Goal: Task Accomplishment & Management: Use online tool/utility

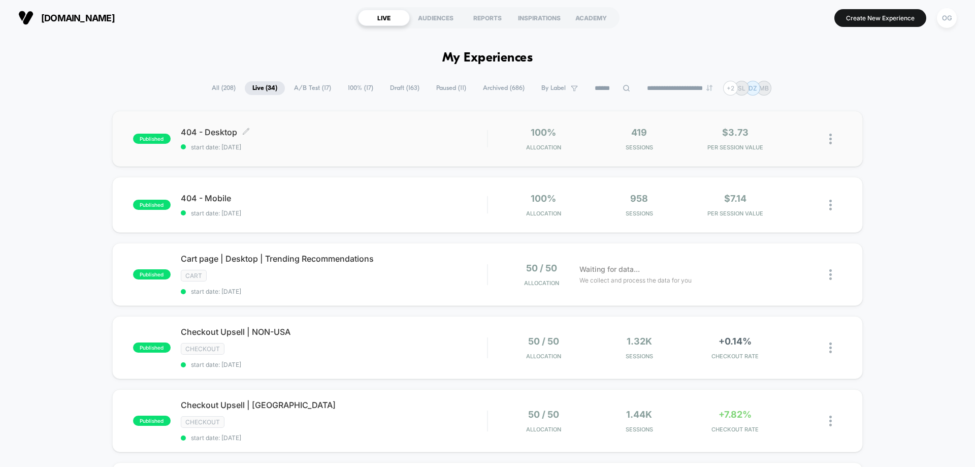
click at [379, 142] on div "404 - Desktop Click to edit experience details Click to edit experience details…" at bounding box center [334, 139] width 306 height 24
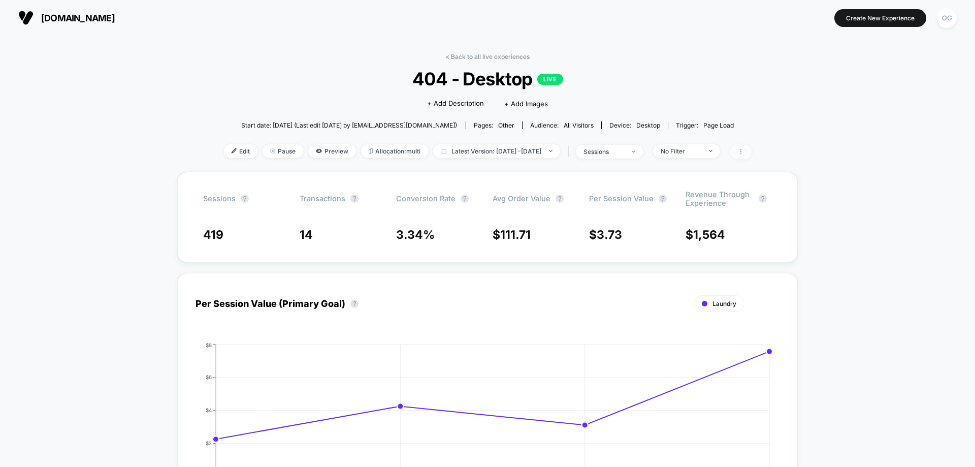
click at [752, 157] on span at bounding box center [740, 151] width 21 height 15
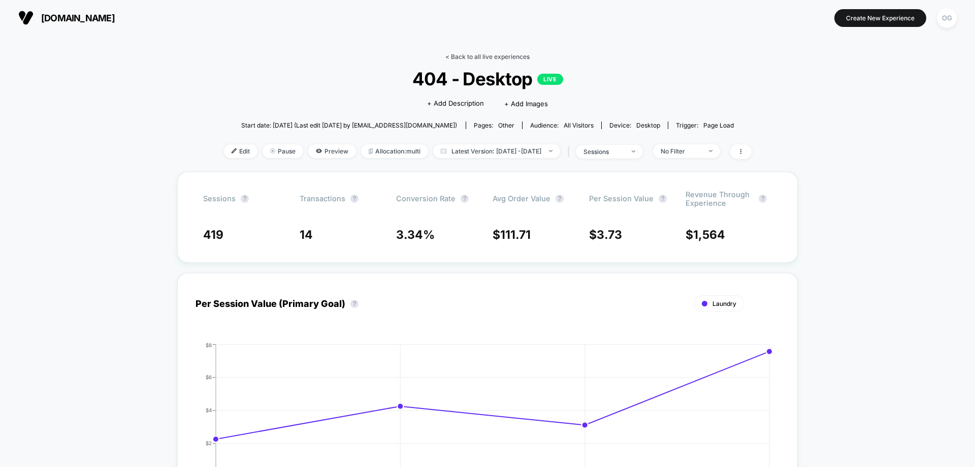
click at [493, 56] on link "< Back to all live experiences" at bounding box center [487, 57] width 84 height 8
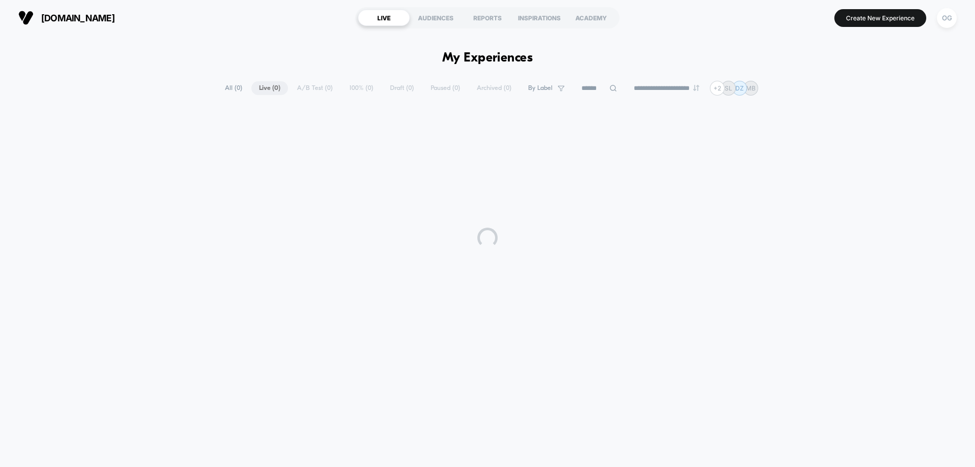
click at [392, 89] on div "**********" at bounding box center [487, 88] width 541 height 15
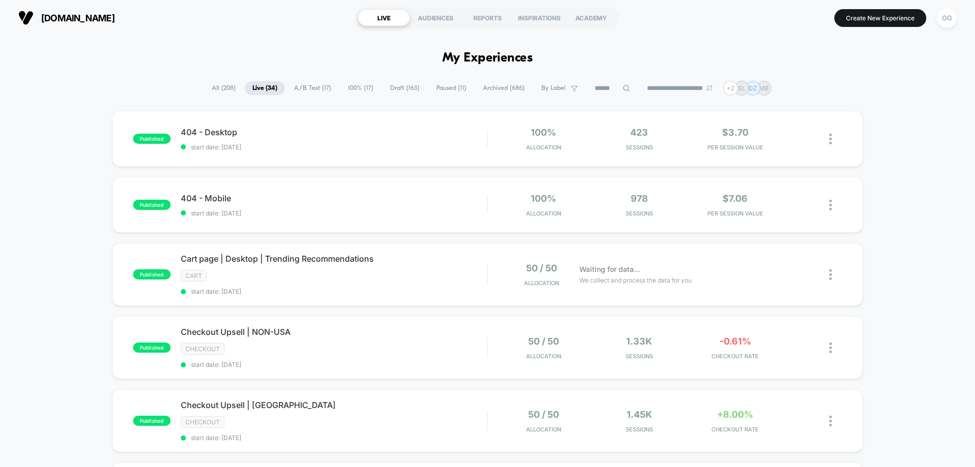
click at [399, 83] on span "Draft ( 163 )" at bounding box center [404, 88] width 45 height 14
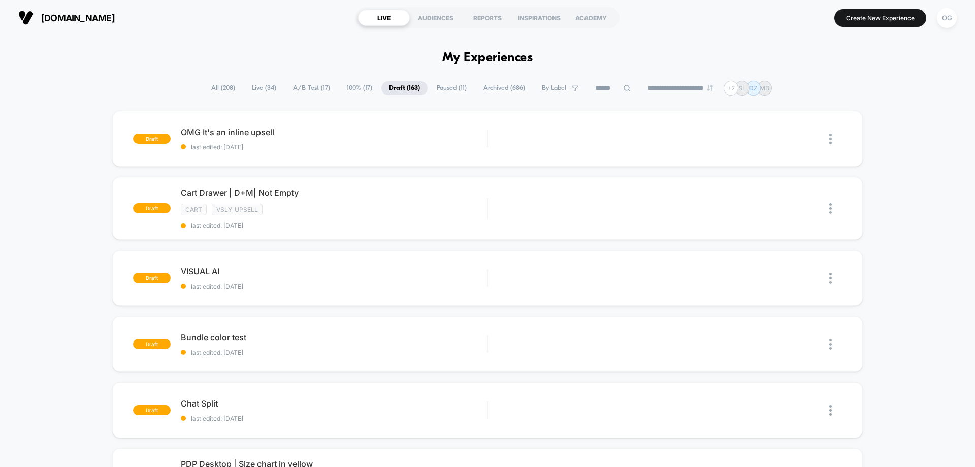
click at [271, 87] on span "Live ( 34 )" at bounding box center [264, 88] width 40 height 14
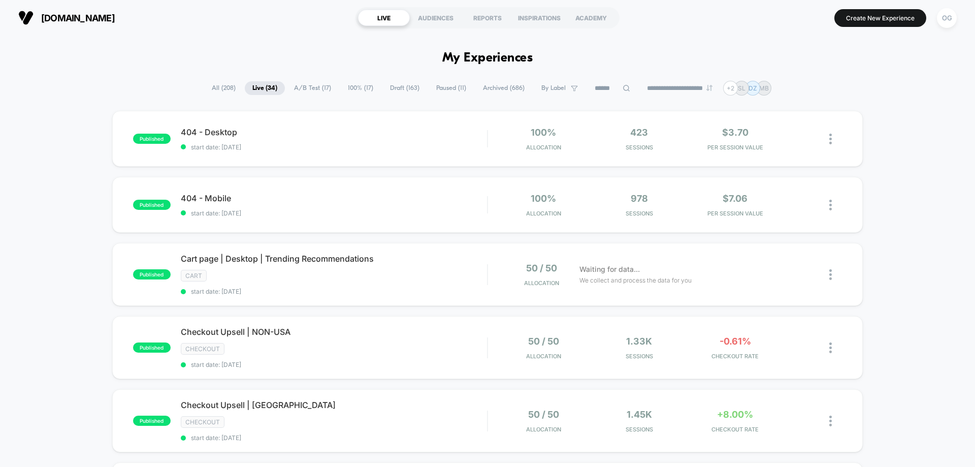
click at [341, 342] on div "Checkout Upsell | NON-USA Click to edit experience details Click to edit experi…" at bounding box center [334, 348] width 306 height 42
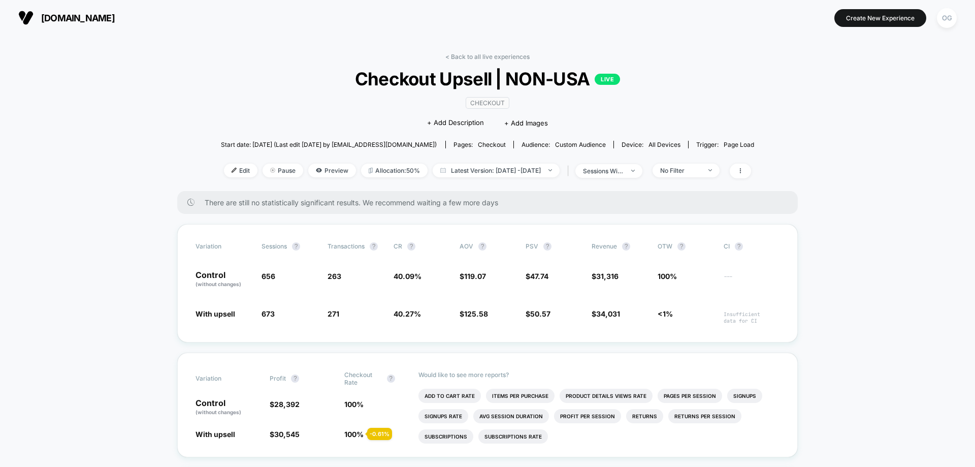
click at [526, 61] on div "< Back to all live experiences Checkout Upsell | NON-USA LIVE Checkout Click to…" at bounding box center [488, 122] width 534 height 138
click at [524, 54] on link "< Back to all live experiences" at bounding box center [487, 57] width 84 height 8
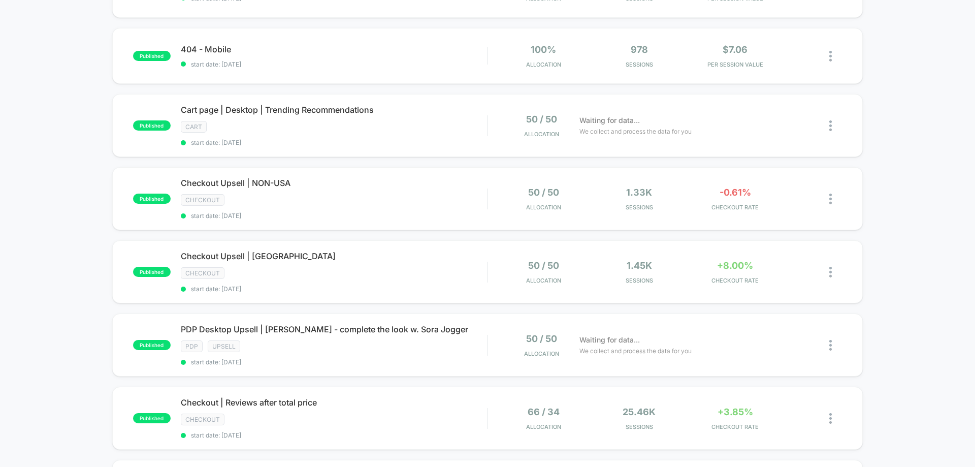
scroll to position [152, 0]
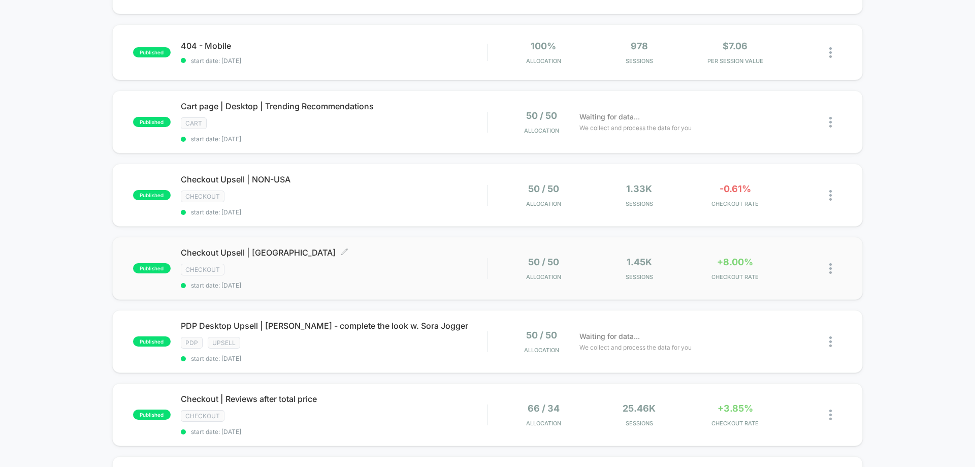
click at [356, 268] on div "Checkout" at bounding box center [334, 270] width 306 height 12
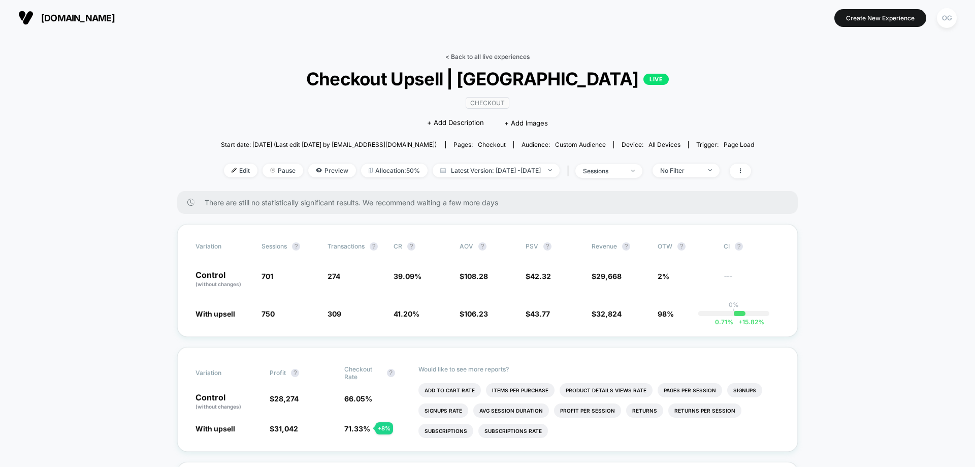
click at [525, 56] on link "< Back to all live experiences" at bounding box center [487, 57] width 84 height 8
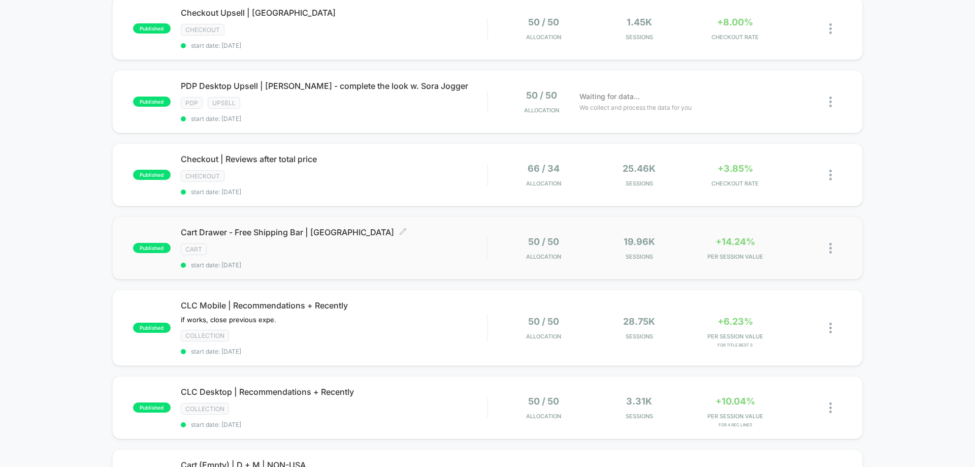
scroll to position [406, 0]
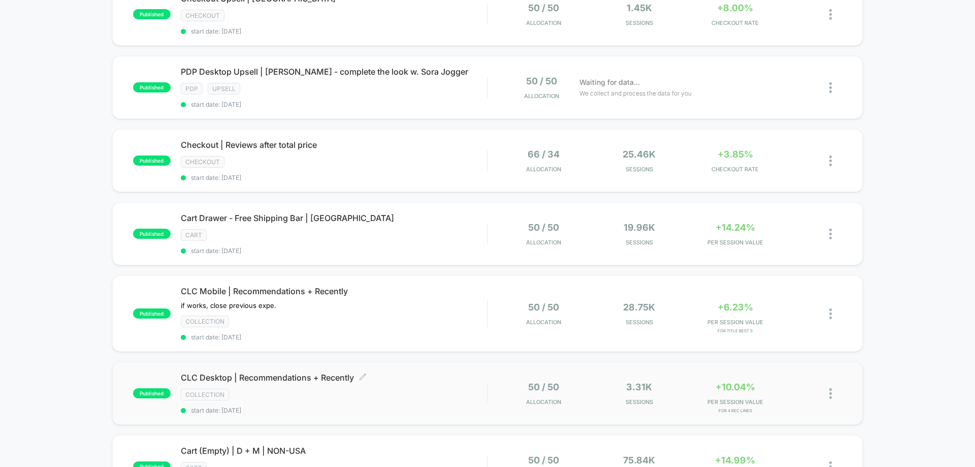
click at [399, 402] on div "CLC Desktop | Recommendations + Recently Click to edit experience details Click…" at bounding box center [334, 393] width 306 height 42
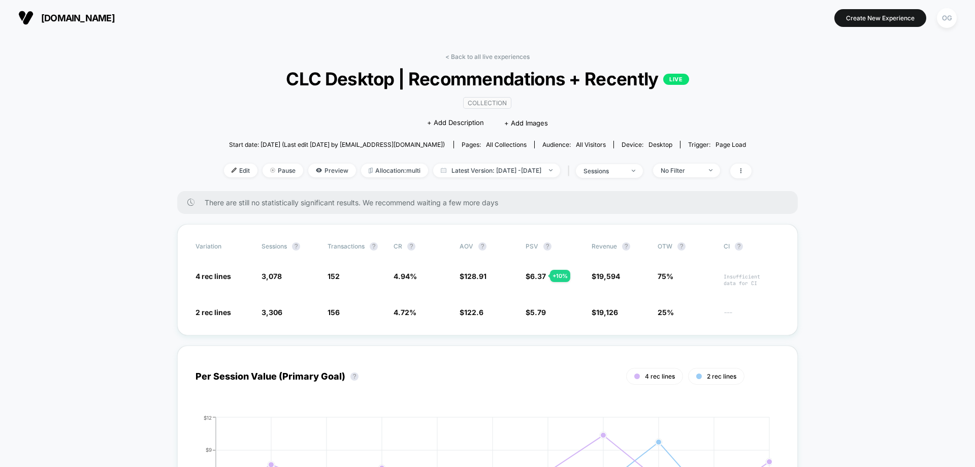
click at [503, 55] on link "< Back to all live experiences" at bounding box center [487, 57] width 84 height 8
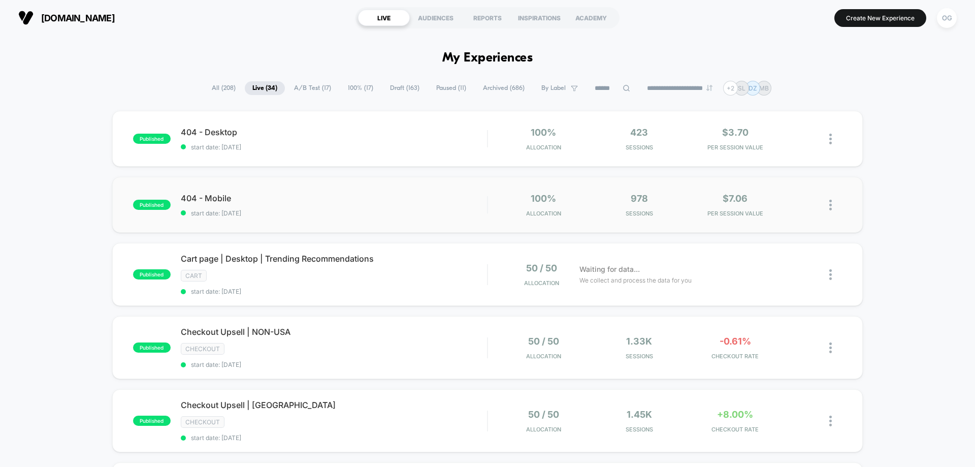
drag, startPoint x: 375, startPoint y: 223, endPoint x: 368, endPoint y: 232, distance: 10.5
click at [375, 223] on div "published 404 - Mobile start date: 10/9/2025 100% Allocation 978 Sessions $7.06…" at bounding box center [487, 205] width 751 height 56
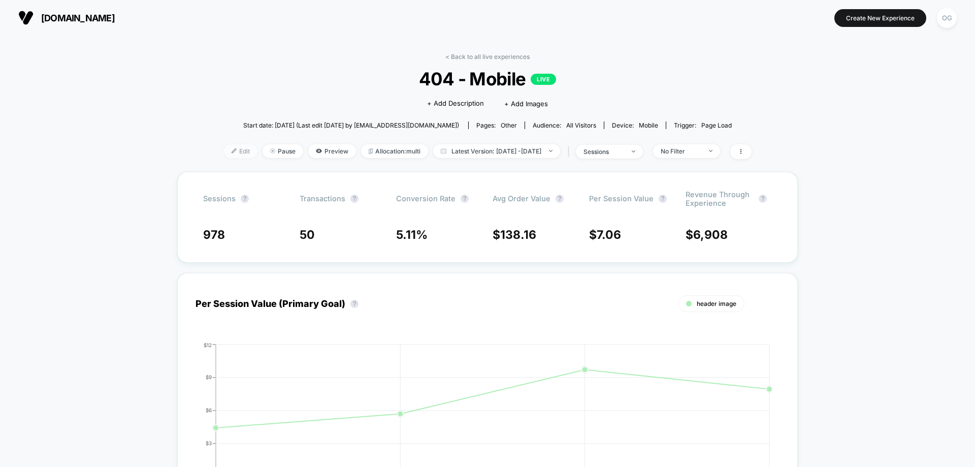
click at [240, 155] on div "Edit Pause Preview Allocation: multi Latest Version: Oct 9, 2025 - Oct 12, 2025…" at bounding box center [488, 151] width 528 height 15
click at [237, 156] on span "Edit" at bounding box center [241, 151] width 34 height 14
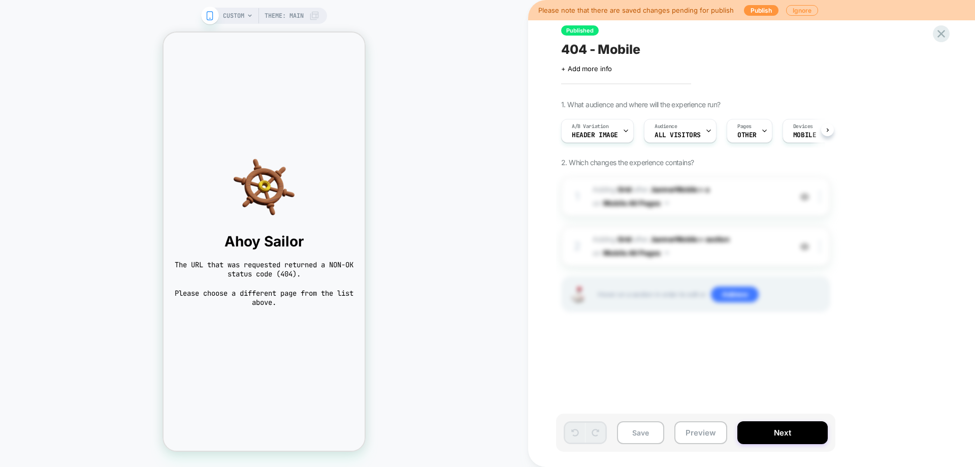
scroll to position [0, 1]
drag, startPoint x: 747, startPoint y: 404, endPoint x: 755, endPoint y: 417, distance: 15.2
click at [750, 404] on div "Published 404 - Mobile Click to edit experience details + Add more info 1. What…" at bounding box center [746, 233] width 381 height 446
click at [755, 417] on div "Save Preview Next" at bounding box center [695, 432] width 279 height 38
click at [763, 427] on button "Next" at bounding box center [782, 432] width 90 height 23
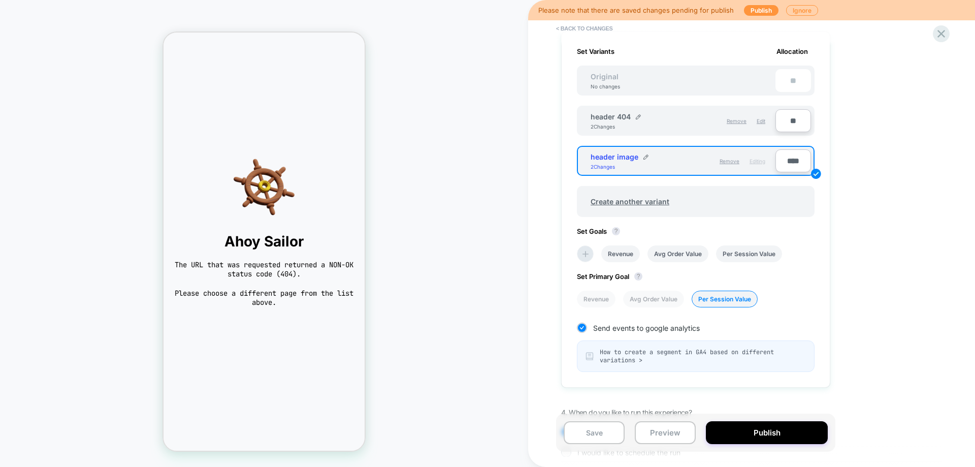
scroll to position [305, 0]
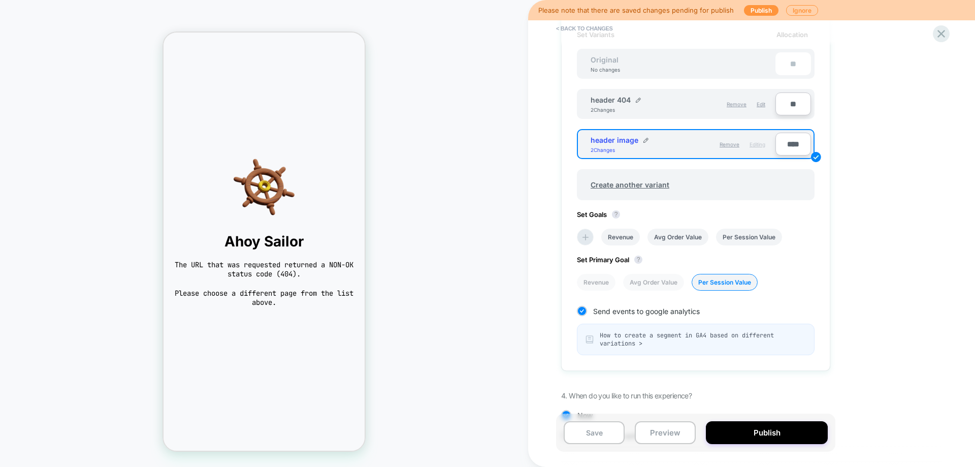
click at [682, 332] on span "How to create a segment in GA4 based on different variations >" at bounding box center [703, 339] width 206 height 16
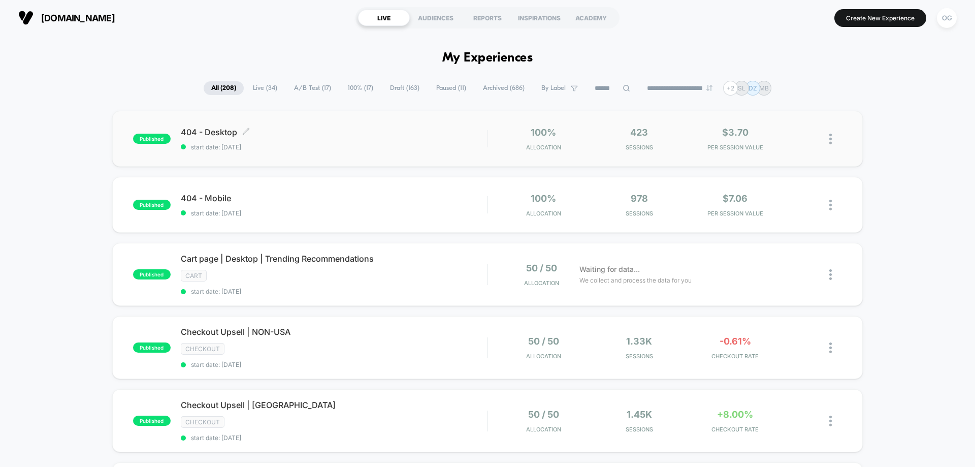
click at [376, 144] on span "start date: [DATE]" at bounding box center [334, 147] width 306 height 8
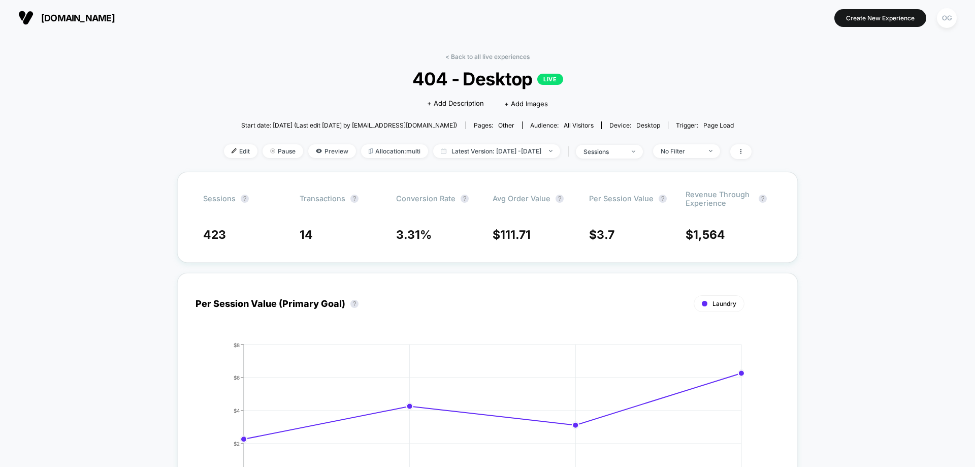
click at [453, 70] on span "404 - Desktop LIVE" at bounding box center [487, 78] width 475 height 21
click at [451, 84] on span "404 - Desktop LIVE" at bounding box center [487, 78] width 475 height 21
click at [450, 85] on span "404 - Desktop LIVE" at bounding box center [487, 78] width 475 height 21
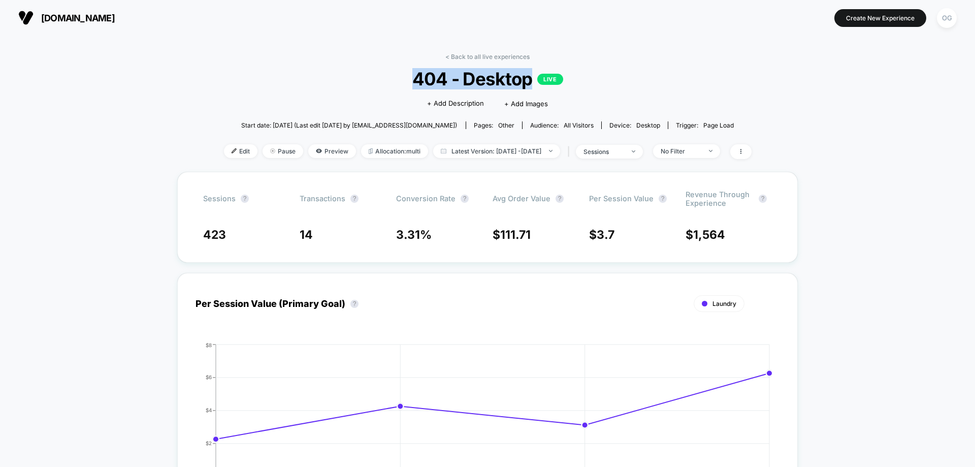
click at [450, 85] on span "404 - Desktop LIVE" at bounding box center [487, 78] width 475 height 21
copy span "404 - Desktop"
click at [328, 152] on span "Preview" at bounding box center [332, 151] width 48 height 14
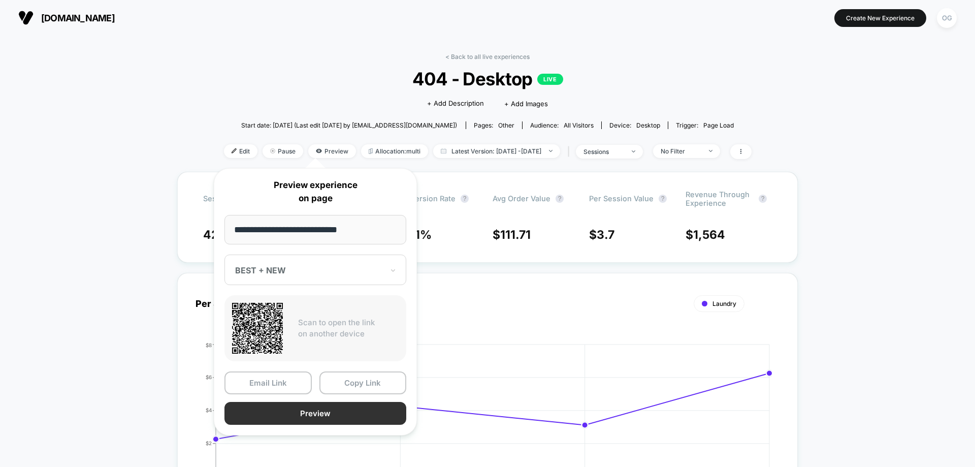
click at [300, 414] on button "Preview" at bounding box center [315, 413] width 182 height 23
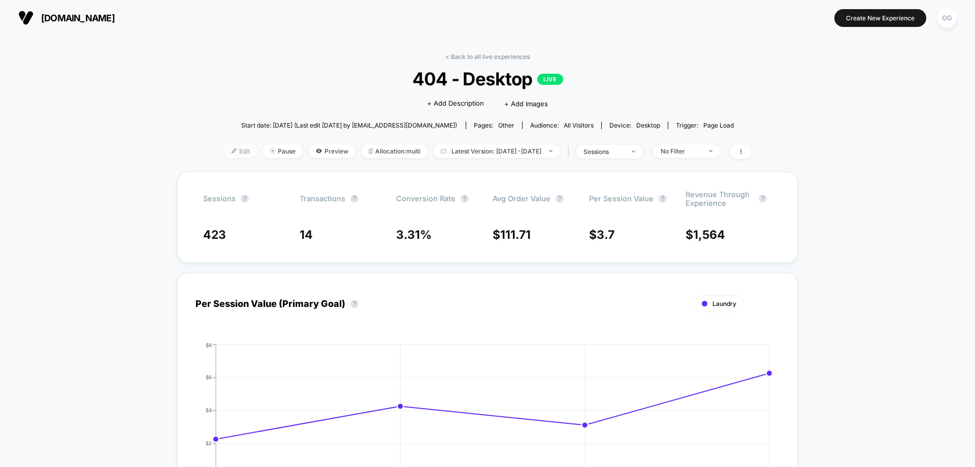
click at [230, 151] on span "Edit" at bounding box center [241, 151] width 34 height 14
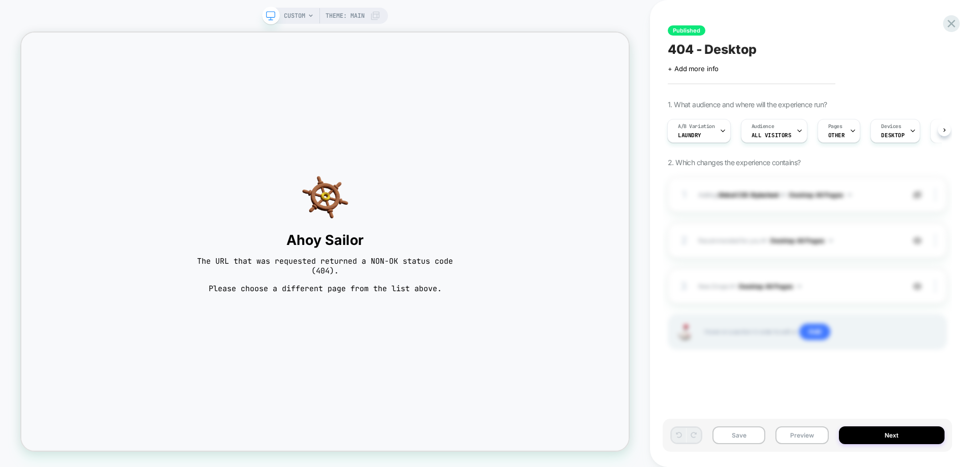
click at [354, 16] on span "Theme: MAIN" at bounding box center [345, 16] width 39 height 16
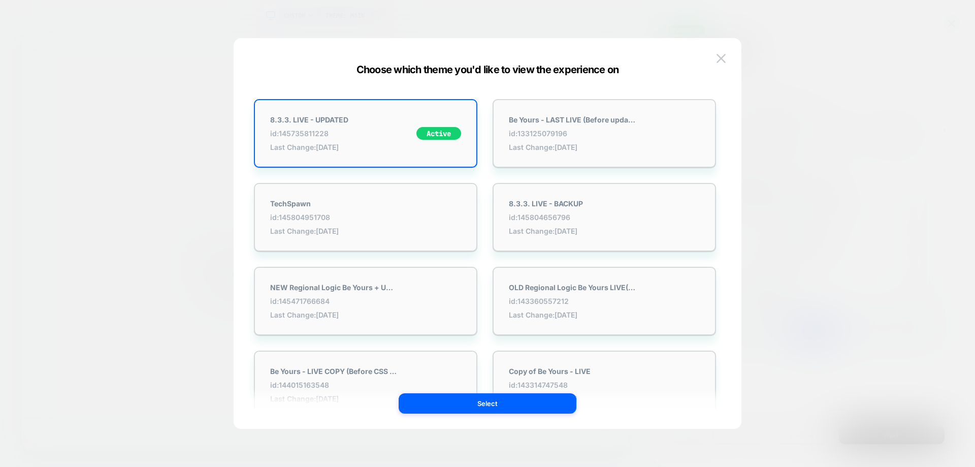
click at [465, 16] on div at bounding box center [487, 233] width 975 height 467
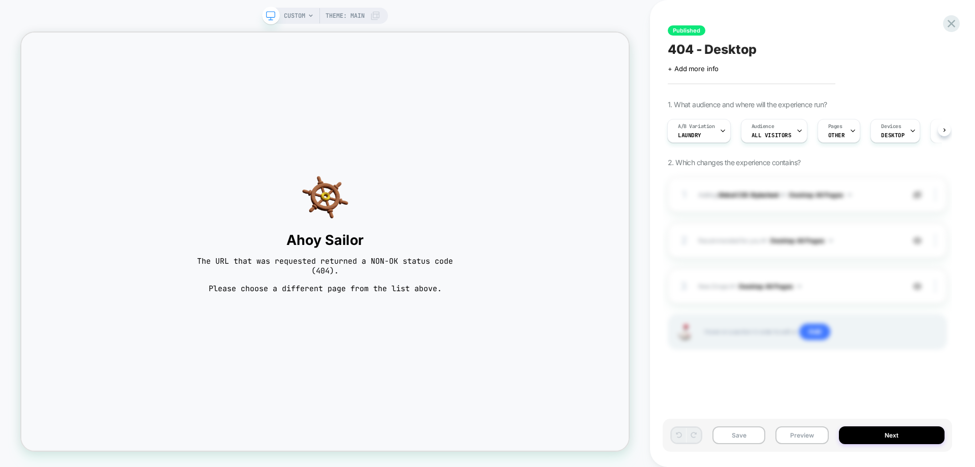
click at [298, 19] on span "CUSTOM" at bounding box center [294, 16] width 21 height 16
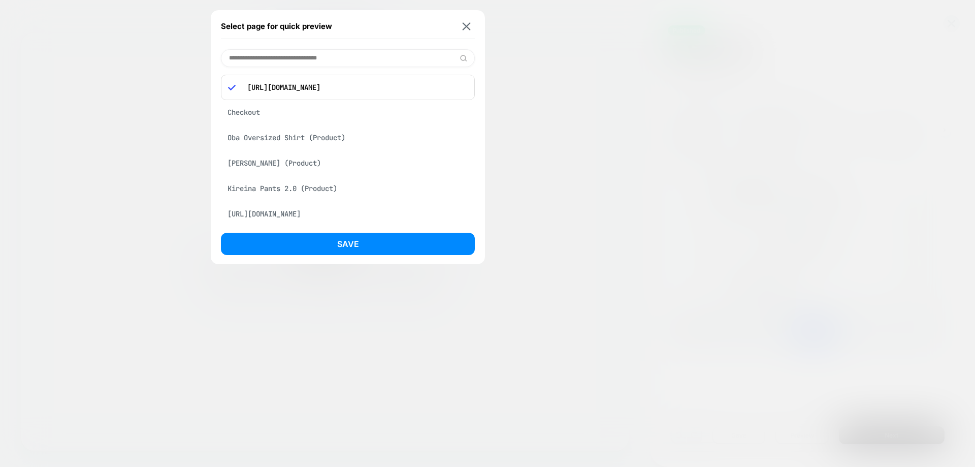
click at [328, 86] on p "https://kidoriman.com/gdfhddd" at bounding box center [354, 87] width 225 height 9
click at [347, 82] on div "https://kidoriman.com/gdfhddd" at bounding box center [348, 87] width 254 height 25
click at [349, 84] on p "https://kidoriman.com/gdfhddd" at bounding box center [354, 87] width 225 height 9
click at [348, 85] on p "https://kidoriman.com/gdfhddd" at bounding box center [354, 87] width 225 height 9
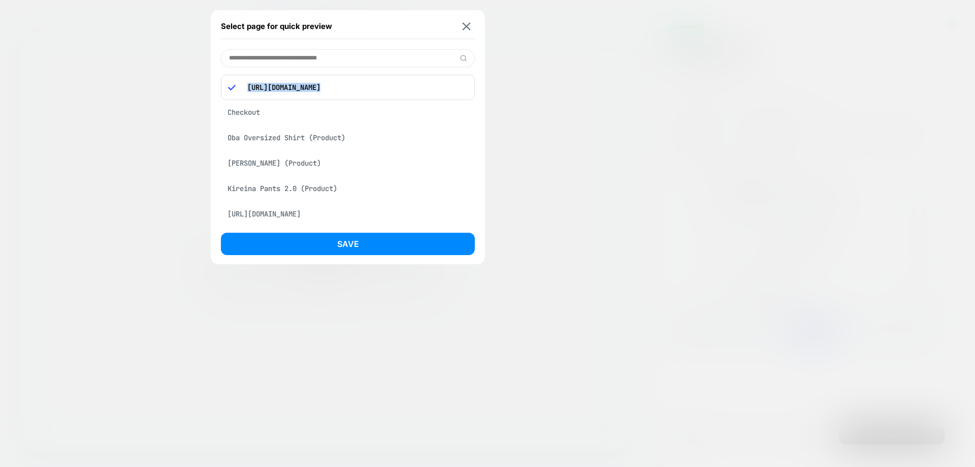
copy p "https://kidoriman.com/gdfhddd"
click at [357, 56] on input at bounding box center [348, 58] width 254 height 18
paste input "**********"
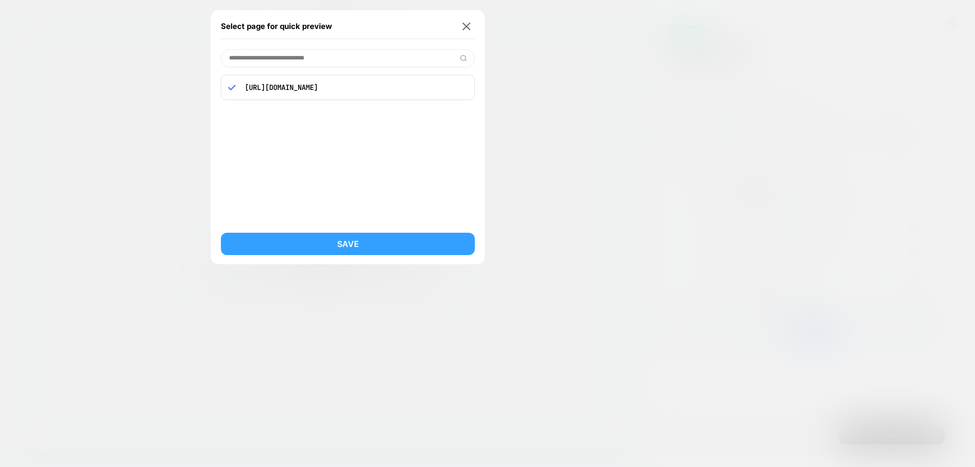
type input "**********"
click at [322, 244] on button "Save" at bounding box center [348, 244] width 254 height 22
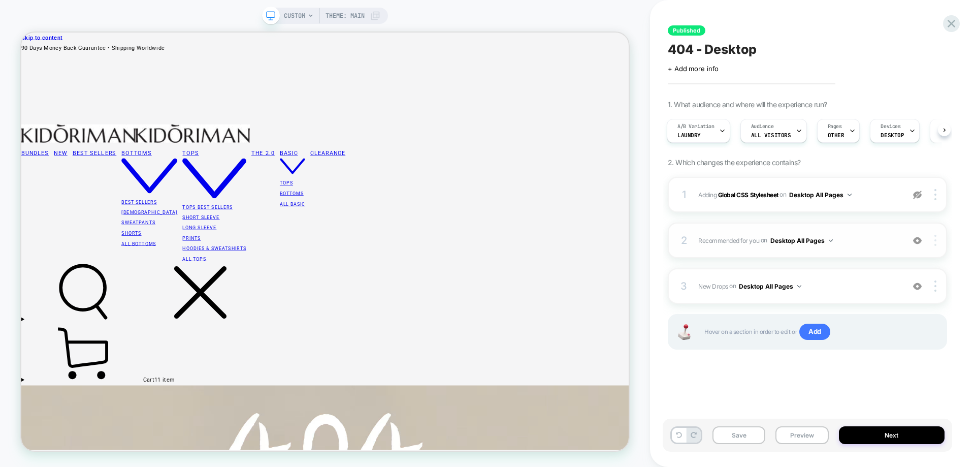
click at [935, 238] on img at bounding box center [935, 240] width 2 height 11
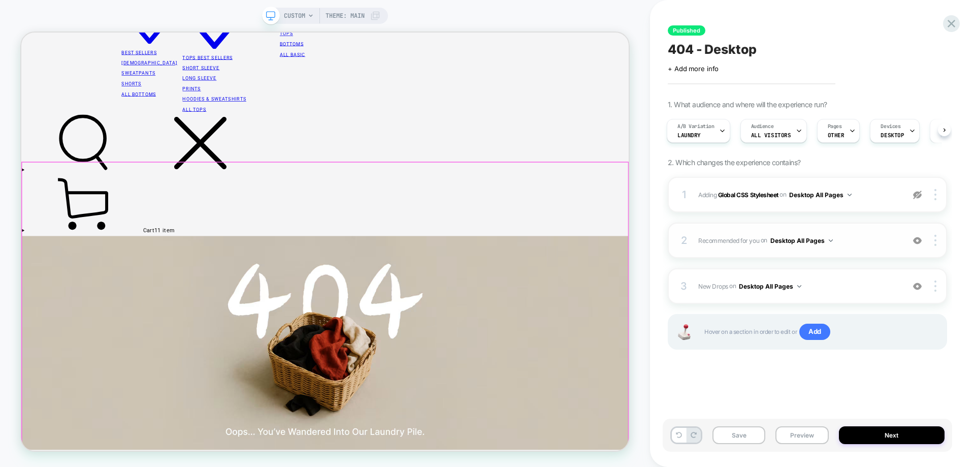
scroll to position [48, 0]
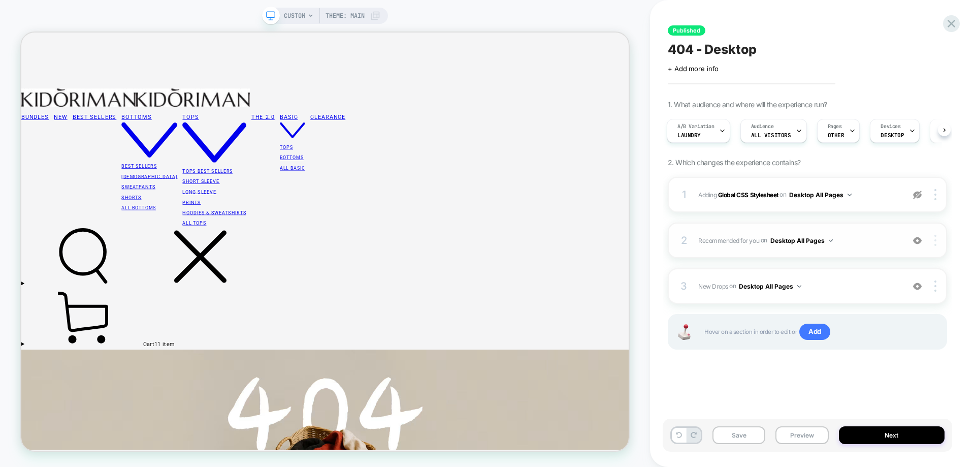
click at [935, 240] on img at bounding box center [935, 240] width 2 height 11
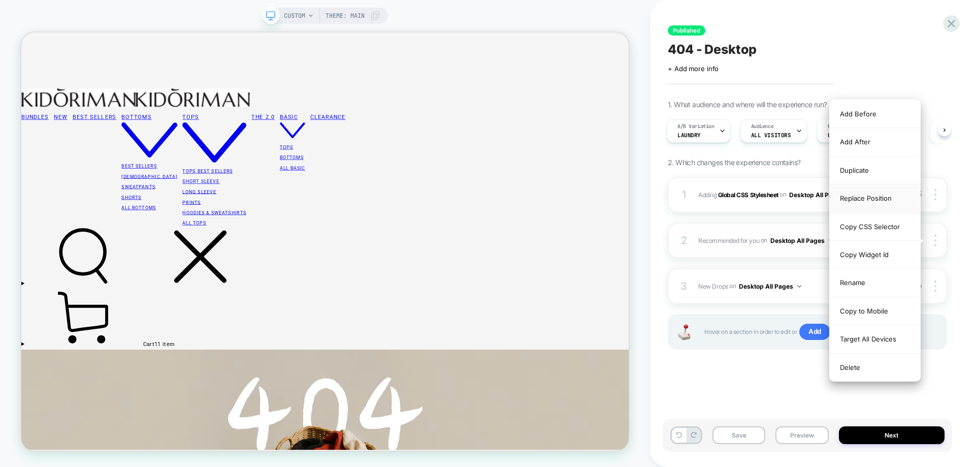
click at [878, 193] on div "Replace Position" at bounding box center [875, 198] width 90 height 28
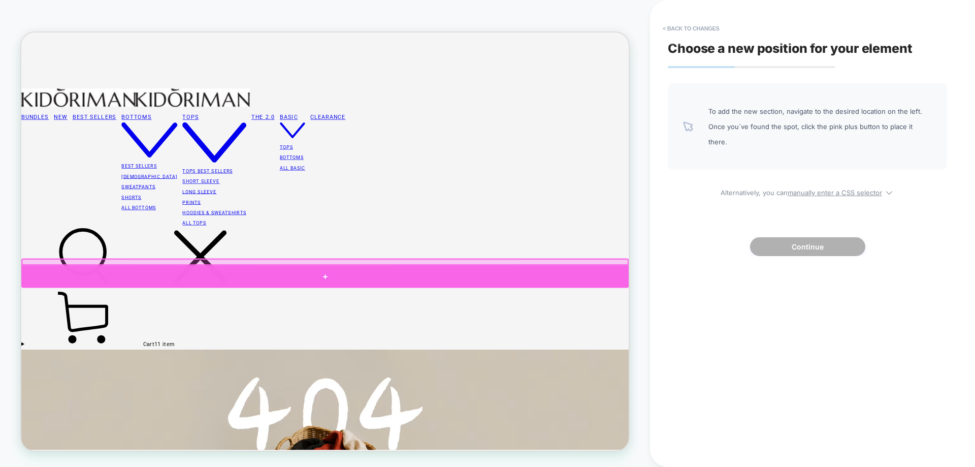
click at [630, 351] on div at bounding box center [426, 358] width 810 height 30
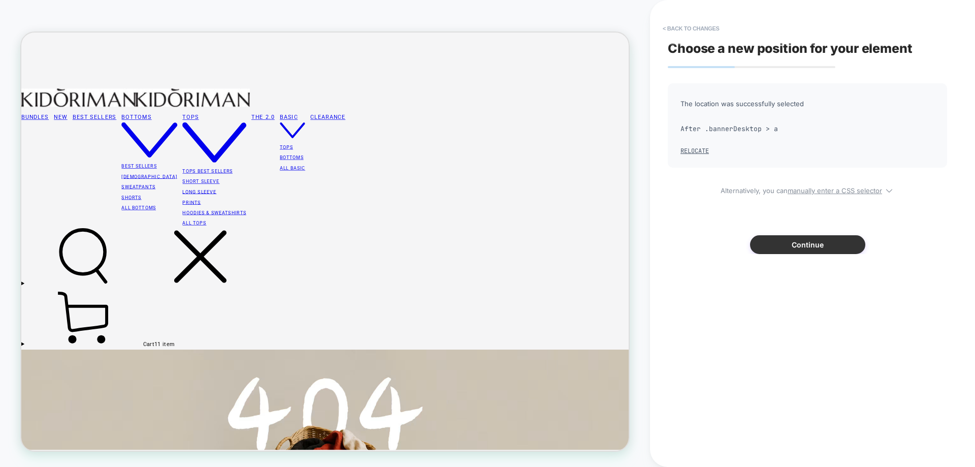
click at [787, 253] on div "Choose a new position for your element The location was successfully selected A…" at bounding box center [807, 233] width 289 height 446
click at [790, 249] on button "Continue" at bounding box center [807, 244] width 115 height 19
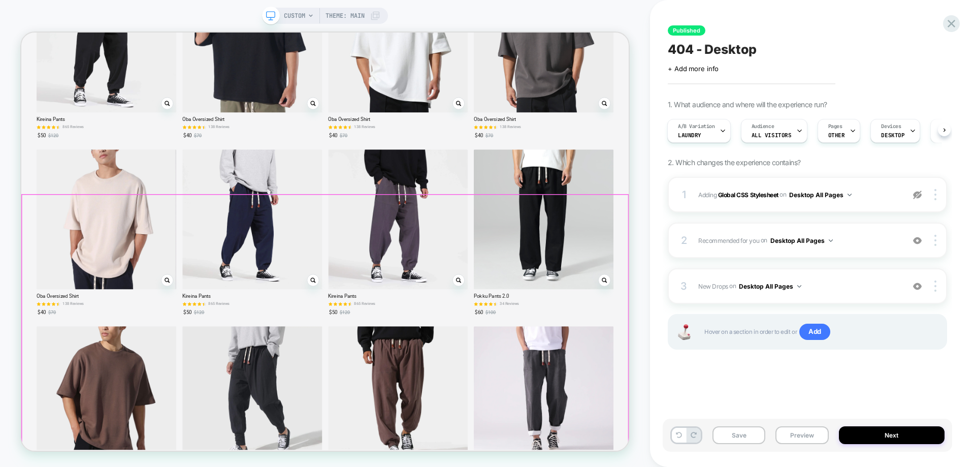
scroll to position [962, 0]
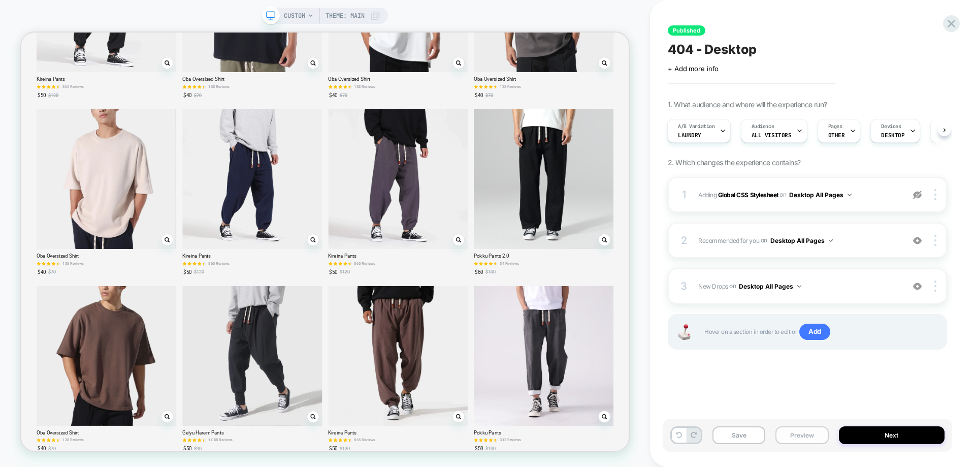
click at [792, 431] on button "Preview" at bounding box center [801, 435] width 53 height 18
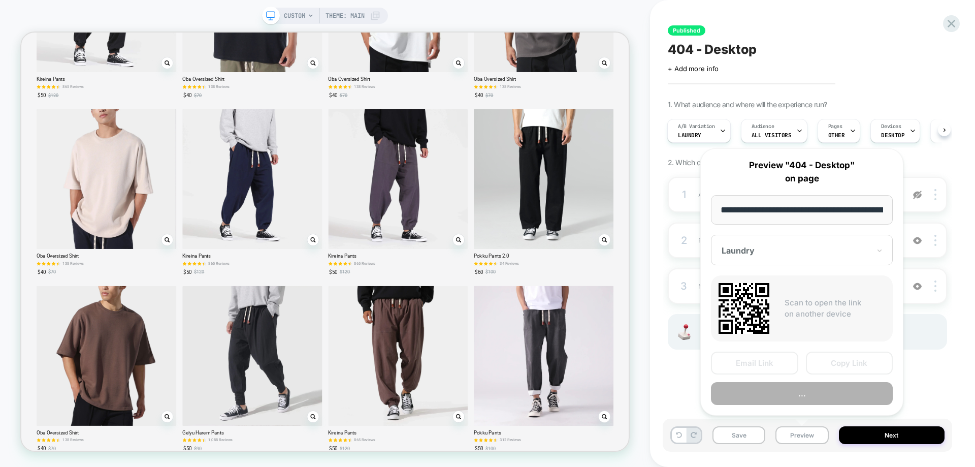
scroll to position [0, 50]
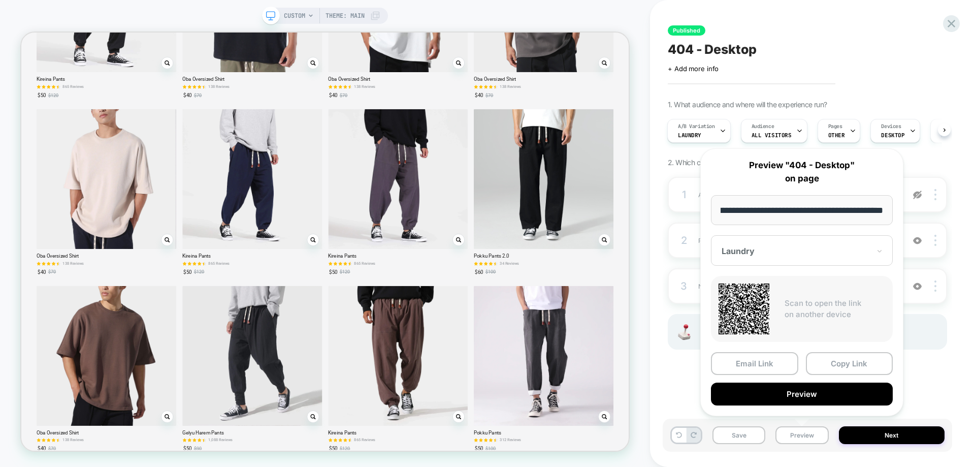
click at [840, 364] on button "Copy Link" at bounding box center [849, 363] width 87 height 23
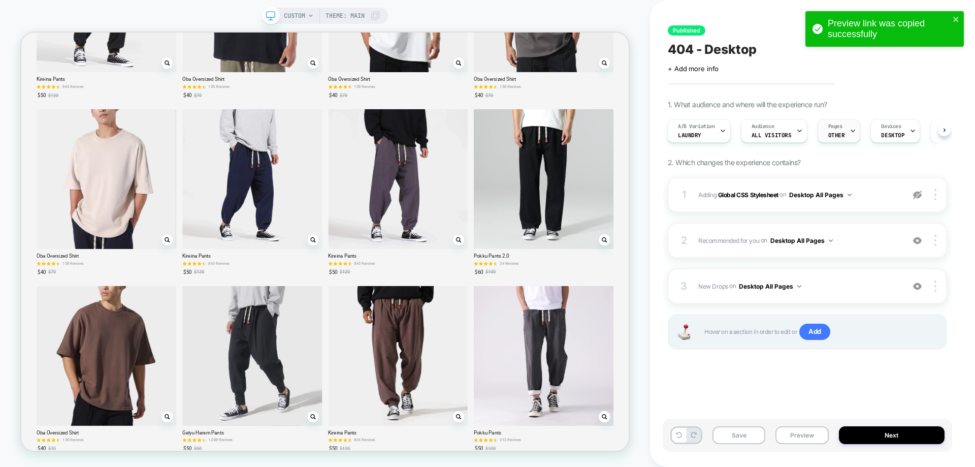
click at [850, 139] on div at bounding box center [853, 130] width 7 height 23
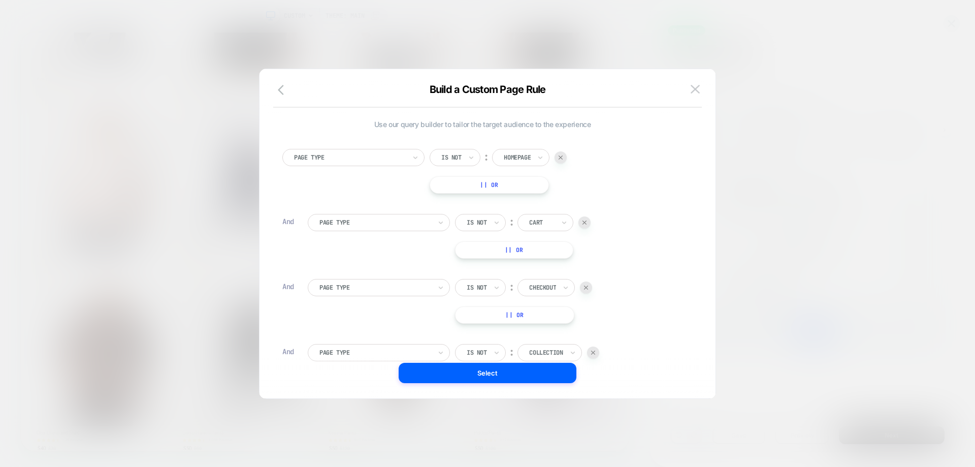
click at [564, 159] on div at bounding box center [561, 157] width 12 height 12
click at [565, 160] on div at bounding box center [559, 157] width 12 height 12
click at [566, 160] on div at bounding box center [561, 157] width 12 height 12
click at [568, 160] on div at bounding box center [568, 157] width 12 height 12
click at [568, 161] on div "Page Type Is not ︰ Product || Or" at bounding box center [482, 171] width 400 height 45
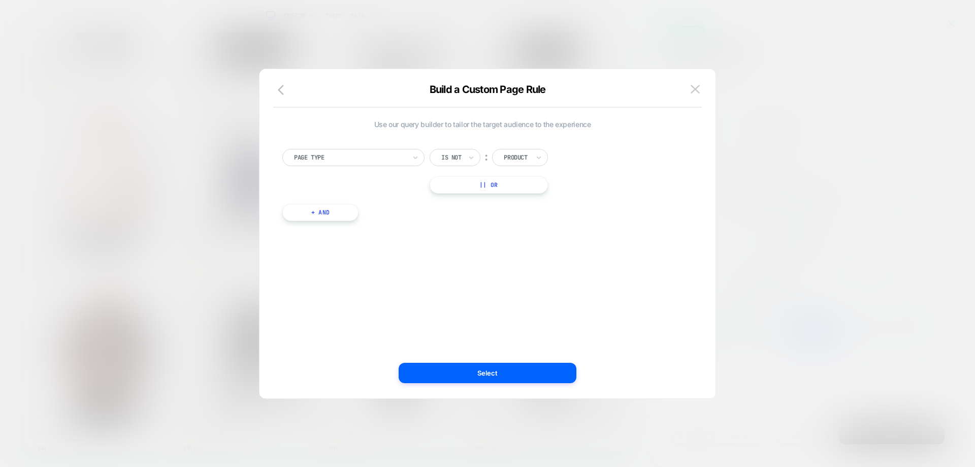
click at [545, 157] on div "Product" at bounding box center [520, 157] width 56 height 17
click at [550, 157] on div "Is not ︰ option Homepage focused, 1 of 5. 5 results available. Use Up and Down …" at bounding box center [498, 157] width 136 height 17
click at [282, 91] on icon "button" at bounding box center [284, 90] width 12 height 12
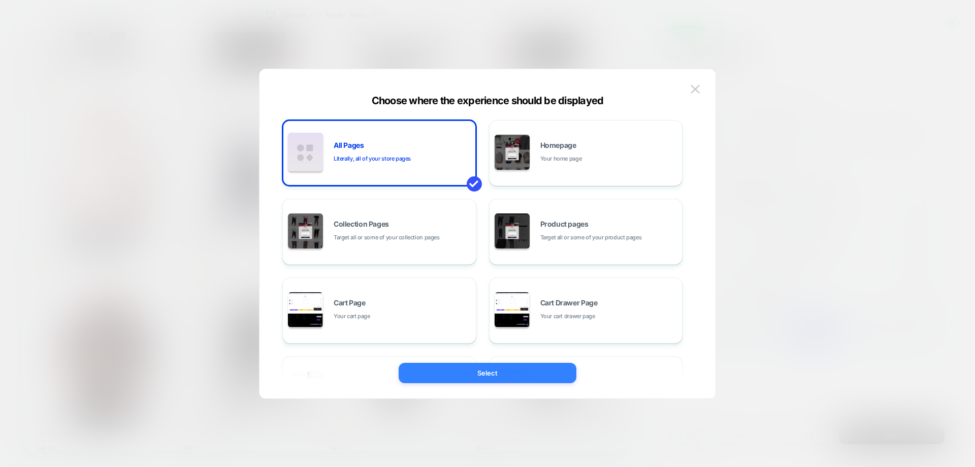
click at [503, 373] on button "Select" at bounding box center [488, 373] width 178 height 20
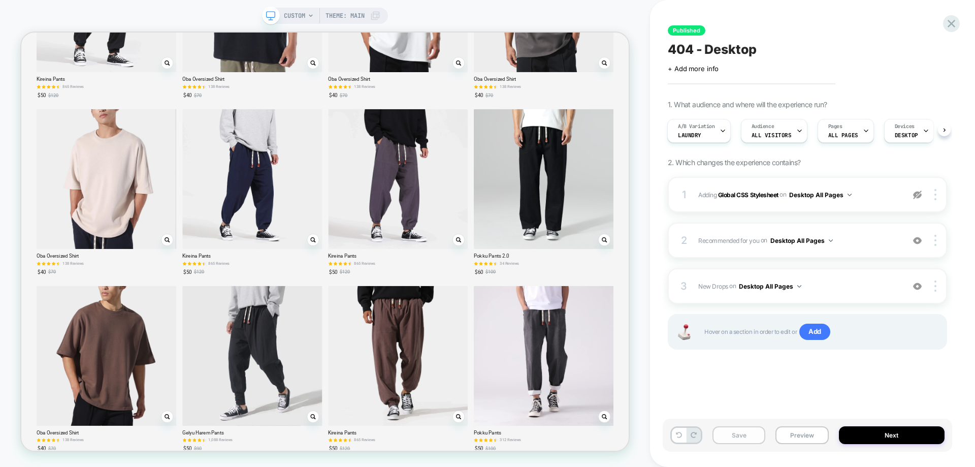
click at [729, 437] on button "Save" at bounding box center [738, 435] width 53 height 18
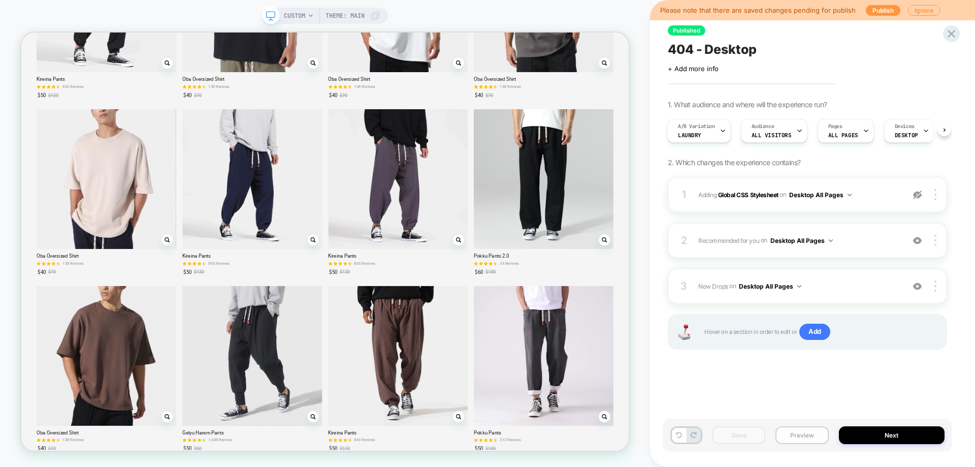
click at [792, 433] on button "Preview" at bounding box center [801, 435] width 53 height 18
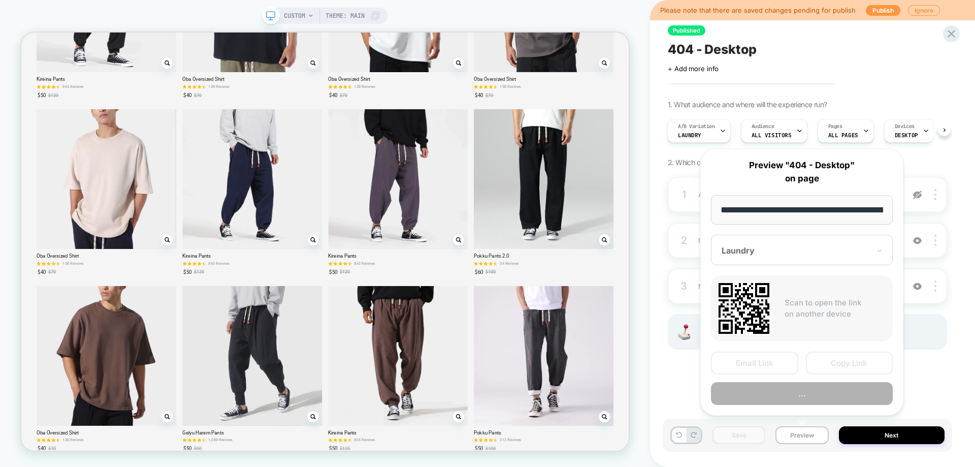
scroll to position [0, 50]
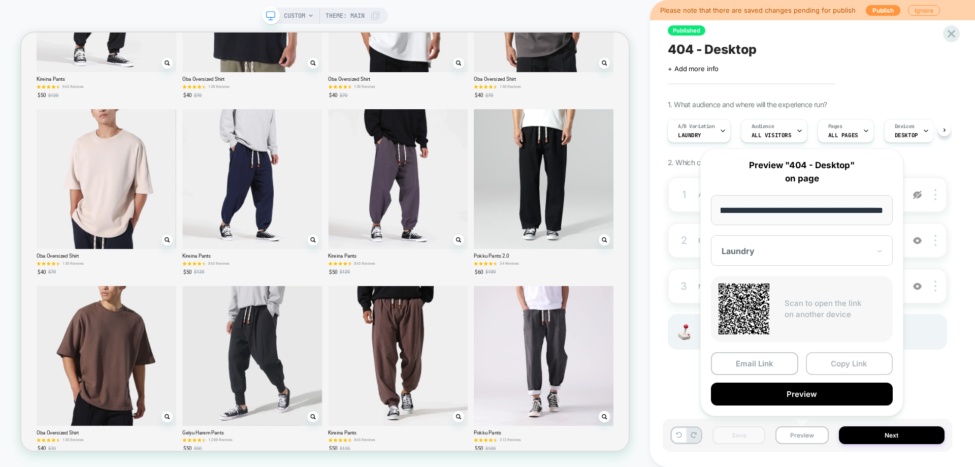
click at [826, 365] on button "Copy Link" at bounding box center [849, 363] width 87 height 23
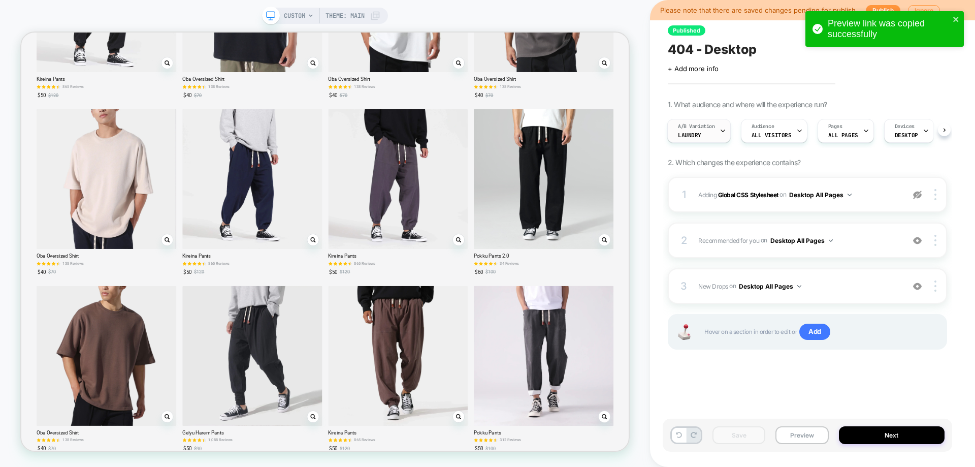
click at [709, 135] on div "A/B Variation Laundry" at bounding box center [696, 130] width 57 height 23
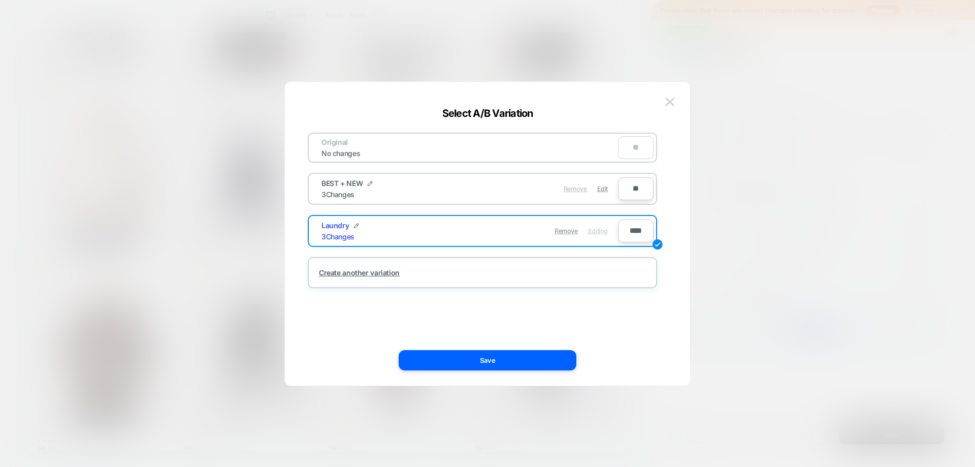
click at [572, 190] on span "Remove" at bounding box center [575, 189] width 23 height 8
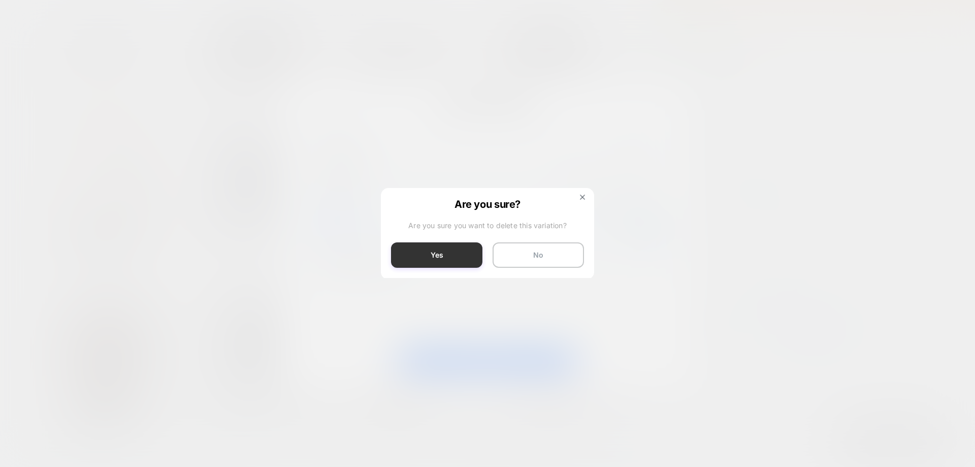
click at [478, 259] on button "Yes" at bounding box center [436, 254] width 91 height 25
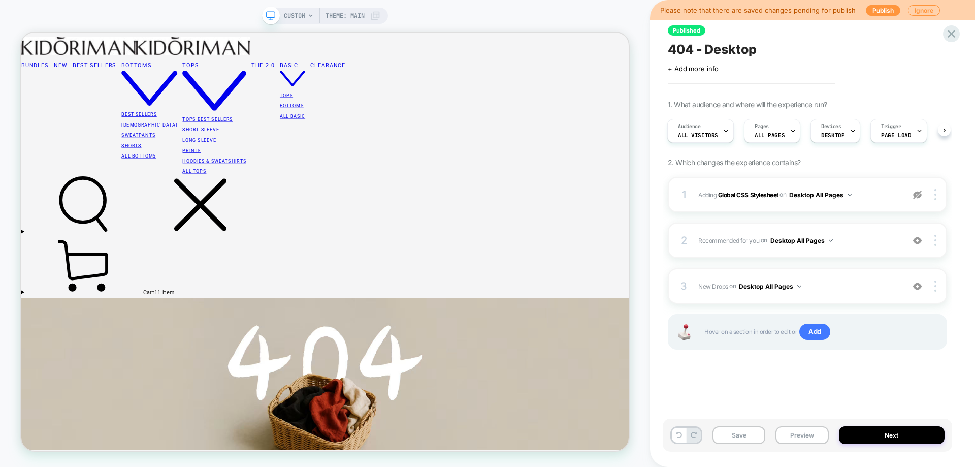
scroll to position [99, 0]
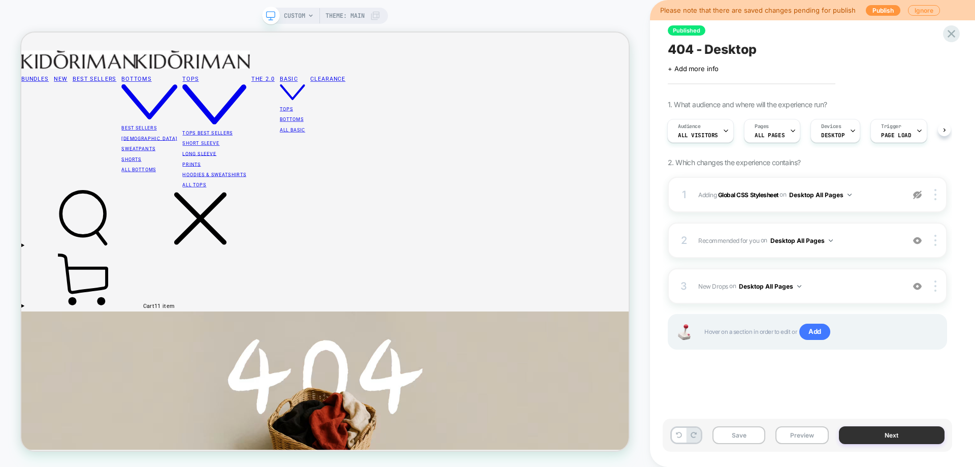
click at [883, 428] on button "Next" at bounding box center [892, 435] width 106 height 18
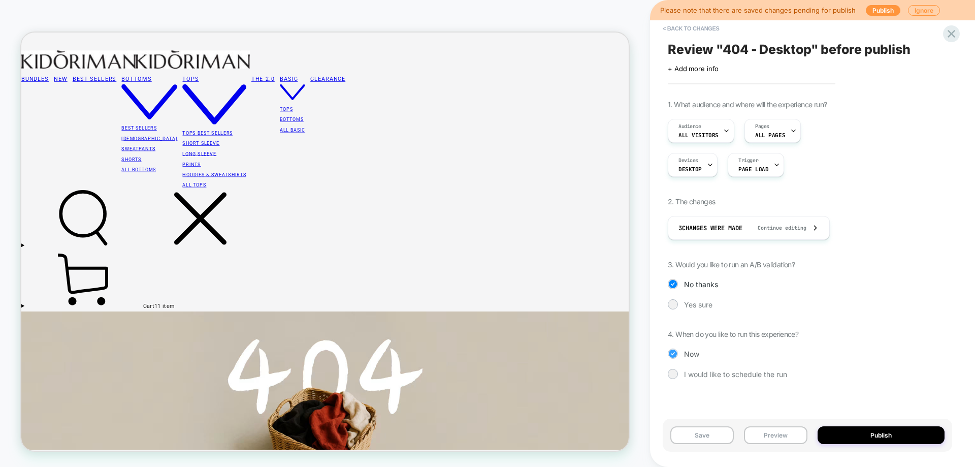
click at [862, 357] on div "Now" at bounding box center [807, 353] width 279 height 10
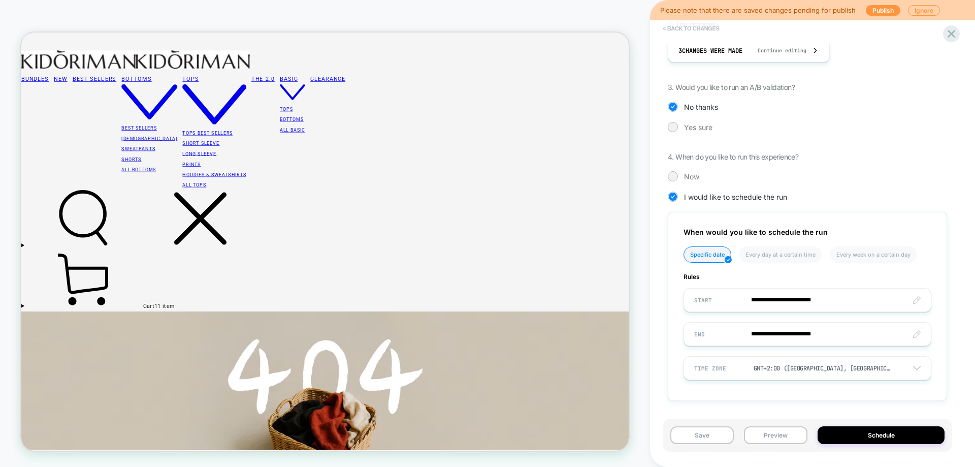
click at [696, 29] on button "< Back to changes" at bounding box center [691, 28] width 67 height 16
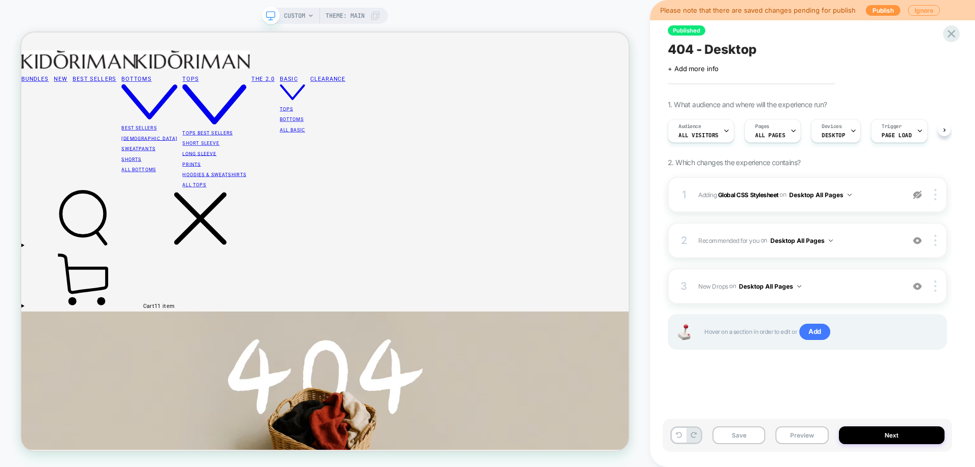
scroll to position [0, 1]
click at [856, 426] on div "Save Preview Next" at bounding box center [807, 434] width 289 height 33
click at [860, 435] on button "Next" at bounding box center [892, 435] width 106 height 18
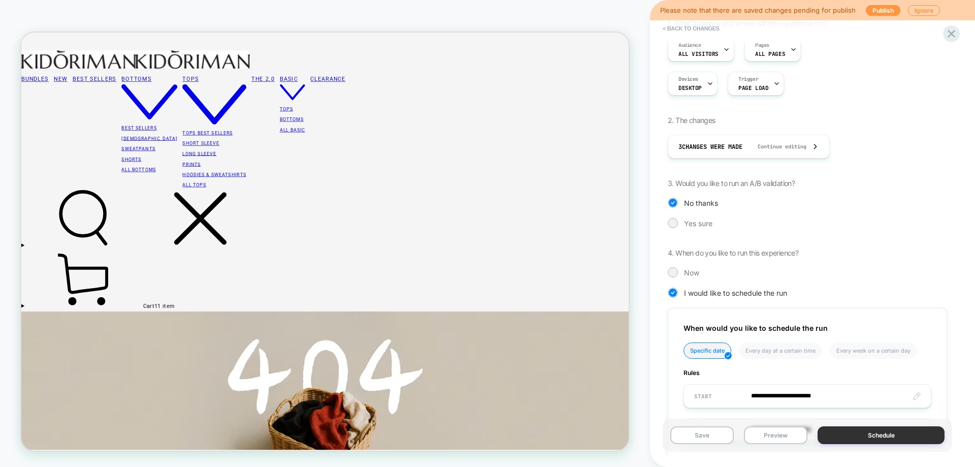
scroll to position [152, 0]
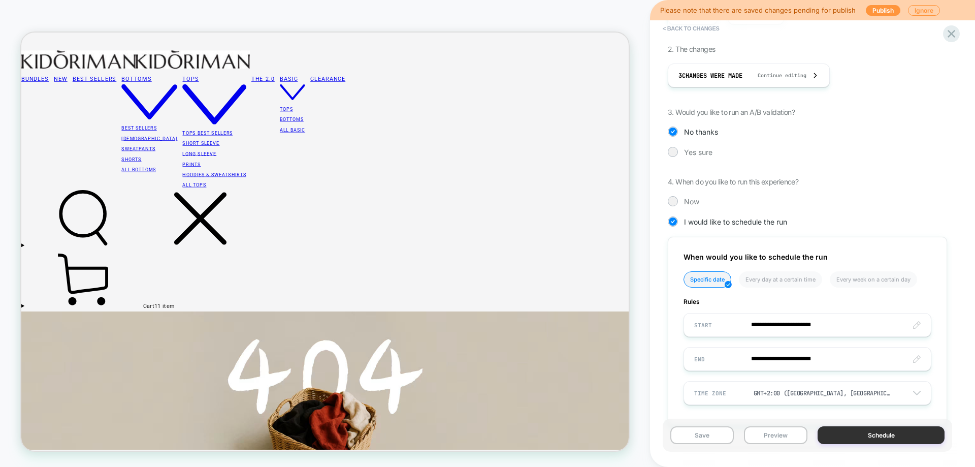
click at [873, 438] on button "Schedule" at bounding box center [881, 435] width 127 height 18
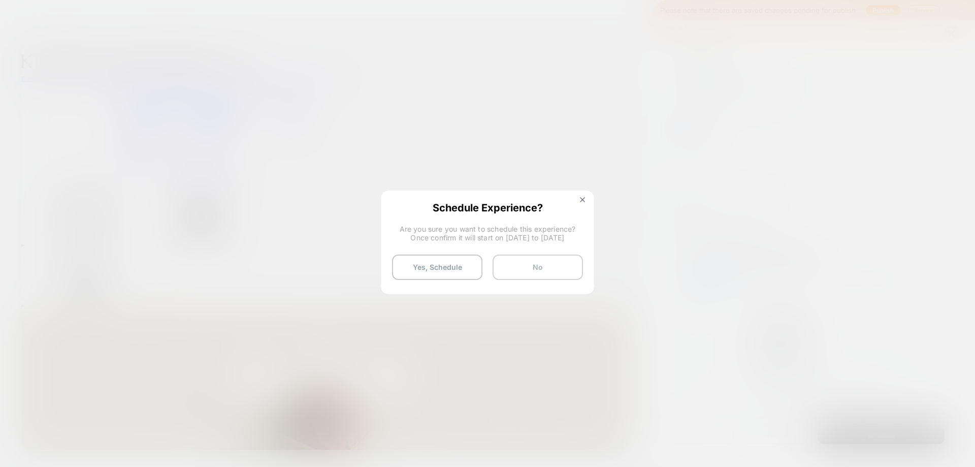
drag, startPoint x: 427, startPoint y: 266, endPoint x: 506, endPoint y: 277, distance: 79.9
click at [429, 267] on button "Yes, Schedule" at bounding box center [437, 266] width 90 height 25
click at [509, 273] on button "No" at bounding box center [538, 266] width 90 height 25
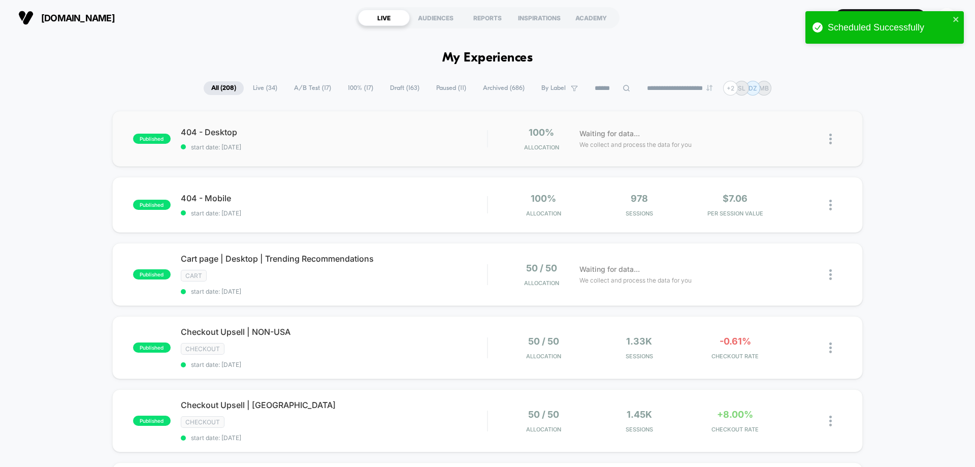
click at [289, 161] on div "published 404 - Desktop start date: 10/12/2025 100% Allocation Waiting for data…" at bounding box center [487, 139] width 751 height 56
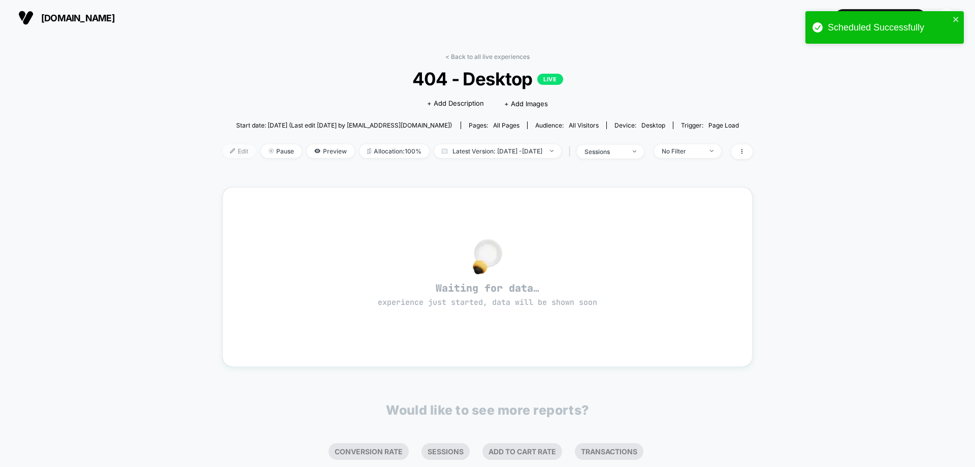
click at [222, 152] on span "Edit" at bounding box center [239, 151] width 34 height 14
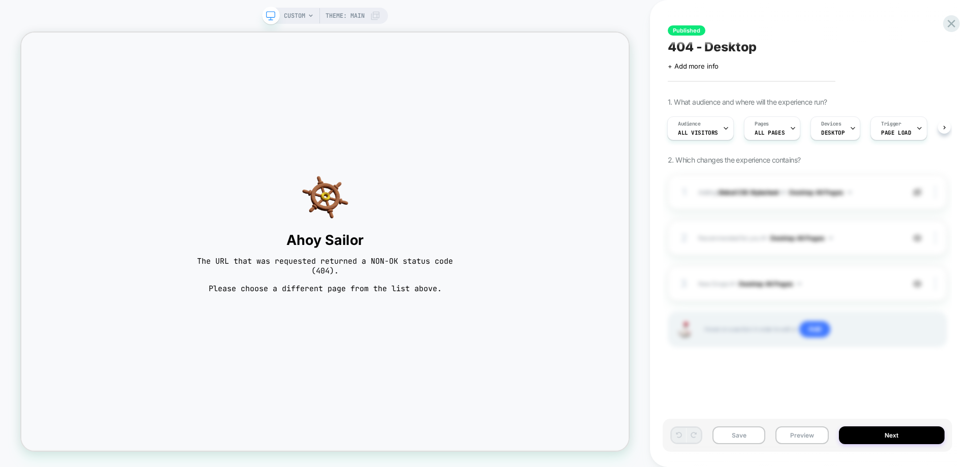
scroll to position [3, 0]
click at [292, 16] on span "CUSTOM" at bounding box center [294, 16] width 21 height 16
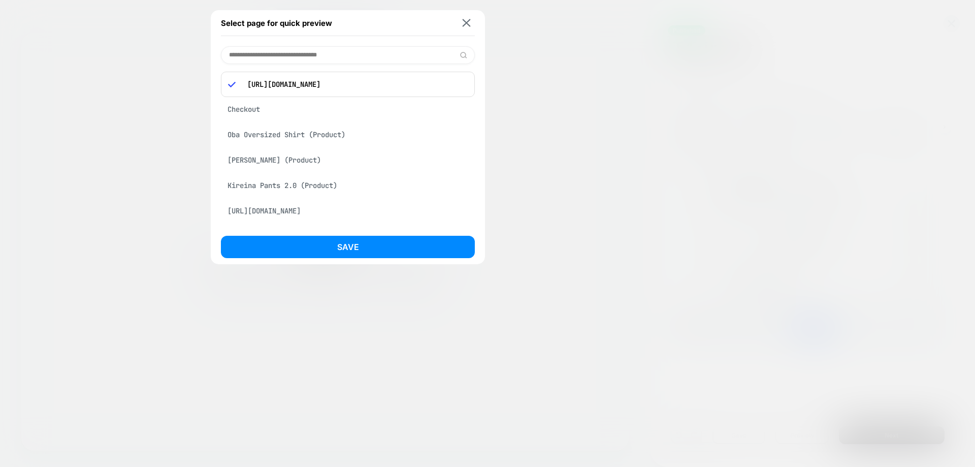
click at [683, 155] on div at bounding box center [487, 233] width 975 height 467
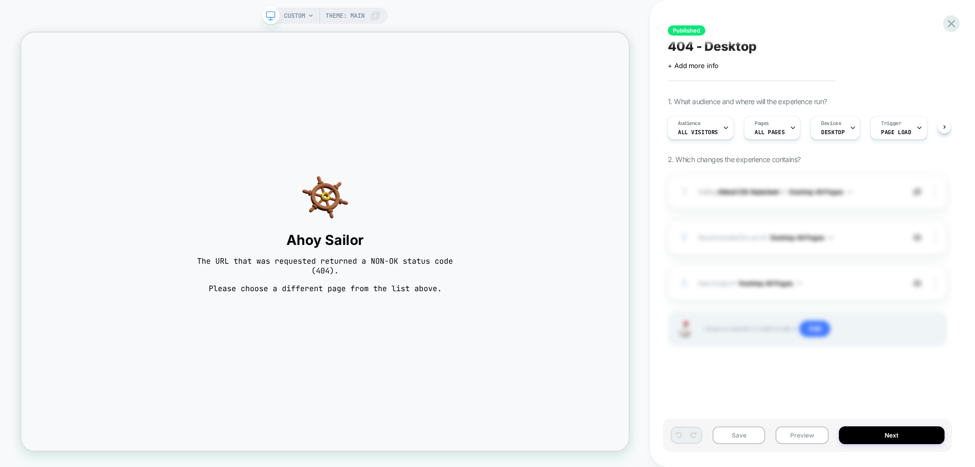
click at [284, 25] on div "CUSTOM Theme: MAIN" at bounding box center [325, 233] width 650 height 446
click at [288, 16] on span "CUSTOM" at bounding box center [294, 16] width 21 height 16
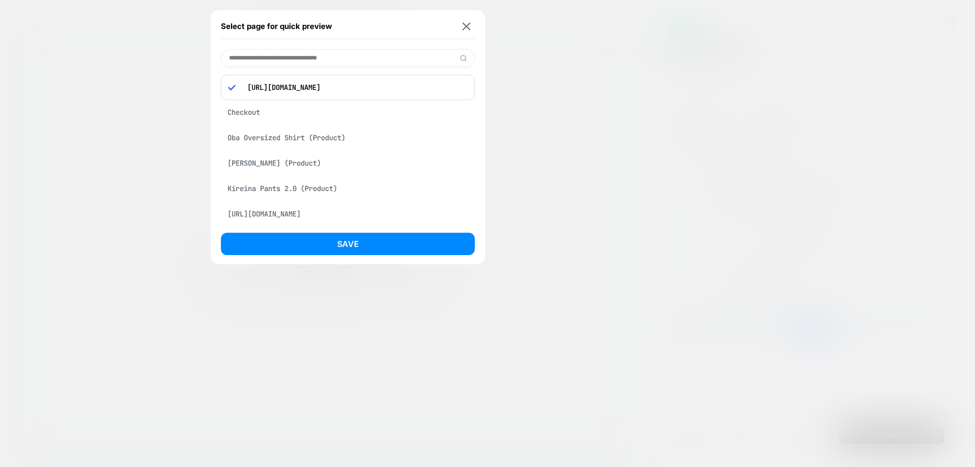
drag, startPoint x: 303, startPoint y: 139, endPoint x: 308, endPoint y: 143, distance: 6.9
click at [304, 139] on div "Oba Oversized Shirt (Product)" at bounding box center [348, 137] width 254 height 19
click at [264, 82] on div "Checkout" at bounding box center [348, 84] width 254 height 19
drag, startPoint x: 307, startPoint y: 44, endPoint x: 308, endPoint y: 53, distance: 9.7
click at [308, 44] on div "Select page for quick preview Checkout Oba Oversized Shirt (Product) Oleno Deni…" at bounding box center [348, 137] width 274 height 254
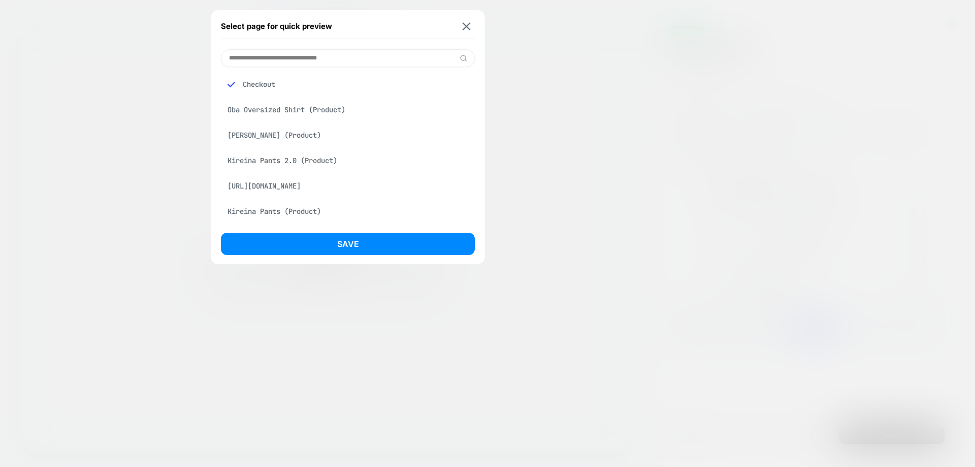
click at [308, 53] on input at bounding box center [348, 58] width 254 height 18
click at [308, 54] on input at bounding box center [348, 58] width 254 height 18
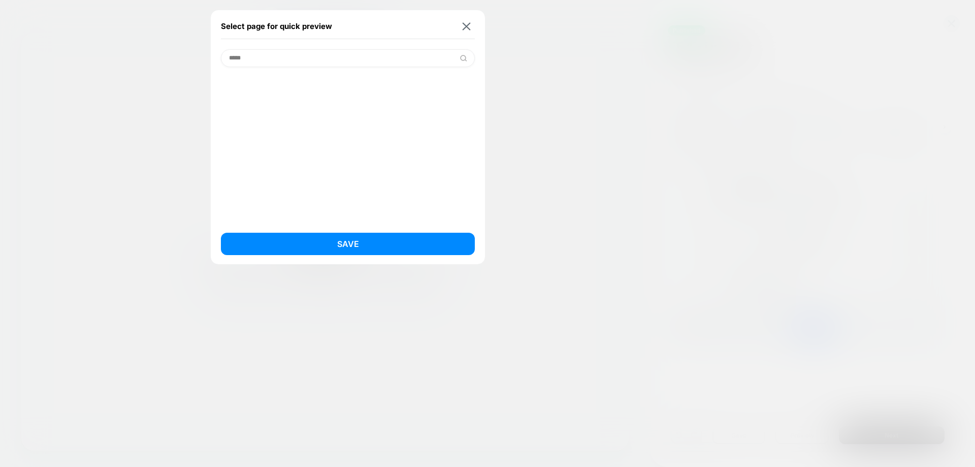
paste input "**********"
paste input
type input "**********"
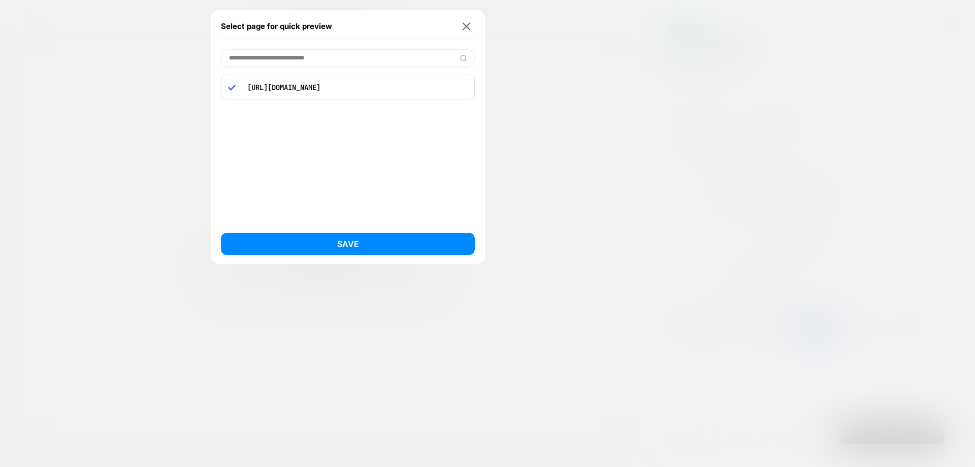
click at [363, 231] on div "**********" at bounding box center [348, 137] width 274 height 254
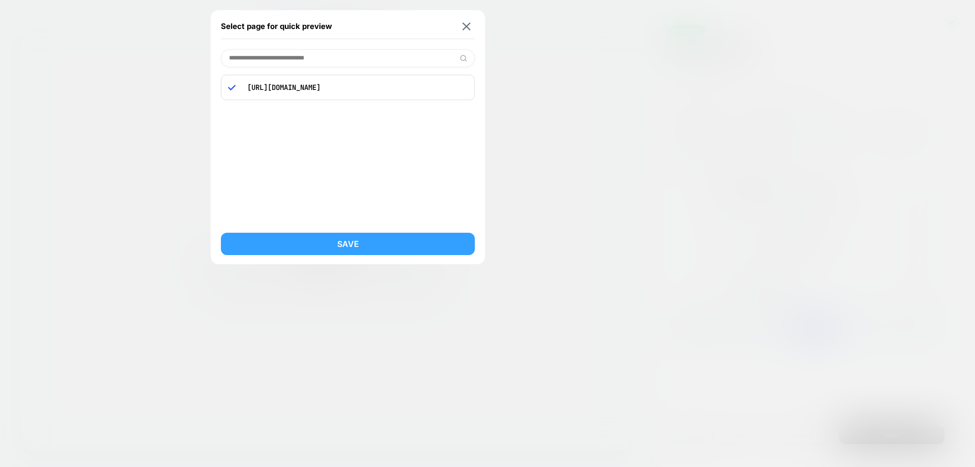
click at [362, 242] on button "Save" at bounding box center [348, 244] width 254 height 22
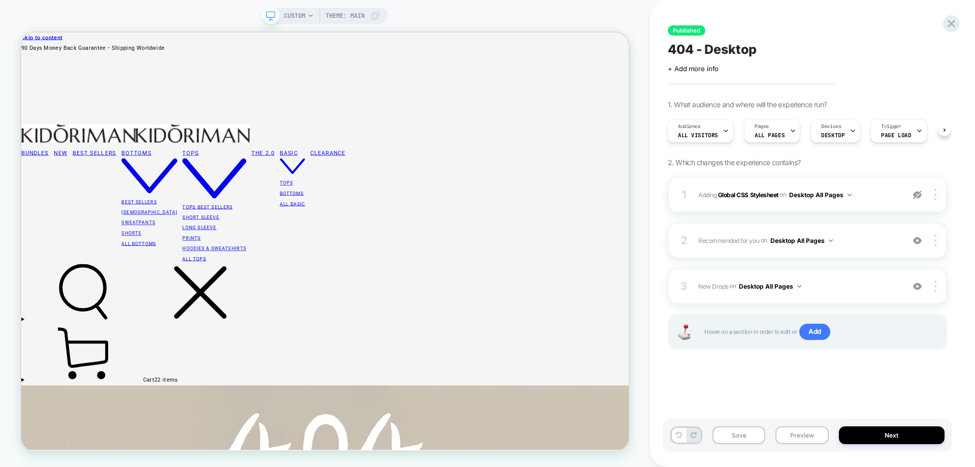
scroll to position [0, 1]
click at [867, 429] on button "Next" at bounding box center [892, 435] width 106 height 18
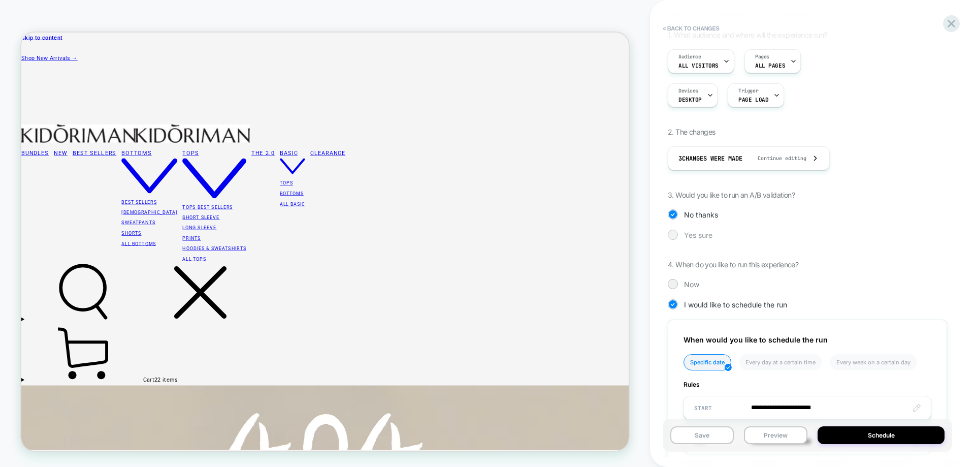
scroll to position [152, 0]
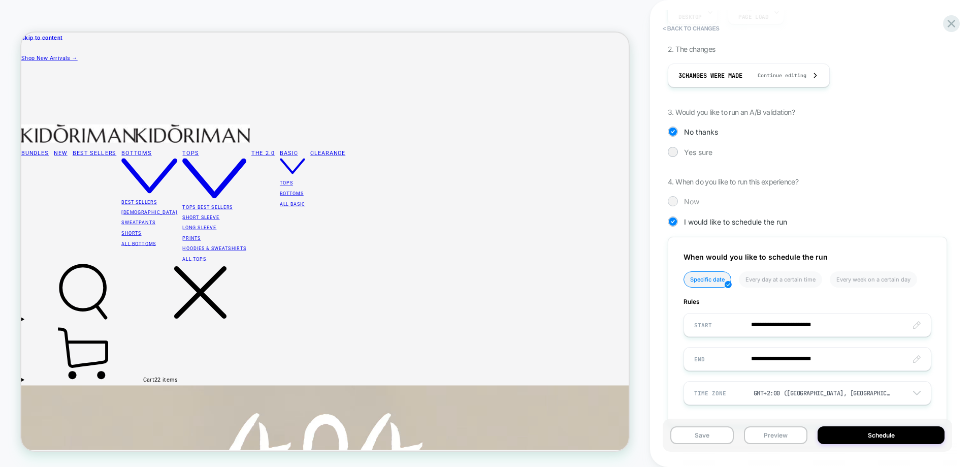
click at [690, 200] on span "Now" at bounding box center [691, 201] width 15 height 9
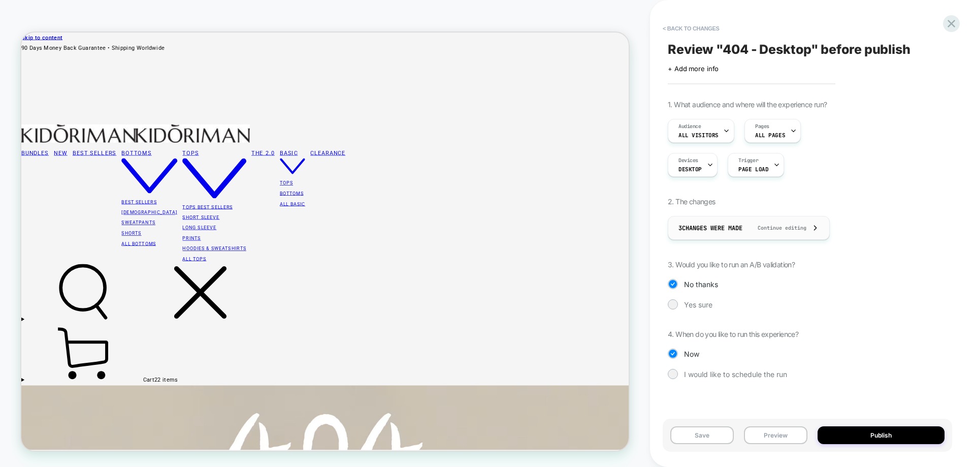
click at [723, 224] on span "3 Changes were made" at bounding box center [710, 228] width 64 height 8
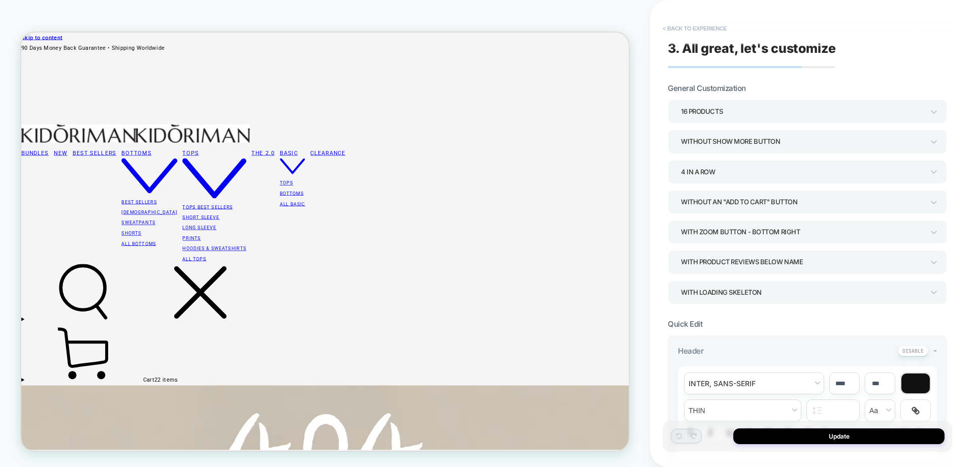
click at [713, 26] on button "< Back to experience" at bounding box center [695, 28] width 74 height 16
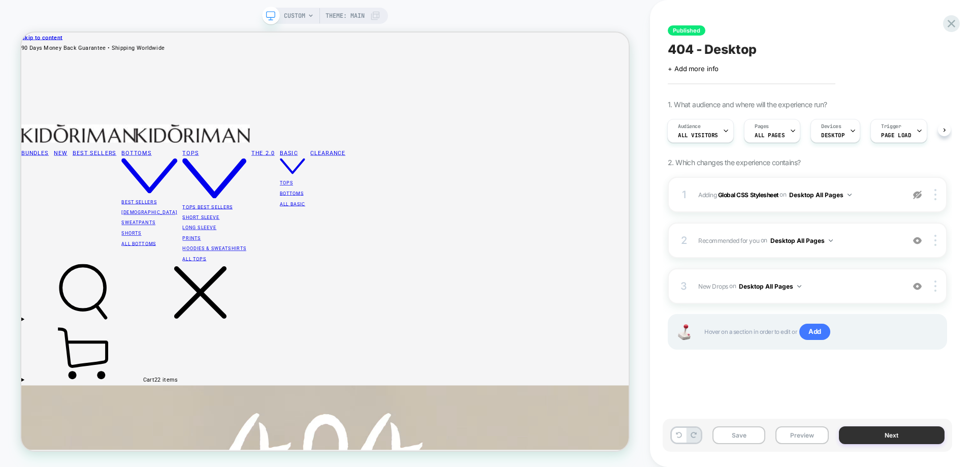
click at [852, 431] on button "Next" at bounding box center [892, 435] width 106 height 18
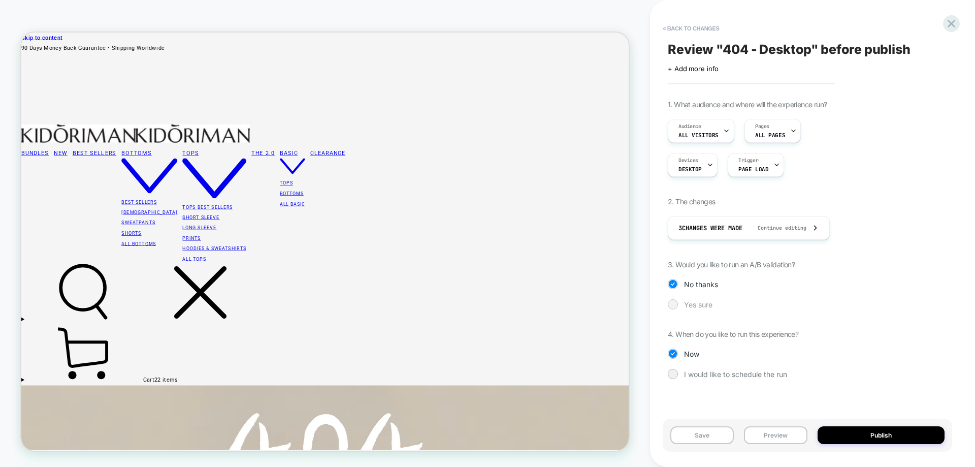
click at [669, 304] on div at bounding box center [673, 304] width 8 height 8
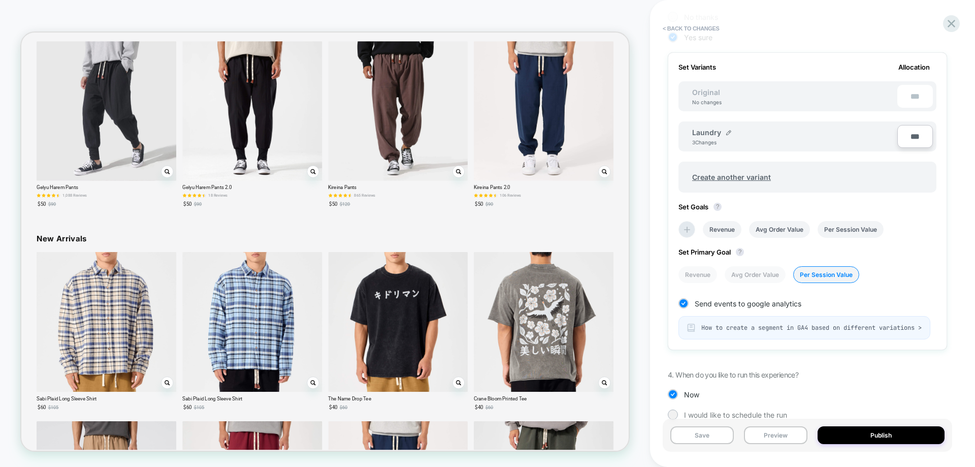
scroll to position [243, 0]
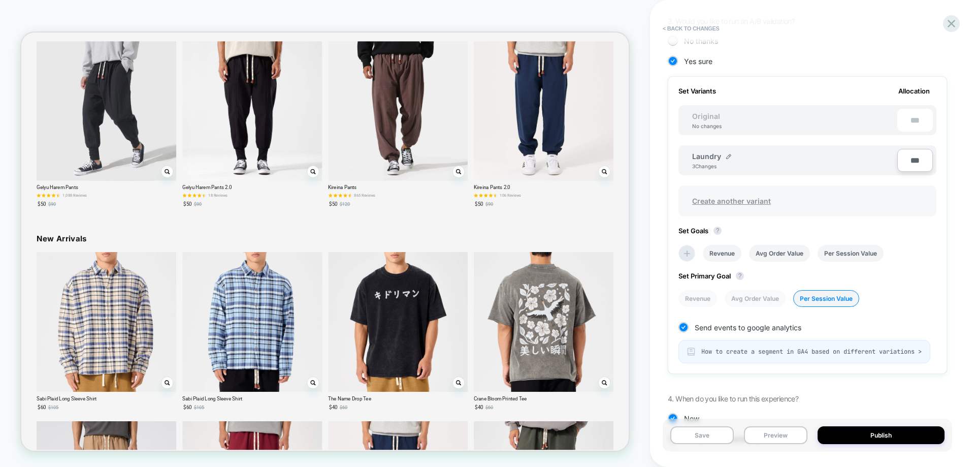
click at [739, 207] on span "Create another variant" at bounding box center [731, 201] width 99 height 24
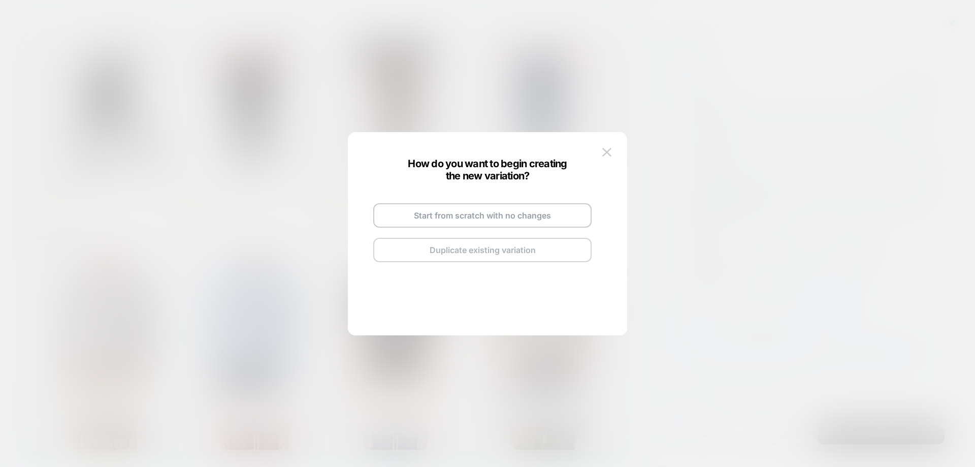
click at [498, 252] on button "Duplicate existing variation" at bounding box center [482, 250] width 218 height 24
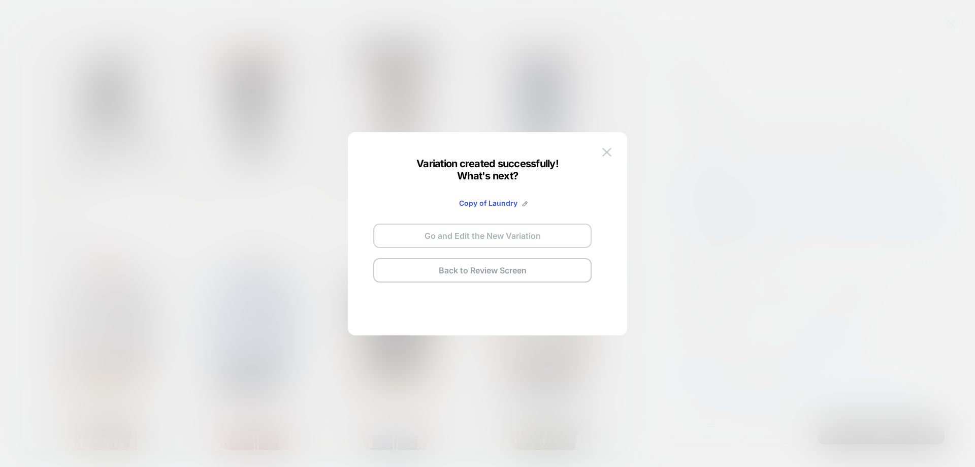
click at [529, 239] on button "Go and Edit the New Variation" at bounding box center [482, 235] width 218 height 24
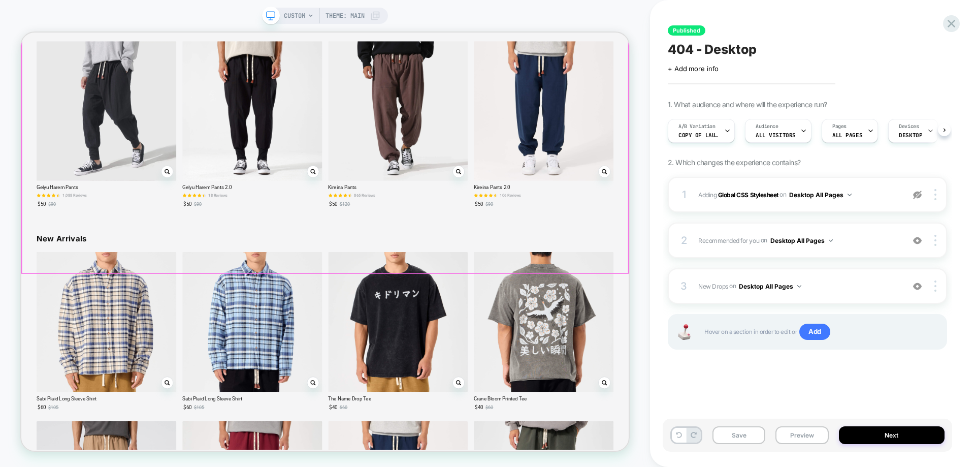
scroll to position [0, 1]
click at [845, 294] on div "3 New Drops Adding Grid AFTER .bannerDesktop > section on Desktop All Pages Add…" at bounding box center [807, 286] width 279 height 36
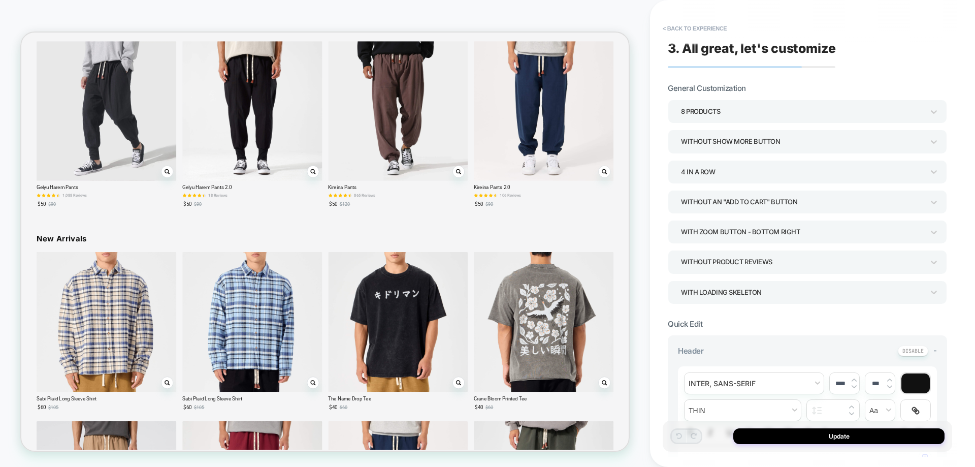
scroll to position [87, 0]
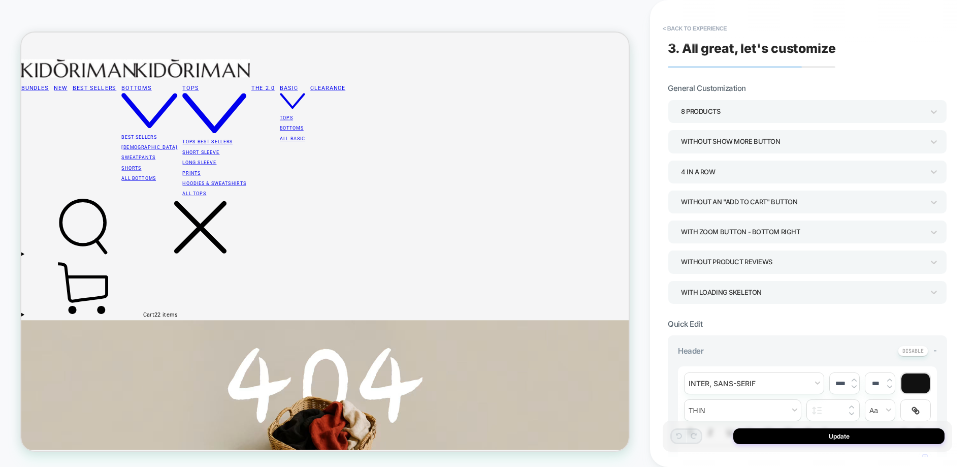
click at [724, 110] on div "8 Products" at bounding box center [802, 112] width 243 height 14
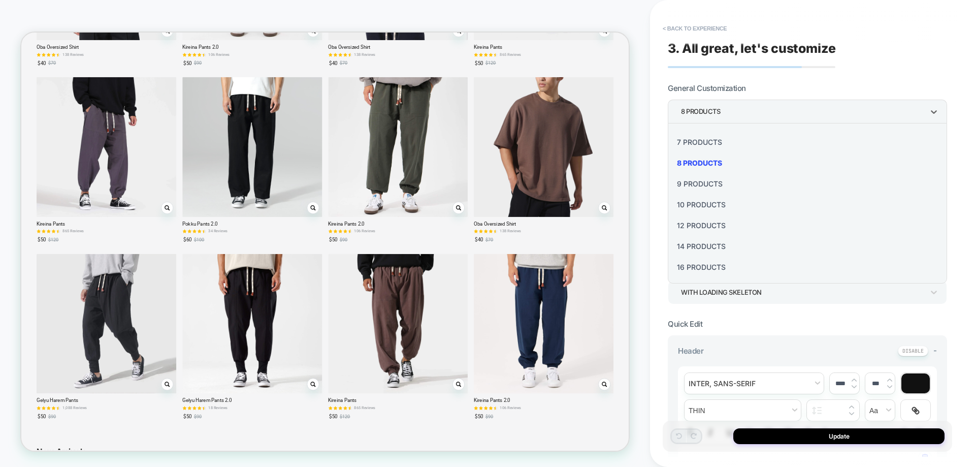
scroll to position [1326, 0]
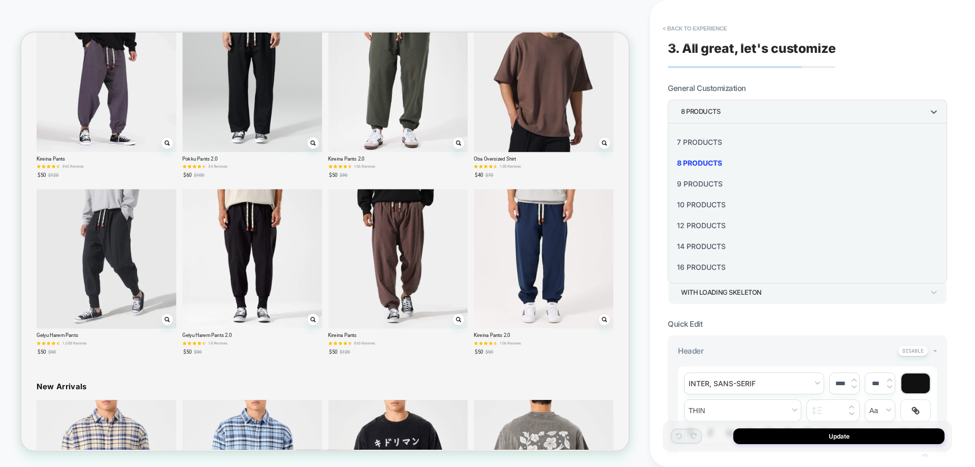
click at [702, 265] on div "16 Products" at bounding box center [807, 266] width 271 height 21
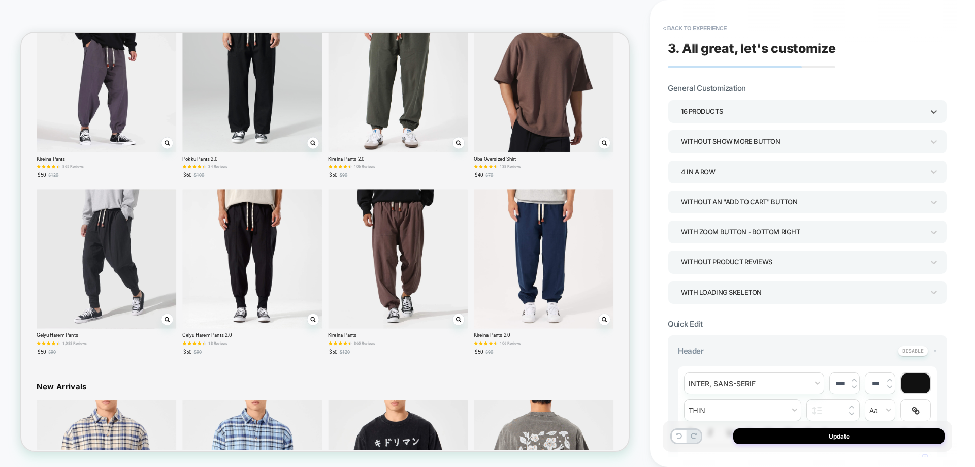
click at [740, 145] on div "Without Show more button" at bounding box center [802, 142] width 243 height 14
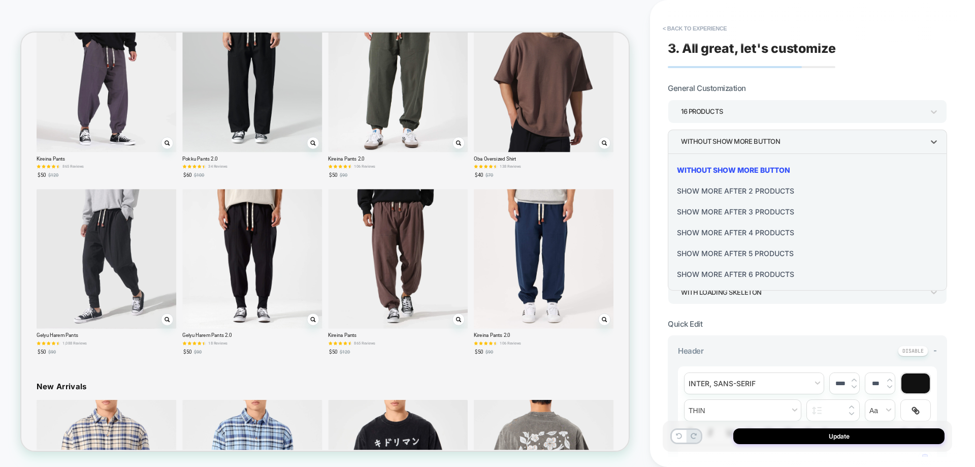
click at [727, 234] on div "Show more after 4 Products" at bounding box center [807, 232] width 271 height 21
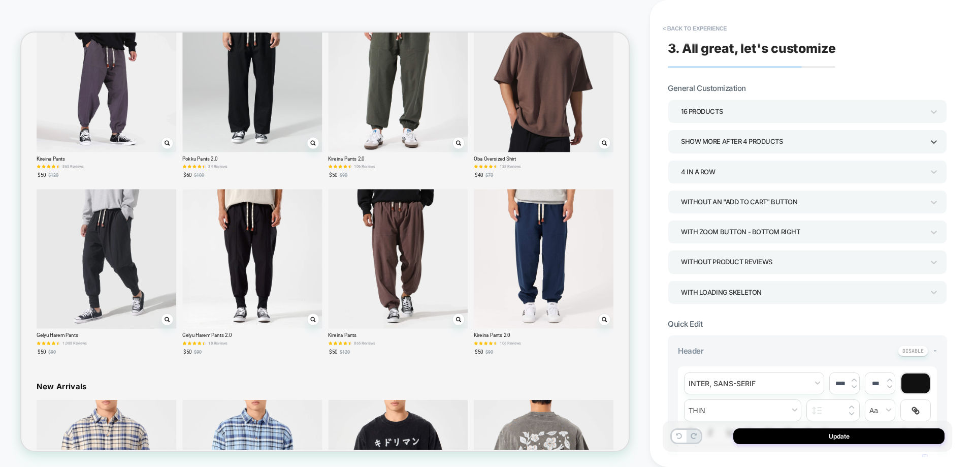
click at [733, 169] on div "4 In a Row" at bounding box center [802, 172] width 243 height 14
drag, startPoint x: 616, startPoint y: 297, endPoint x: 793, endPoint y: 347, distance: 184.4
click at [616, 297] on div at bounding box center [487, 233] width 975 height 467
click at [759, 149] on div "Show more after 4 Products" at bounding box center [807, 140] width 279 height 23
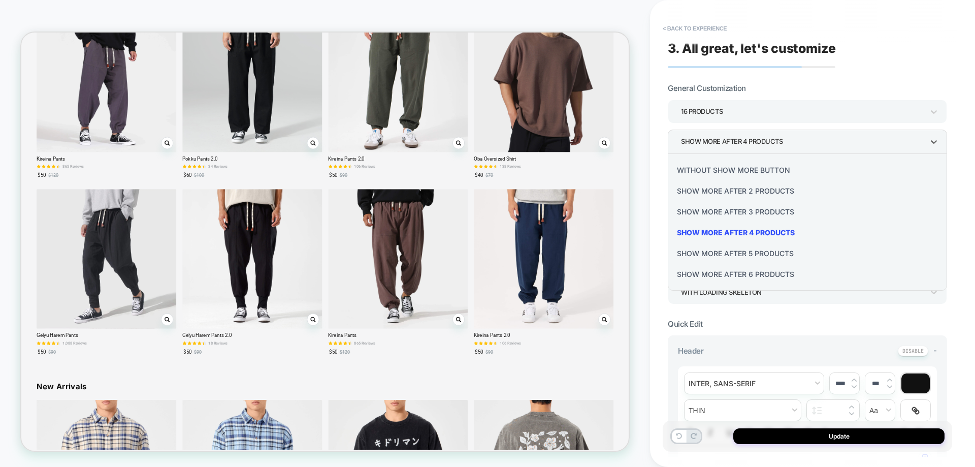
click at [760, 148] on div at bounding box center [487, 233] width 975 height 467
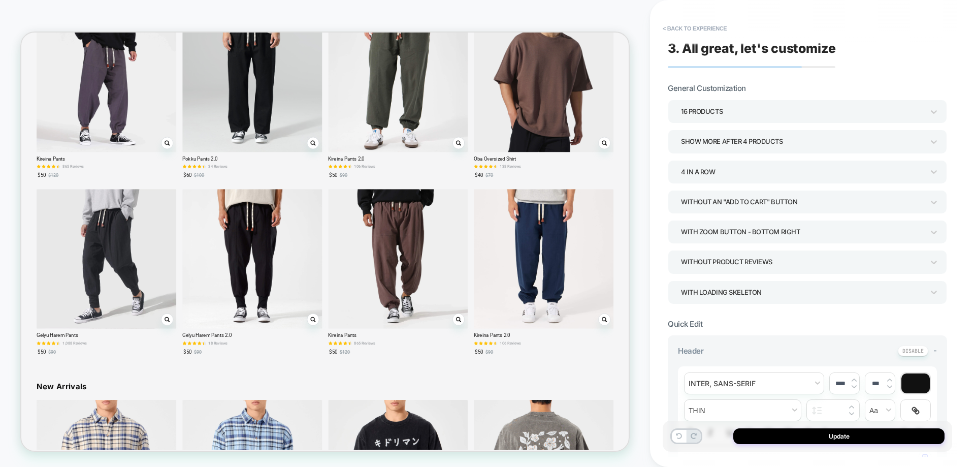
click at [760, 147] on div "Show more after 4 Products" at bounding box center [802, 142] width 243 height 14
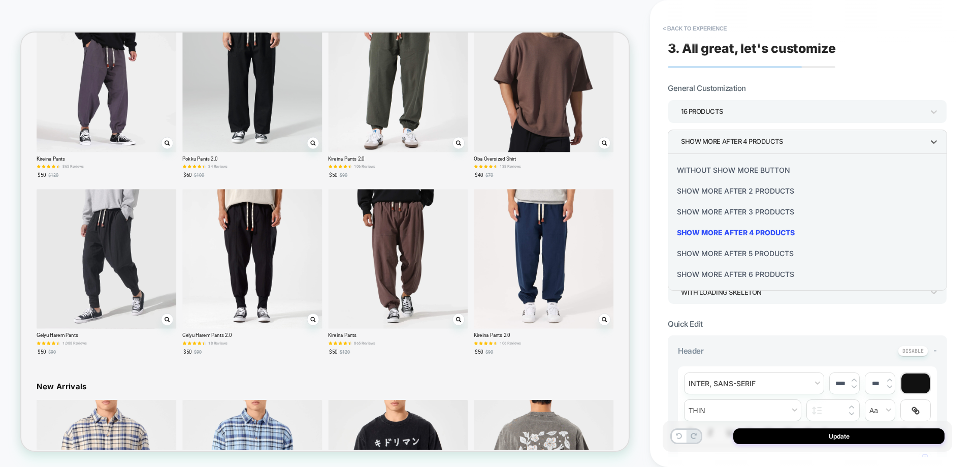
click at [750, 269] on div "Show more after 6 Products" at bounding box center [807, 274] width 271 height 21
type textarea "*"
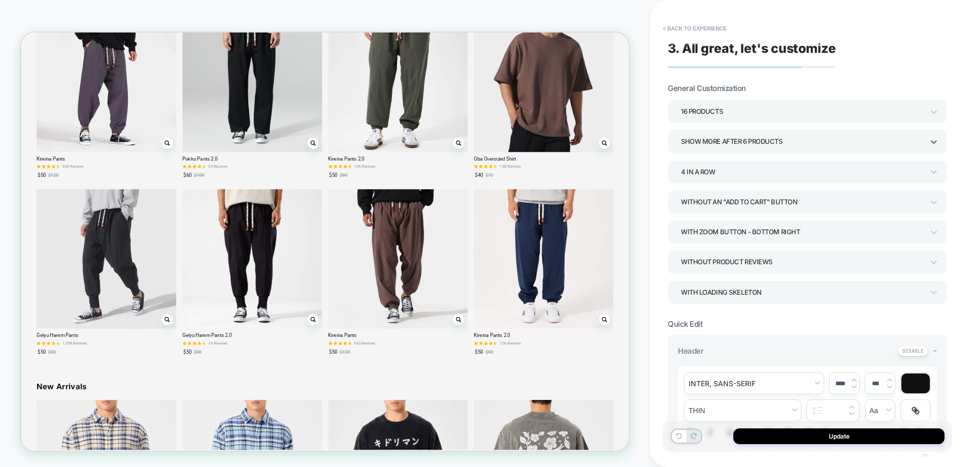
scroll to position [1292, 0]
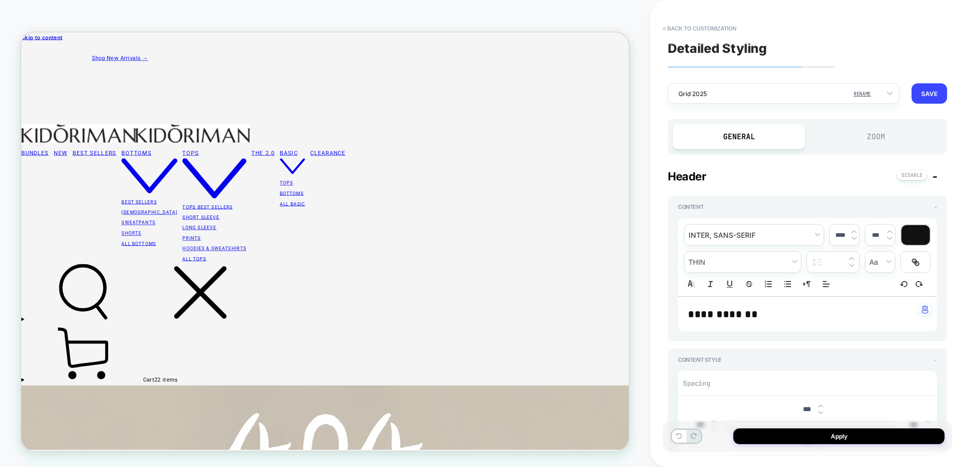
scroll to position [1682, 0]
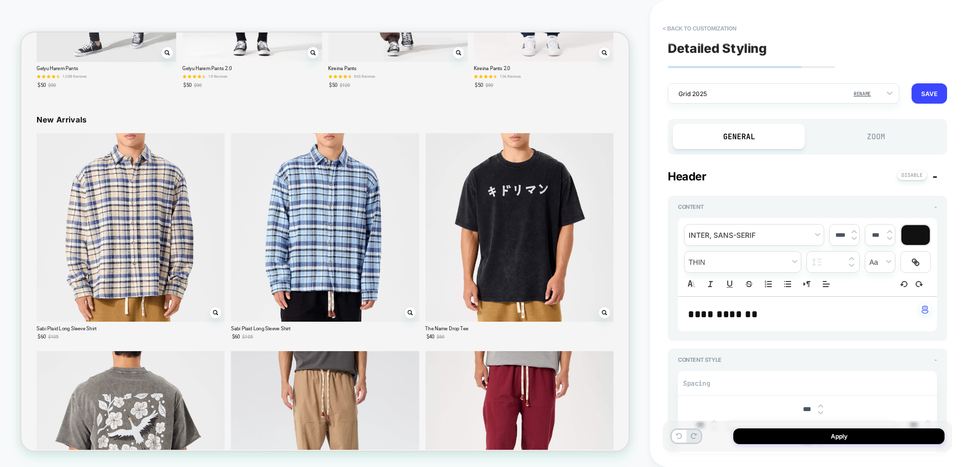
click at [865, 133] on div "Zoom" at bounding box center [876, 136] width 132 height 25
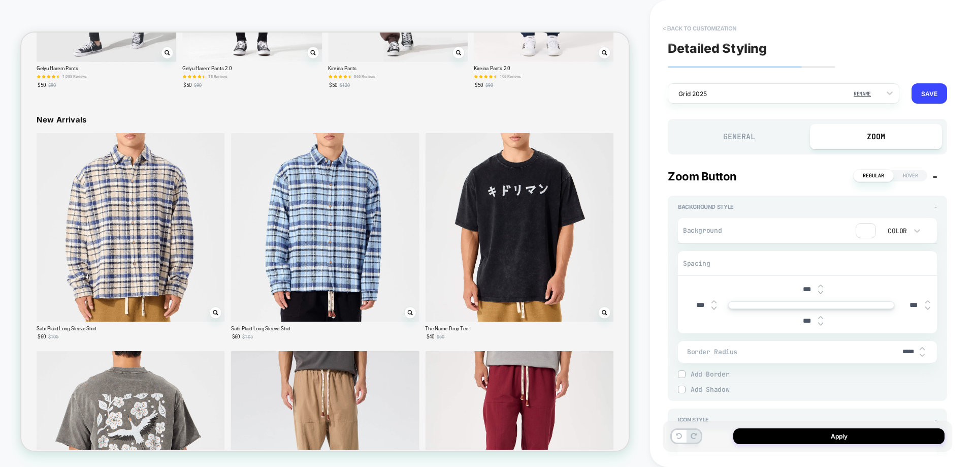
click at [704, 33] on button "< Back to customization" at bounding box center [700, 28] width 84 height 16
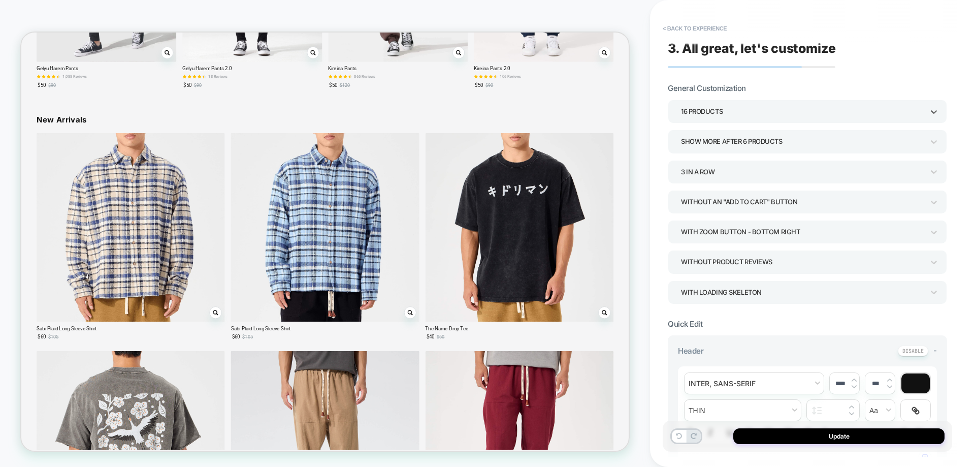
click at [748, 110] on div "16 Products" at bounding box center [802, 112] width 243 height 14
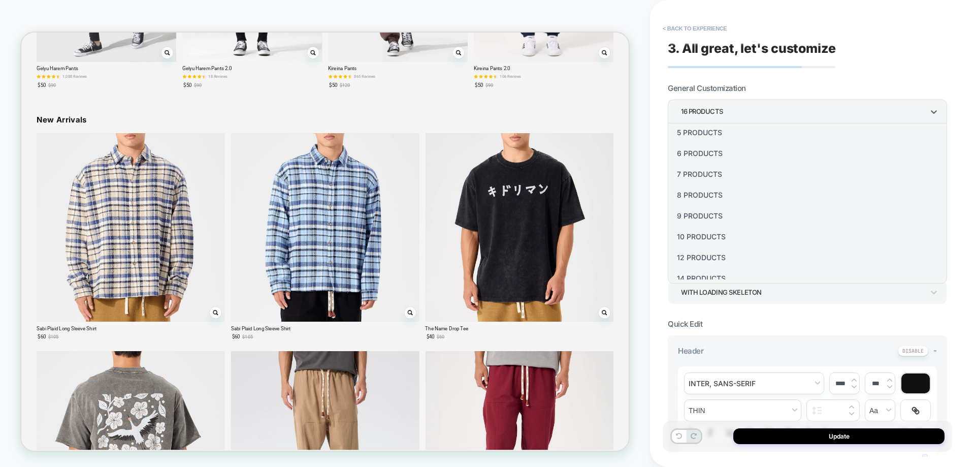
scroll to position [102, 0]
click at [713, 246] on div "12 Products" at bounding box center [807, 246] width 271 height 21
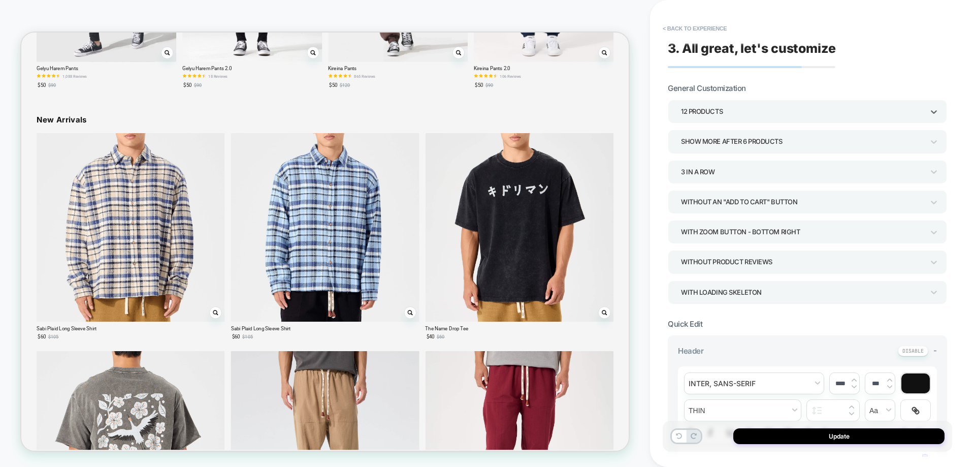
click at [730, 203] on div "Without an "add to cart" button" at bounding box center [802, 202] width 243 height 14
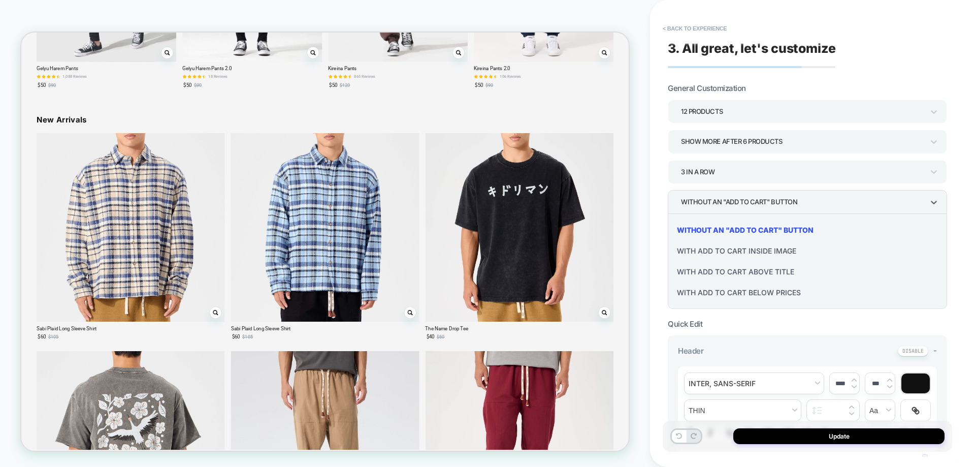
click at [752, 142] on div at bounding box center [487, 233] width 975 height 467
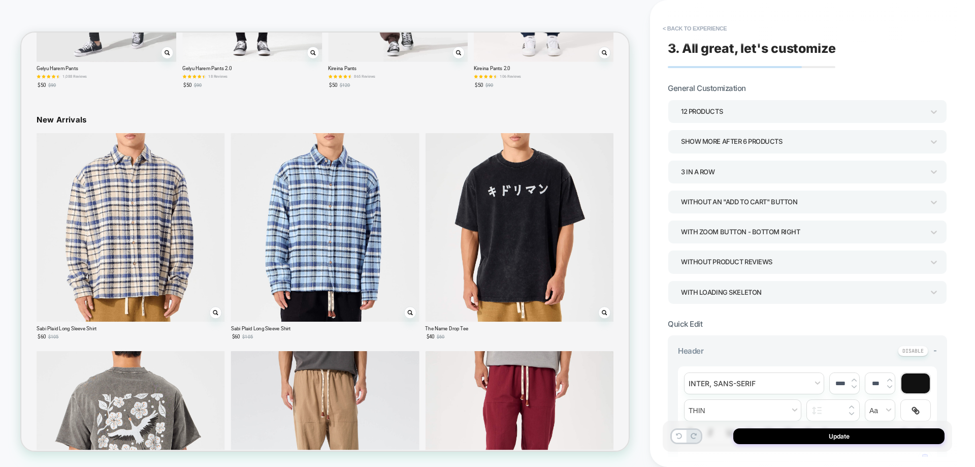
click at [734, 153] on div "12 Products Show more after 6 Products 3 In a Row Without an "add to cart" butt…" at bounding box center [807, 202] width 279 height 204
click at [736, 147] on div "Show more after 6 Products" at bounding box center [802, 142] width 243 height 14
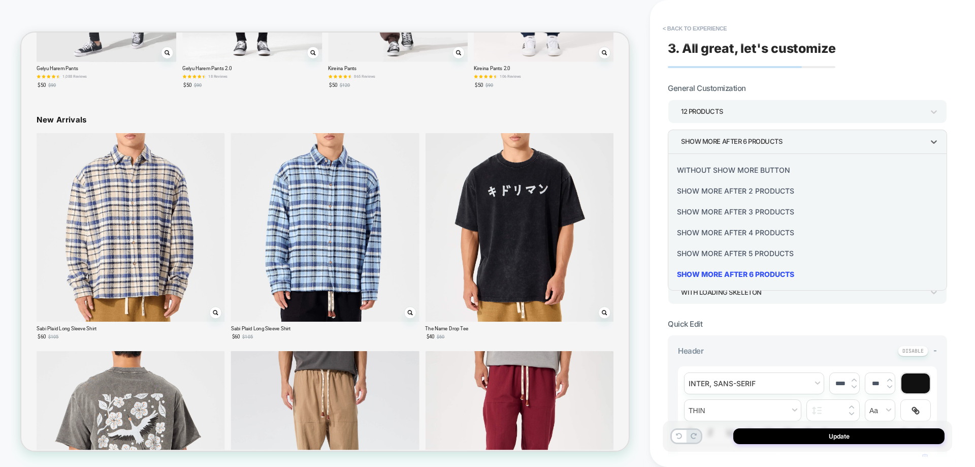
click at [707, 167] on div "Without Show more button" at bounding box center [807, 169] width 271 height 21
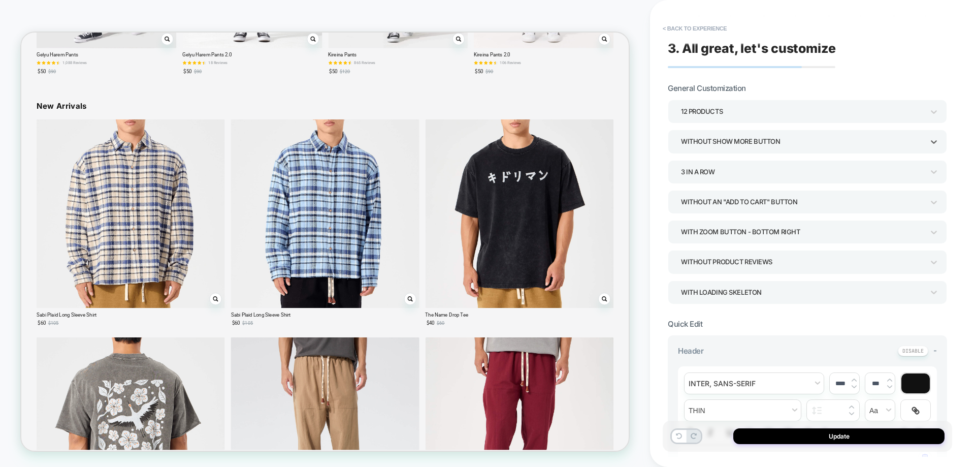
scroll to position [1800, 0]
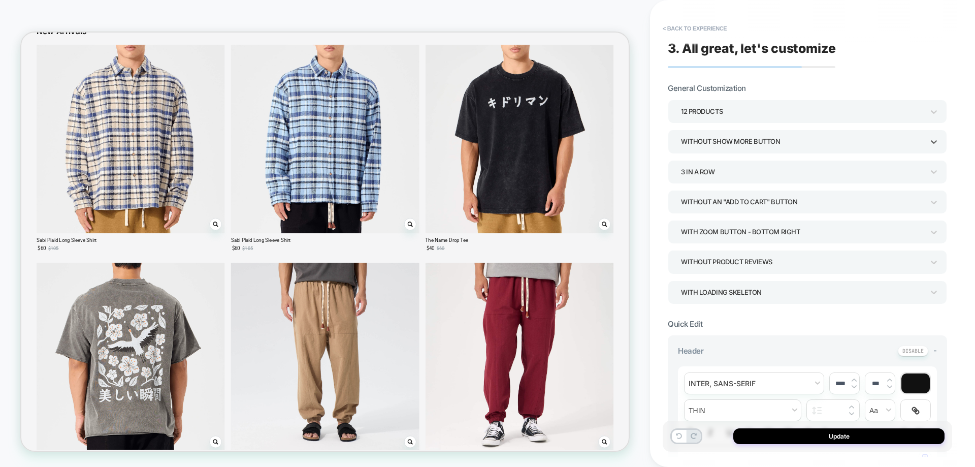
click at [750, 115] on div "12 Products" at bounding box center [802, 112] width 243 height 14
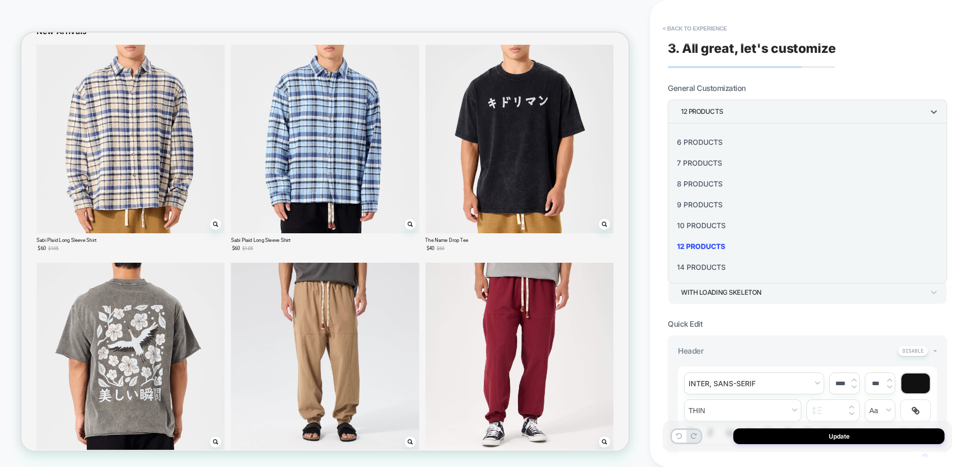
scroll to position [122, 0]
click at [712, 222] on div "12 Products" at bounding box center [807, 225] width 271 height 21
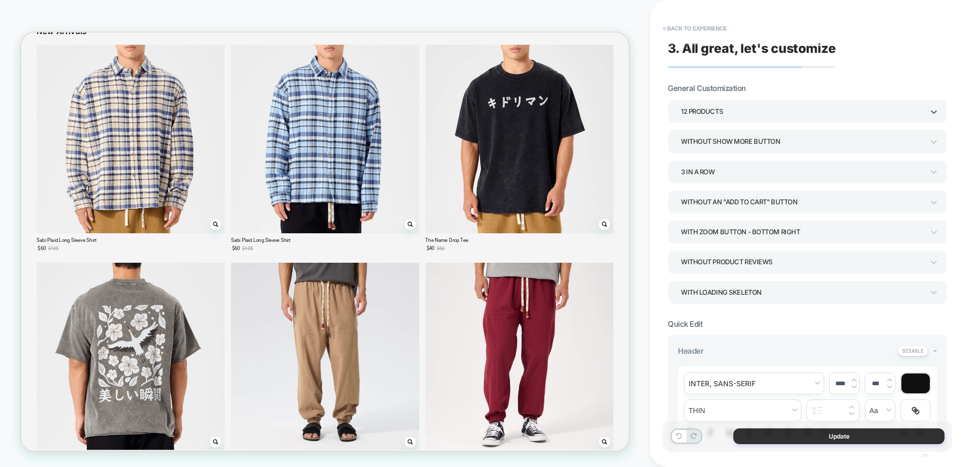
click at [809, 434] on button "Update" at bounding box center [838, 436] width 211 height 16
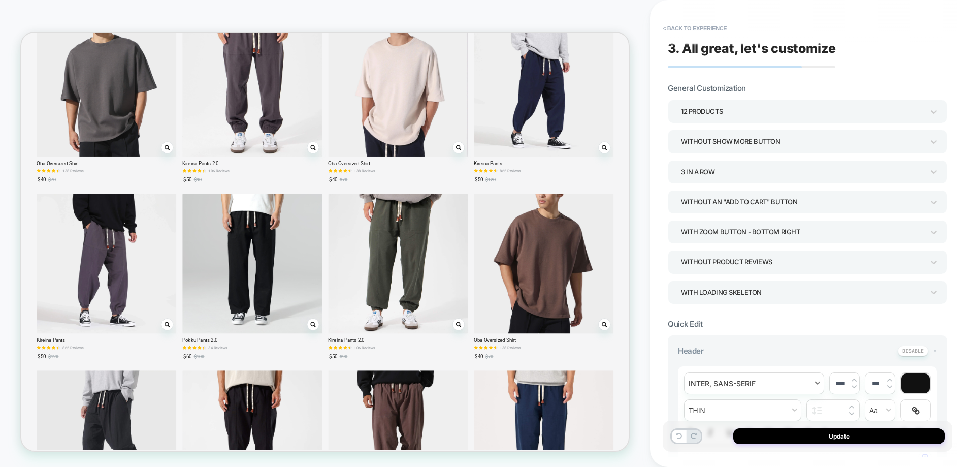
scroll to position [1800, 0]
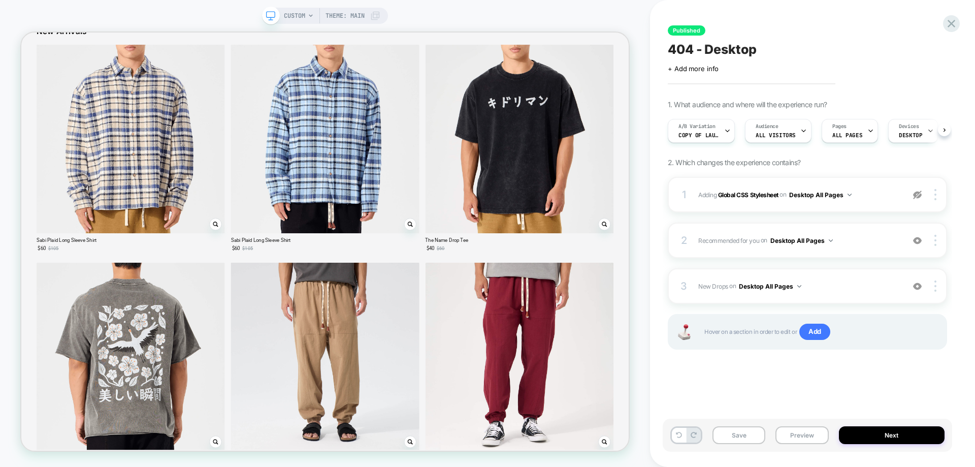
click at [835, 249] on div "2 Recommended for you Adding Grid AFTER .bannerDesktop > a on Desktop All Pages…" at bounding box center [807, 240] width 279 height 36
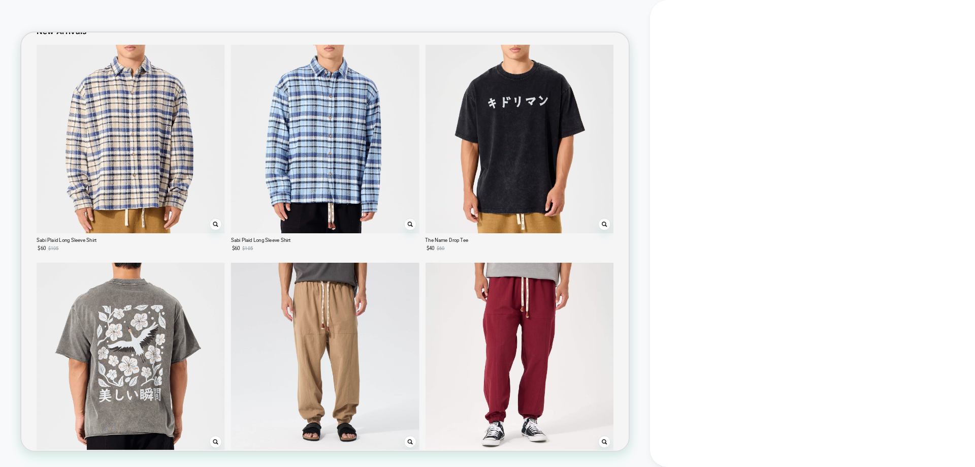
scroll to position [1435, 0]
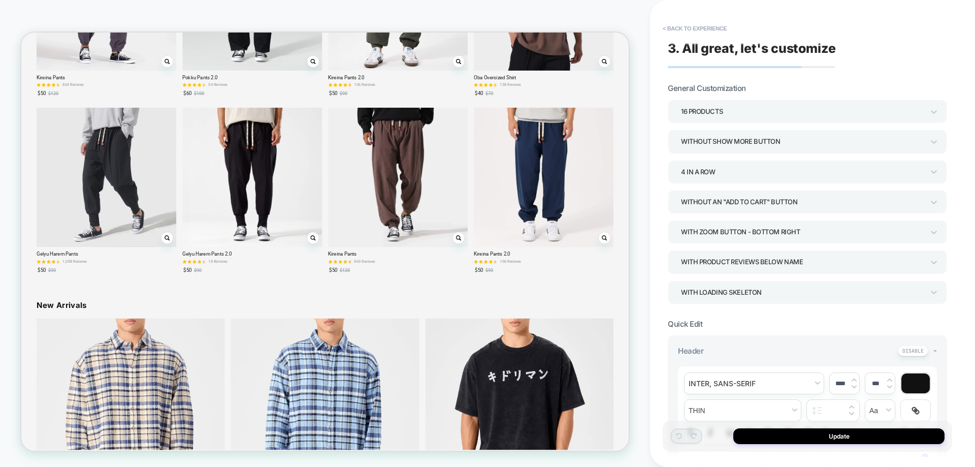
click at [734, 105] on div "16 Products" at bounding box center [802, 112] width 243 height 14
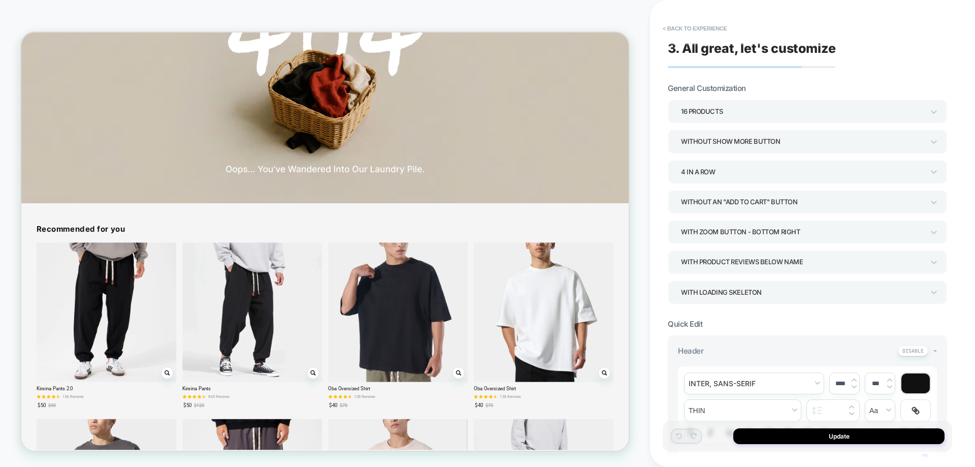
scroll to position [581, 0]
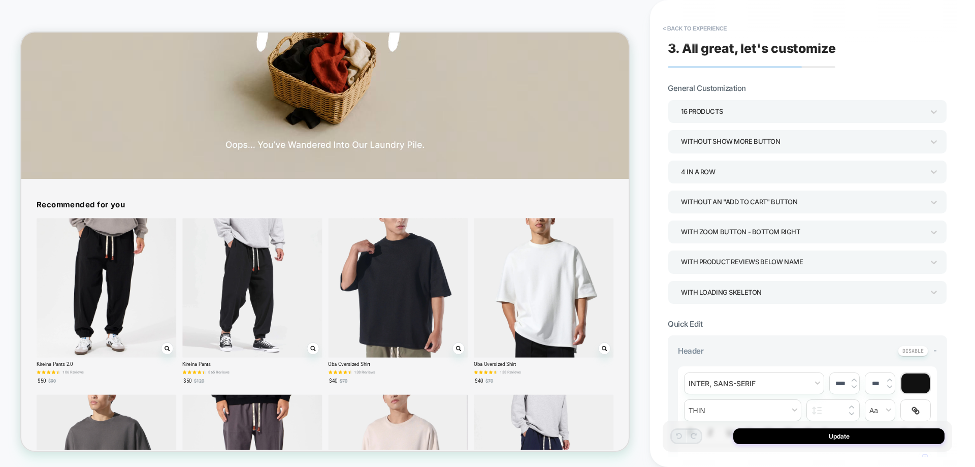
click at [727, 115] on div "16 Products" at bounding box center [802, 112] width 243 height 14
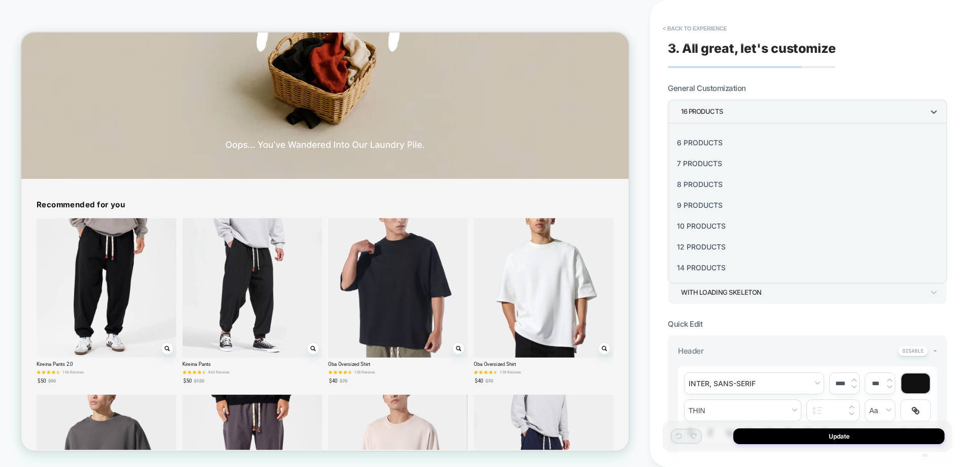
scroll to position [102, 0]
click at [717, 245] on div "12 Products" at bounding box center [807, 246] width 271 height 21
click at [721, 177] on div "4 In a Row" at bounding box center [802, 172] width 243 height 14
click at [691, 242] on div "3 In a Row" at bounding box center [807, 241] width 271 height 21
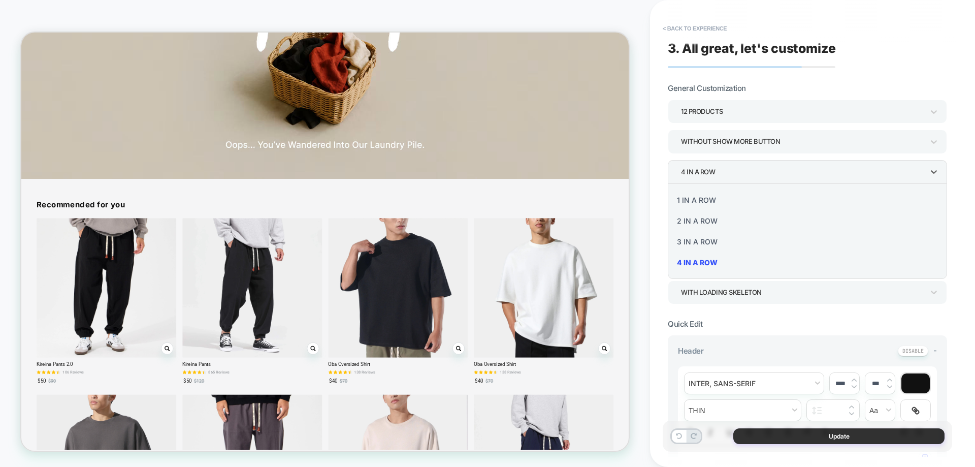
click at [790, 427] on div "Update" at bounding box center [807, 435] width 289 height 31
click at [789, 433] on button "Update" at bounding box center [838, 436] width 211 height 16
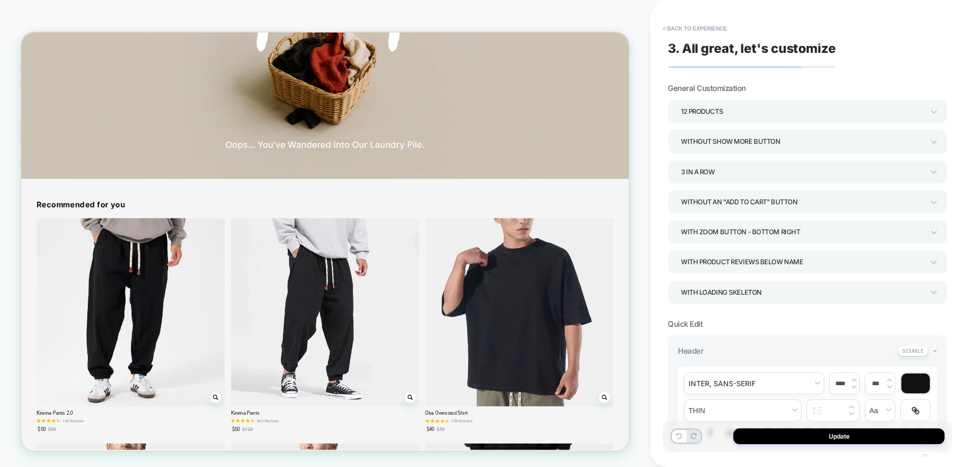
type textarea "*"
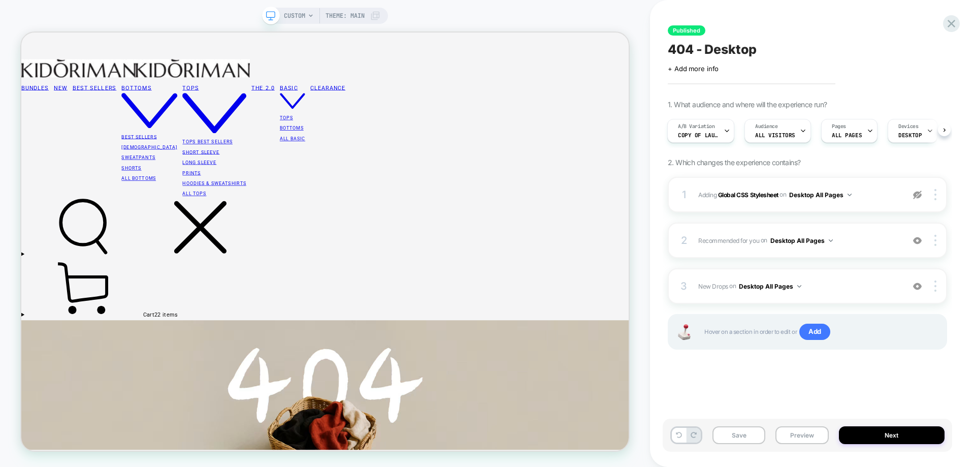
scroll to position [581, 0]
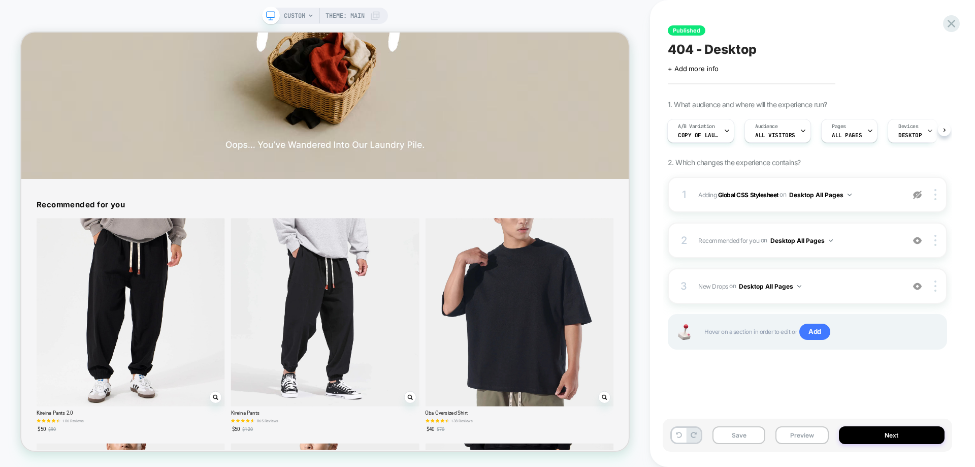
click at [796, 434] on button "Preview" at bounding box center [801, 435] width 53 height 18
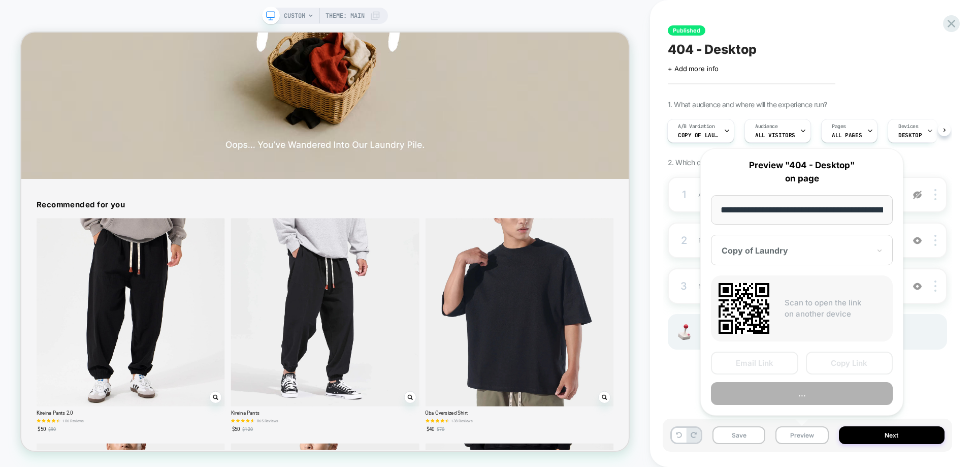
scroll to position [0, 50]
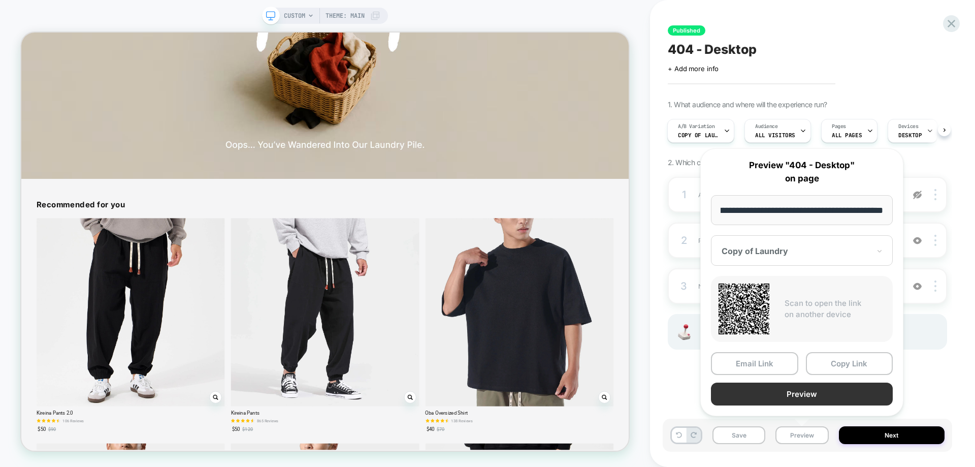
click at [807, 397] on button "Preview" at bounding box center [802, 393] width 182 height 23
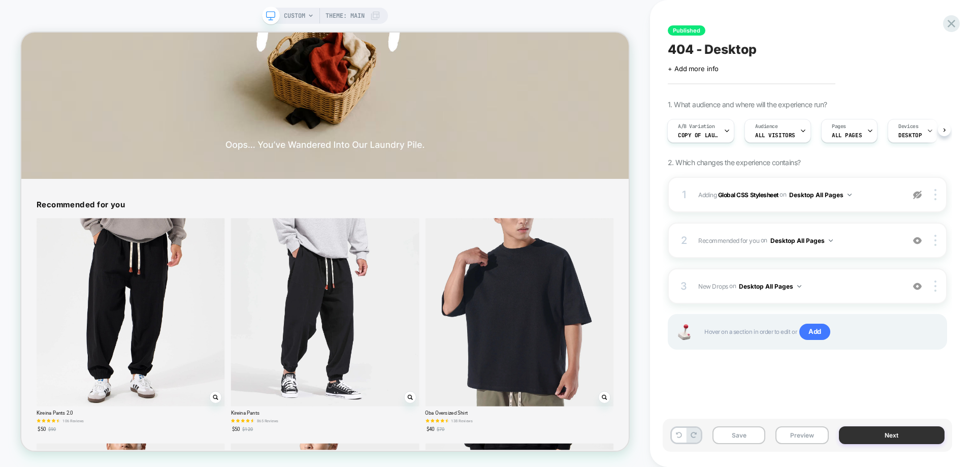
click at [870, 429] on button "Next" at bounding box center [892, 435] width 106 height 18
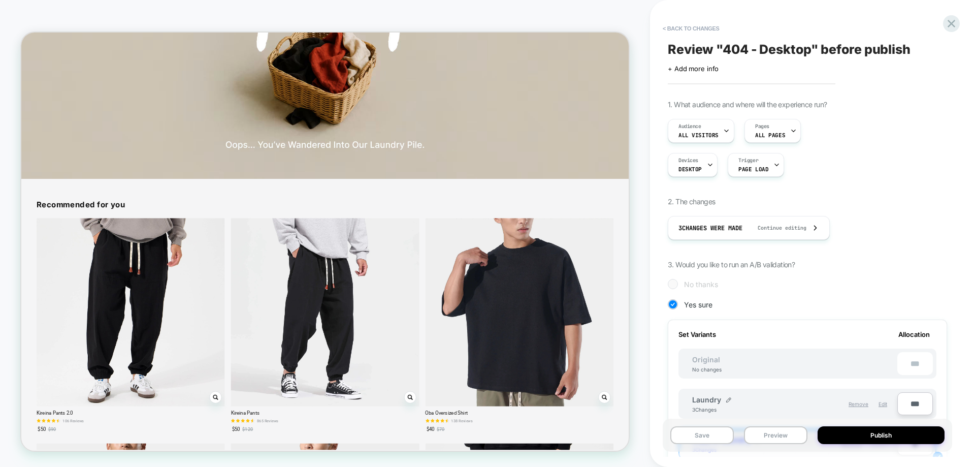
scroll to position [102, 0]
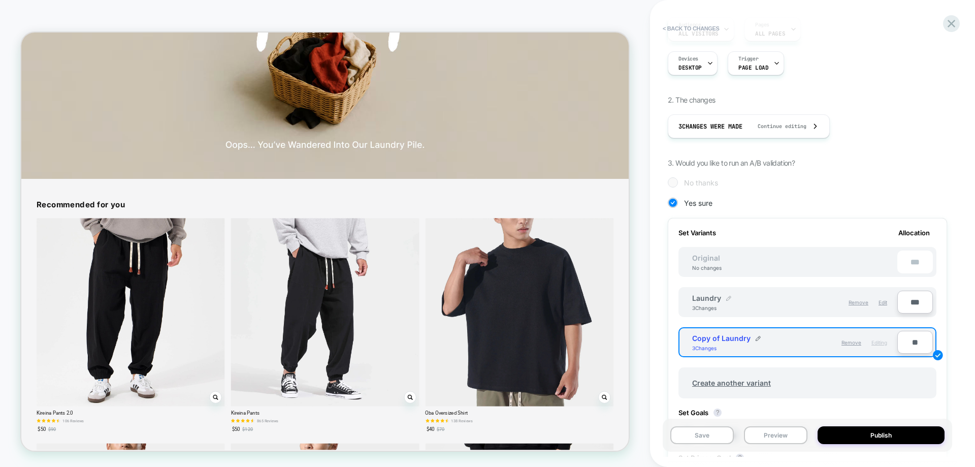
click at [728, 301] on div at bounding box center [728, 299] width 5 height 6
click at [722, 302] on input "*******" at bounding box center [729, 303] width 74 height 20
type input "********"
click at [810, 310] on button "Save" at bounding box center [803, 303] width 34 height 15
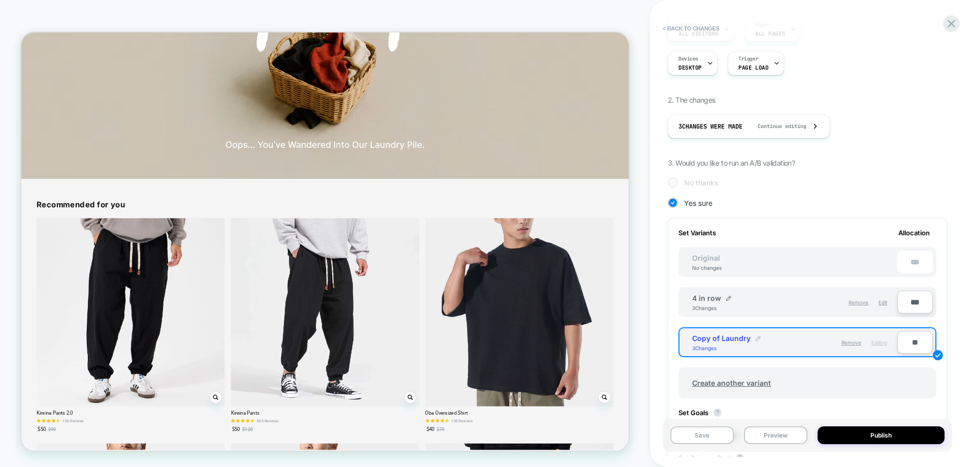
click at [756, 338] on img at bounding box center [758, 338] width 5 height 5
click at [720, 341] on input "**********" at bounding box center [729, 343] width 74 height 20
paste input
type input "********"
click at [802, 348] on button "Save" at bounding box center [803, 343] width 34 height 15
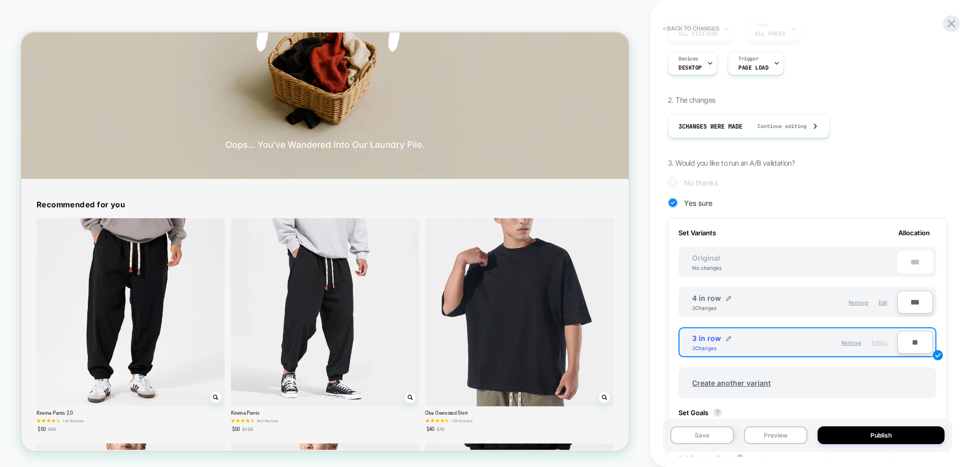
drag, startPoint x: 906, startPoint y: 345, endPoint x: 926, endPoint y: 345, distance: 19.3
click at [906, 345] on input "**" at bounding box center [915, 342] width 36 height 23
type input "***"
type input "**"
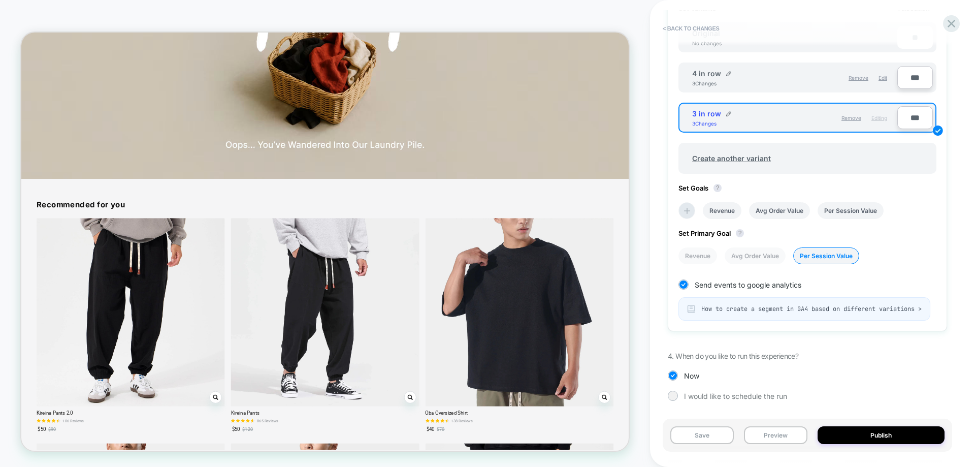
scroll to position [334, 0]
type input "***"
click at [895, 434] on button "Publish" at bounding box center [881, 435] width 127 height 18
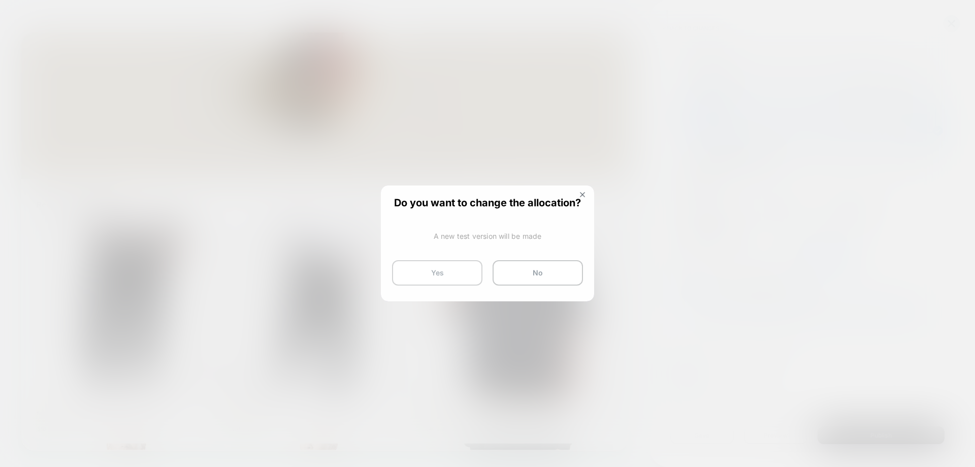
click at [448, 279] on button "Yes" at bounding box center [437, 272] width 90 height 25
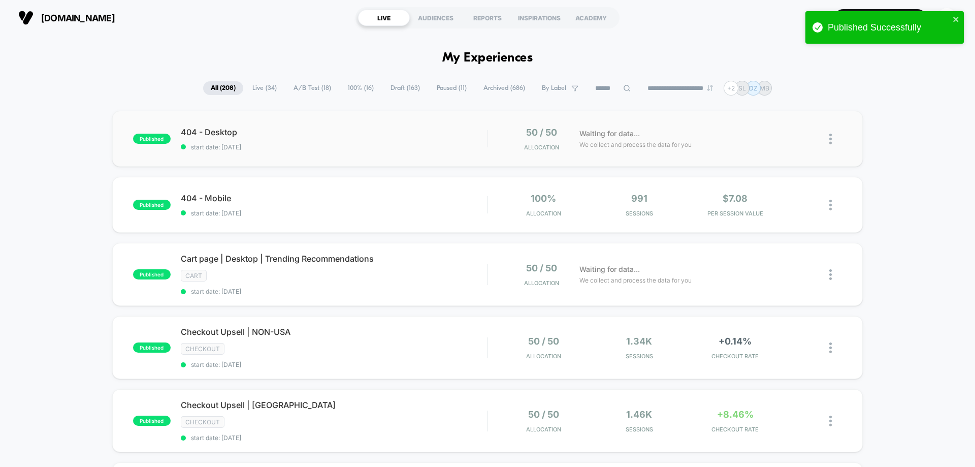
click at [288, 158] on div "published 404 - Desktop start date: 10/12/2025 50 / 50 Allocation Waiting for d…" at bounding box center [487, 139] width 751 height 56
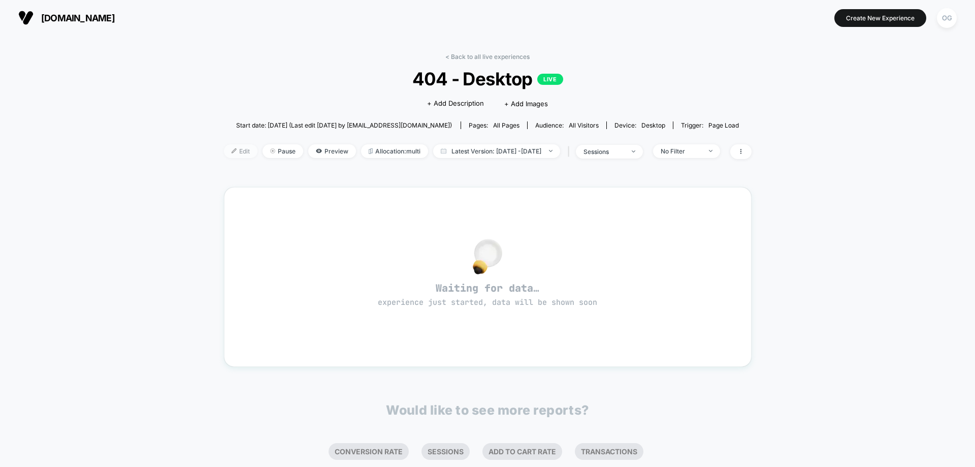
click at [229, 153] on span "Edit" at bounding box center [241, 151] width 34 height 14
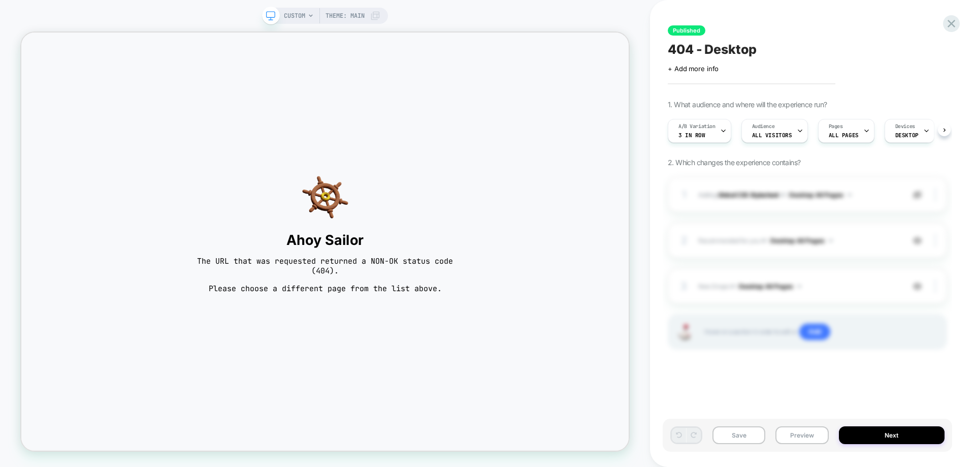
scroll to position [0, 1]
click at [290, 2] on div "CUSTOM Theme: MAIN" at bounding box center [325, 233] width 650 height 467
click at [291, 5] on div "CUSTOM Theme: MAIN" at bounding box center [325, 233] width 650 height 467
click at [291, 9] on span "CUSTOM" at bounding box center [294, 16] width 21 height 16
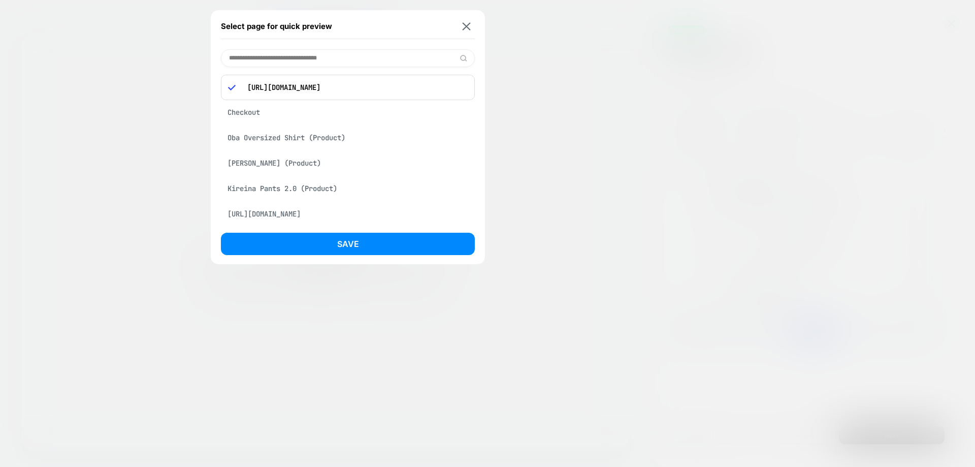
click at [350, 62] on input at bounding box center [348, 58] width 254 height 18
paste input "********"
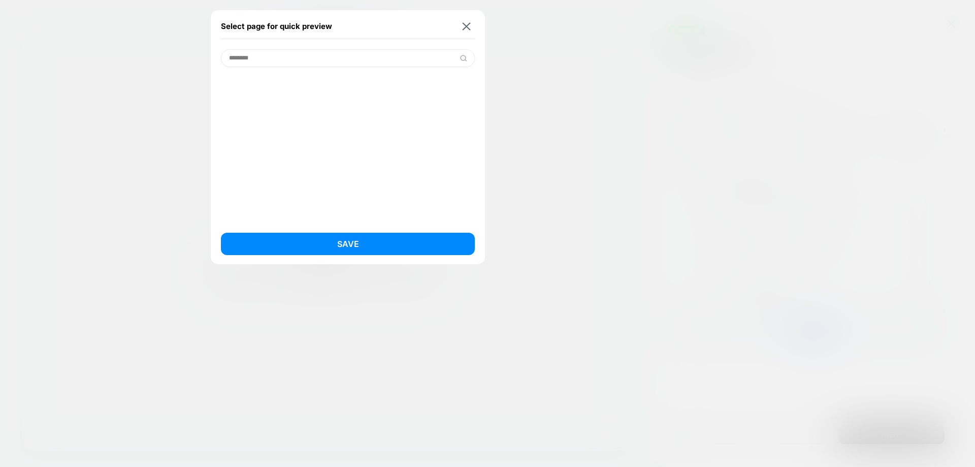
paste input "**********"
click at [308, 65] on input "**********" at bounding box center [348, 58] width 254 height 18
click at [311, 63] on input "**********" at bounding box center [348, 58] width 254 height 18
click at [323, 60] on input "**********" at bounding box center [348, 58] width 254 height 18
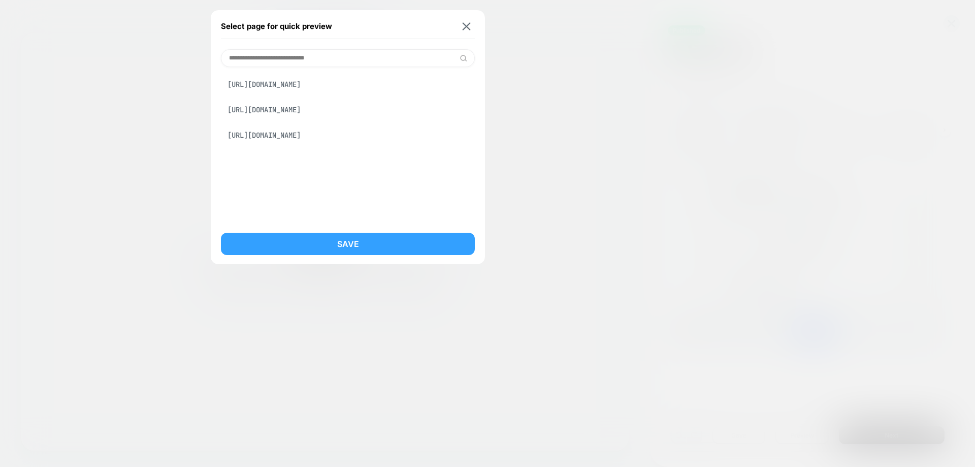
type input "**********"
click at [323, 240] on button "Save" at bounding box center [348, 244] width 254 height 22
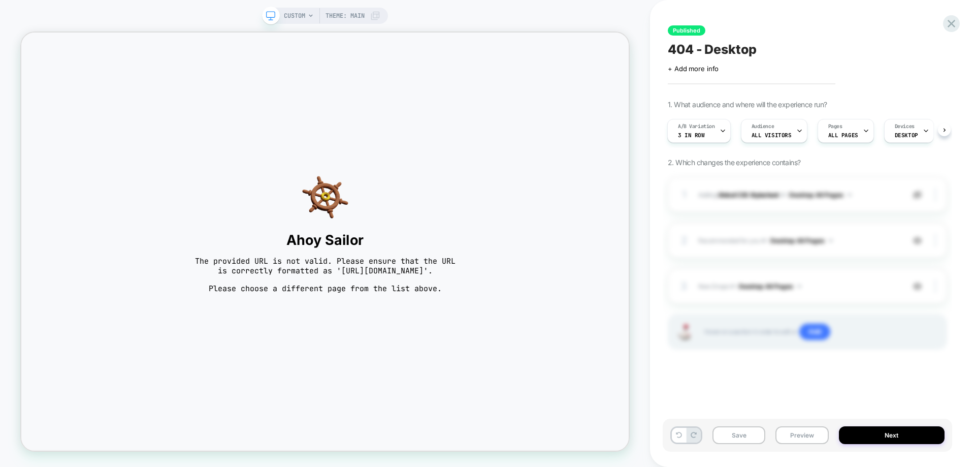
scroll to position [0, 1]
click at [802, 298] on div "3 New Drops Adding Grid AFTER .bannerDesktop > section on Desktop All Pages Cop…" at bounding box center [807, 286] width 279 height 36
click at [304, 15] on span "CUSTOM" at bounding box center [294, 16] width 21 height 16
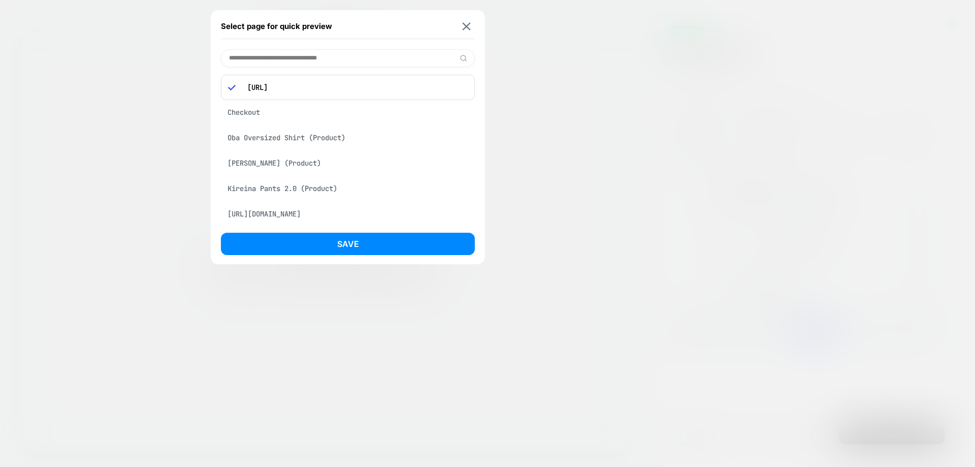
click at [342, 86] on p "https://kidoriman.comdgdfhddd/" at bounding box center [354, 87] width 225 height 9
click at [343, 86] on p "https://kidoriman.comdgdfhddd/" at bounding box center [354, 87] width 225 height 9
click at [343, 87] on p "https://kidoriman.comdgdfhddd/" at bounding box center [354, 87] width 225 height 9
click at [342, 87] on p "https://kidoriman.comdgdfhddd/" at bounding box center [354, 87] width 225 height 9
copy p "https://kidoriman.comdgdfhddd/"
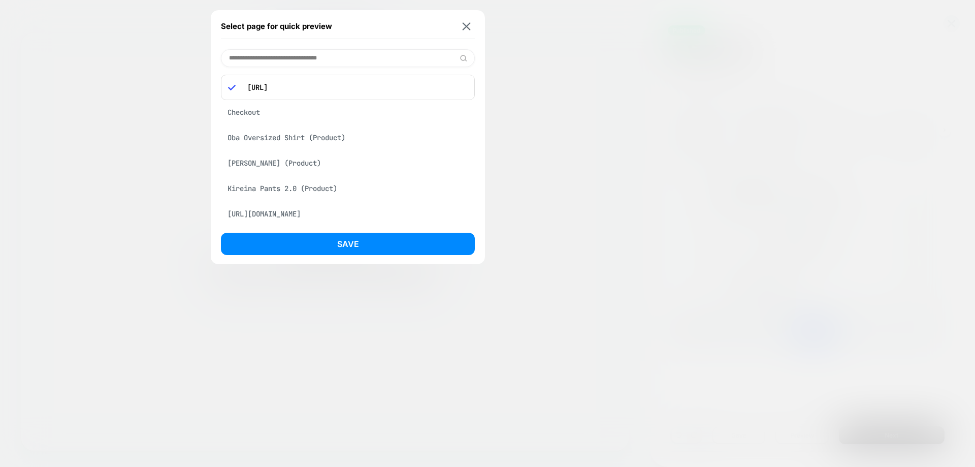
click at [339, 63] on input at bounding box center [348, 58] width 254 height 18
paste input "**********"
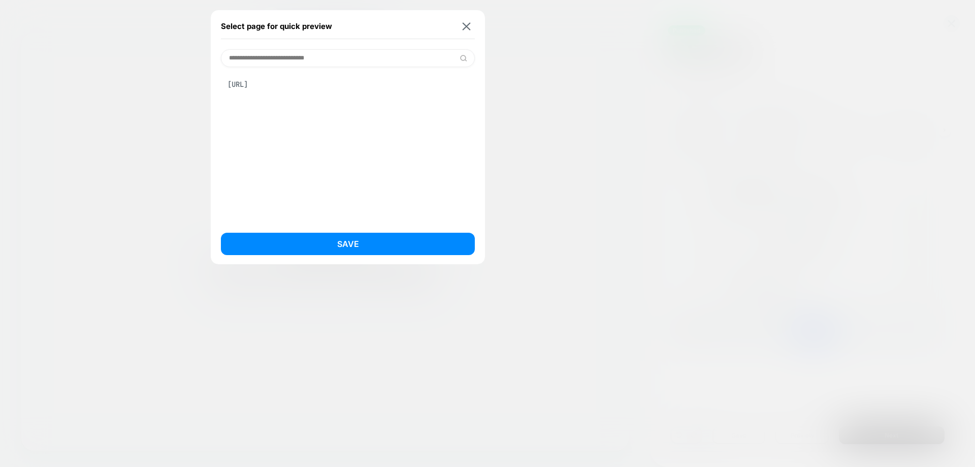
click at [307, 59] on input "**********" at bounding box center [348, 58] width 254 height 18
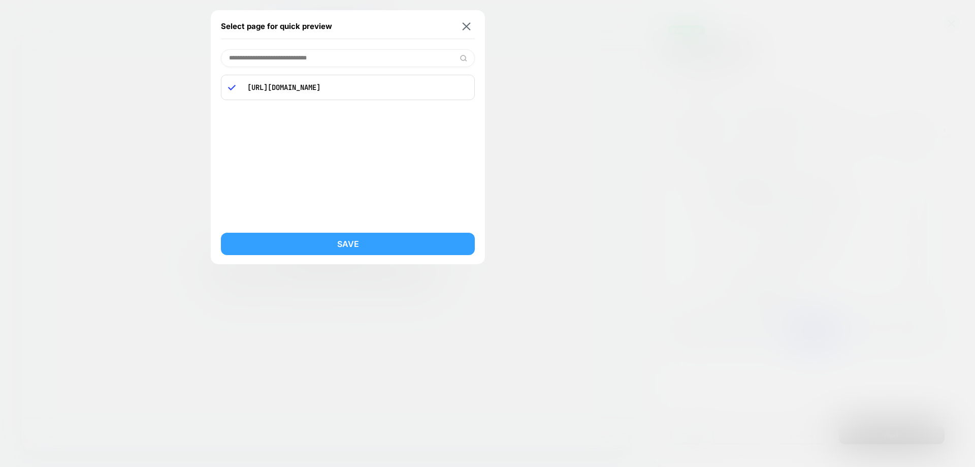
type input "**********"
click at [377, 247] on button "Save" at bounding box center [348, 244] width 254 height 22
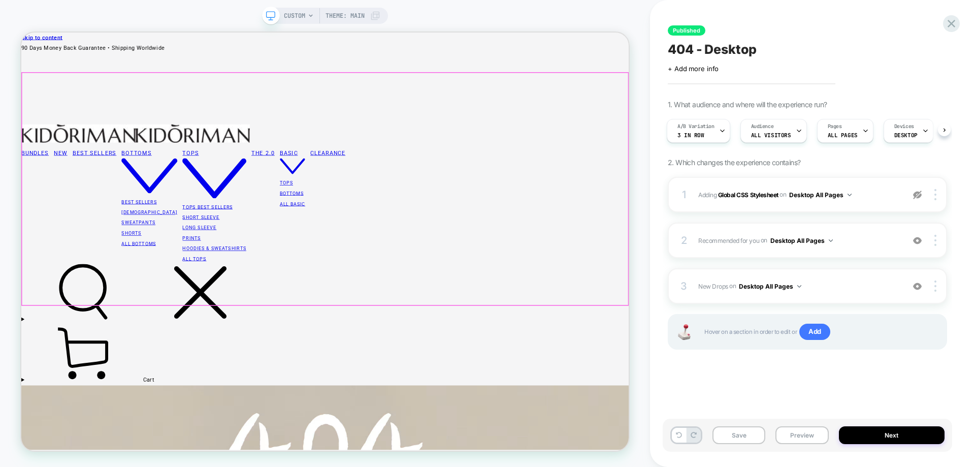
scroll to position [0, 2]
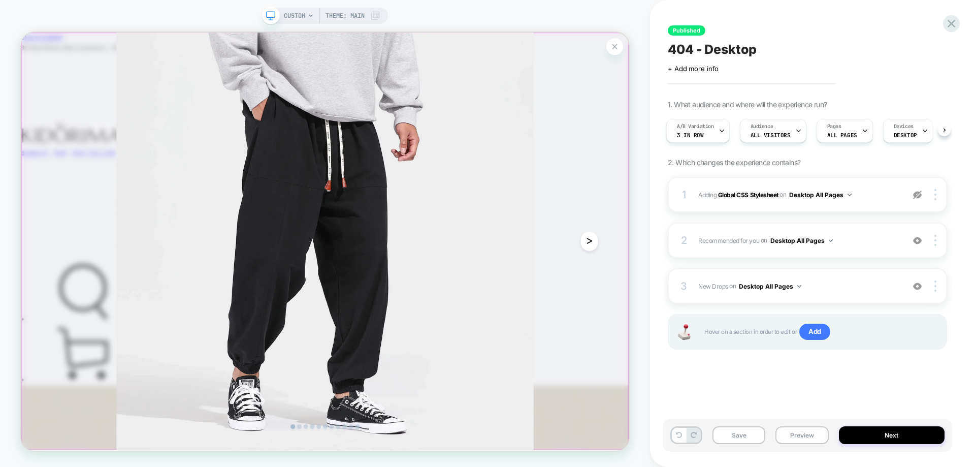
click at [727, 417] on img at bounding box center [426, 311] width 810 height 556
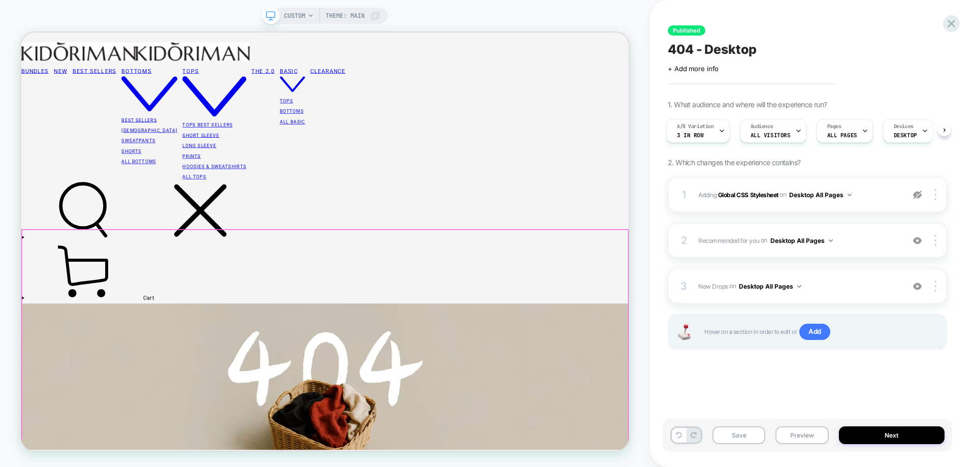
scroll to position [251, 0]
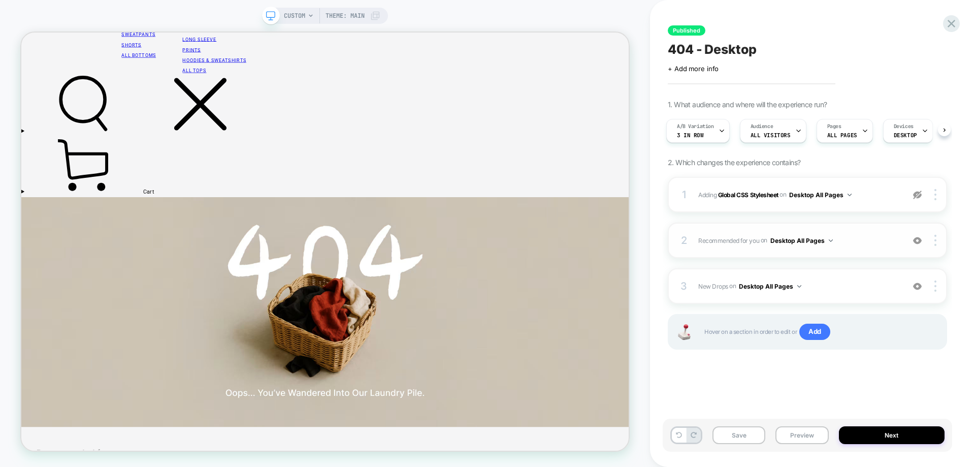
click at [853, 243] on span "Recommended for you Adding Grid AFTER .bannerDesktop > a on Desktop All Pages" at bounding box center [798, 240] width 201 height 13
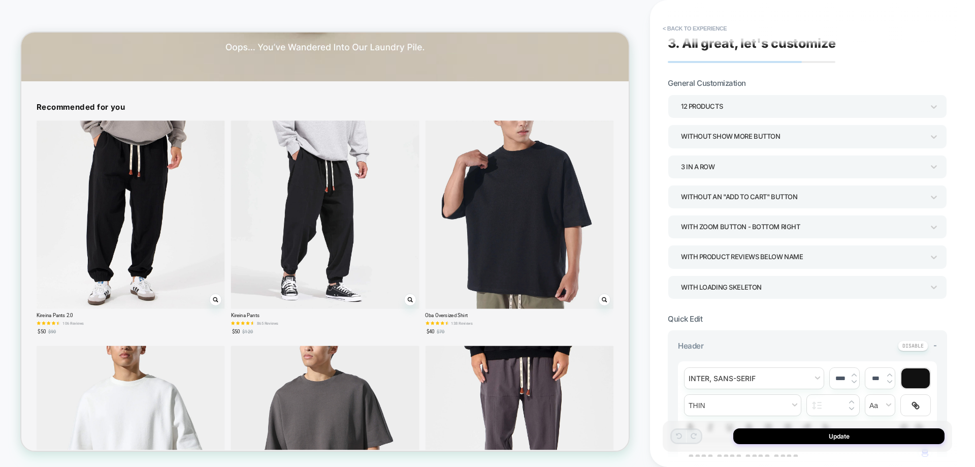
scroll to position [0, 0]
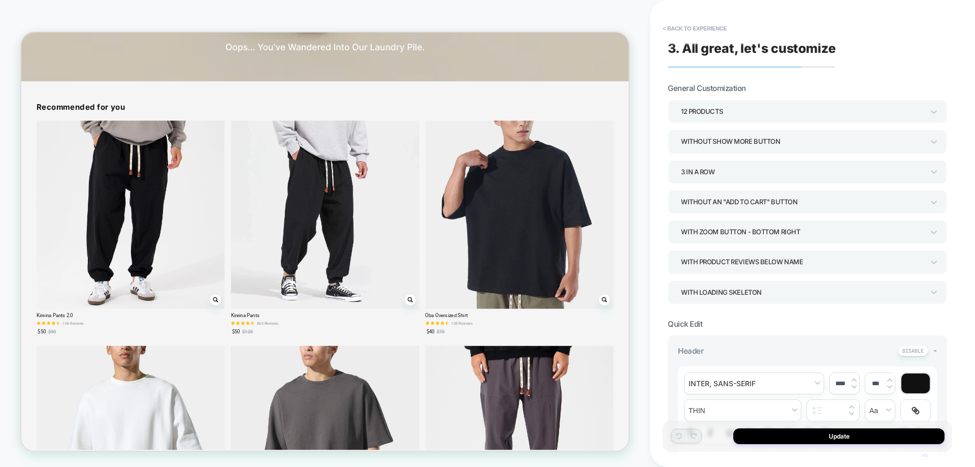
click at [798, 234] on div "With Zoom Button - Bottom Right" at bounding box center [802, 232] width 243 height 14
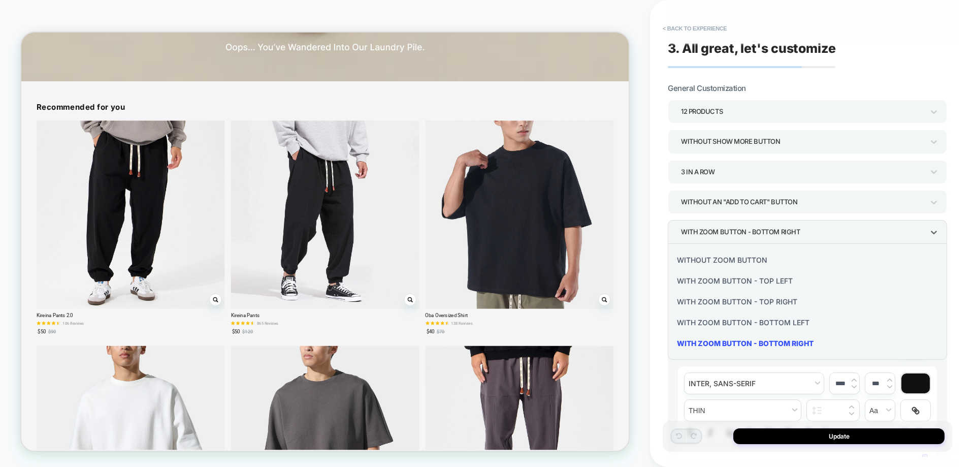
drag, startPoint x: 783, startPoint y: 321, endPoint x: 801, endPoint y: 353, distance: 37.5
click at [801, 353] on div "Without Zoom Button With Zoom Button - Top Left With Zoom Button - Top Right Wi…" at bounding box center [807, 301] width 271 height 108
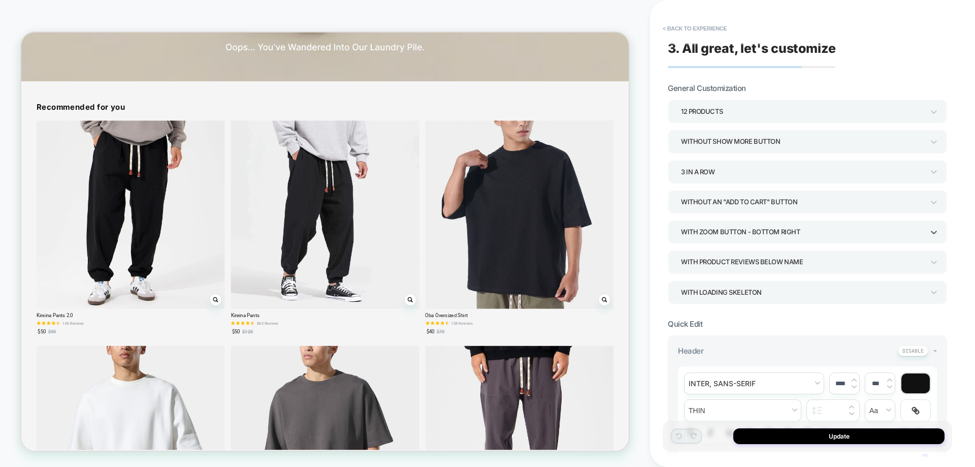
click at [806, 229] on div "With Zoom Button - Bottom Right" at bounding box center [802, 232] width 243 height 14
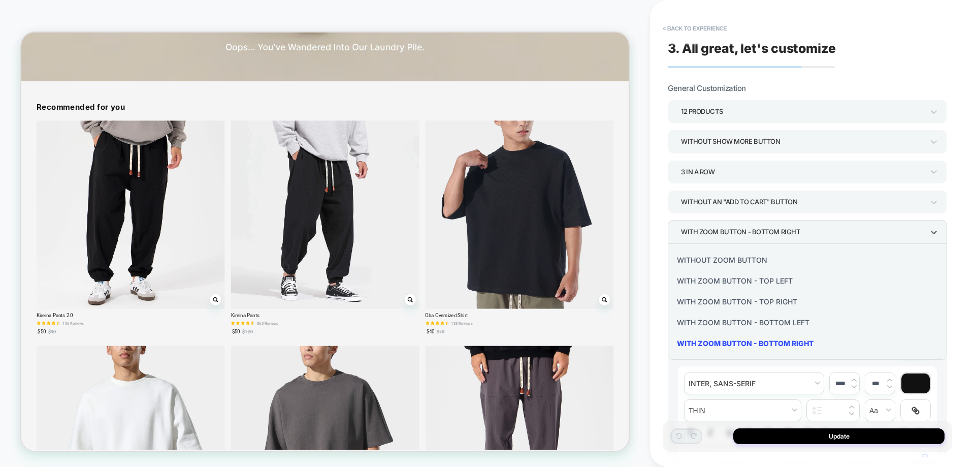
click at [776, 255] on div "Without Zoom Button" at bounding box center [807, 259] width 271 height 21
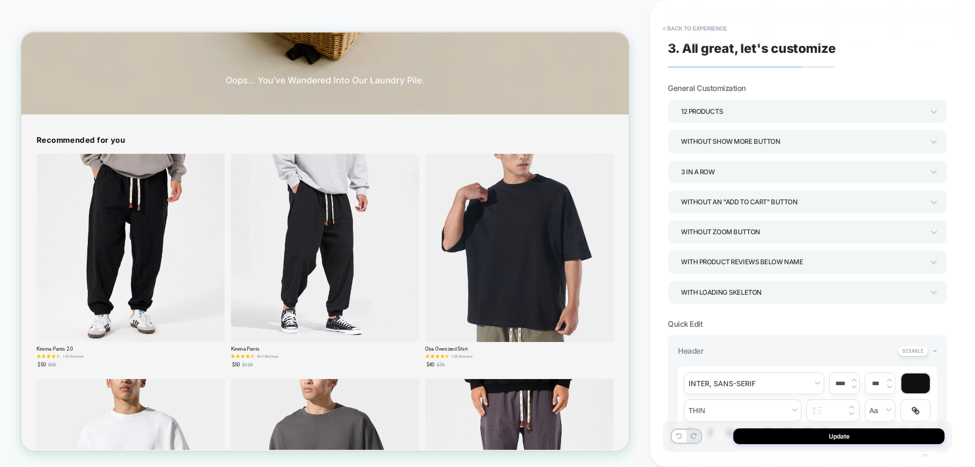
scroll to position [610, 0]
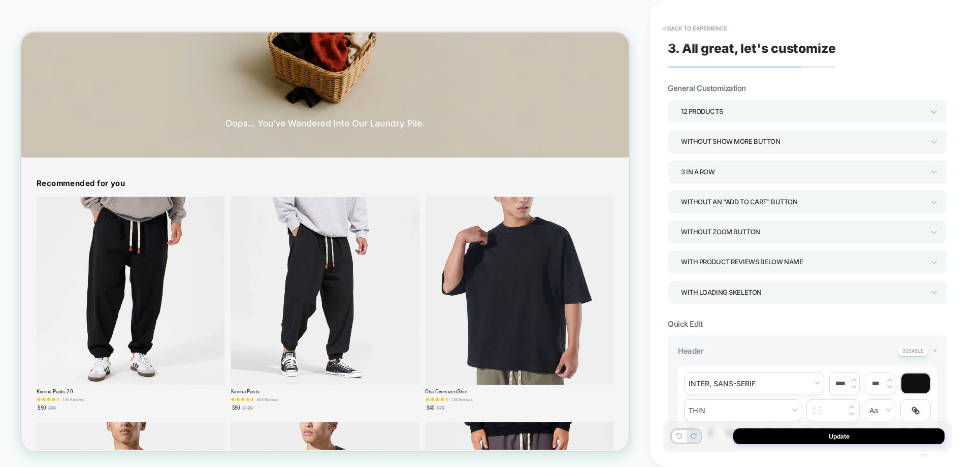
click at [751, 240] on div "Without Zoom Button" at bounding box center [802, 232] width 253 height 16
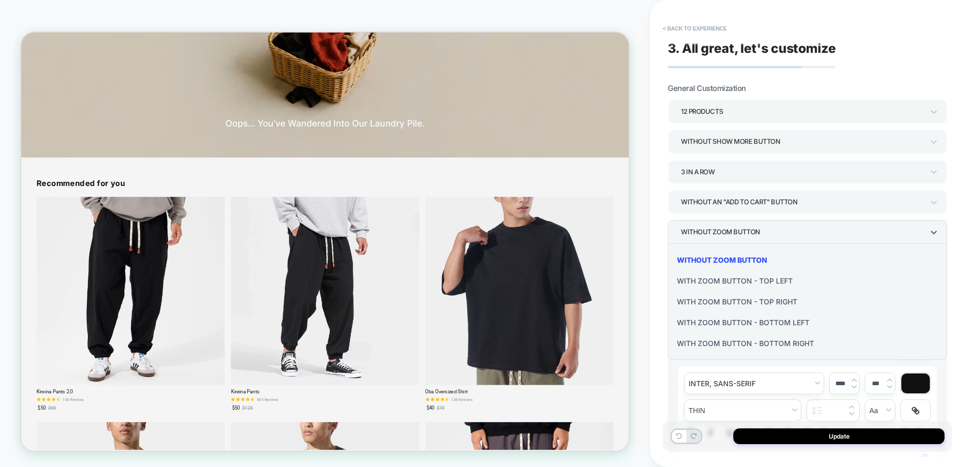
click at [751, 339] on div "With Zoom Button - Bottom Right" at bounding box center [807, 343] width 271 height 21
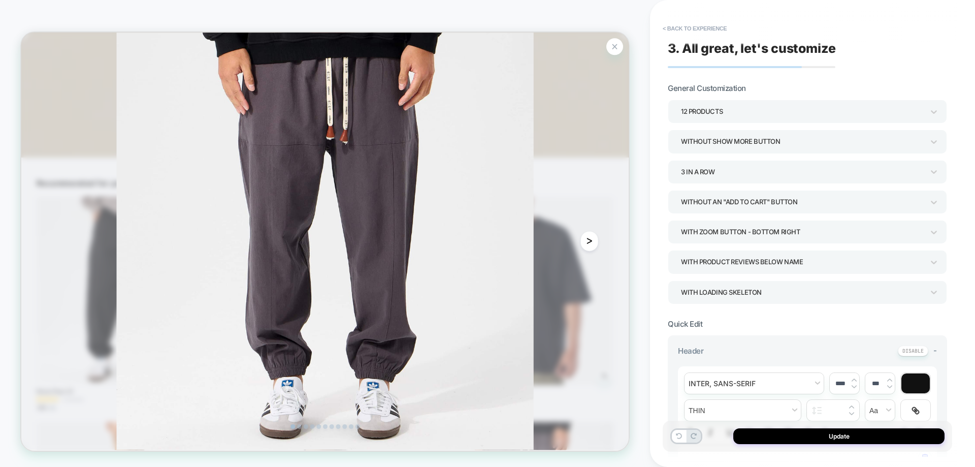
click at [772, 305] on button "ᐳ" at bounding box center [779, 310] width 24 height 27
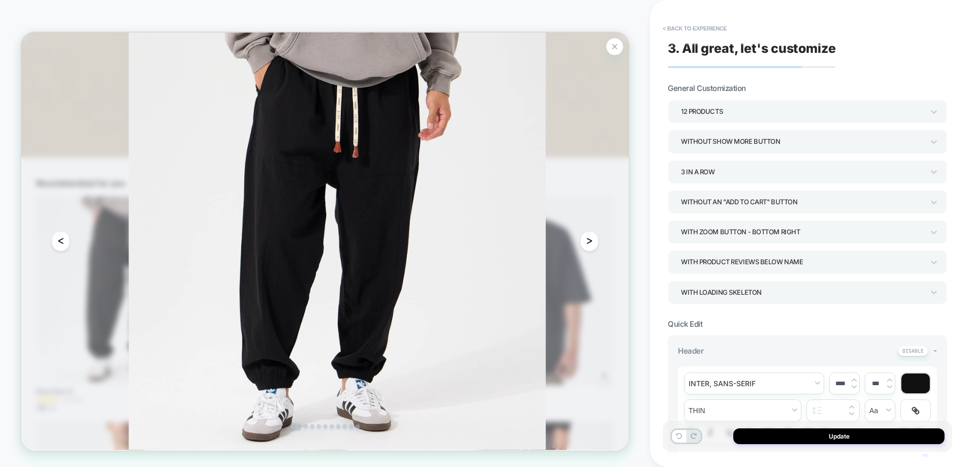
scroll to position [0, 815]
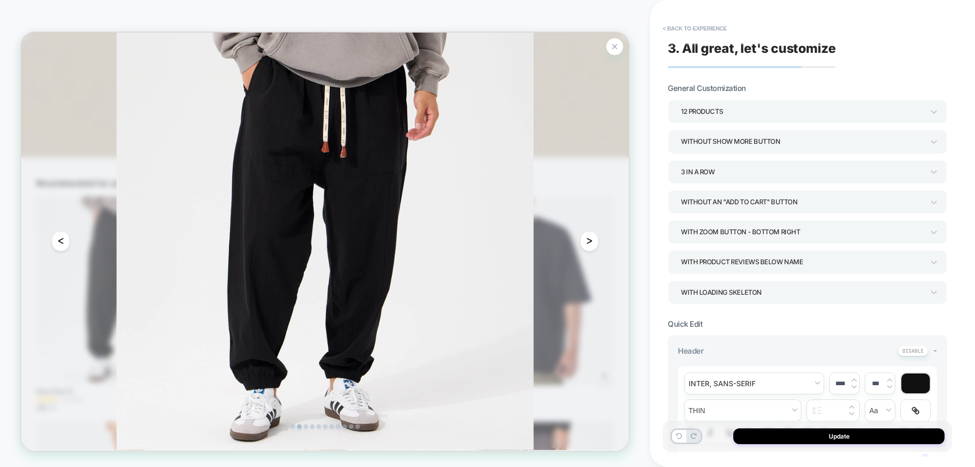
click at [801, 263] on img at bounding box center [426, 311] width 810 height 556
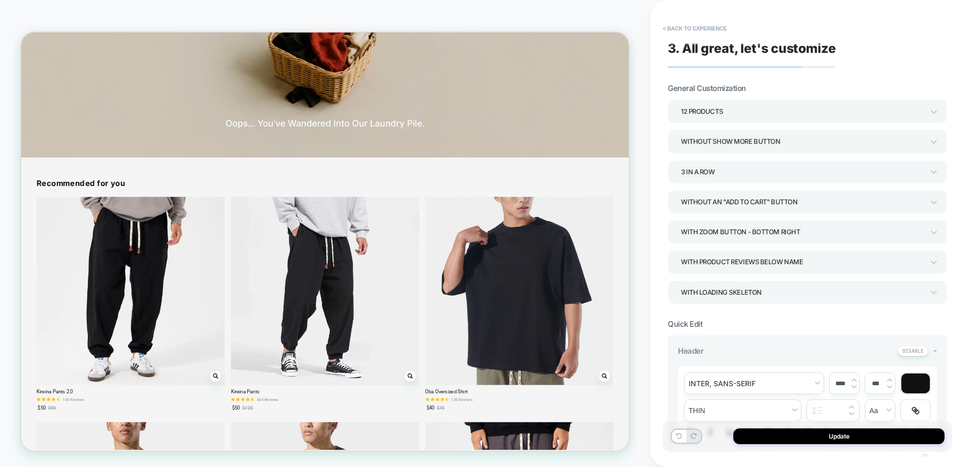
drag, startPoint x: 796, startPoint y: 266, endPoint x: 795, endPoint y: 259, distance: 7.2
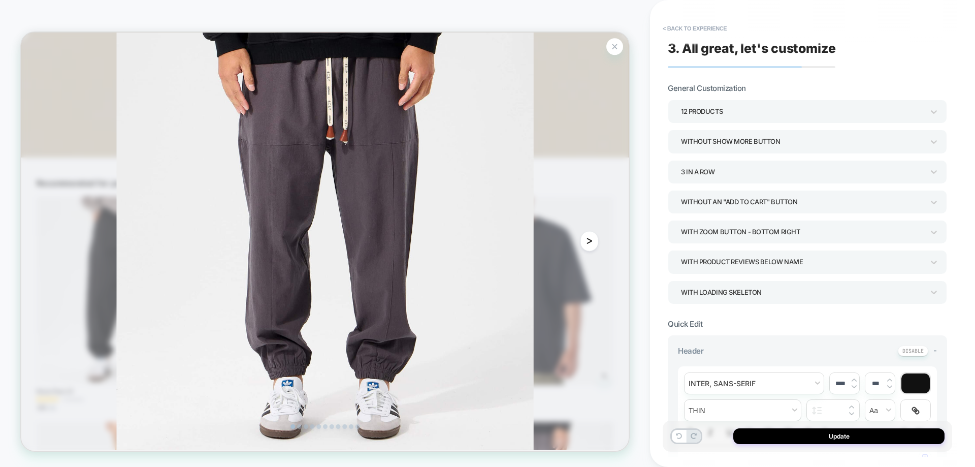
click at [777, 334] on div "ᐳ" at bounding box center [779, 311] width 24 height 556
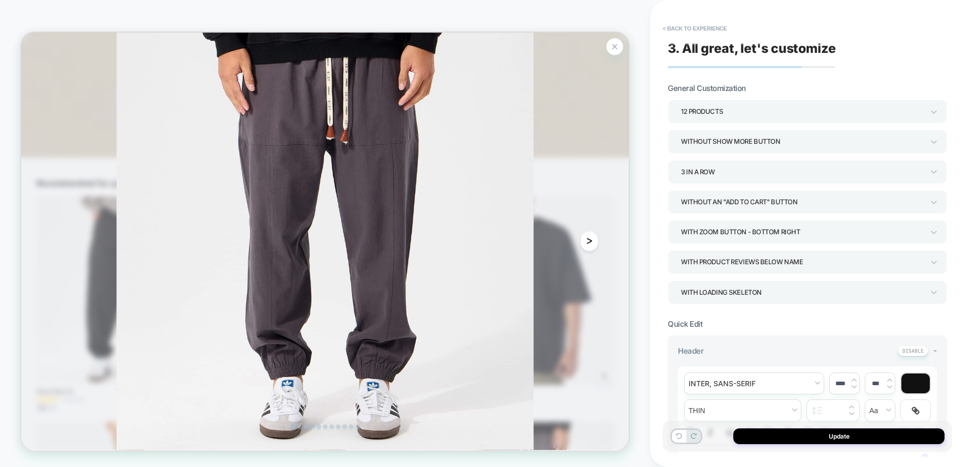
click at [777, 312] on button "ᐳ" at bounding box center [779, 310] width 24 height 27
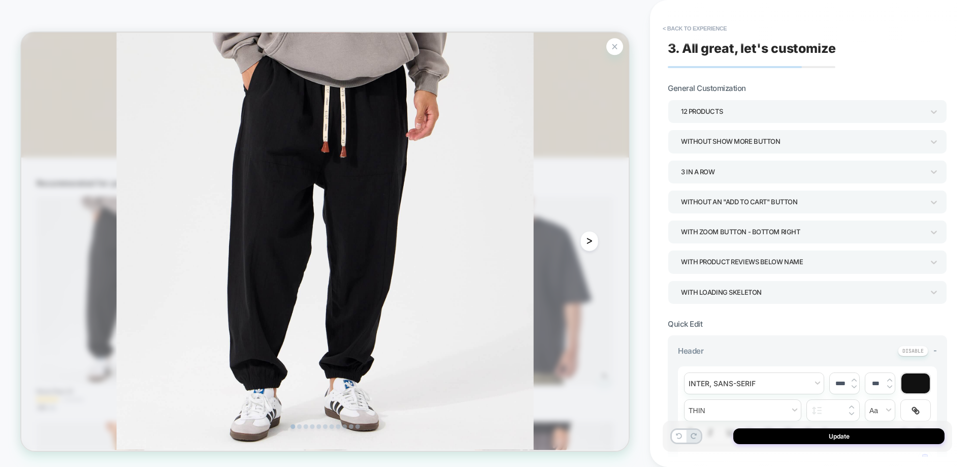
click at [777, 312] on button "ᐳ" at bounding box center [779, 310] width 24 height 27
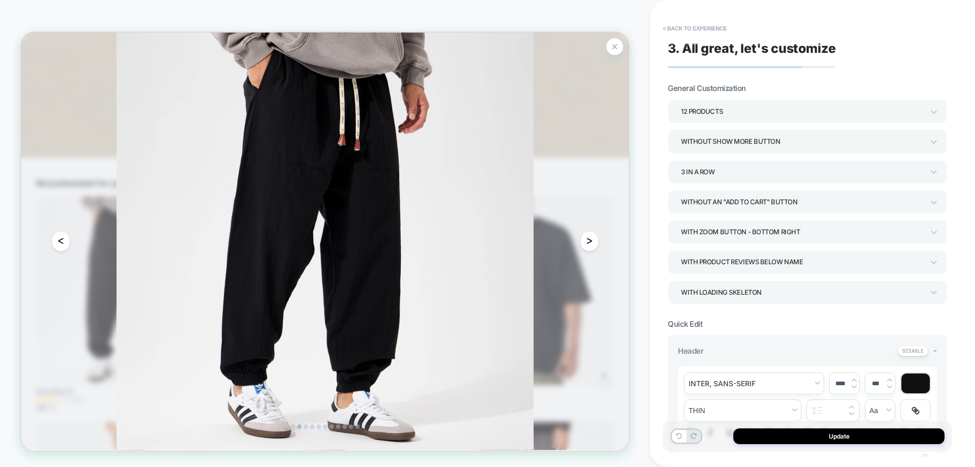
click at [777, 312] on button "ᐳ" at bounding box center [779, 310] width 24 height 27
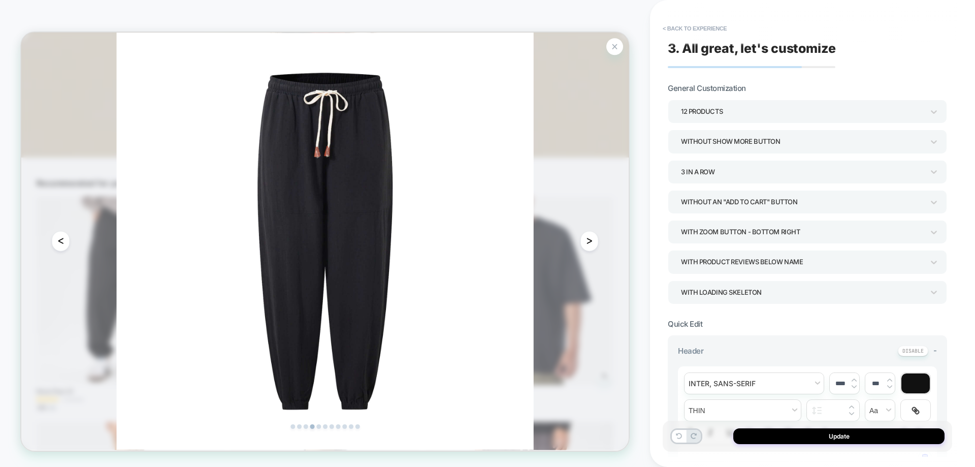
click at [777, 312] on button "ᐳ" at bounding box center [779, 310] width 24 height 27
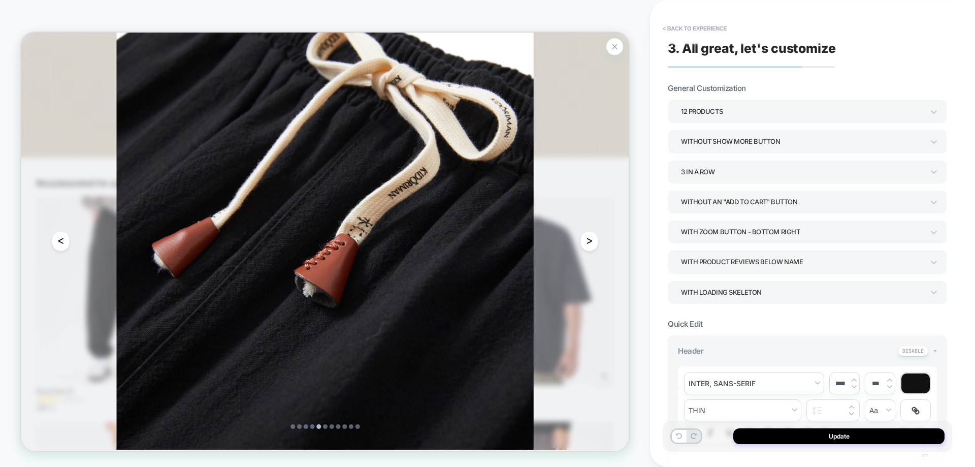
click at [777, 312] on button "ᐳ" at bounding box center [779, 310] width 24 height 27
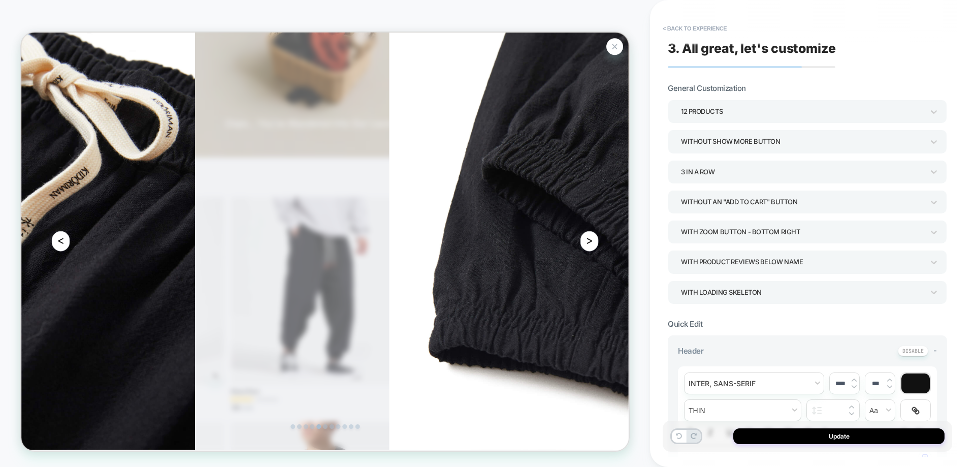
scroll to position [0, 4075]
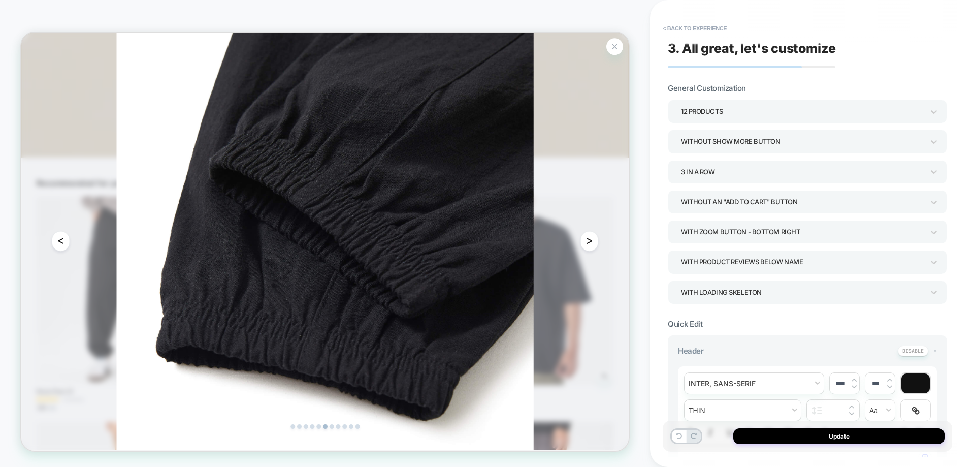
click at [792, 258] on img at bounding box center [426, 311] width 810 height 556
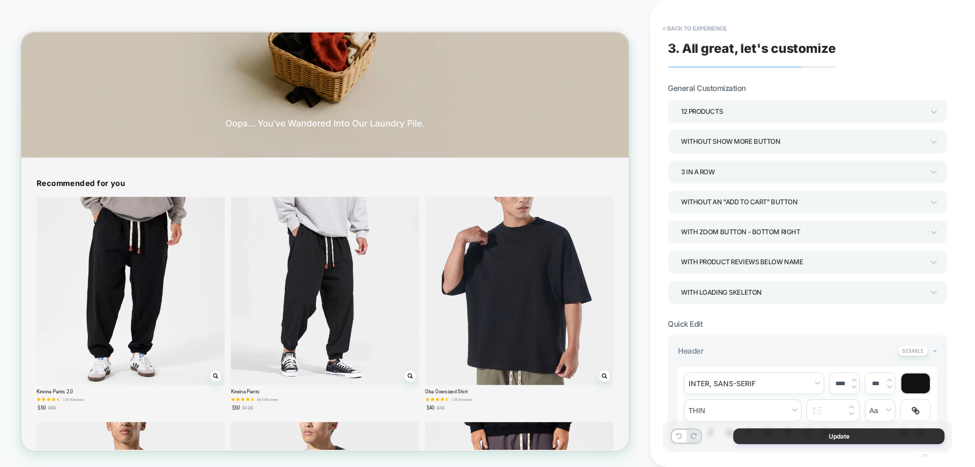
click at [865, 433] on button "Update" at bounding box center [838, 436] width 211 height 16
type textarea "*"
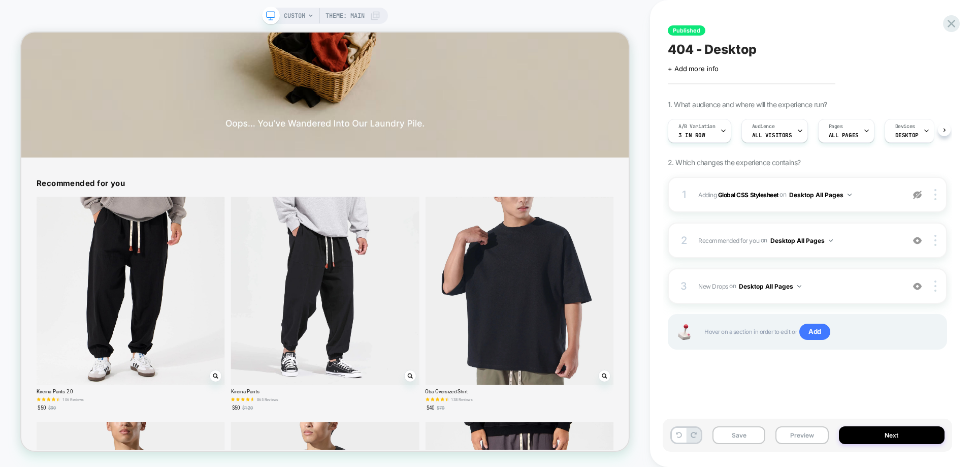
scroll to position [0, 1]
click at [954, 15] on div at bounding box center [951, 23] width 21 height 21
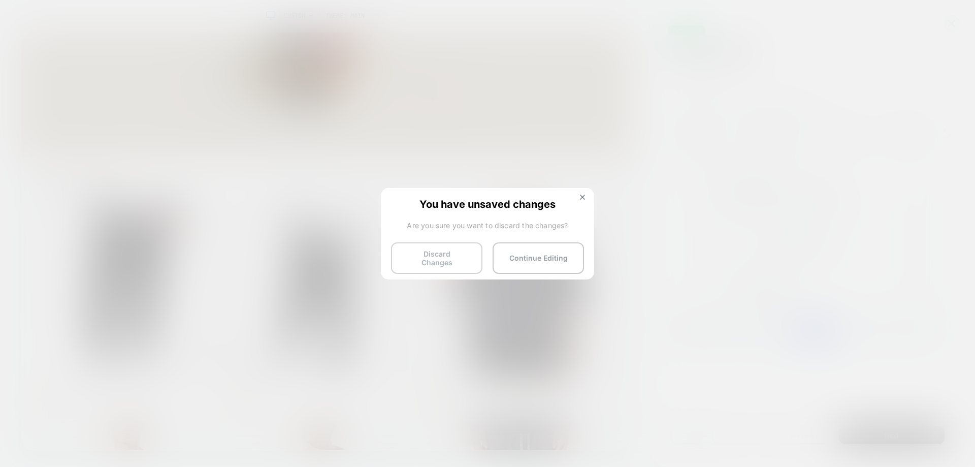
click at [470, 251] on button "Discard Changes" at bounding box center [436, 257] width 91 height 31
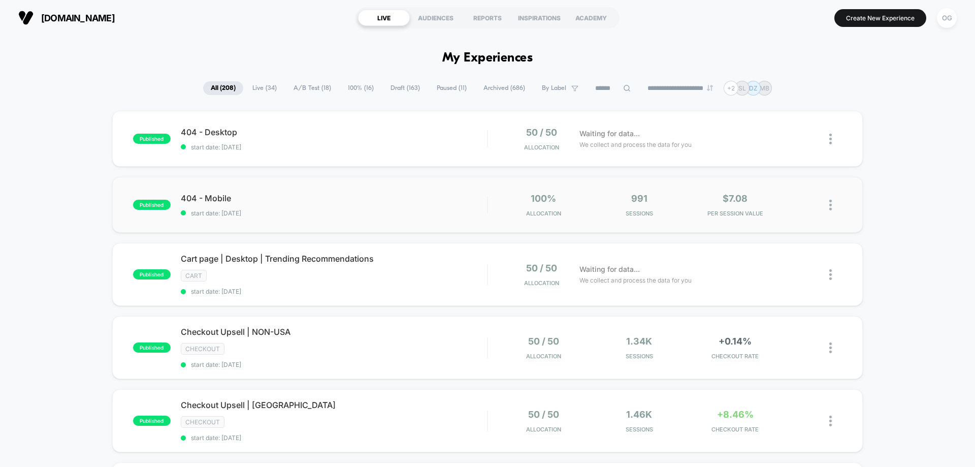
click at [322, 215] on span "start date: 10/9/2025" at bounding box center [334, 213] width 306 height 8
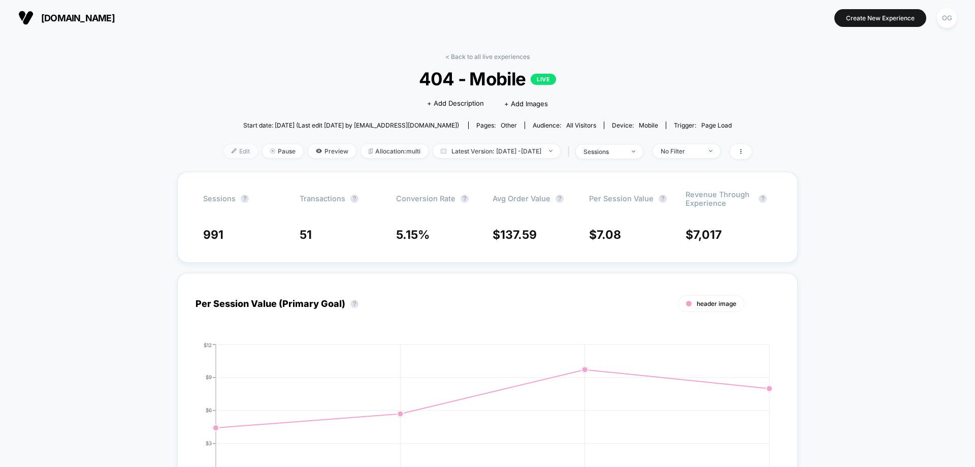
click at [233, 150] on span "Edit" at bounding box center [241, 151] width 34 height 14
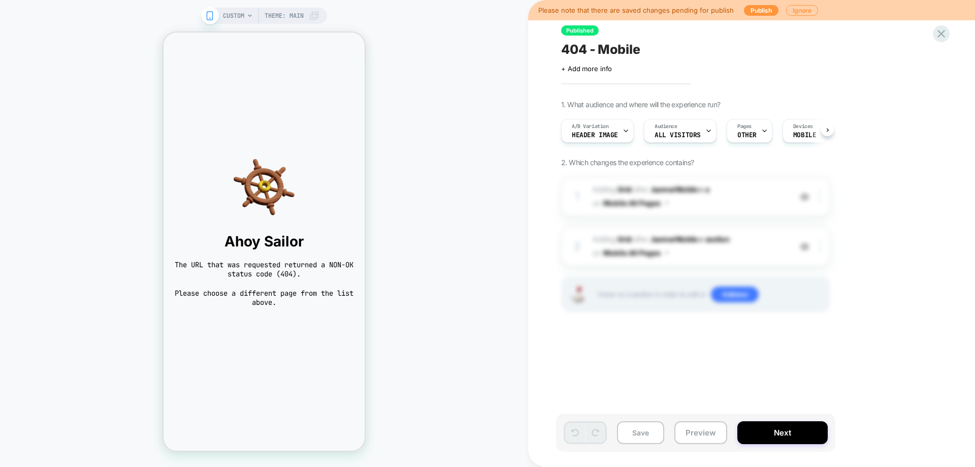
scroll to position [0, 1]
click at [238, 19] on span "CUSTOM" at bounding box center [233, 16] width 21 height 16
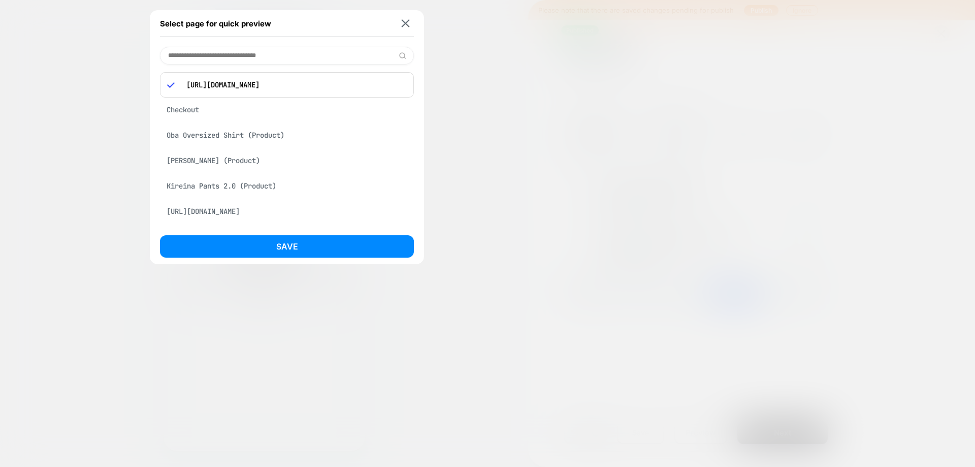
click at [332, 59] on input at bounding box center [287, 56] width 254 height 18
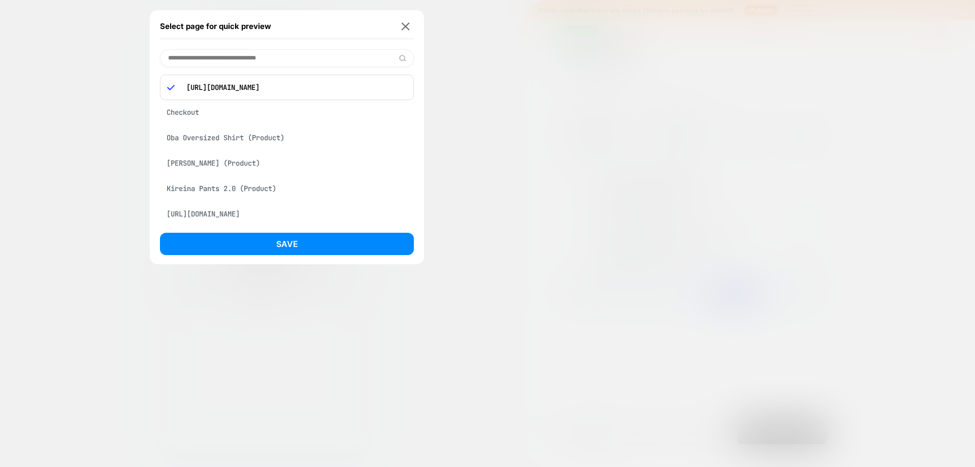
paste input "**********"
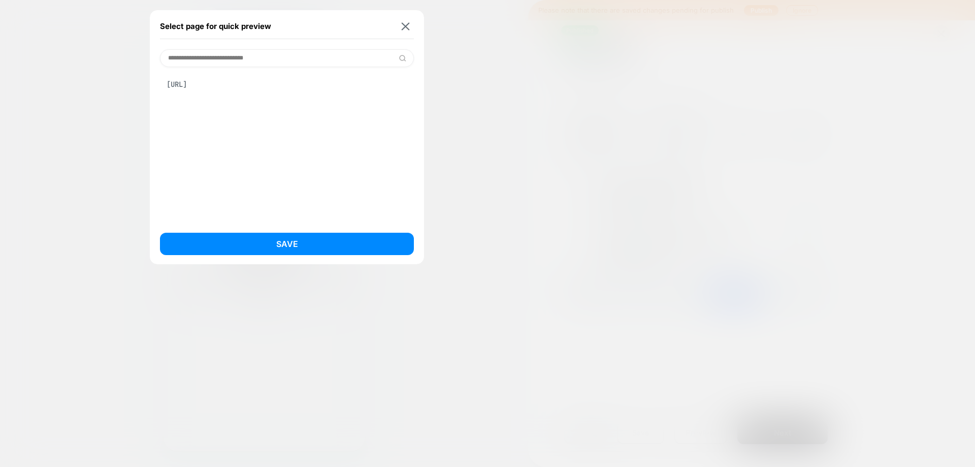
click at [248, 58] on input "**********" at bounding box center [287, 58] width 254 height 18
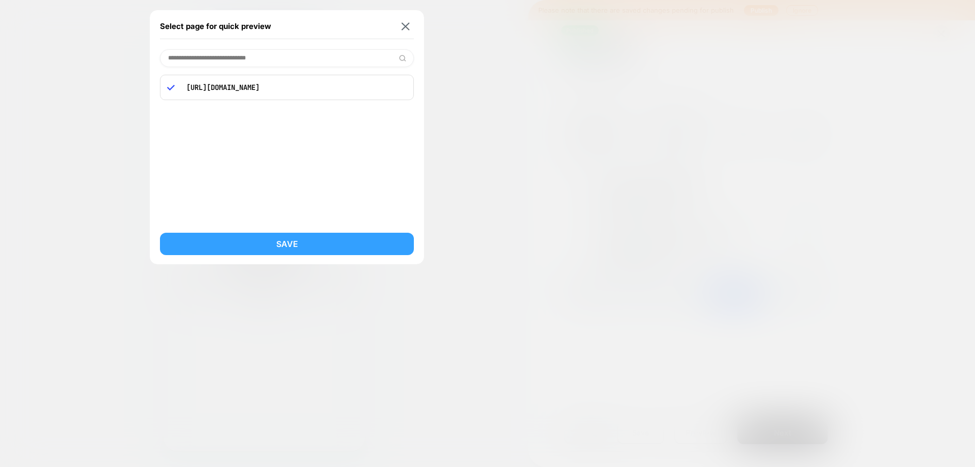
type input "**********"
click at [301, 248] on button "Save" at bounding box center [287, 244] width 254 height 22
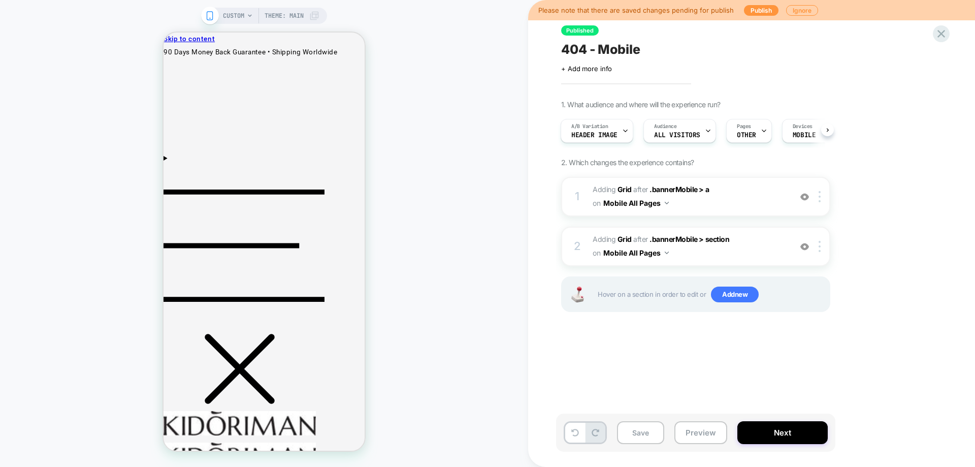
scroll to position [0, 1]
click at [874, 281] on div "1. What audience and where will the experience run? A/B Variation header image …" at bounding box center [746, 218] width 371 height 237
click at [648, 140] on div "Audience All Visitors" at bounding box center [676, 130] width 67 height 23
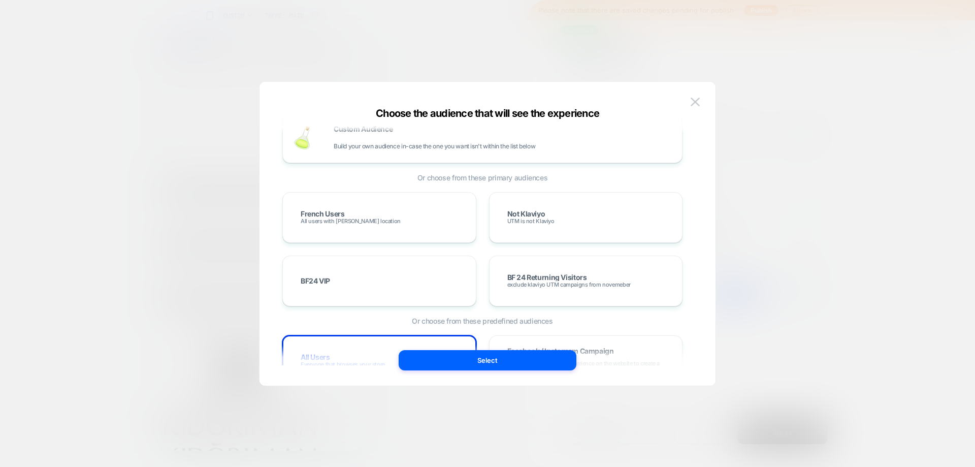
scroll to position [0, 0]
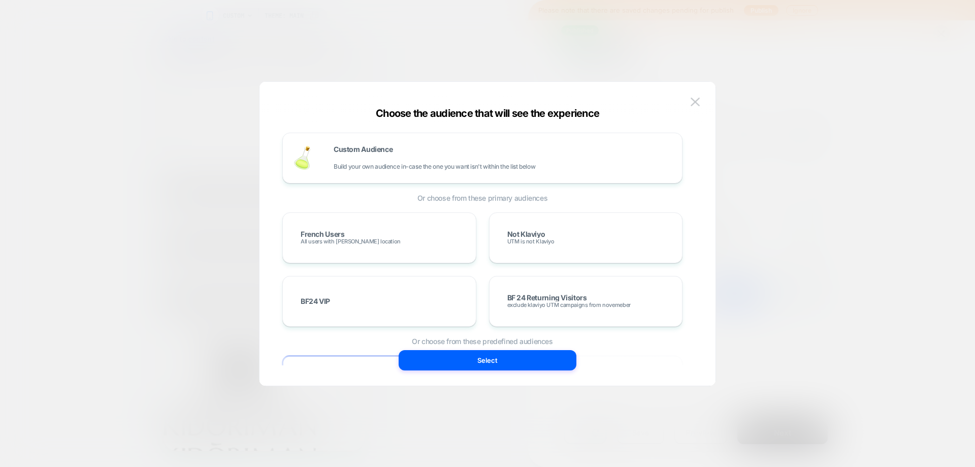
click at [468, 363] on button "Select" at bounding box center [488, 360] width 178 height 20
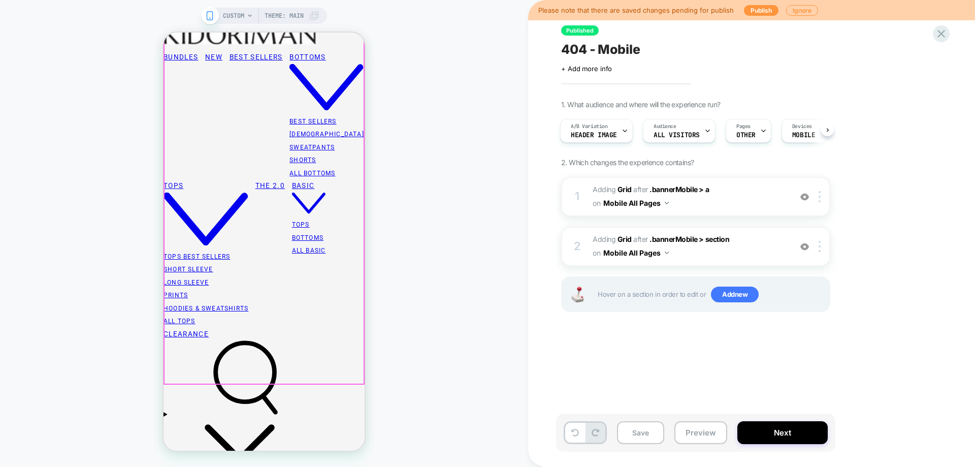
scroll to position [406, 0]
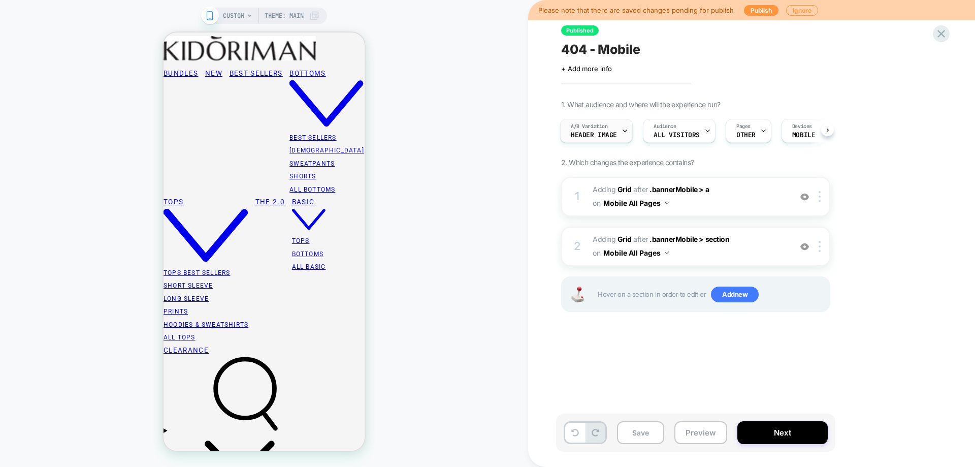
click at [604, 133] on span "header image" at bounding box center [594, 135] width 46 height 7
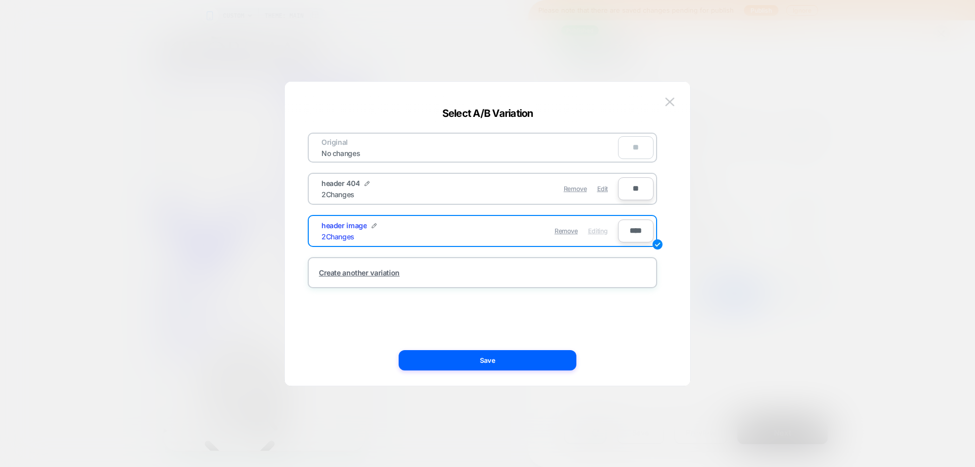
click at [798, 202] on div at bounding box center [487, 233] width 975 height 467
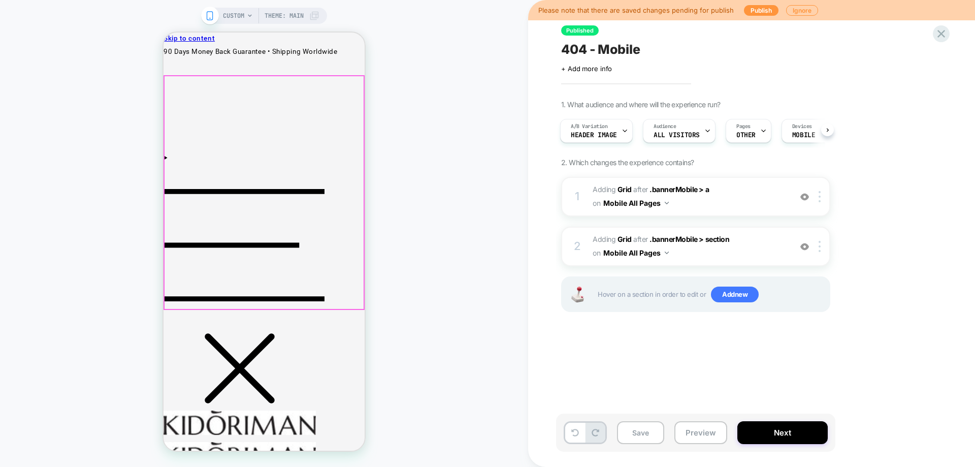
scroll to position [0, 0]
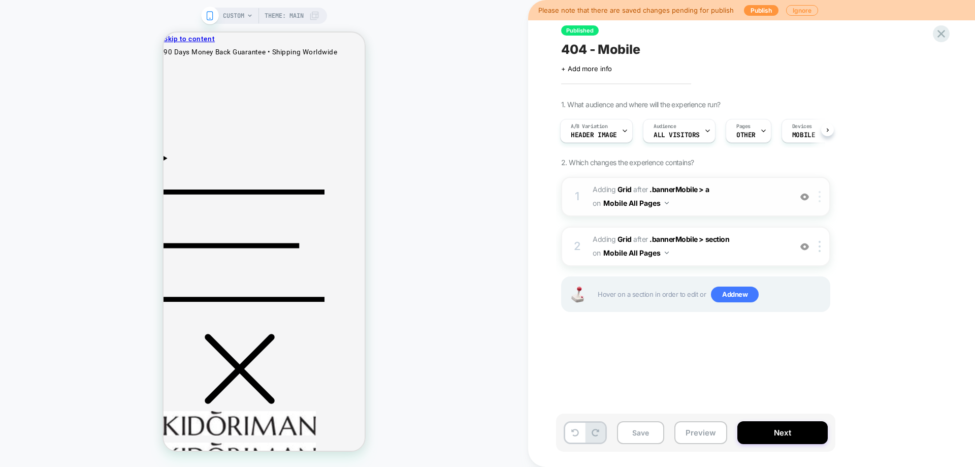
click at [819, 196] on img at bounding box center [820, 196] width 2 height 11
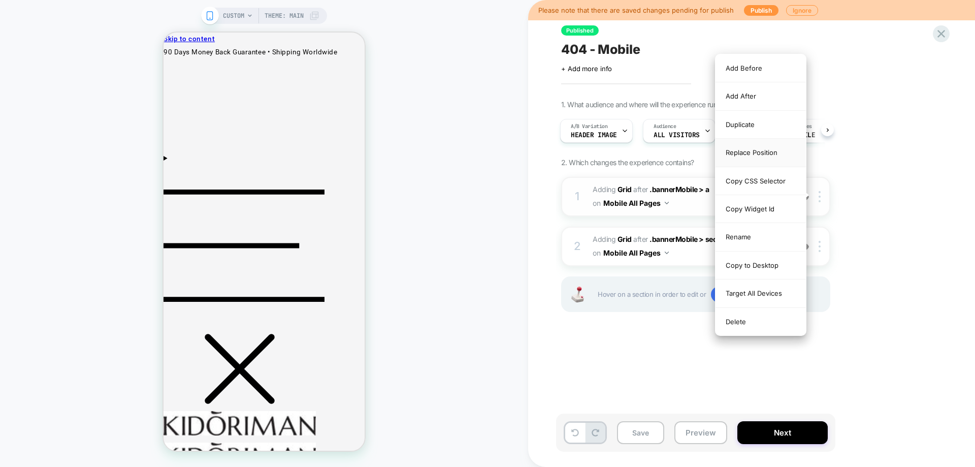
click at [764, 157] on div "Replace Position" at bounding box center [761, 153] width 90 height 28
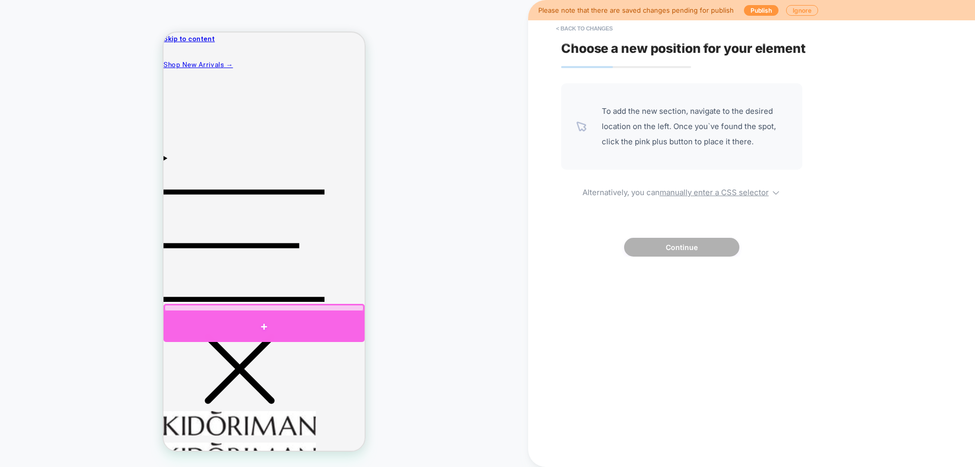
click at [296, 321] on div at bounding box center [264, 327] width 201 height 30
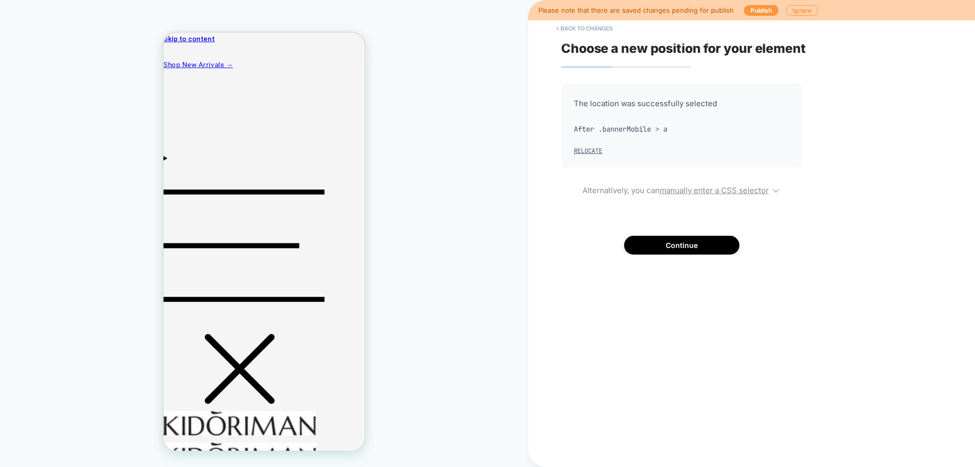
click at [710, 195] on div "The location was successfully selected After .bannerMobile > a Relocate Alterna…" at bounding box center [681, 168] width 241 height 171
click at [709, 188] on u "manually enter a CSS selector" at bounding box center [714, 190] width 109 height 10
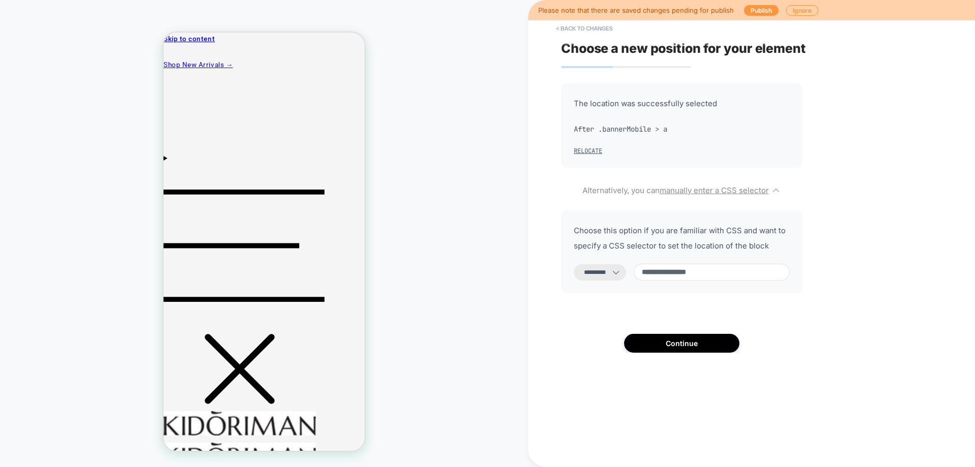
click at [613, 269] on select "**********" at bounding box center [600, 272] width 52 height 16
click at [704, 283] on div "**********" at bounding box center [681, 251] width 241 height 83
drag, startPoint x: 659, startPoint y: 273, endPoint x: 906, endPoint y: 289, distance: 247.4
click at [905, 289] on div "**********" at bounding box center [746, 233] width 381 height 446
paste input
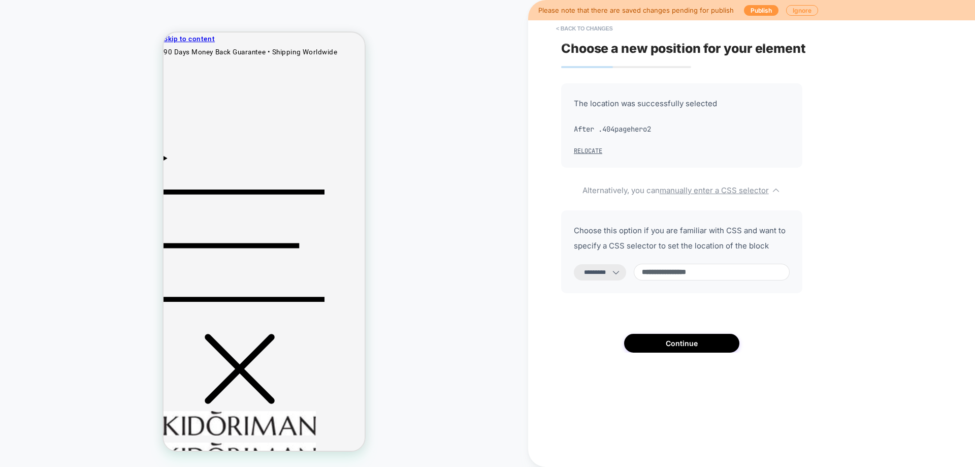
paste input
click at [704, 275] on input "**********" at bounding box center [712, 272] width 156 height 17
click at [688, 275] on input "**********" at bounding box center [712, 272] width 156 height 17
paste input
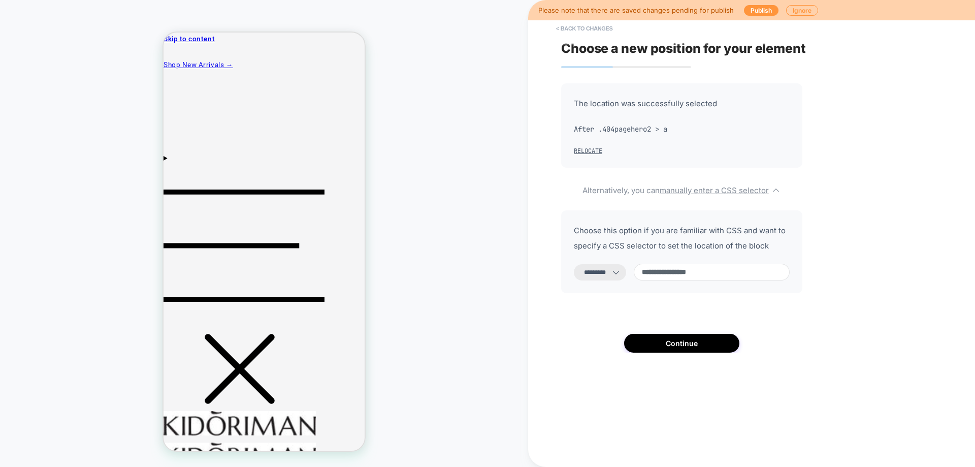
drag, startPoint x: 709, startPoint y: 272, endPoint x: 779, endPoint y: 273, distance: 69.1
click at [779, 273] on input "**********" at bounding box center [712, 272] width 156 height 17
click at [736, 279] on input "**********" at bounding box center [712, 272] width 156 height 17
drag, startPoint x: 714, startPoint y: 278, endPoint x: 649, endPoint y: 283, distance: 65.2
click at [649, 283] on div "**********" at bounding box center [681, 251] width 241 height 83
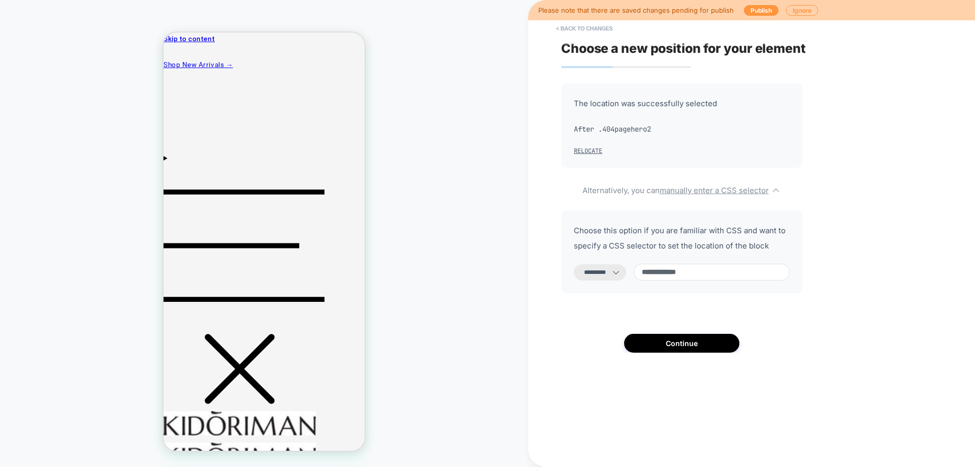
paste input
type input "**********"
click at [625, 267] on select "**********" at bounding box center [600, 272] width 52 height 16
select select "*******"
click at [574, 264] on select "**********" at bounding box center [600, 272] width 52 height 16
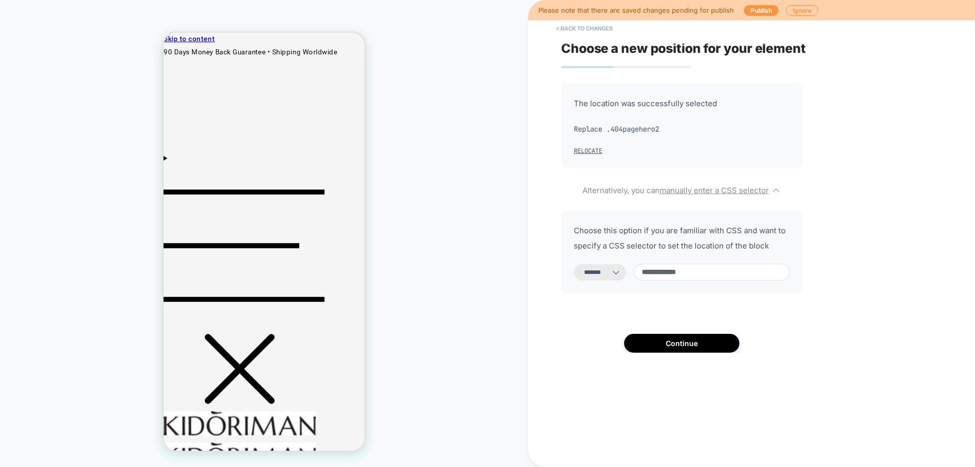
click at [687, 273] on input "**********" at bounding box center [712, 272] width 156 height 17
click at [675, 276] on input "**********" at bounding box center [712, 272] width 156 height 17
click at [674, 276] on input "**********" at bounding box center [712, 272] width 156 height 17
click at [710, 338] on button "Continue" at bounding box center [681, 343] width 115 height 19
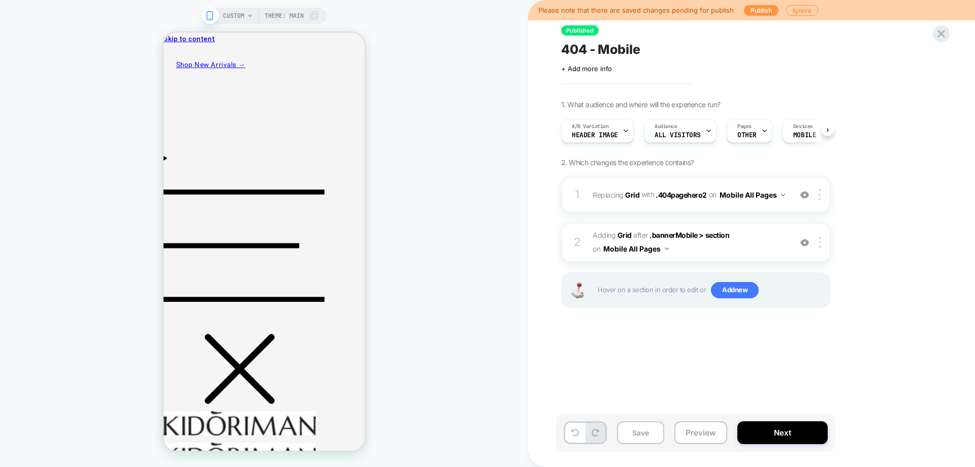
scroll to position [0, 1]
click at [659, 437] on button "Save" at bounding box center [640, 432] width 47 height 23
click at [688, 434] on button "Preview" at bounding box center [700, 432] width 53 height 23
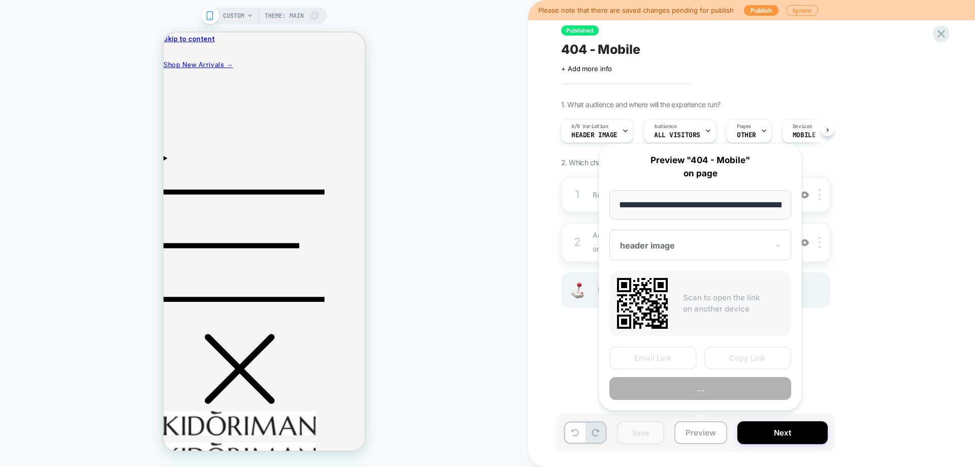
scroll to position [0, 52]
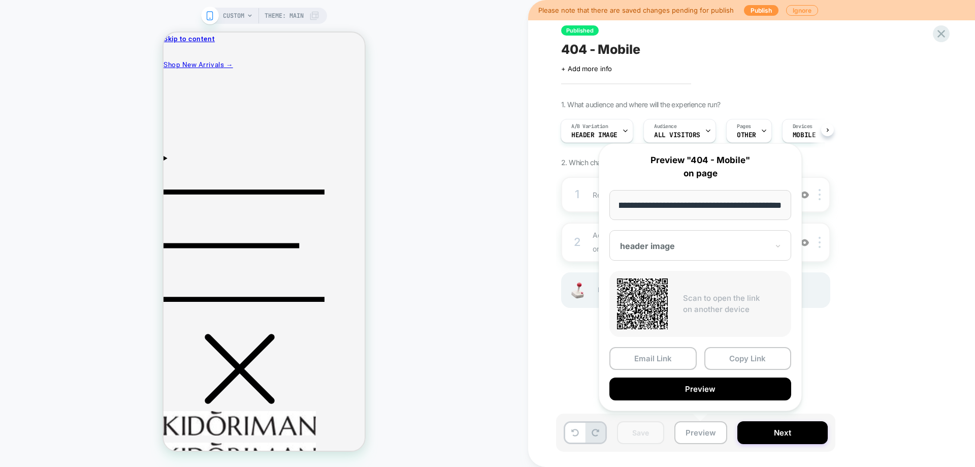
click at [702, 395] on button "Preview" at bounding box center [700, 388] width 182 height 23
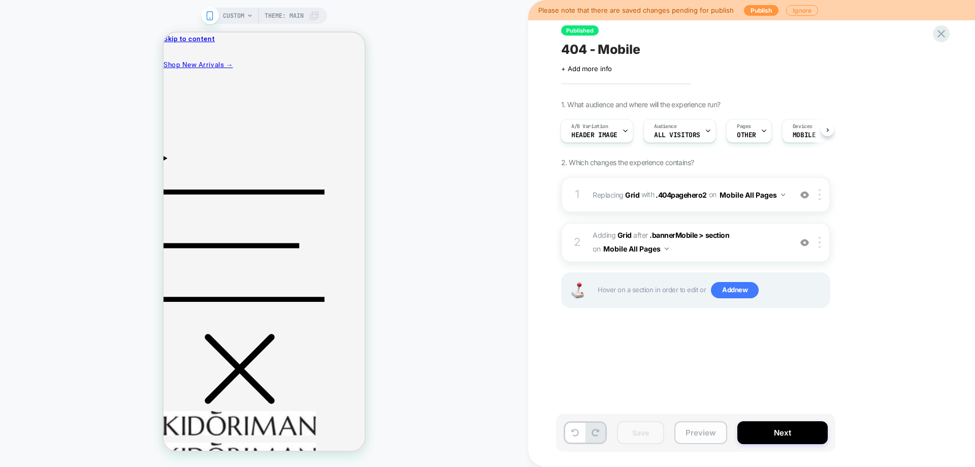
click at [701, 434] on button "Preview" at bounding box center [700, 432] width 53 height 23
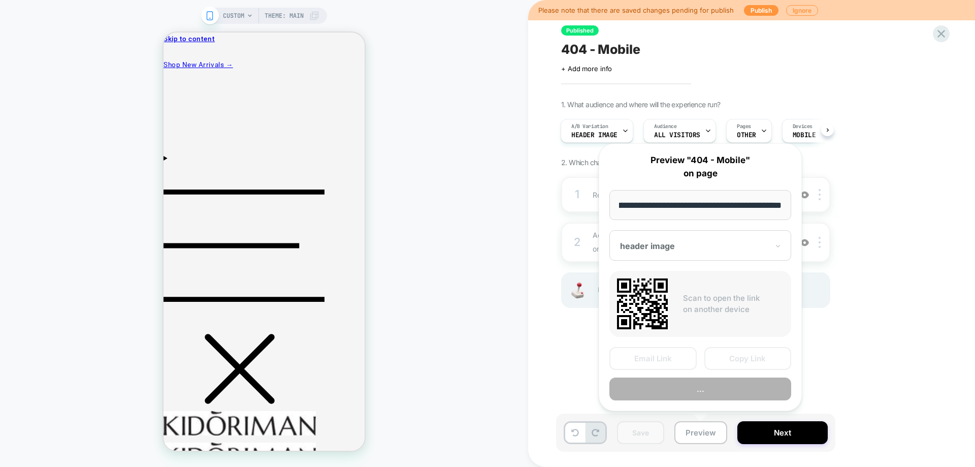
click at [697, 393] on button "..." at bounding box center [700, 388] width 182 height 23
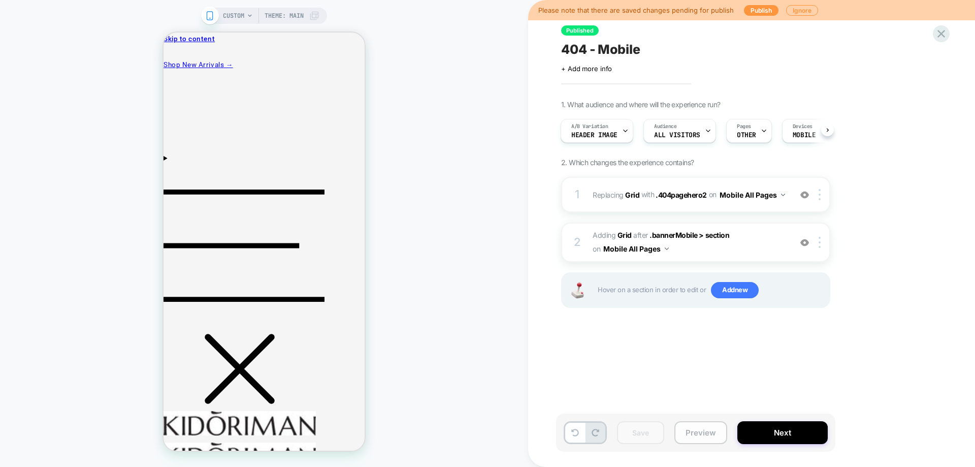
click at [715, 439] on button "Preview" at bounding box center [700, 432] width 53 height 23
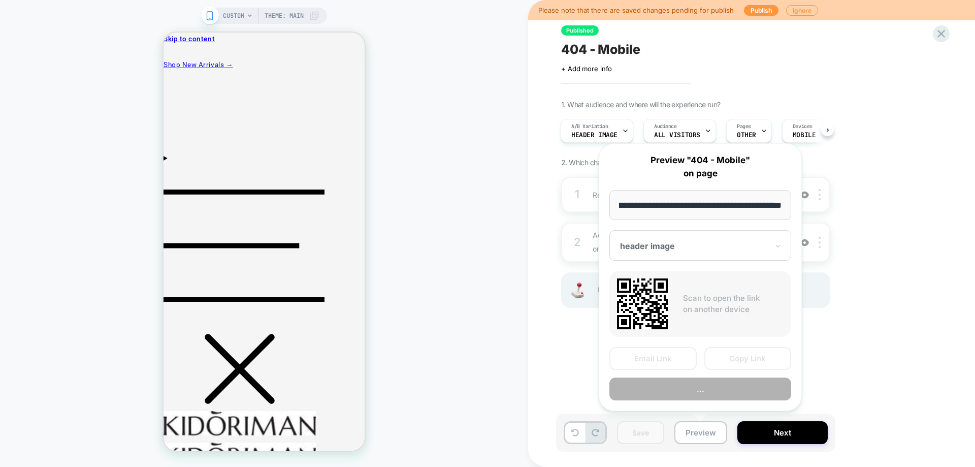
scroll to position [0, 0]
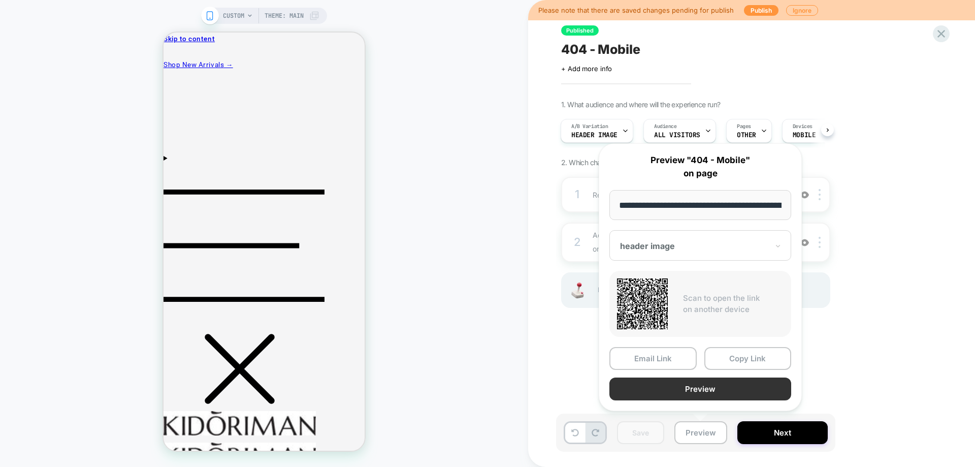
click at [722, 386] on button "Preview" at bounding box center [700, 388] width 182 height 23
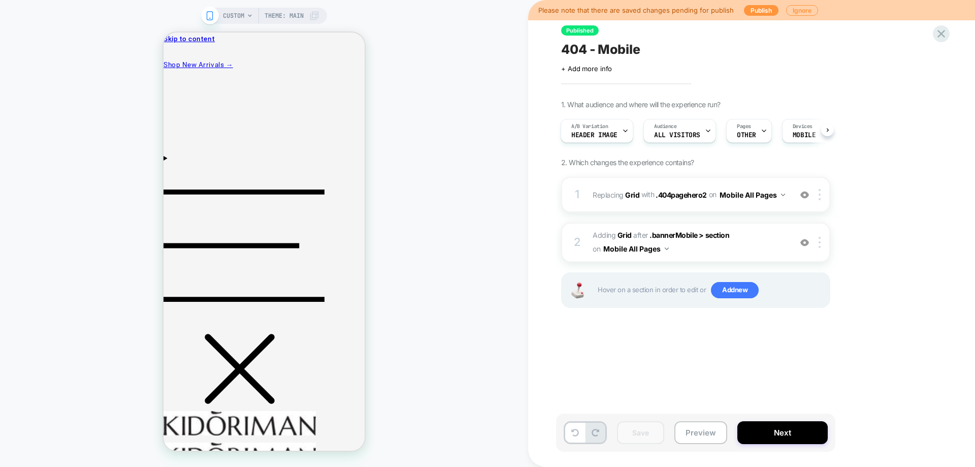
drag, startPoint x: 938, startPoint y: 34, endPoint x: 930, endPoint y: 31, distance: 8.5
click at [939, 34] on icon at bounding box center [941, 34] width 14 height 14
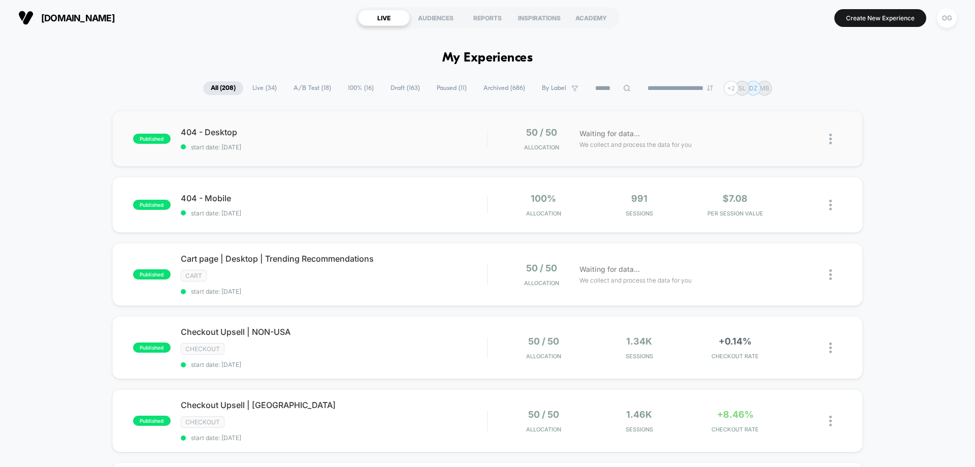
click at [327, 150] on span "start date: [DATE]" at bounding box center [334, 147] width 306 height 8
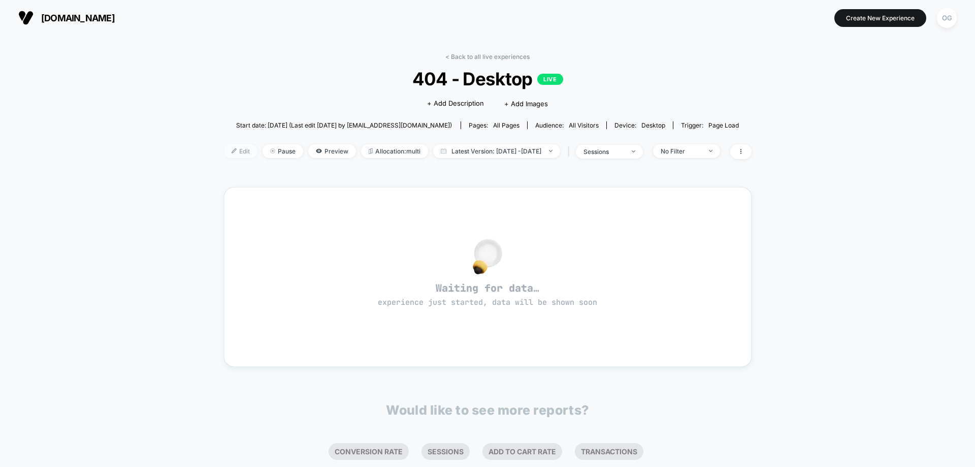
click at [224, 149] on span "Edit" at bounding box center [241, 151] width 34 height 14
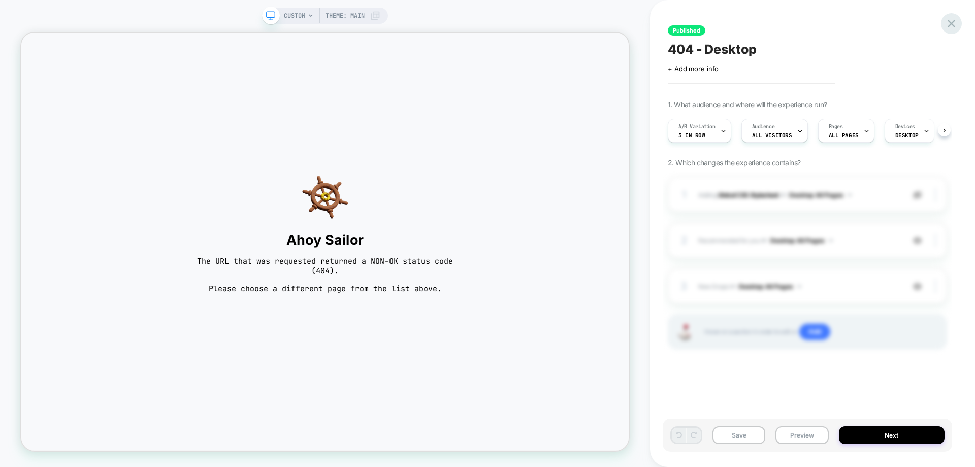
click at [952, 21] on icon at bounding box center [952, 24] width 14 height 14
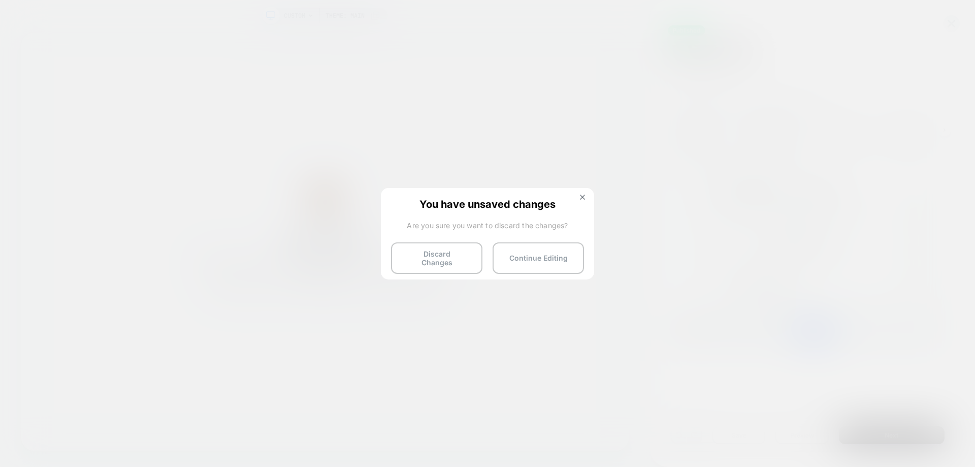
click at [467, 256] on button "Discard Changes" at bounding box center [436, 257] width 91 height 31
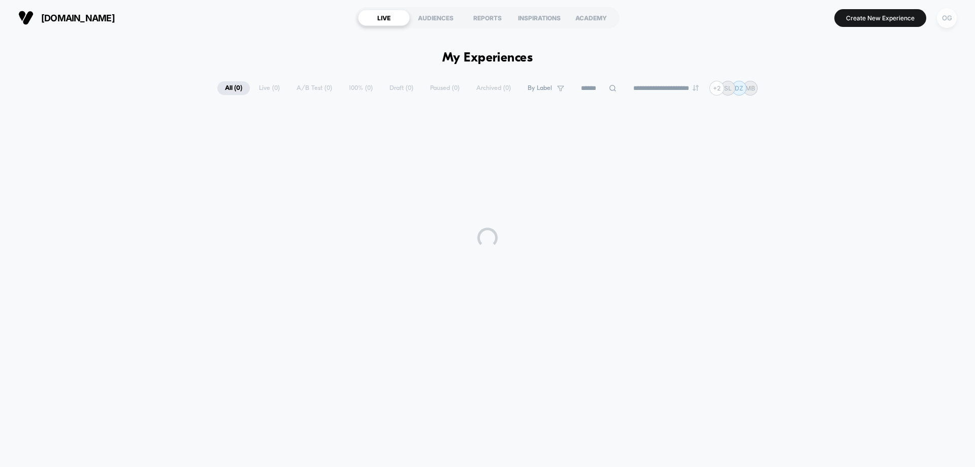
click at [946, 19] on div "OG" at bounding box center [947, 18] width 20 height 20
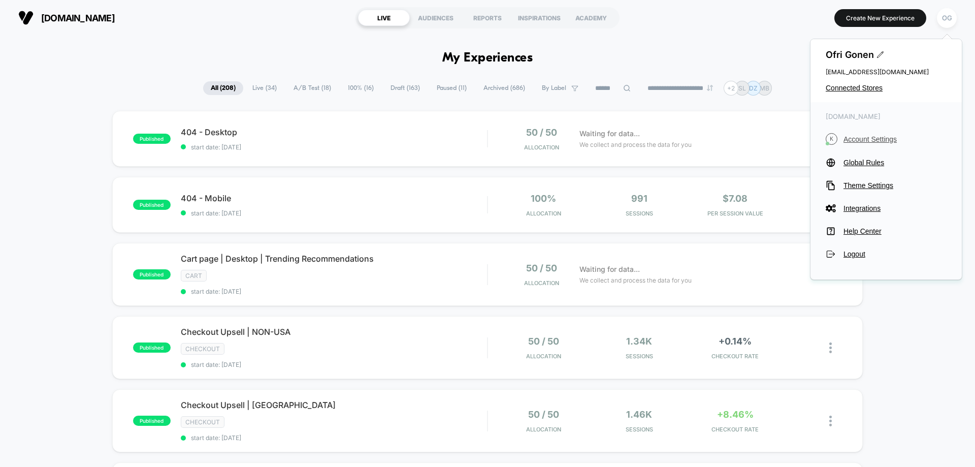
click at [867, 140] on span "Account Settings" at bounding box center [895, 139] width 103 height 8
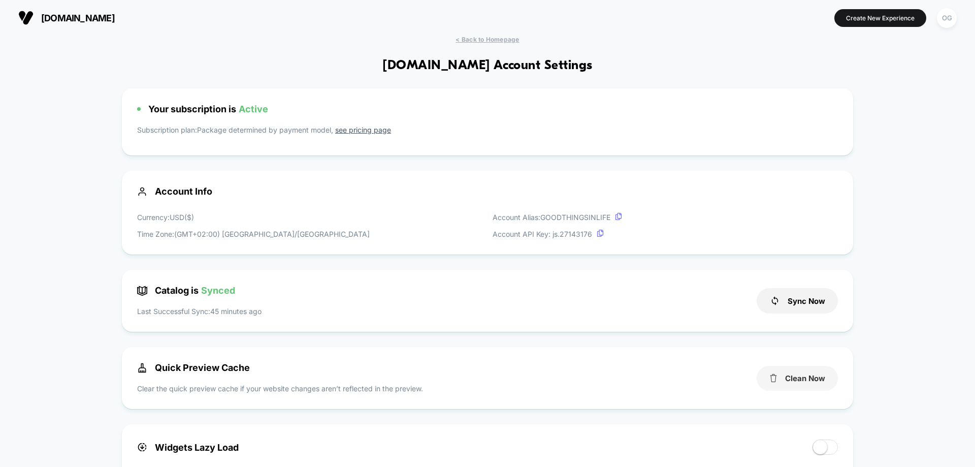
click at [816, 381] on button "Clean Now" at bounding box center [797, 378] width 81 height 25
click at [509, 37] on span "< Back to Homepage" at bounding box center [487, 40] width 63 height 8
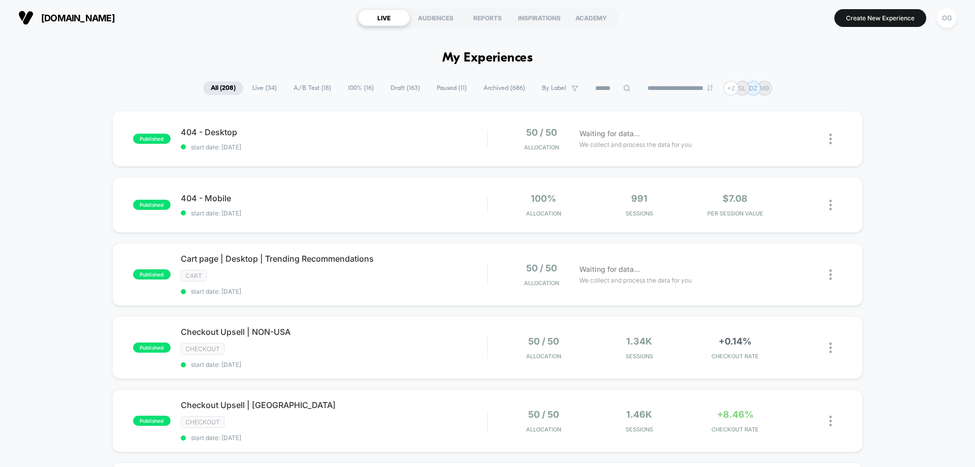
click at [336, 210] on span "start date: [DATE]" at bounding box center [334, 213] width 306 height 8
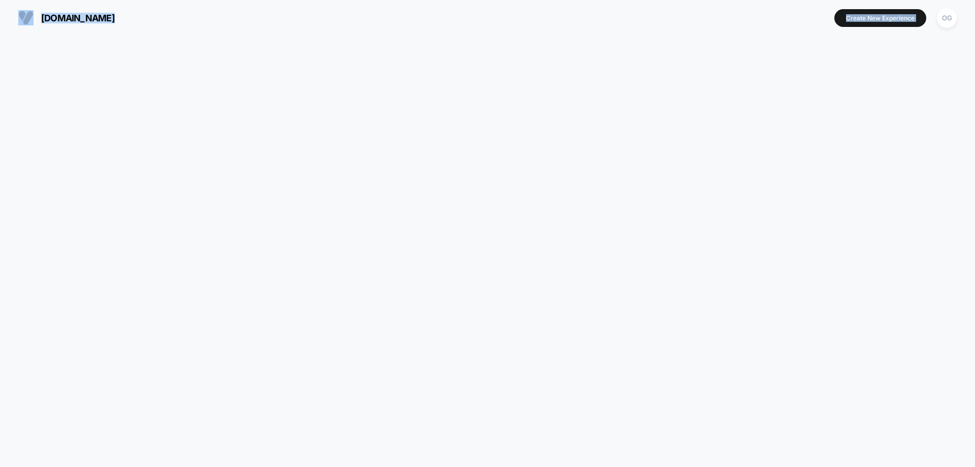
drag, startPoint x: 336, startPoint y: 210, endPoint x: 330, endPoint y: 176, distance: 35.1
click at [340, 196] on html "kidoriman.com Create New Experience OG kidoriman.com Navigated to Visually.io |…" at bounding box center [487, 233] width 975 height 467
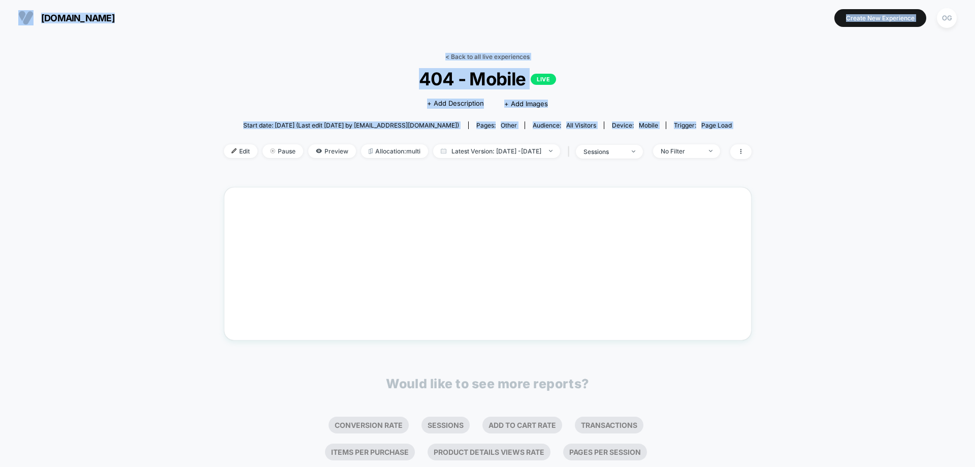
click at [479, 59] on link "< Back to all live experiences" at bounding box center [487, 57] width 84 height 8
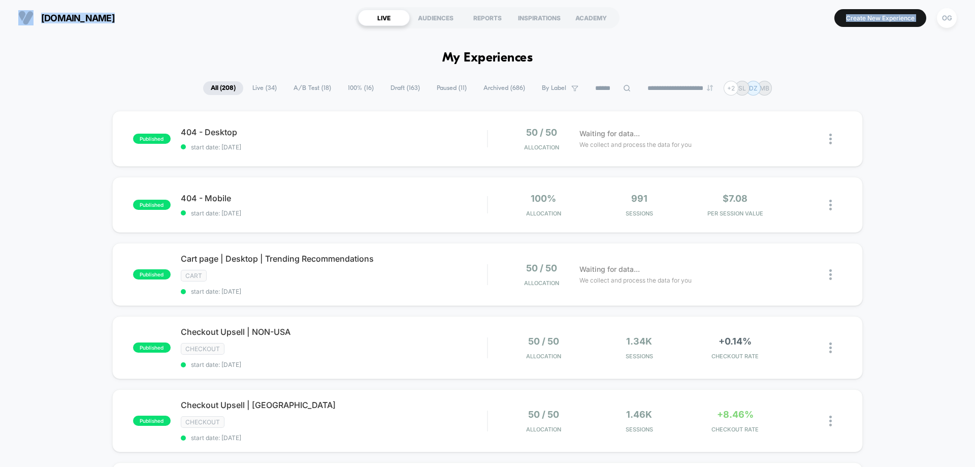
click at [313, 178] on div "published 404 - Mobile start date: 10/9/2025 100% Allocation 991 Sessions $7.08…" at bounding box center [487, 205] width 751 height 56
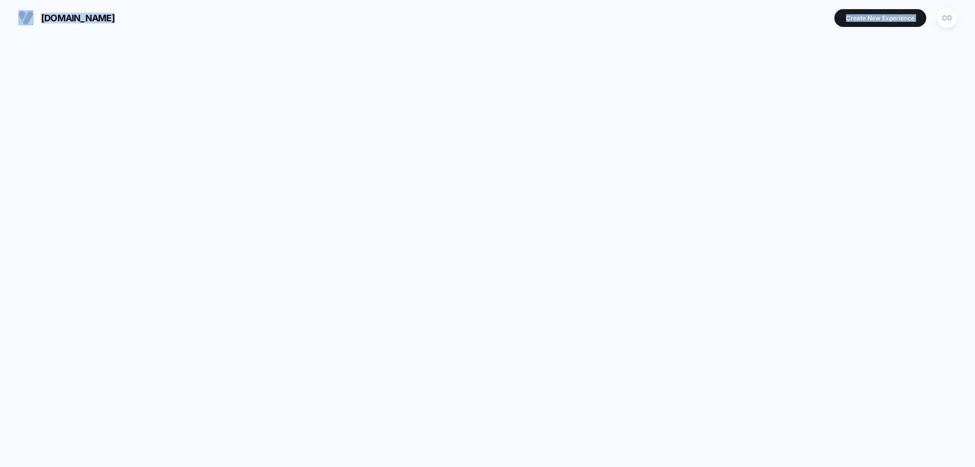
drag, startPoint x: 313, startPoint y: 178, endPoint x: 452, endPoint y: 71, distance: 176.0
click at [346, 131] on html "kidoriman.com Create New Experience OG kidoriman.com Navigated to Visually.io |…" at bounding box center [487, 233] width 975 height 467
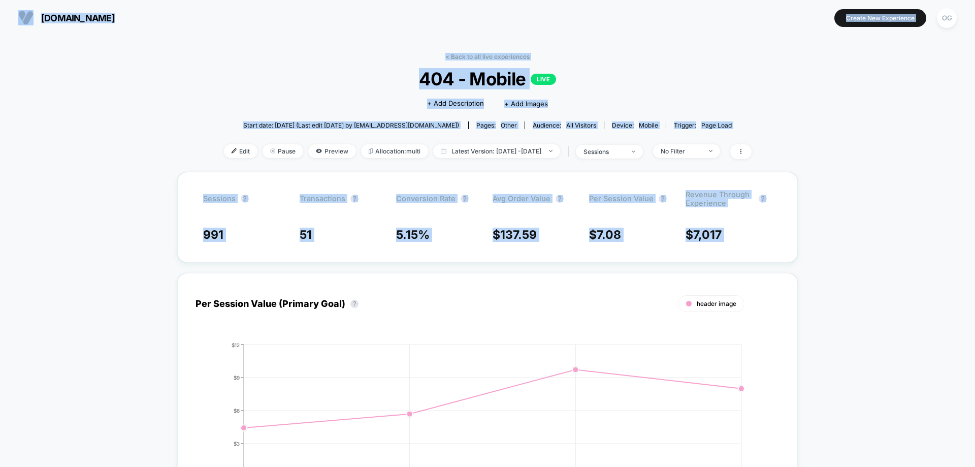
click at [477, 55] on link "< Back to all live experiences" at bounding box center [487, 57] width 84 height 8
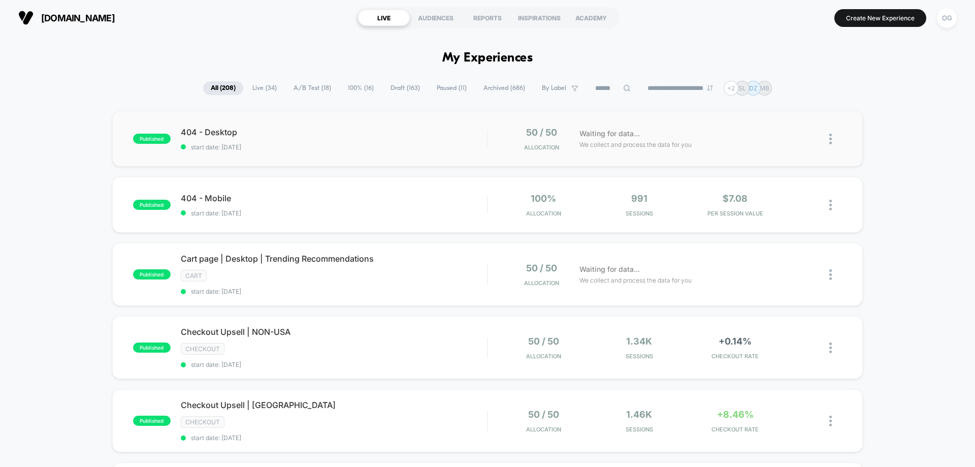
click at [380, 151] on div "published 404 - Desktop start date: 10/12/2025 50 / 50 Allocation Waiting for d…" at bounding box center [487, 139] width 751 height 56
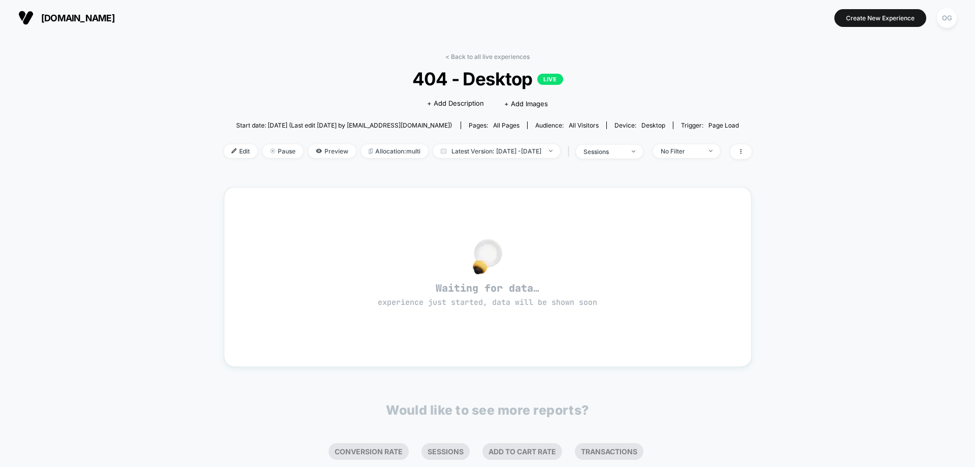
click at [224, 158] on div "Edit Pause Preview Allocation: multi Latest Version: Oct 12, 2025 - Oct 12, 202…" at bounding box center [488, 151] width 528 height 15
click at [226, 150] on span "Edit" at bounding box center [241, 151] width 34 height 14
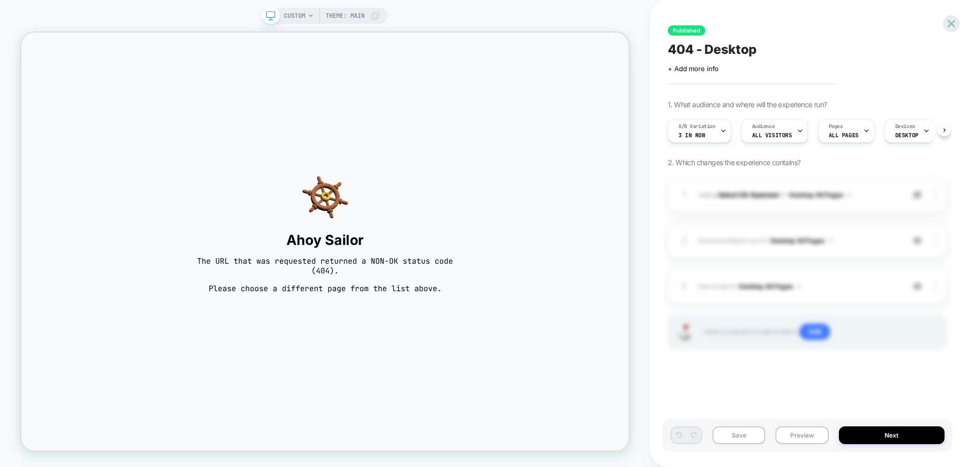
scroll to position [0, 1]
click at [309, 15] on icon at bounding box center [311, 16] width 6 height 6
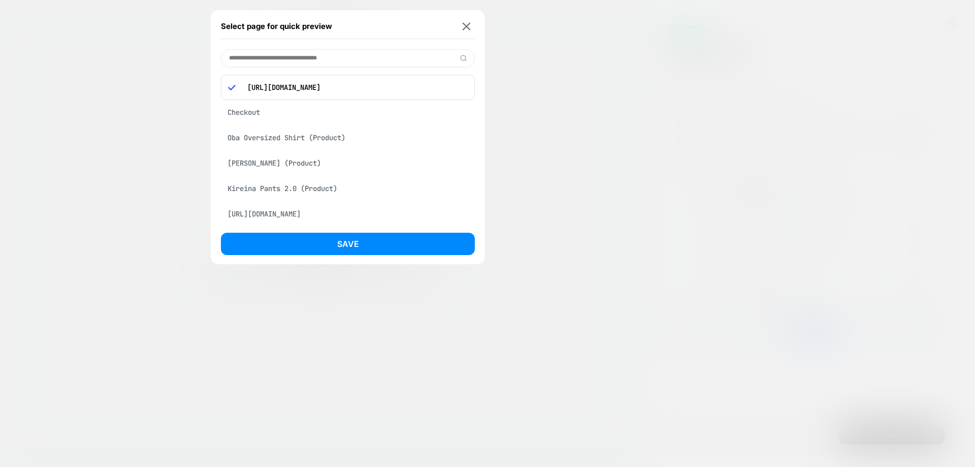
click at [336, 90] on p "https://kidoriman.com/gdfhdddd" at bounding box center [354, 87] width 225 height 9
click at [335, 91] on p "https://kidoriman.com/gdfhdddd" at bounding box center [354, 87] width 225 height 9
copy p "https://kidoriman.com/gdfhdddd"
click at [355, 55] on input at bounding box center [348, 58] width 254 height 18
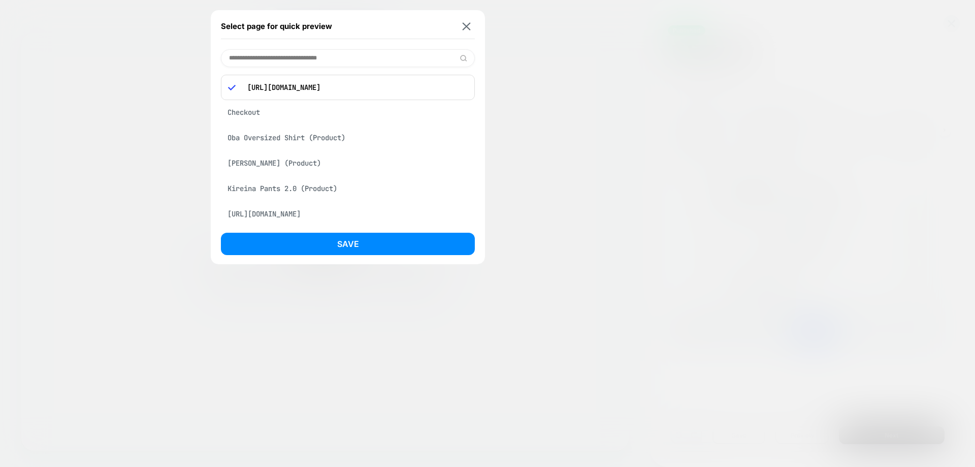
paste input "**********"
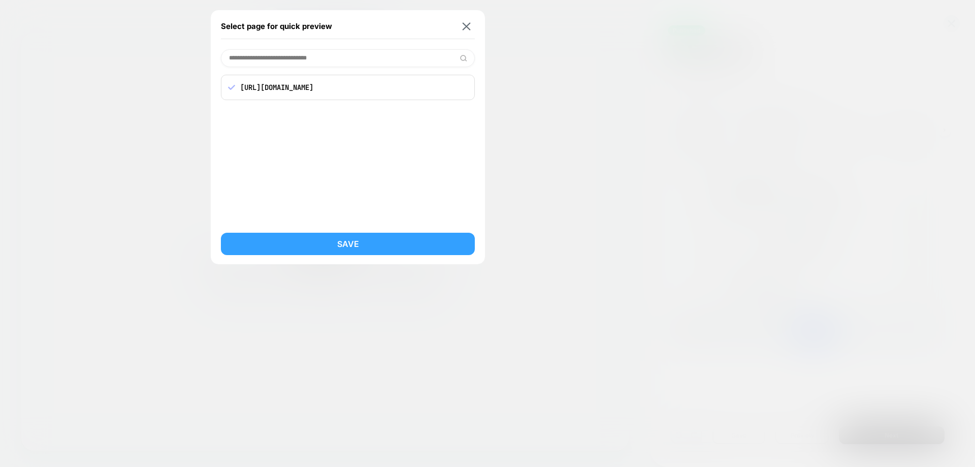
type input "**********"
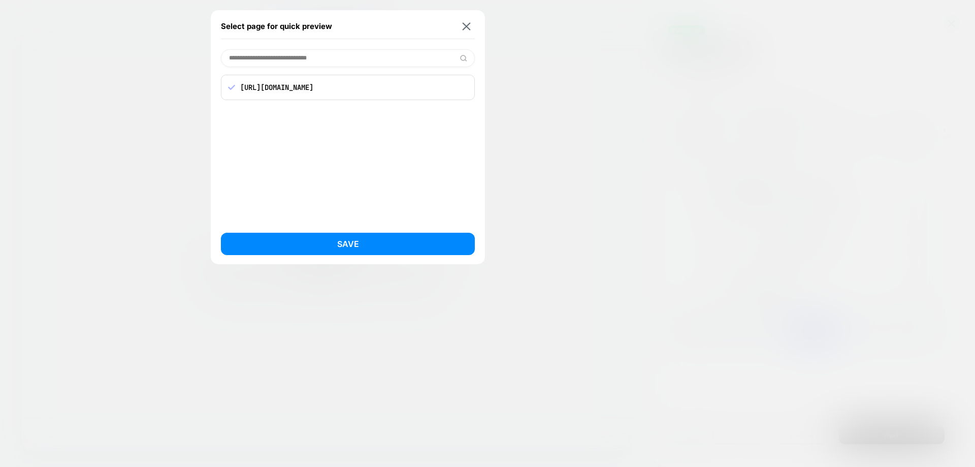
click at [350, 244] on button "Save" at bounding box center [348, 244] width 254 height 22
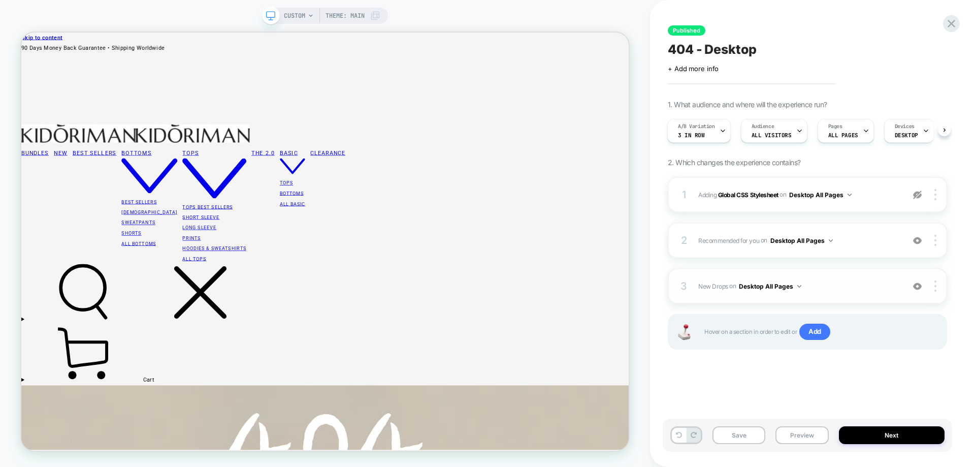
scroll to position [0, 1]
click at [936, 242] on div at bounding box center [936, 240] width 19 height 11
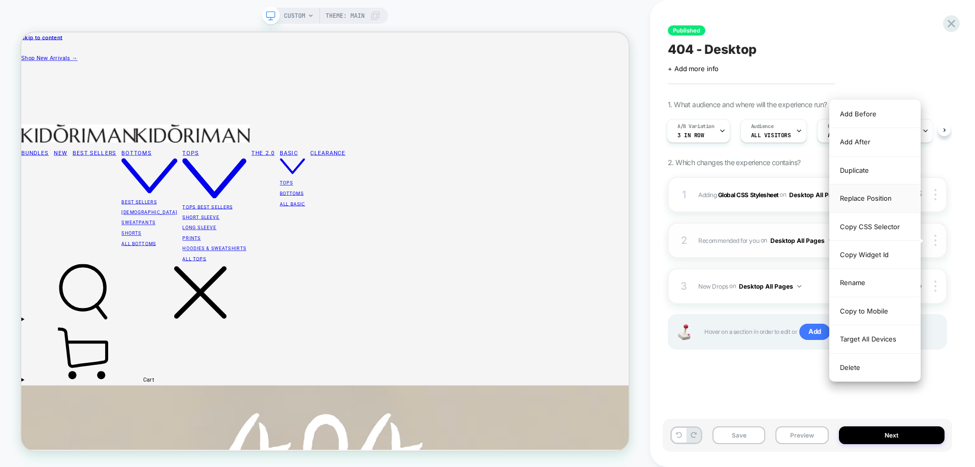
click at [866, 201] on div "Replace Position" at bounding box center [875, 198] width 90 height 28
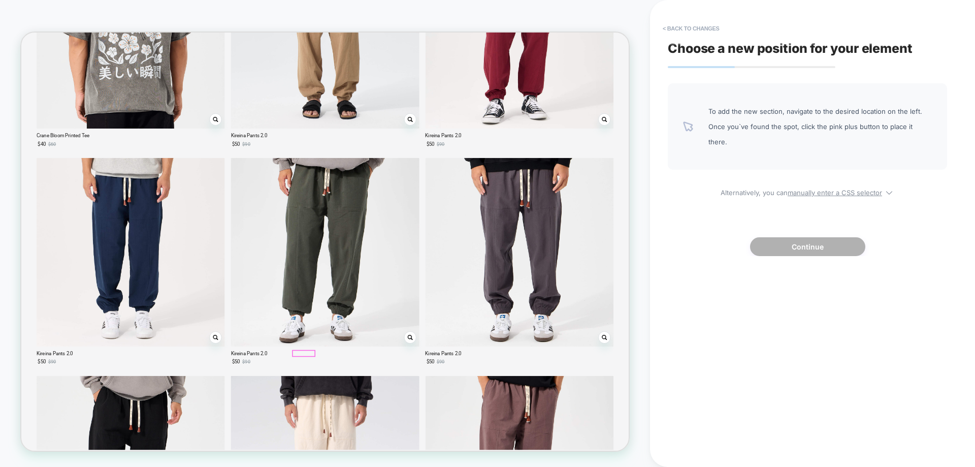
scroll to position [2564, 0]
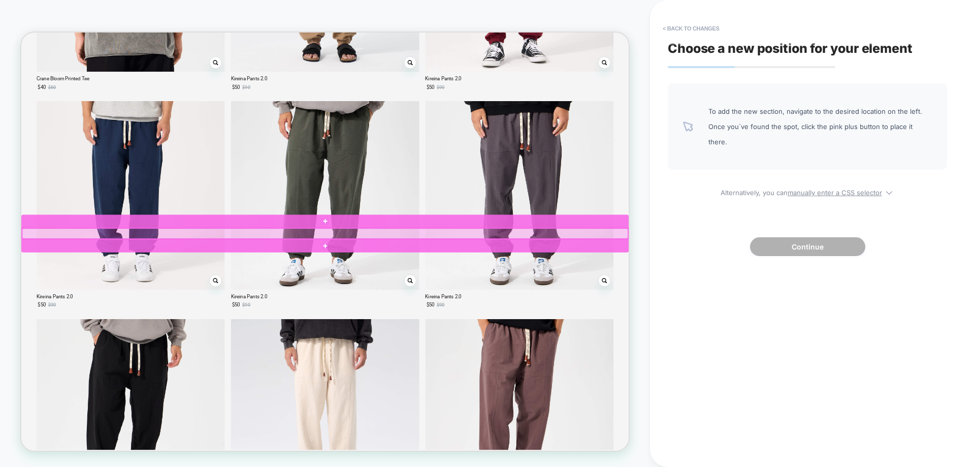
click at [263, 299] on div at bounding box center [426, 301] width 808 height 14
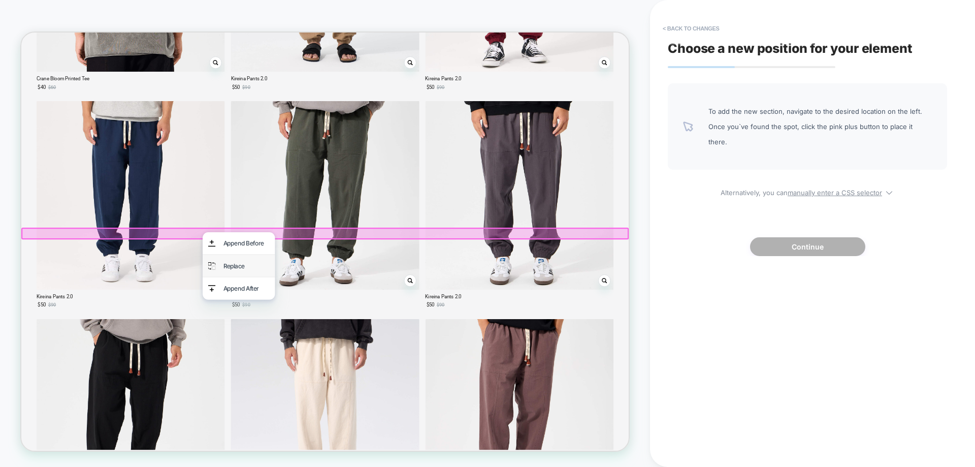
click at [286, 338] on div "Replace" at bounding box center [311, 343] width 96 height 29
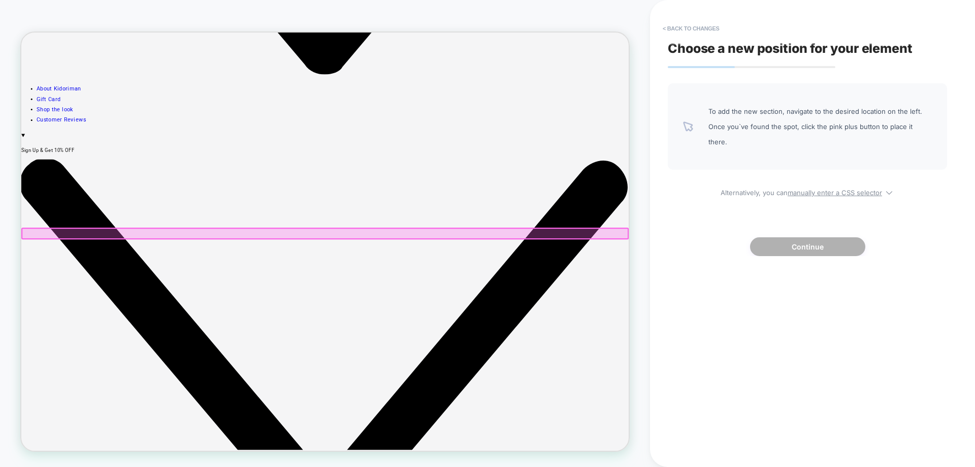
scroll to position [2284, 0]
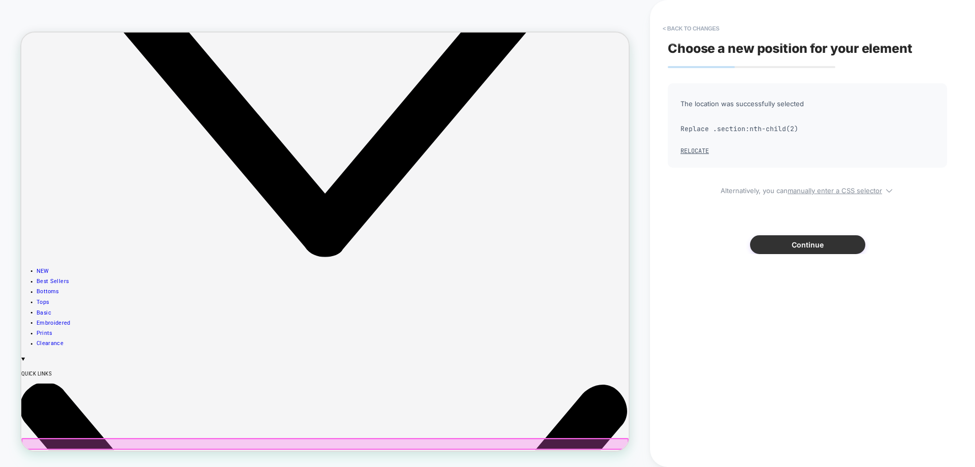
click at [844, 241] on button "Continue" at bounding box center [807, 244] width 115 height 19
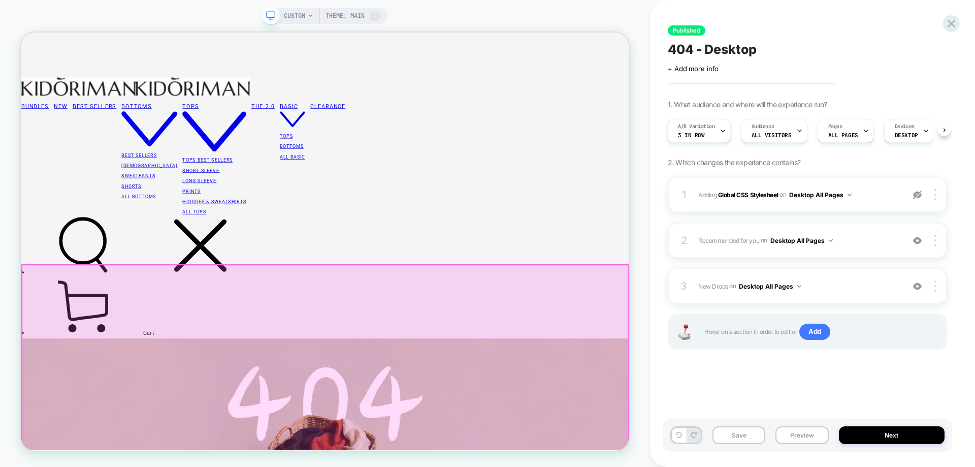
scroll to position [0, 0]
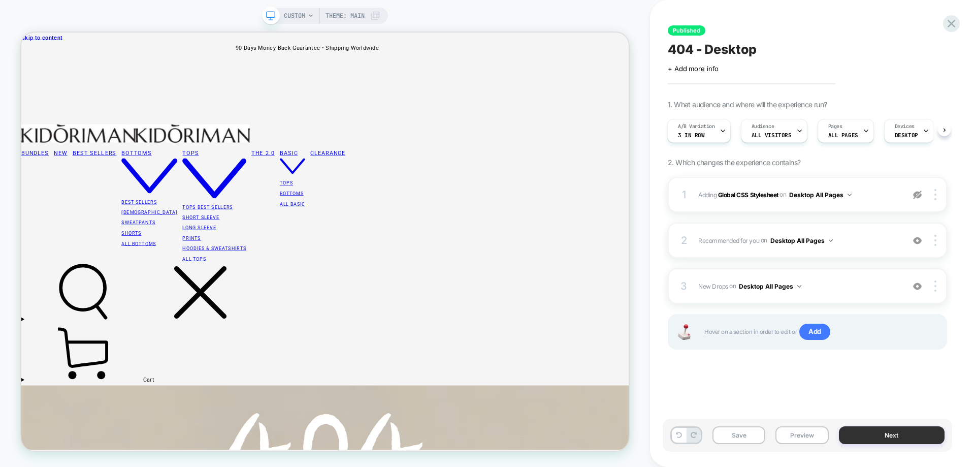
click at [885, 437] on button "Next" at bounding box center [892, 435] width 106 height 18
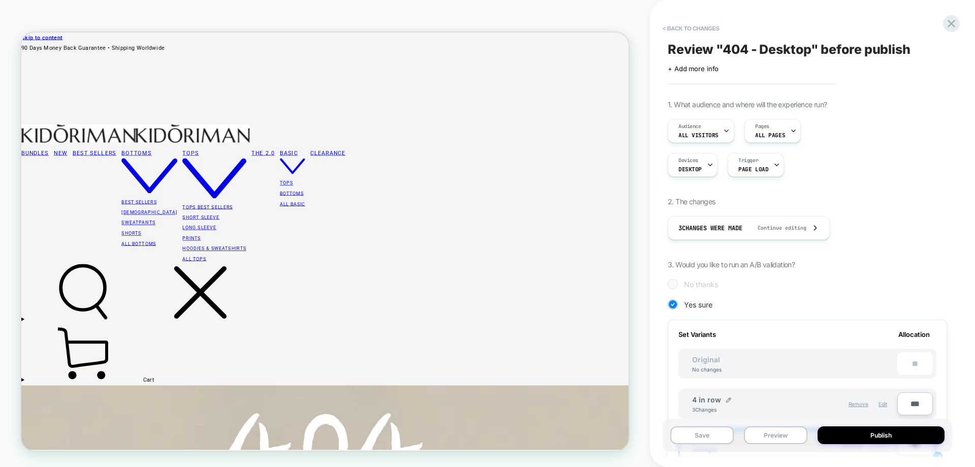
scroll to position [152, 0]
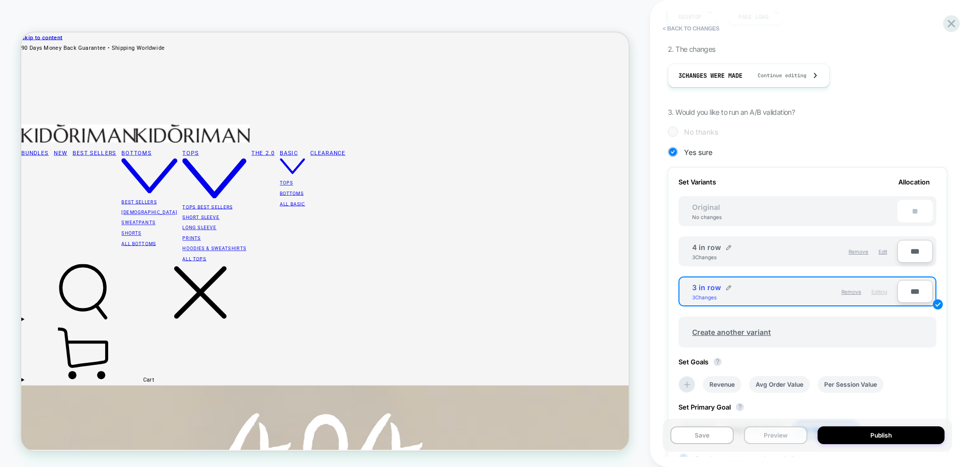
drag, startPoint x: 772, startPoint y: 439, endPoint x: 783, endPoint y: 427, distance: 16.9
click at [772, 440] on button "Preview" at bounding box center [775, 435] width 63 height 18
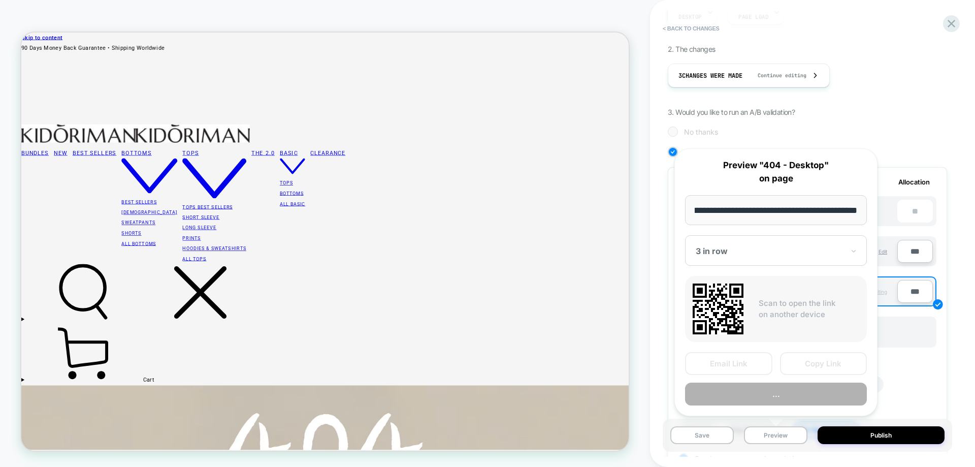
scroll to position [0, 0]
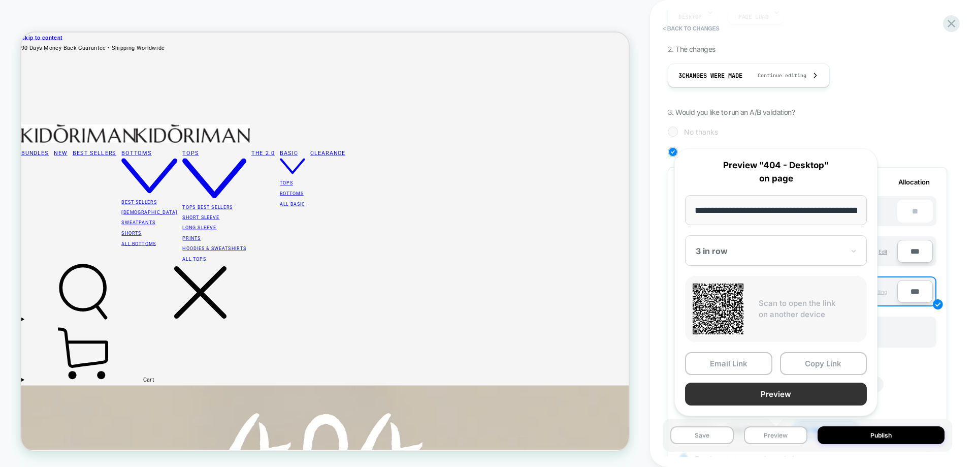
click at [806, 397] on button "Preview" at bounding box center [776, 393] width 182 height 23
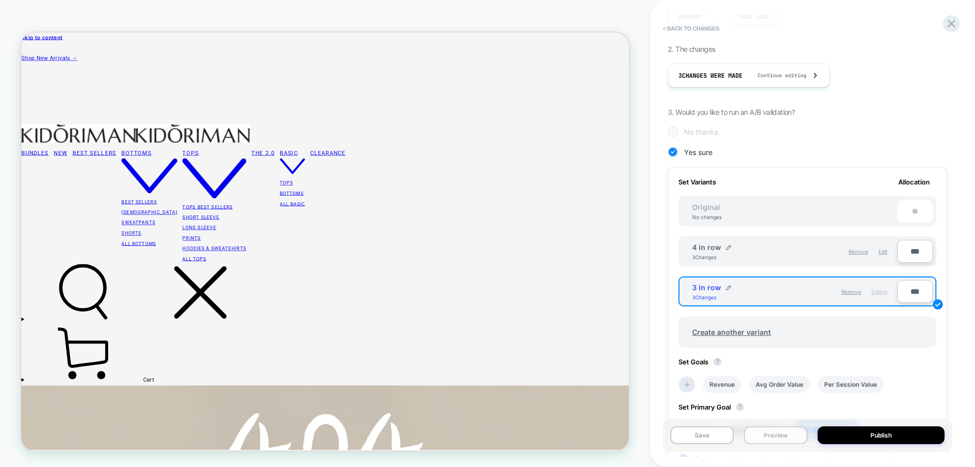
click at [767, 433] on button "Preview" at bounding box center [775, 435] width 63 height 18
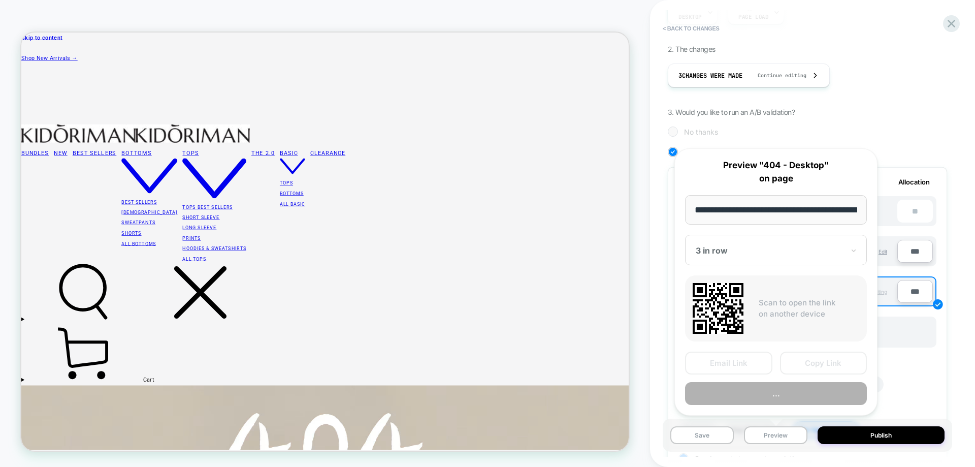
scroll to position [0, 55]
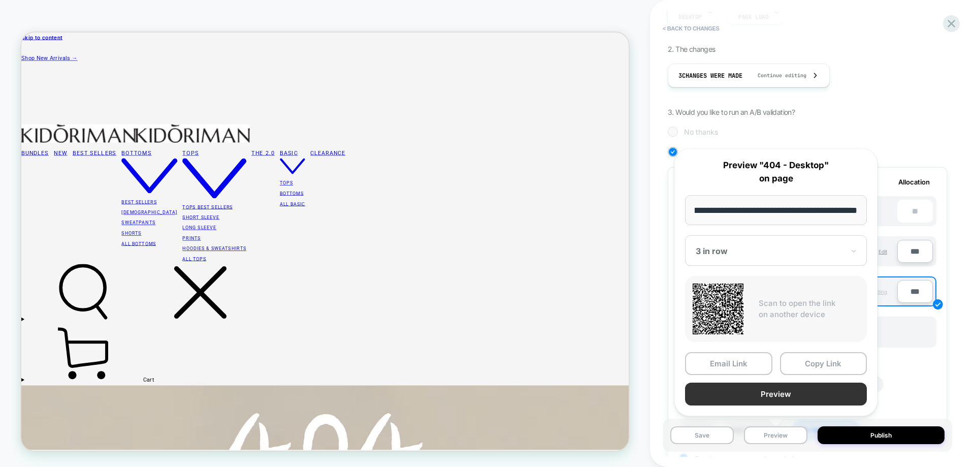
click at [777, 400] on button "Preview" at bounding box center [776, 393] width 182 height 23
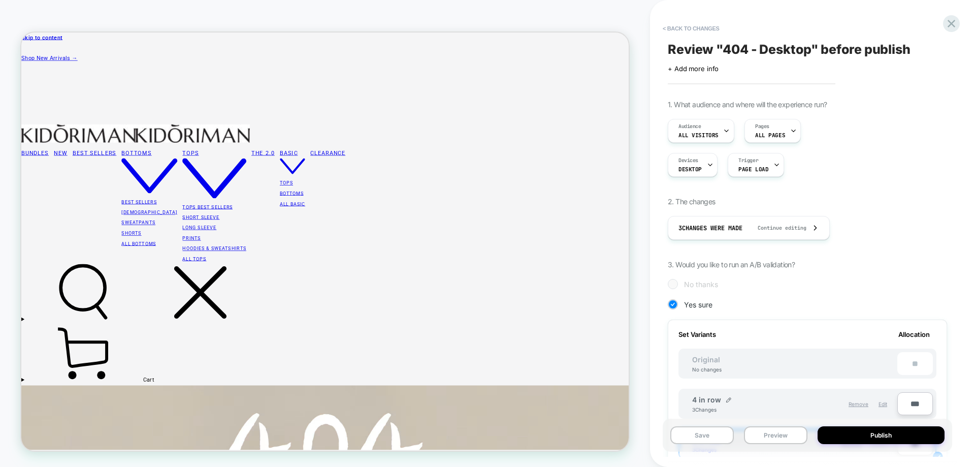
scroll to position [152, 0]
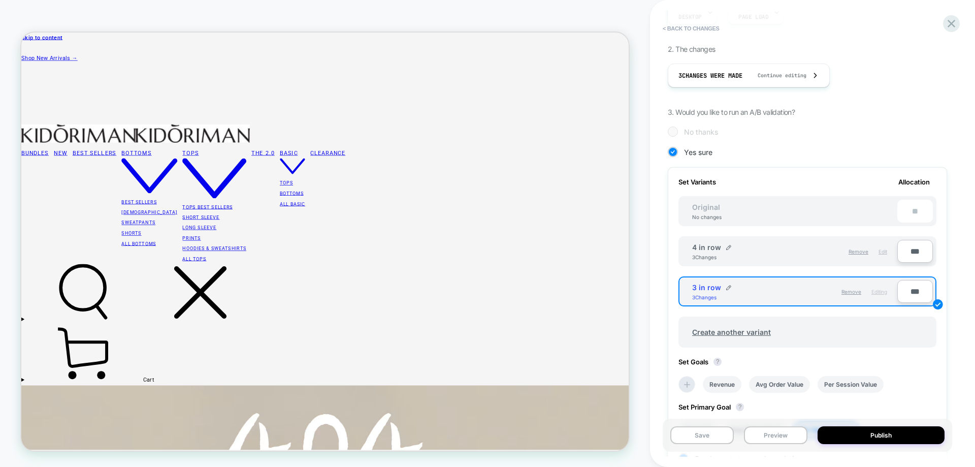
click at [887, 251] on span "Edit" at bounding box center [883, 251] width 9 height 6
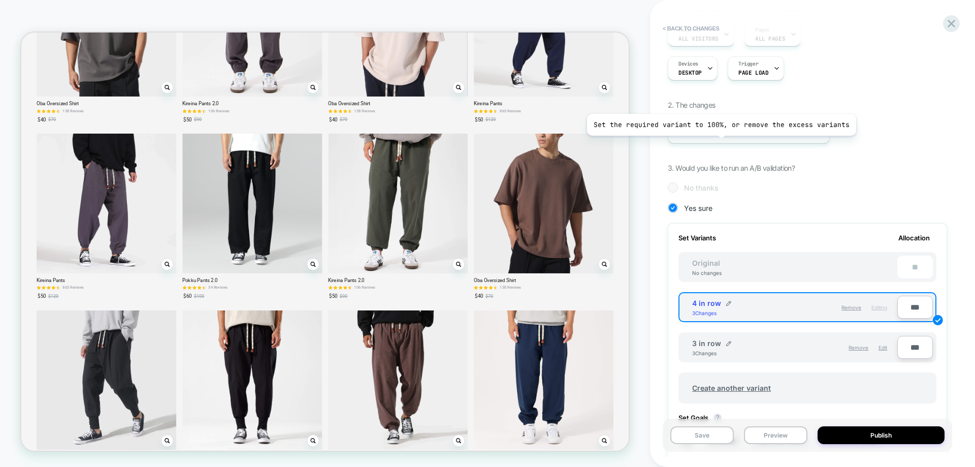
scroll to position [0, 0]
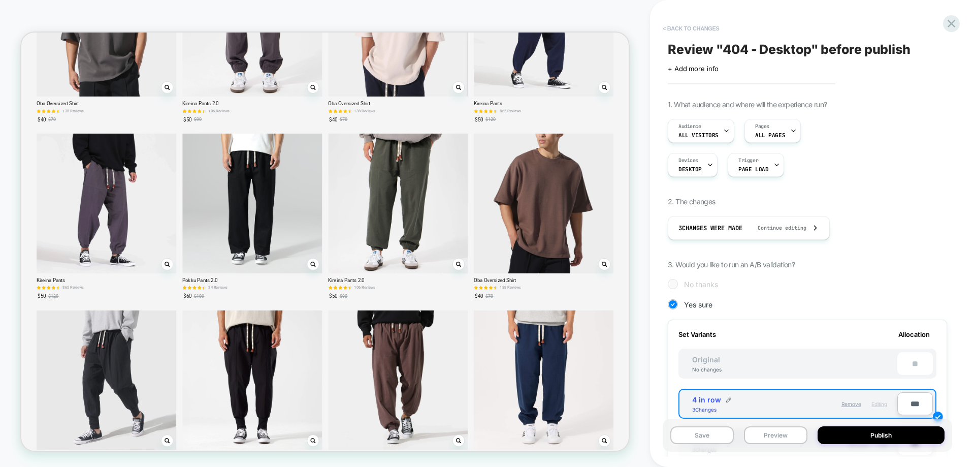
click at [698, 28] on button "< Back to changes" at bounding box center [691, 28] width 67 height 16
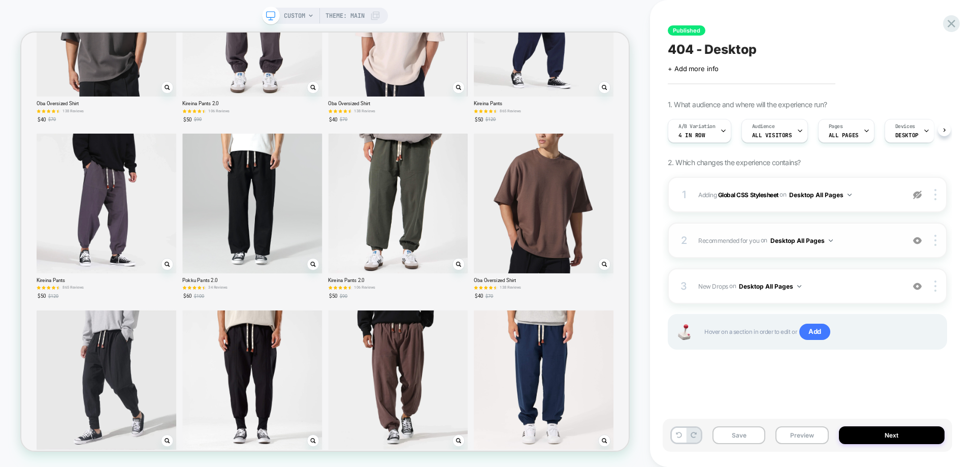
scroll to position [0, 1]
click at [936, 241] on img at bounding box center [935, 240] width 2 height 11
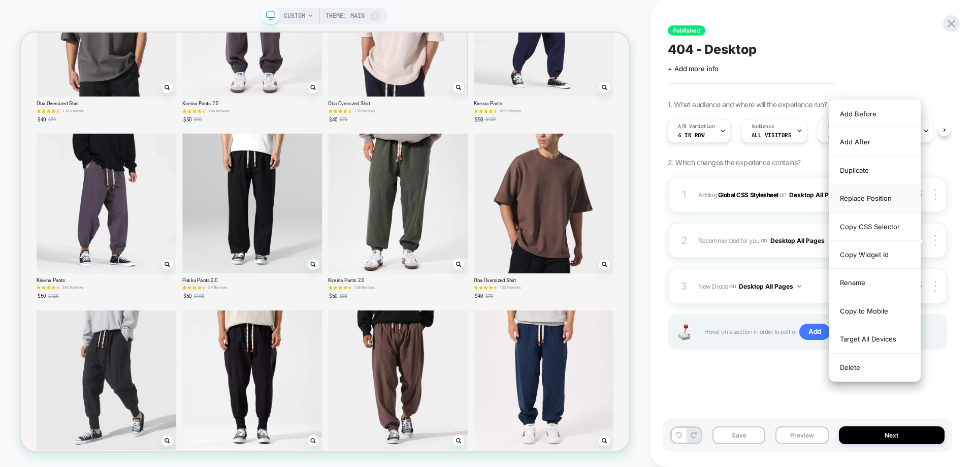
click at [866, 198] on div "Replace Position" at bounding box center [875, 198] width 90 height 28
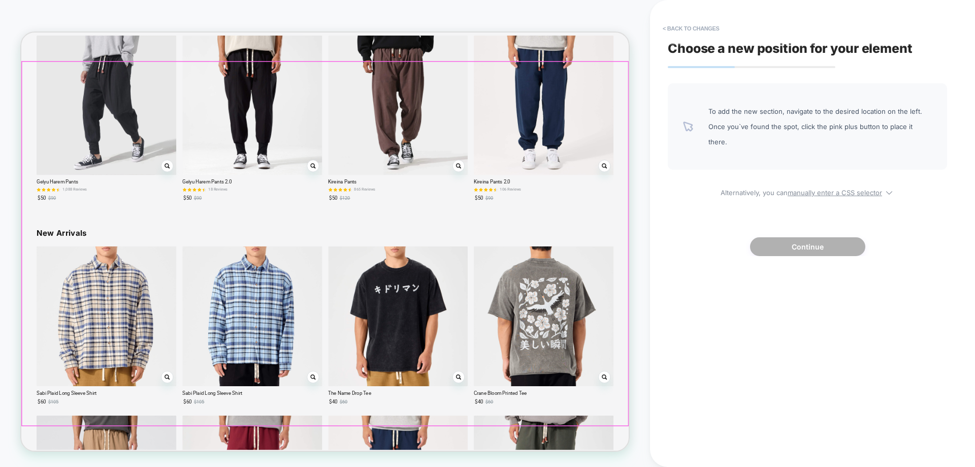
scroll to position [1595, 0]
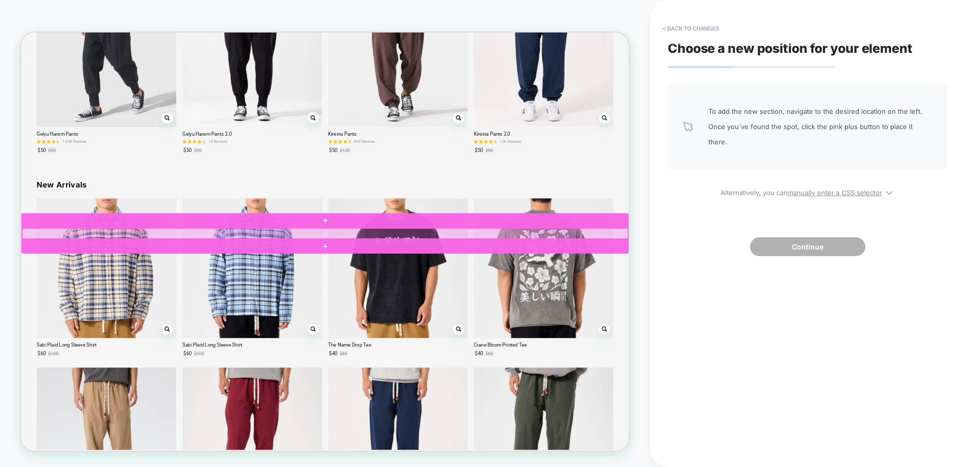
click at [79, 297] on div at bounding box center [426, 301] width 808 height 14
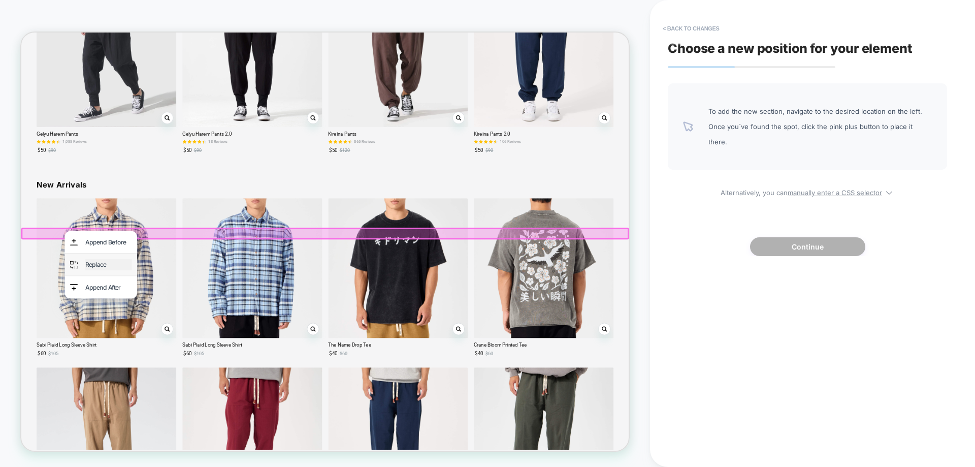
drag, startPoint x: 115, startPoint y: 343, endPoint x: 803, endPoint y: 270, distance: 691.5
click at [115, 343] on div "Replace" at bounding box center [138, 341] width 62 height 15
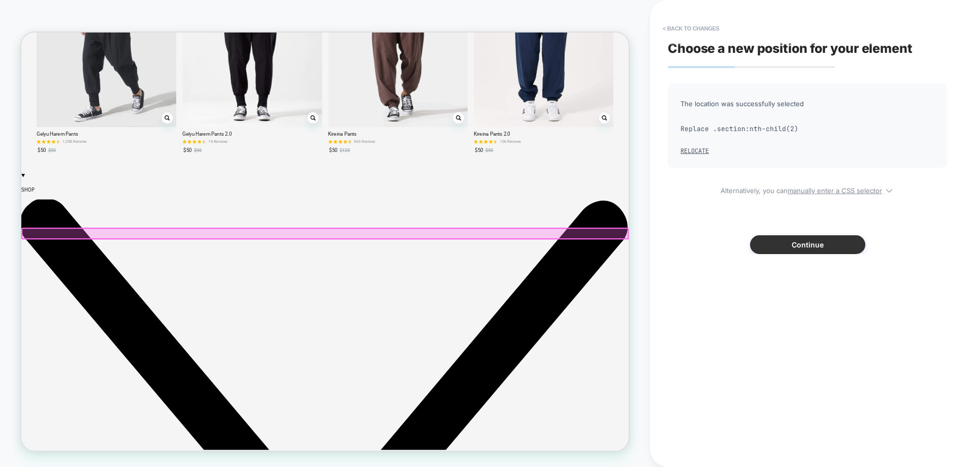
scroll to position [1315, 0]
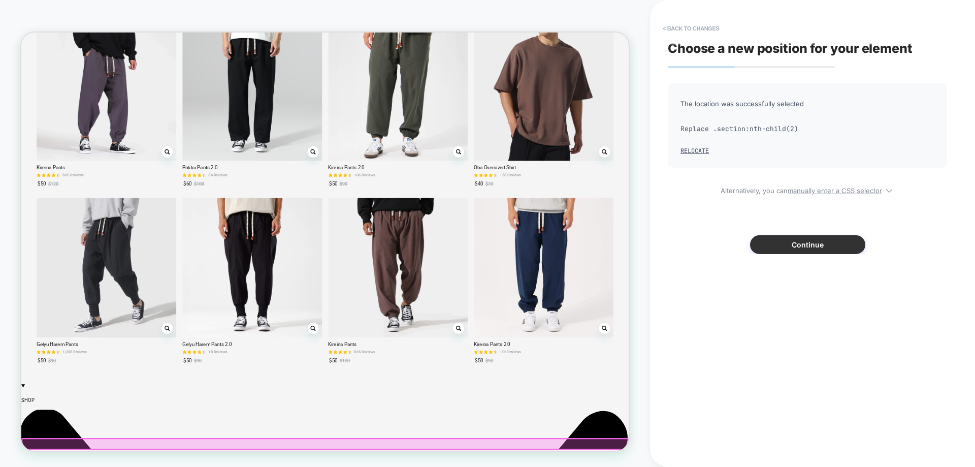
click at [781, 240] on button "Continue" at bounding box center [807, 244] width 115 height 19
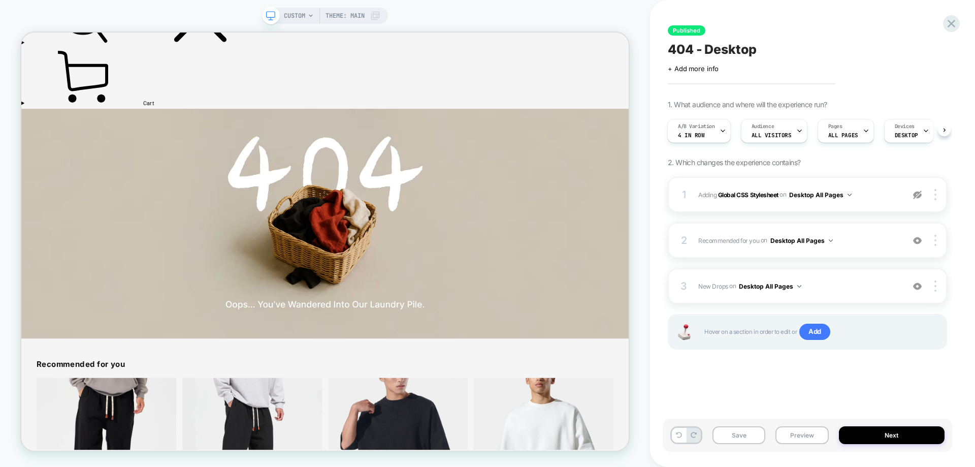
scroll to position [216, 0]
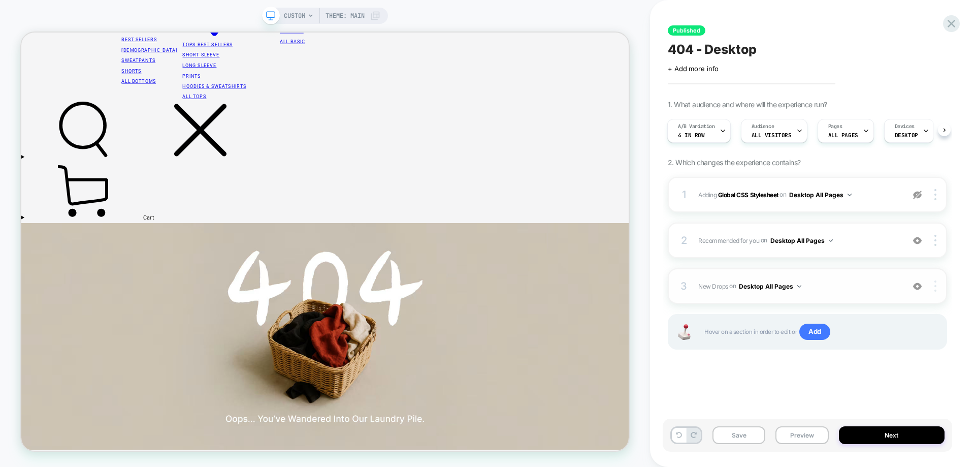
click at [936, 285] on img at bounding box center [935, 285] width 2 height 11
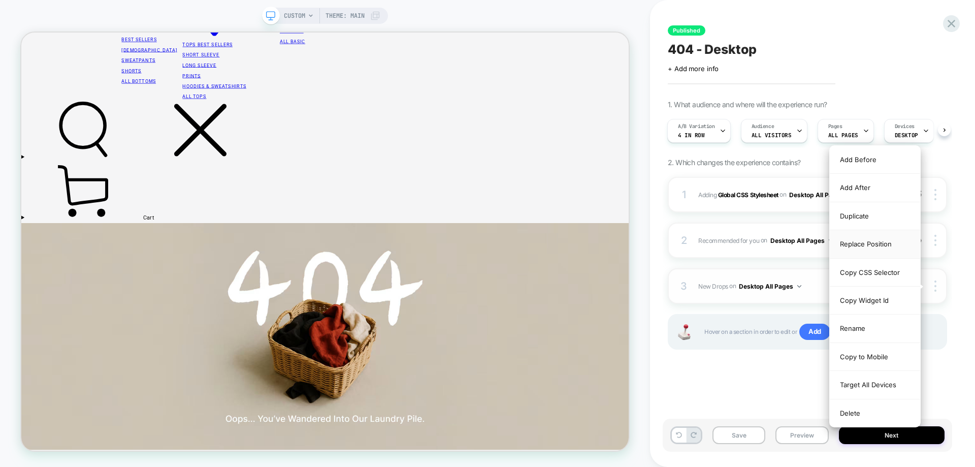
click at [872, 245] on div "Replace Position" at bounding box center [875, 244] width 90 height 28
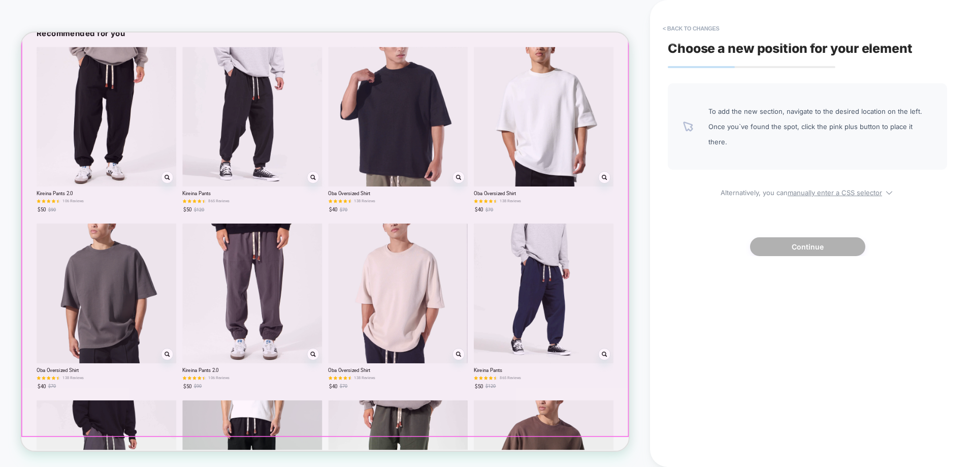
scroll to position [826, 0]
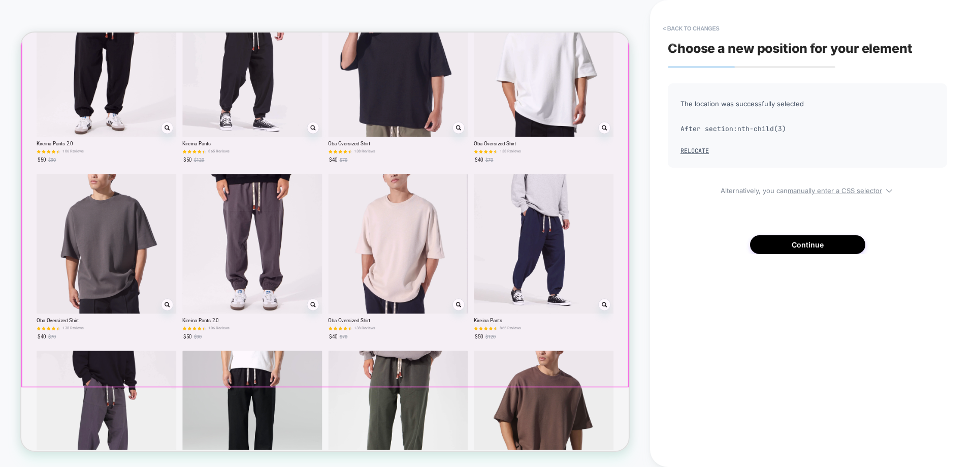
scroll to position [1080, 0]
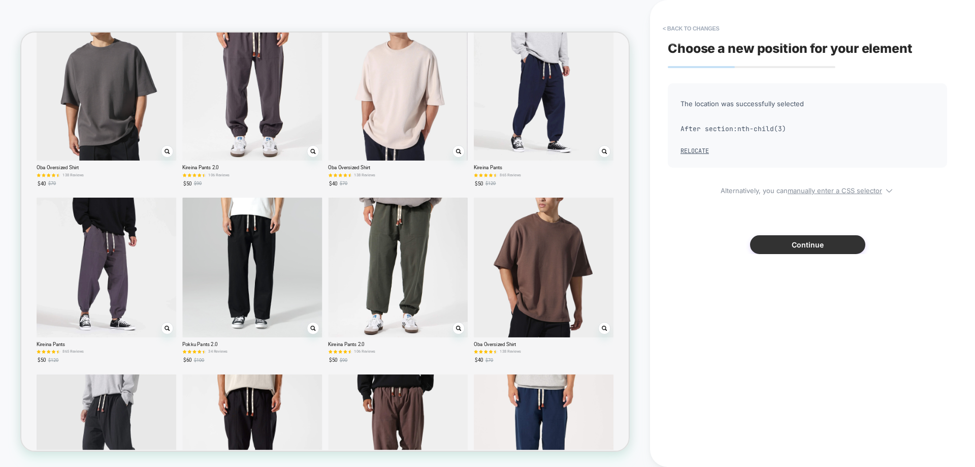
click at [839, 242] on button "Continue" at bounding box center [807, 244] width 115 height 19
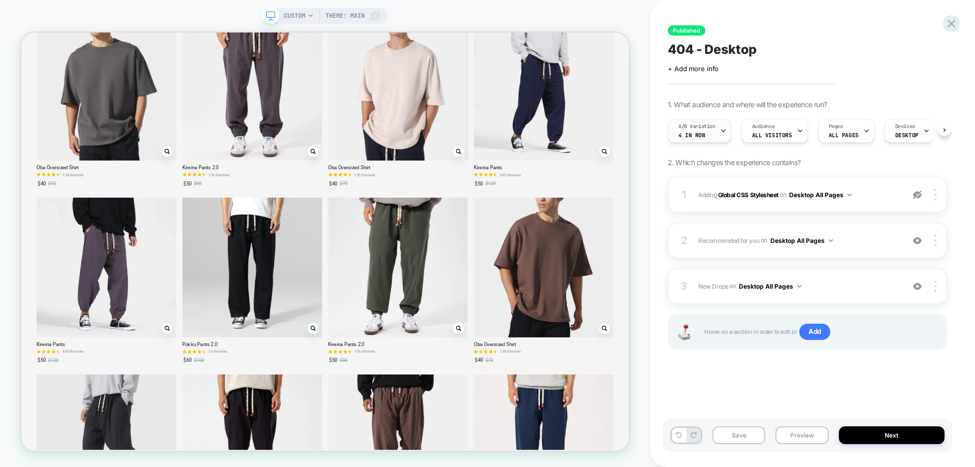
scroll to position [0, 1]
click at [682, 132] on span "4 in row" at bounding box center [691, 135] width 27 height 7
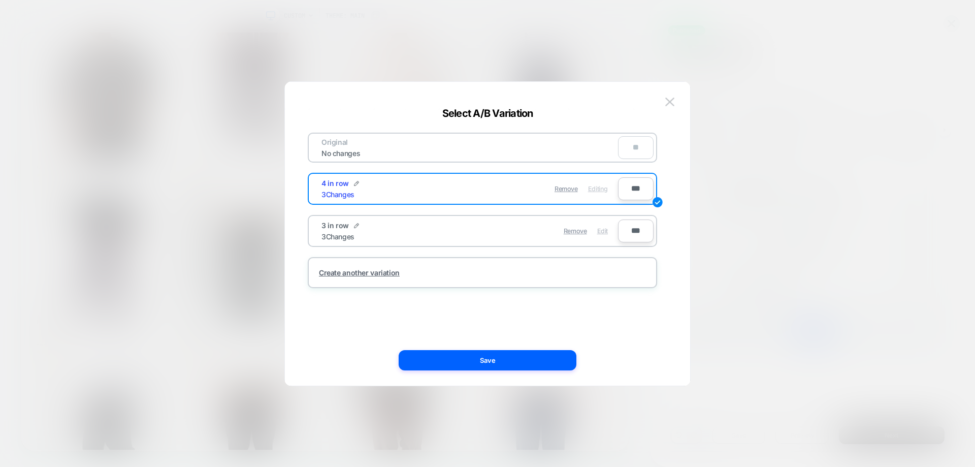
click at [602, 230] on span "Edit" at bounding box center [602, 231] width 11 height 8
click at [548, 360] on button "Save" at bounding box center [488, 360] width 178 height 20
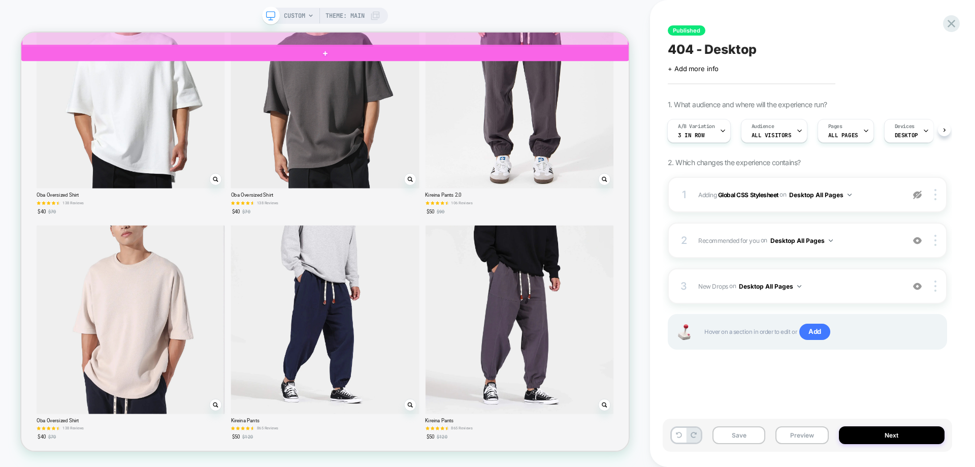
scroll to position [1317, 0]
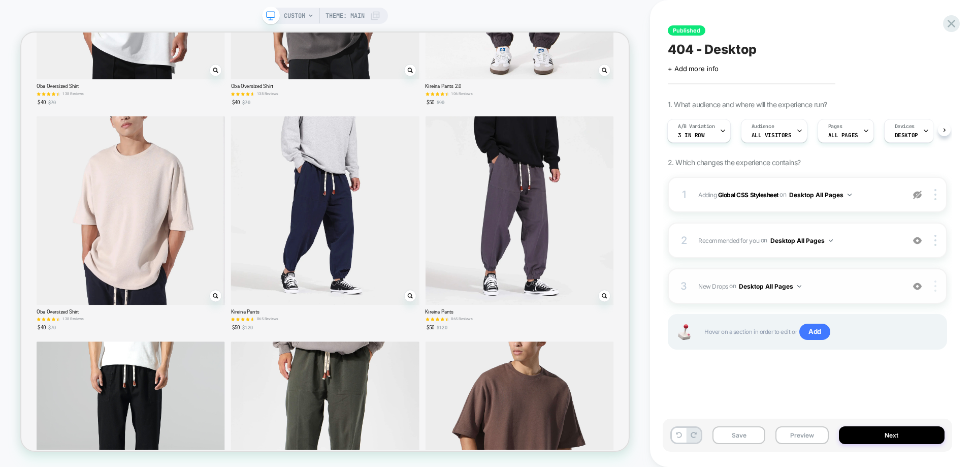
click at [935, 287] on img at bounding box center [935, 285] width 2 height 11
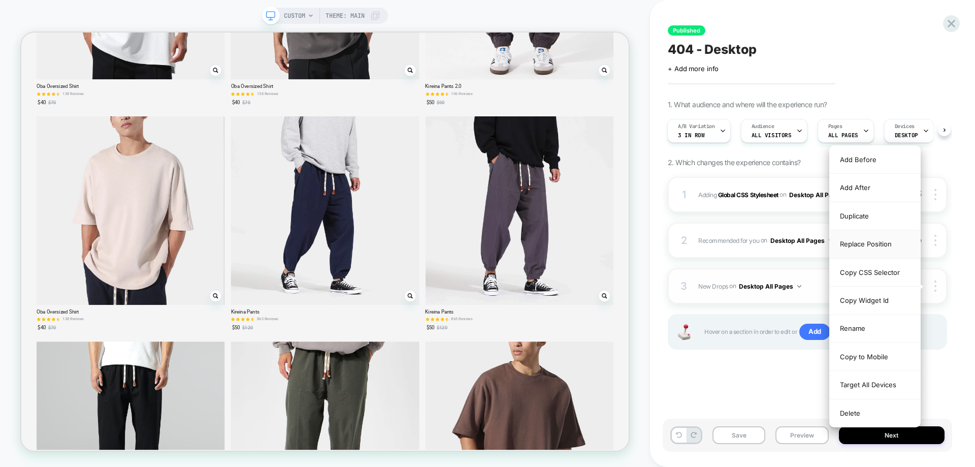
click at [854, 246] on div "Replace Position" at bounding box center [875, 244] width 90 height 28
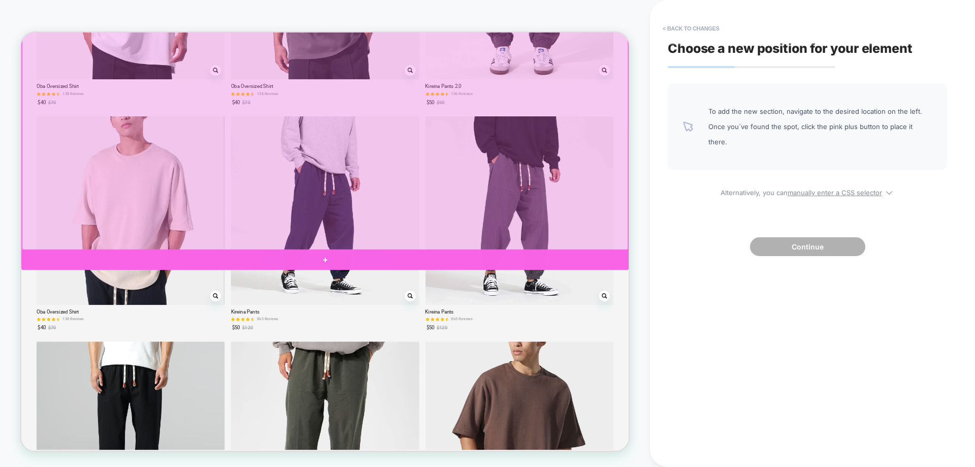
click at [734, 336] on div at bounding box center [426, 335] width 810 height 26
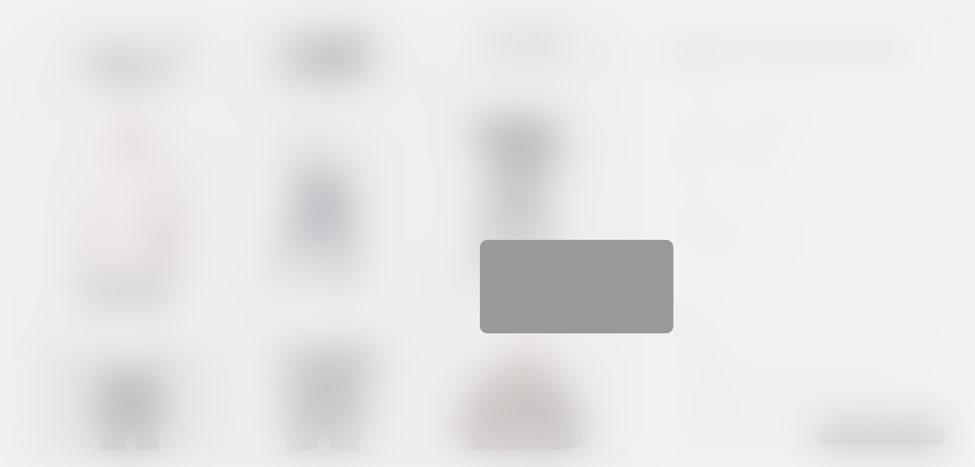
scroll to position [334, 0]
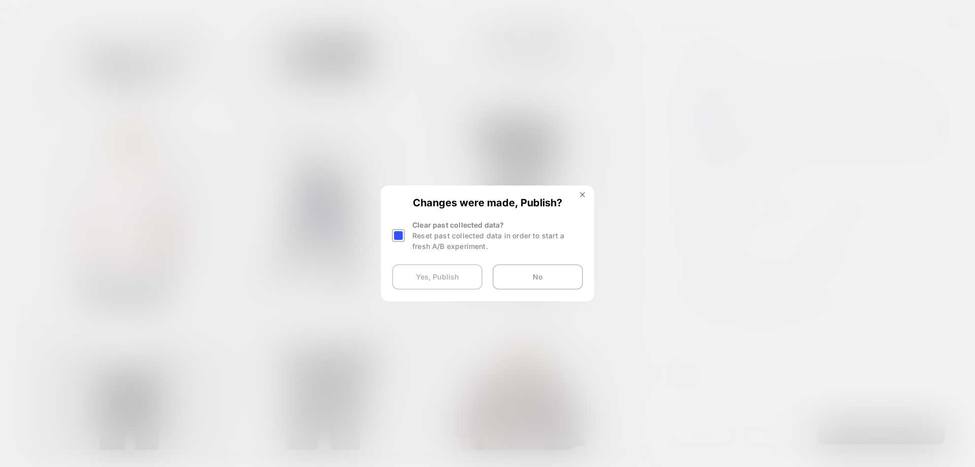
click at [462, 282] on button "Yes, Publish" at bounding box center [437, 276] width 90 height 25
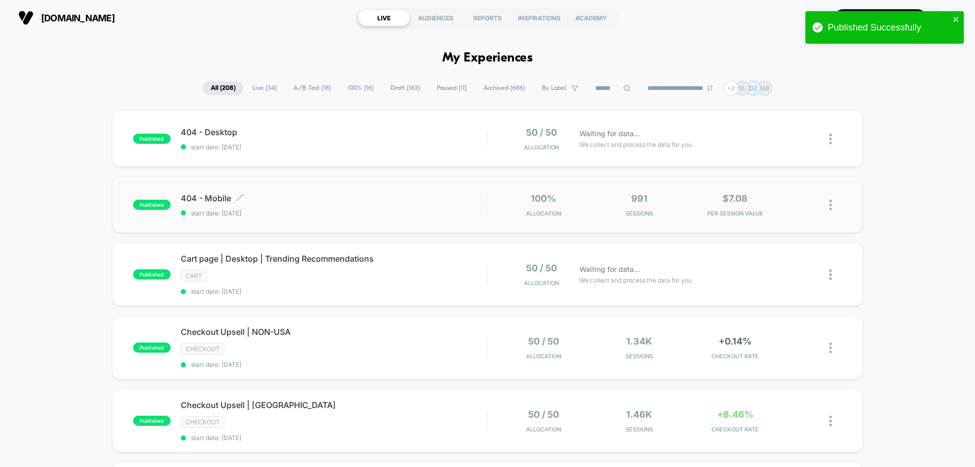
click at [310, 214] on span "start date: [DATE]" at bounding box center [334, 213] width 306 height 8
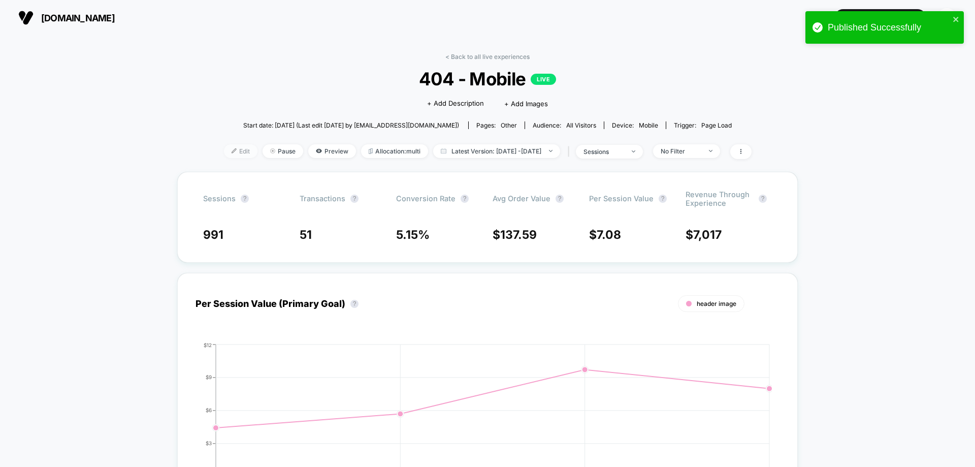
click at [224, 152] on span "Edit" at bounding box center [241, 151] width 34 height 14
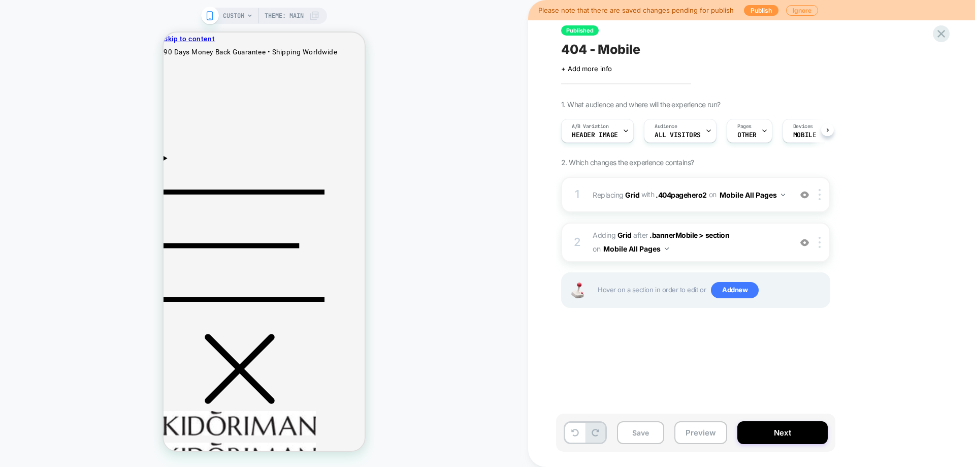
scroll to position [0, 1]
click at [818, 197] on div at bounding box center [821, 194] width 17 height 11
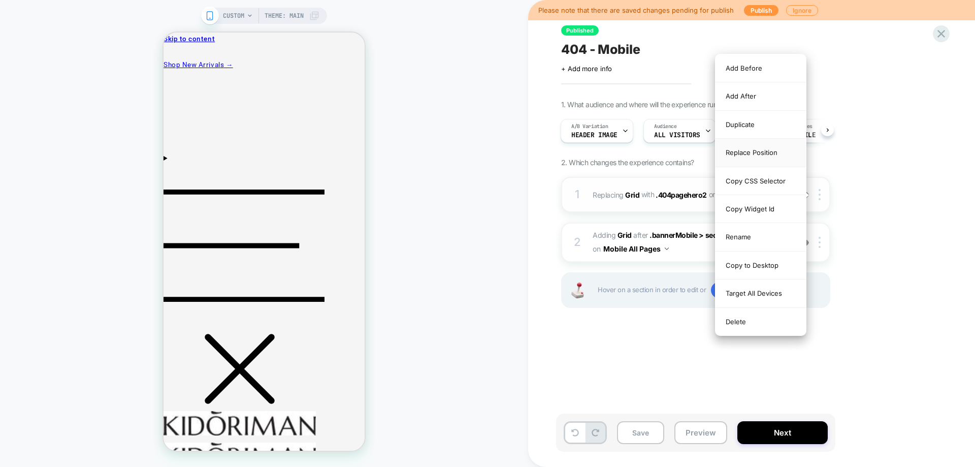
click at [752, 153] on div "Replace Position" at bounding box center [761, 153] width 90 height 28
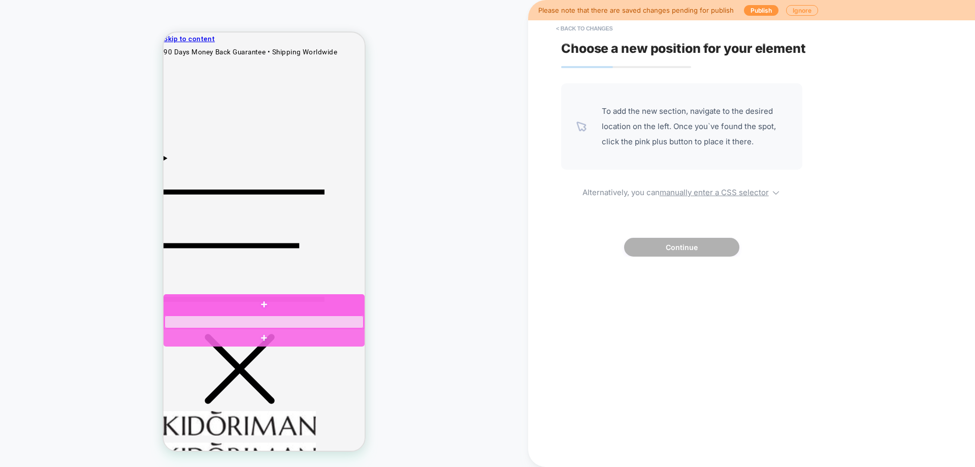
click at [261, 317] on div at bounding box center [264, 321] width 199 height 13
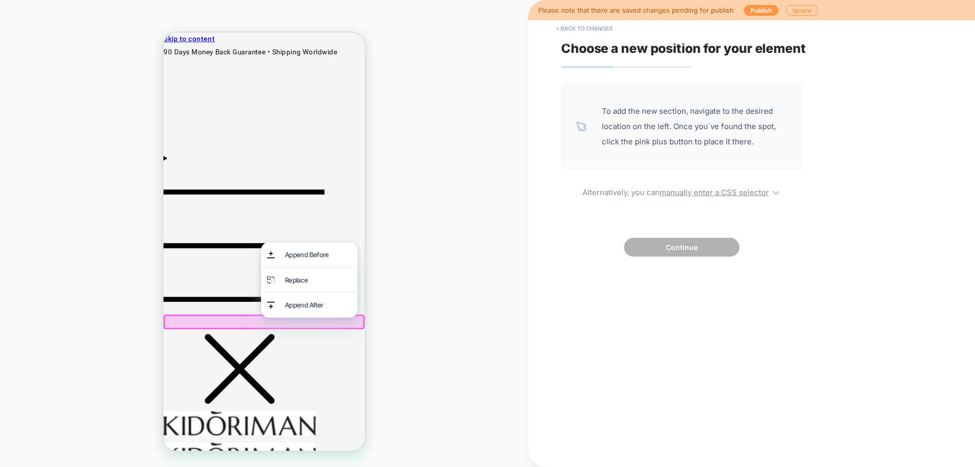
click at [303, 280] on div "Replace" at bounding box center [318, 280] width 67 height 13
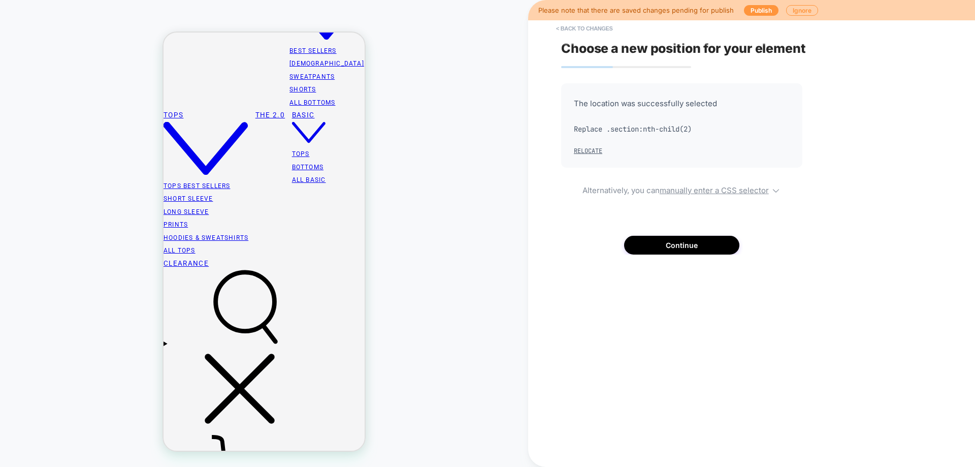
scroll to position [477, 0]
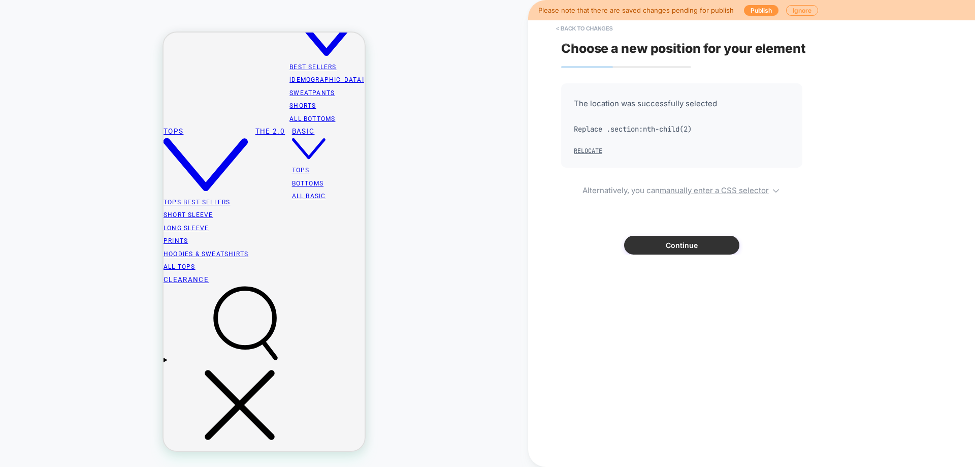
click at [686, 248] on button "Continue" at bounding box center [681, 245] width 115 height 19
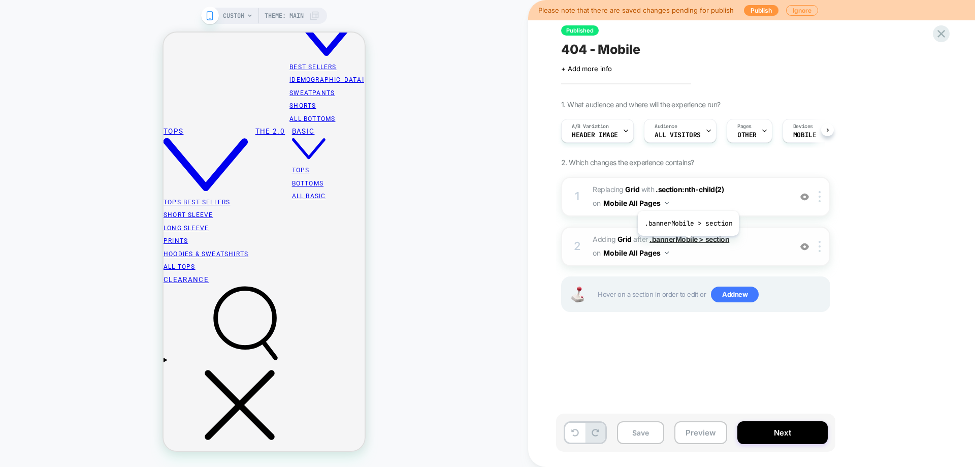
scroll to position [0, 1]
click at [819, 245] on div at bounding box center [821, 246] width 17 height 11
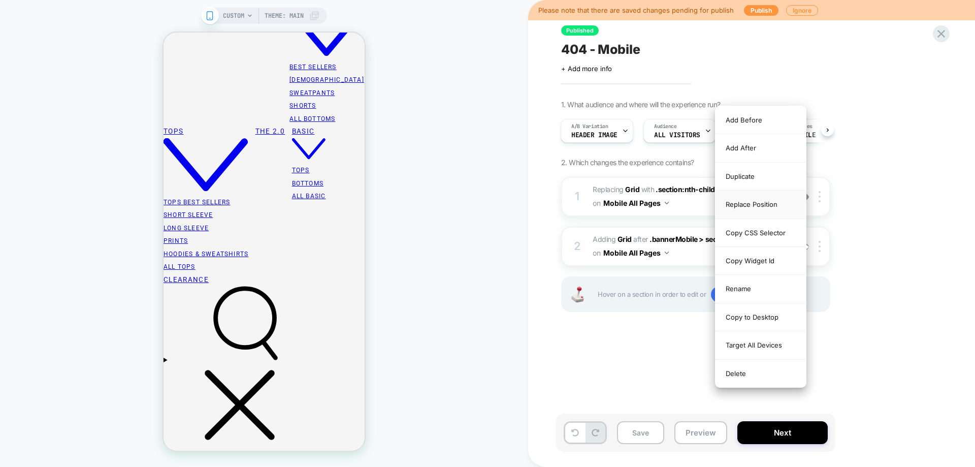
click at [758, 204] on div "Replace Position" at bounding box center [761, 204] width 90 height 28
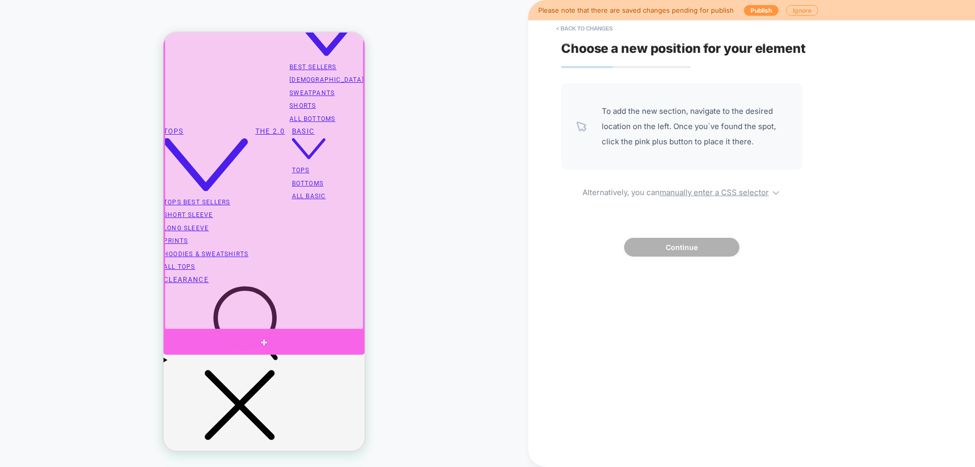
click at [316, 332] on div at bounding box center [264, 342] width 201 height 25
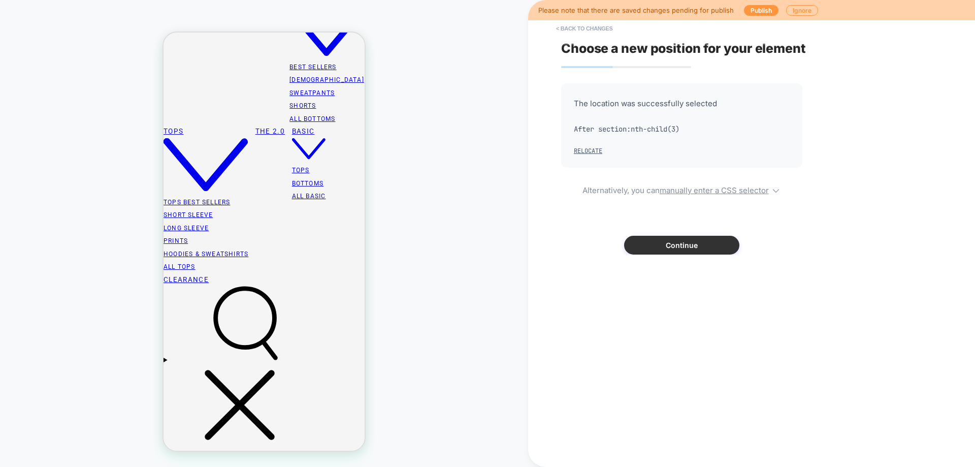
click at [684, 253] on button "Continue" at bounding box center [681, 245] width 115 height 19
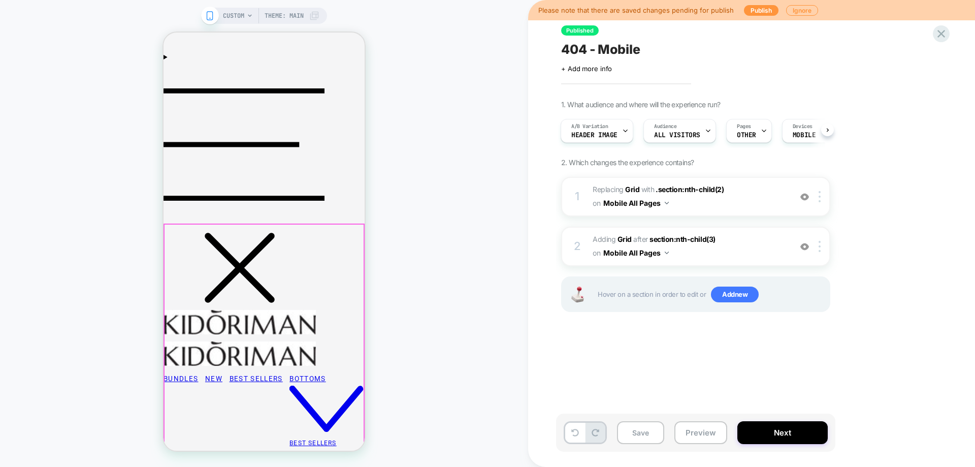
scroll to position [0, 0]
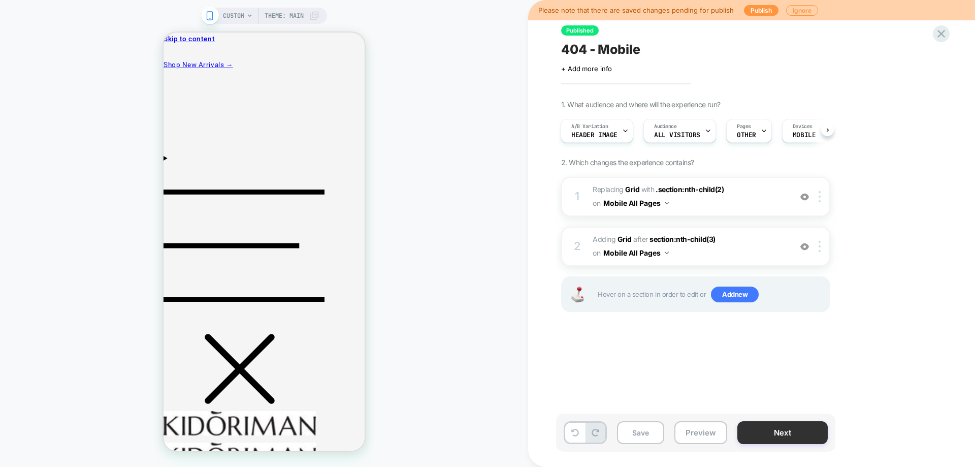
click at [767, 429] on button "Next" at bounding box center [782, 432] width 90 height 23
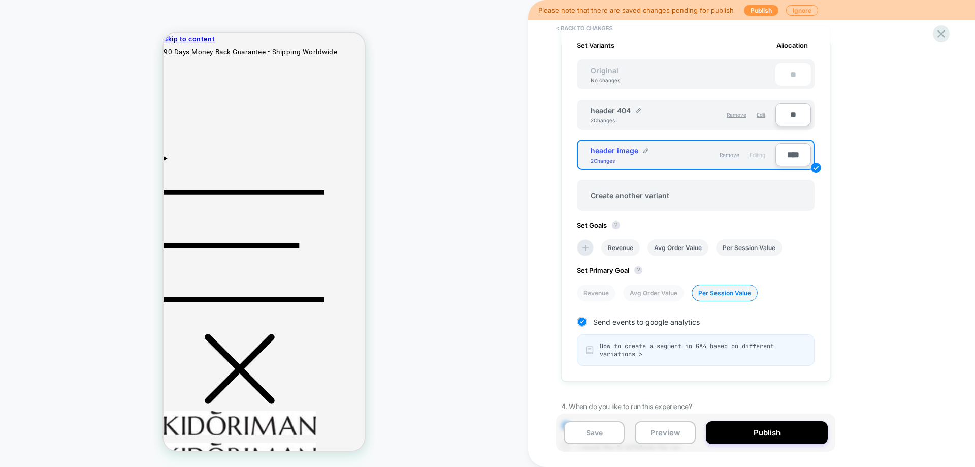
scroll to position [344, 0]
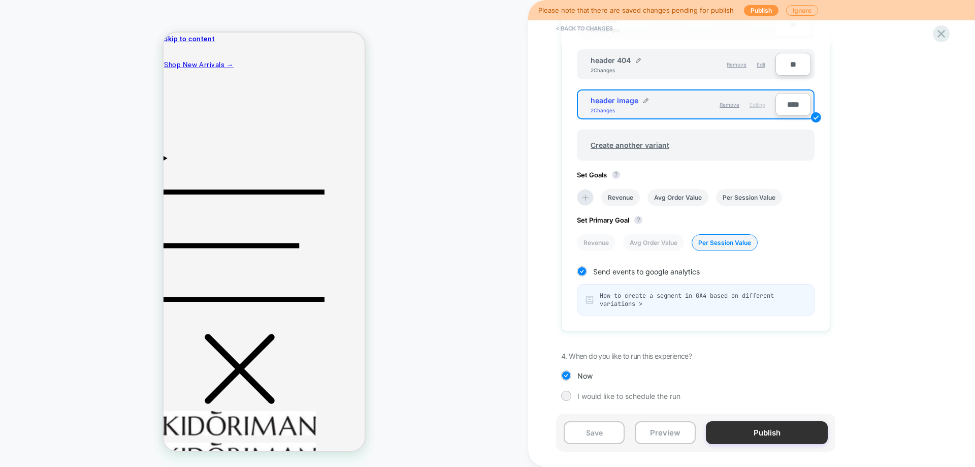
click at [740, 437] on button "Publish" at bounding box center [767, 432] width 122 height 23
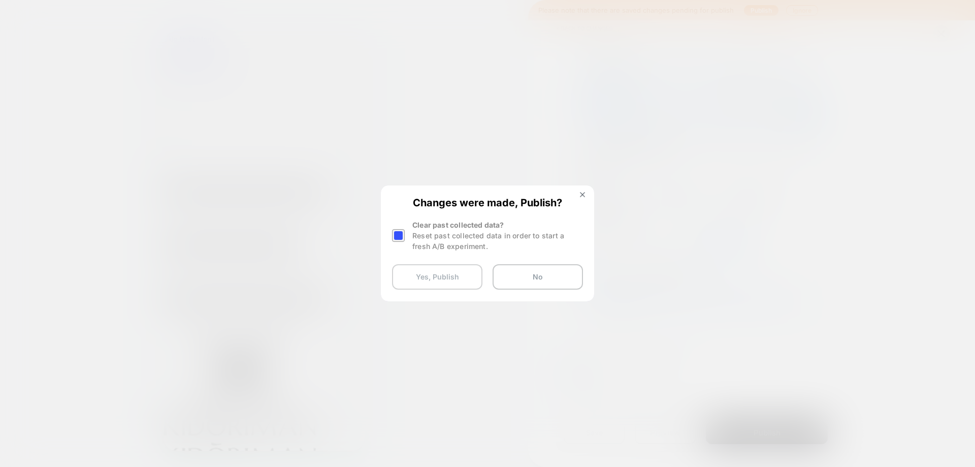
click at [419, 264] on button "Yes, Publish" at bounding box center [437, 276] width 90 height 25
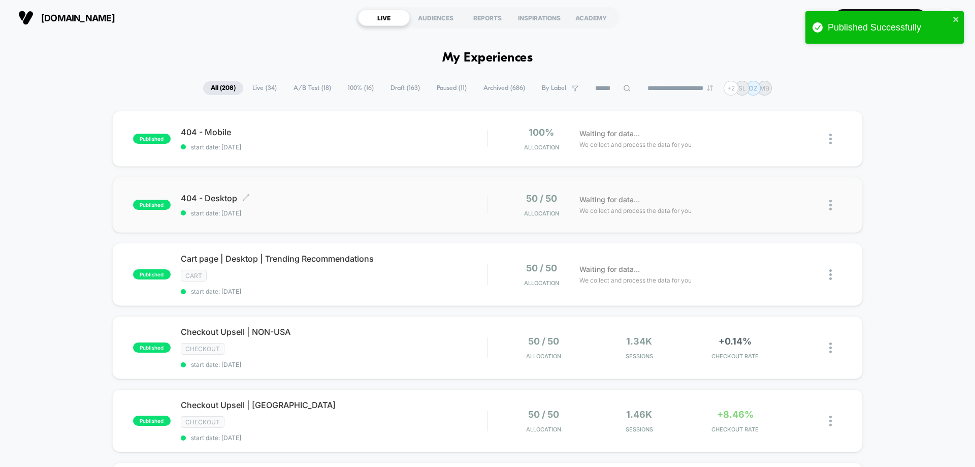
click at [415, 205] on div "404 - Desktop Click to edit experience details Click to edit experience details…" at bounding box center [334, 205] width 306 height 24
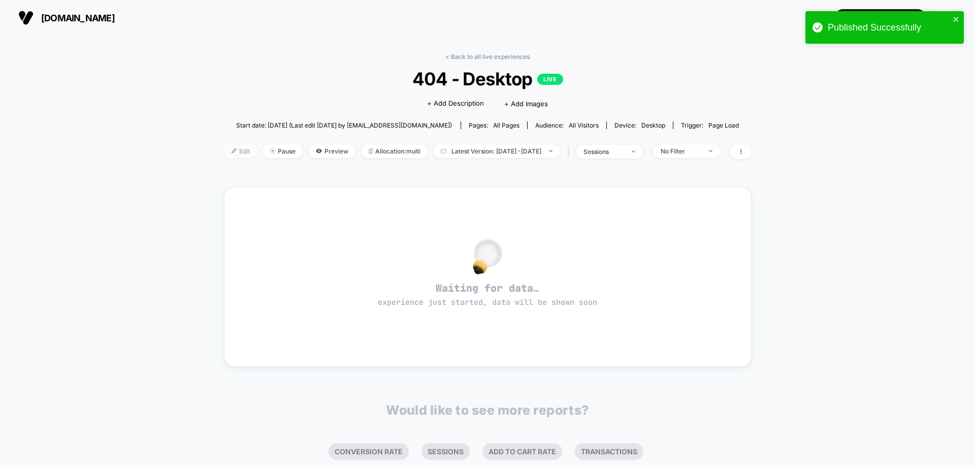
click at [224, 154] on span "Edit" at bounding box center [241, 151] width 34 height 14
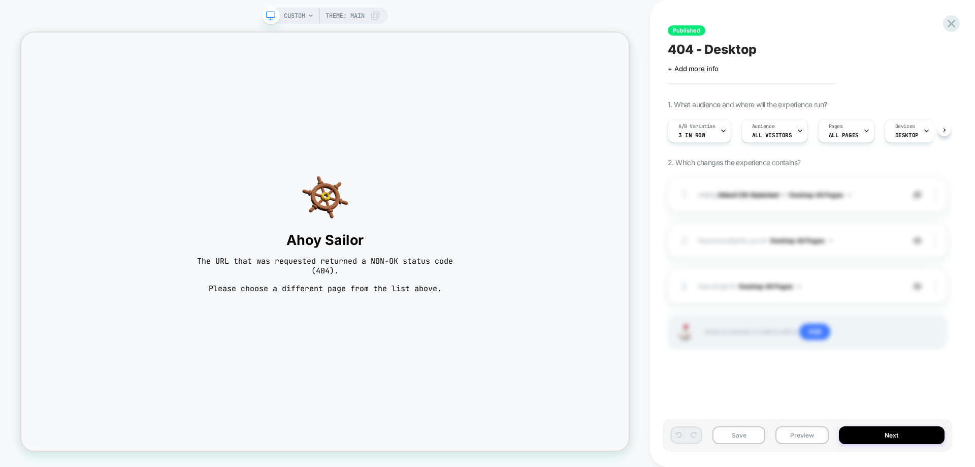
scroll to position [0, 1]
click at [957, 25] on icon at bounding box center [952, 24] width 14 height 14
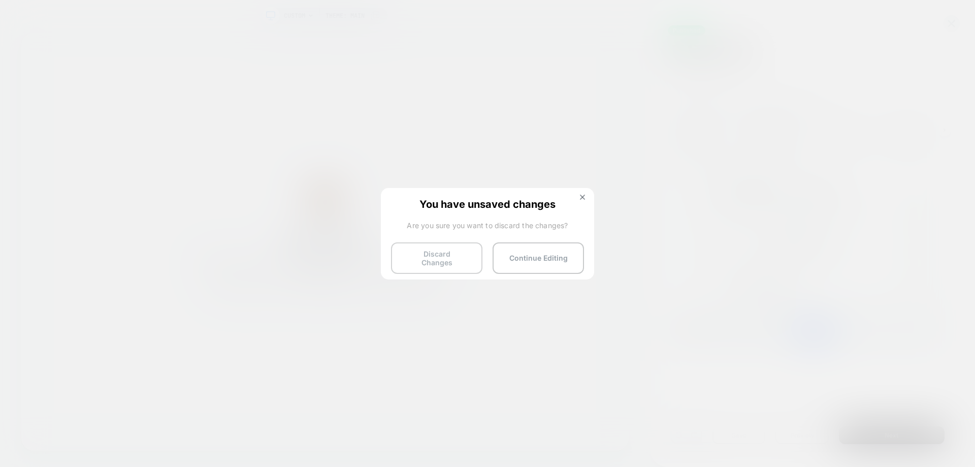
click at [452, 255] on button "Discard Changes" at bounding box center [436, 257] width 91 height 31
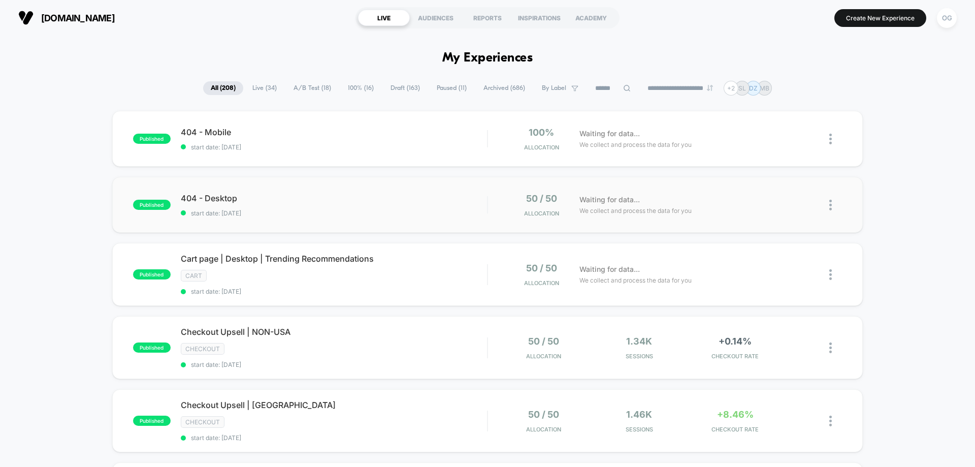
click at [371, 203] on div "404 - Desktop start date: 10/12/2025" at bounding box center [334, 205] width 306 height 24
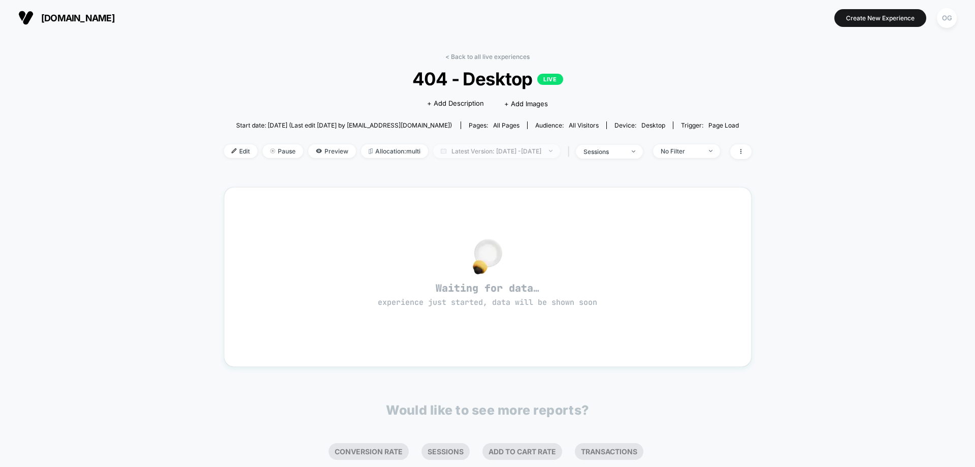
click at [552, 156] on span "Latest Version: Oct 12, 2025 - Oct 12, 2025" at bounding box center [496, 151] width 127 height 14
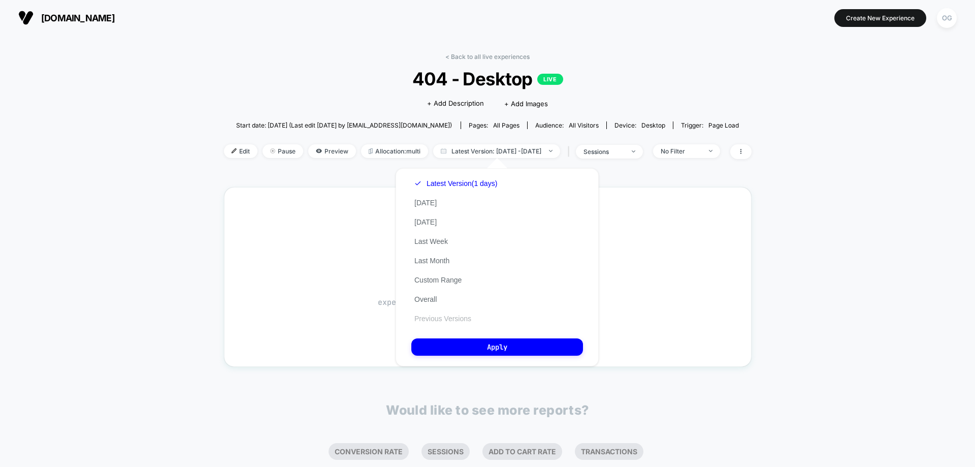
click at [461, 318] on button "Previous Versions" at bounding box center [442, 318] width 63 height 9
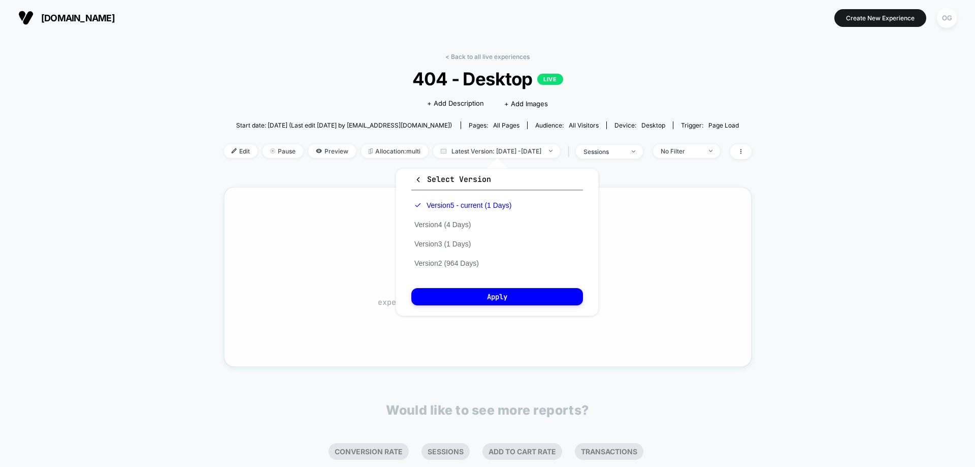
click at [477, 338] on div "Waiting for data… experience just started, data will be shown soon" at bounding box center [487, 276] width 491 height 143
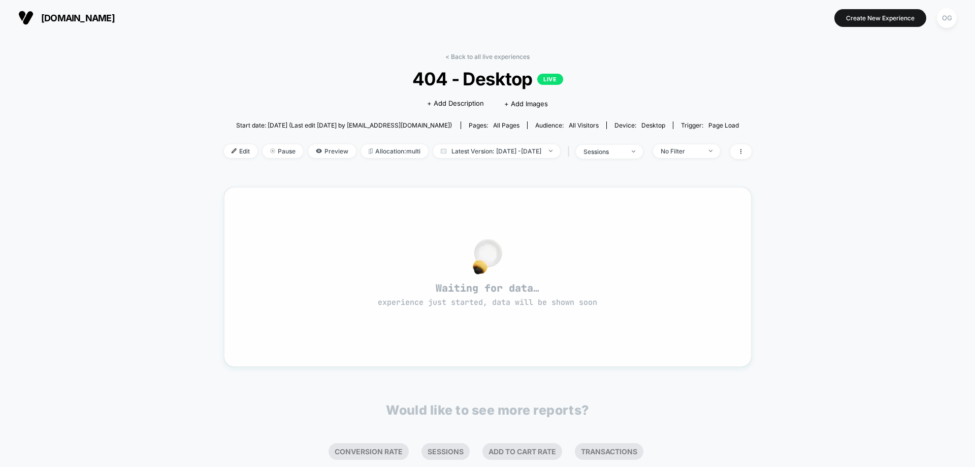
click at [484, 296] on span "Waiting for data… experience just started, data will be shown soon" at bounding box center [487, 294] width 491 height 26
drag, startPoint x: 476, startPoint y: 127, endPoint x: 471, endPoint y: 148, distance: 21.6
click at [476, 128] on div "Pages: all pages" at bounding box center [494, 125] width 51 height 8
click at [471, 148] on span "Latest Version: Oct 12, 2025 - Oct 12, 2025" at bounding box center [496, 151] width 127 height 14
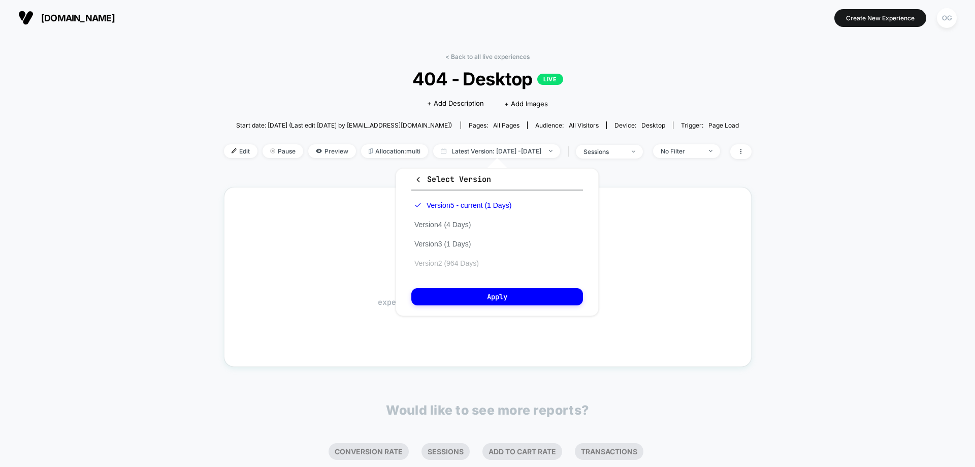
click at [446, 259] on button "Version 2 (964 Days)" at bounding box center [446, 262] width 71 height 9
click at [470, 205] on button "Version 5 - current (1 Days)" at bounding box center [456, 205] width 91 height 9
click at [462, 222] on button "Version 4 (4 Days)" at bounding box center [442, 224] width 62 height 9
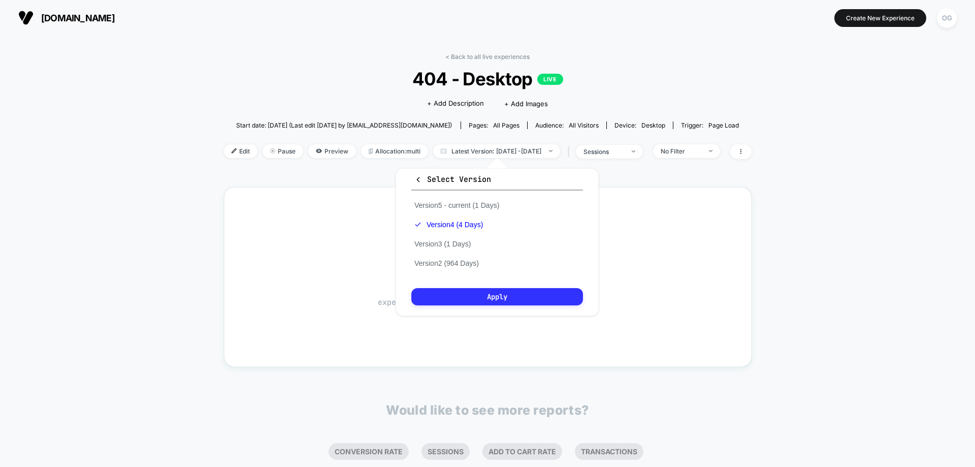
click at [485, 297] on button "Apply" at bounding box center [497, 296] width 172 height 17
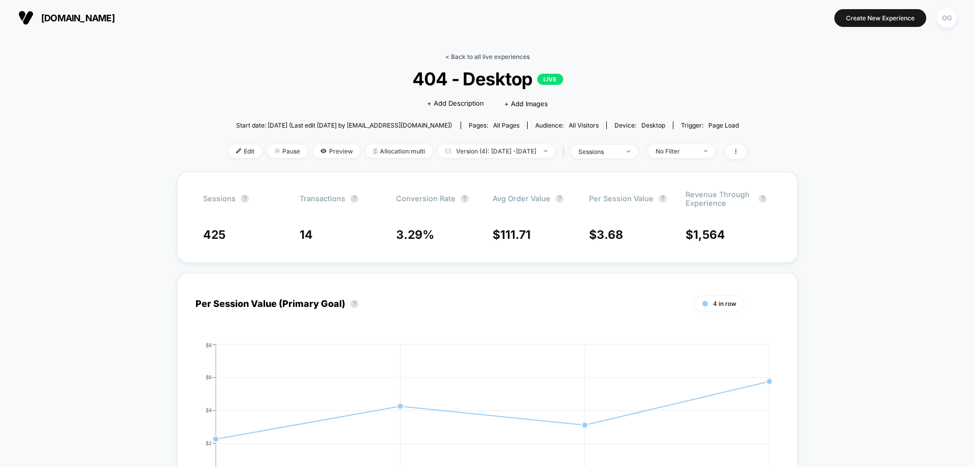
click at [473, 58] on link "< Back to all live experiences" at bounding box center [487, 57] width 84 height 8
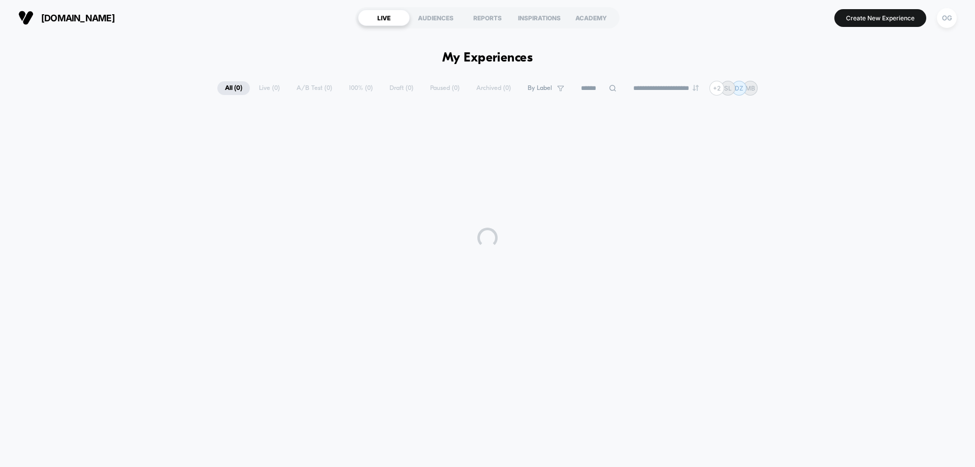
click at [911, 11] on button "Create New Experience" at bounding box center [880, 18] width 92 height 18
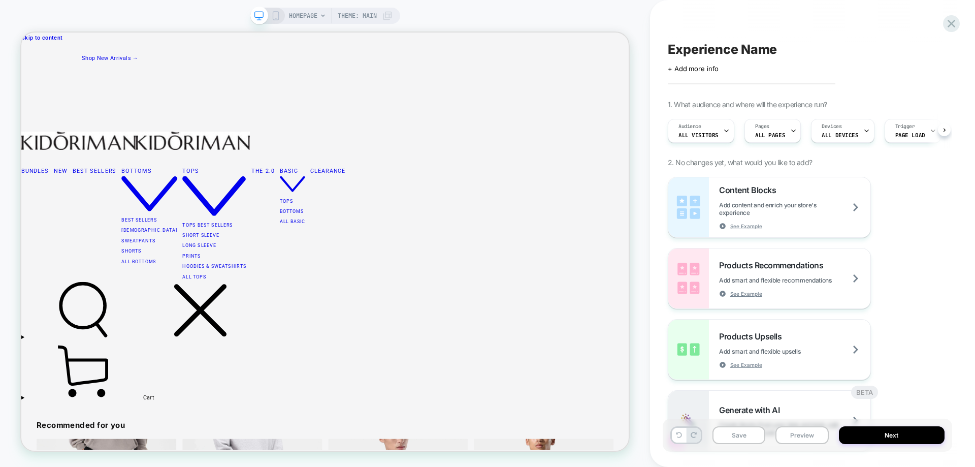
scroll to position [0, 1]
click at [294, 13] on span "HOMEPAGE" at bounding box center [303, 16] width 28 height 16
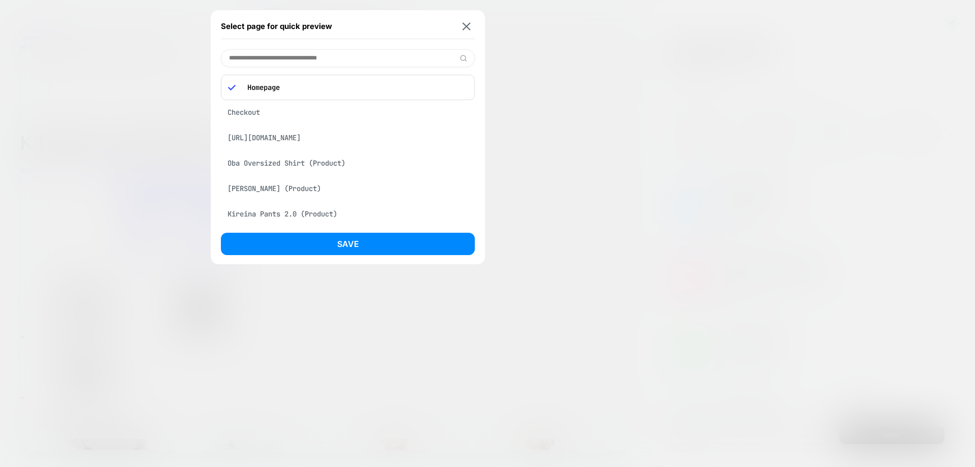
click at [501, 129] on div at bounding box center [487, 233] width 975 height 467
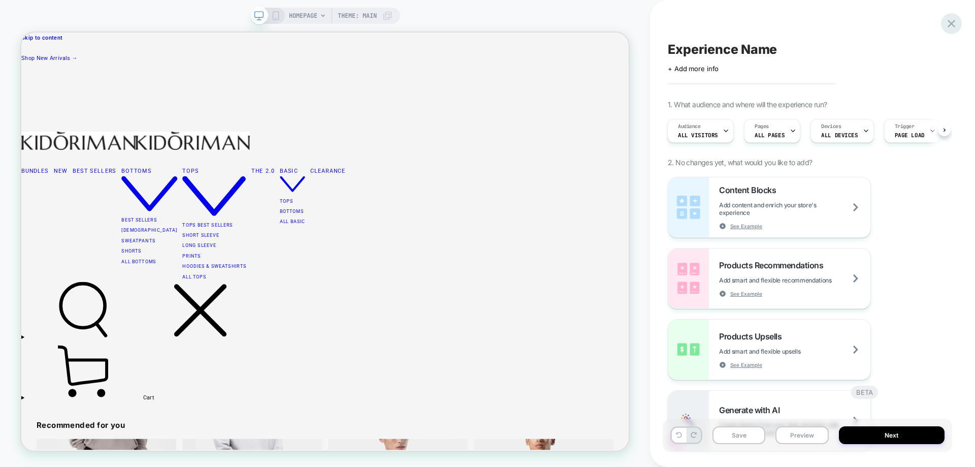
click at [954, 20] on icon at bounding box center [952, 24] width 14 height 14
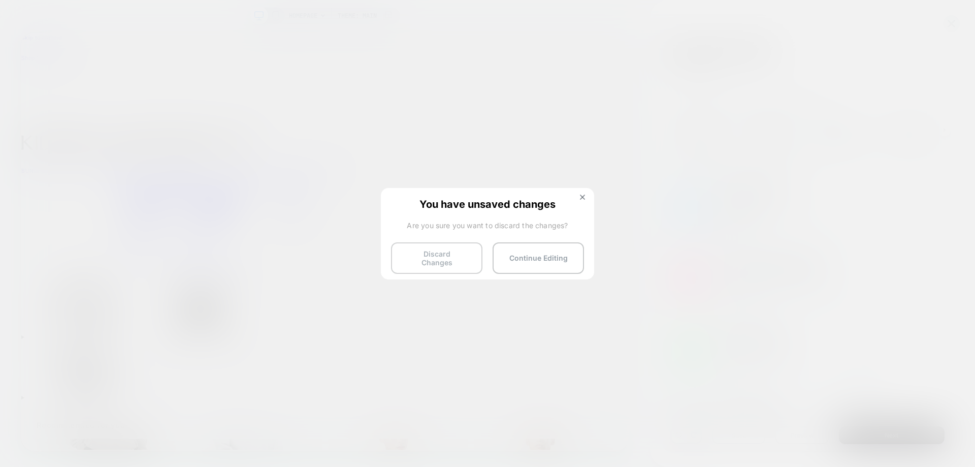
click at [460, 257] on button "Discard Changes" at bounding box center [436, 257] width 91 height 31
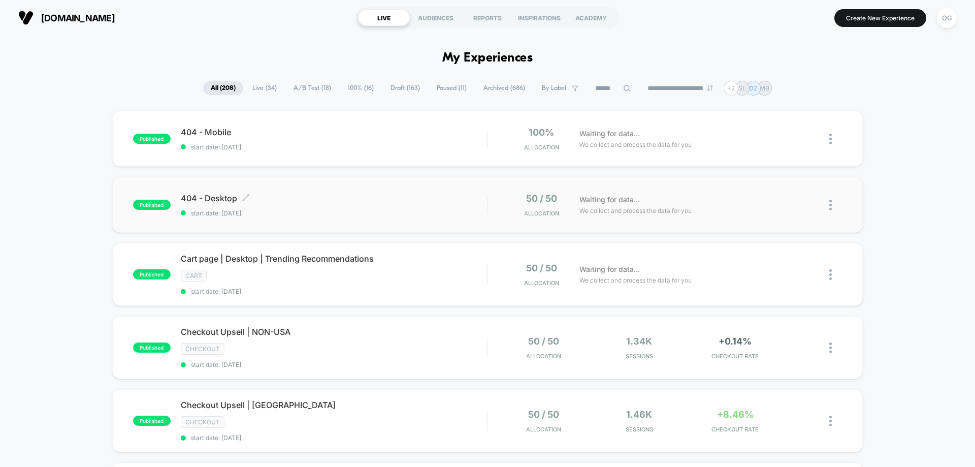
click at [298, 209] on span "start date: 10/12/2025" at bounding box center [334, 213] width 306 height 8
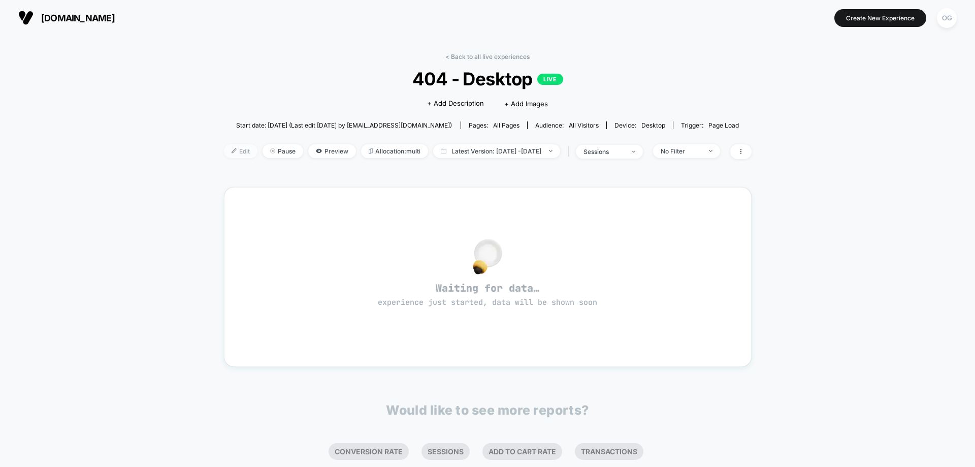
click at [224, 155] on span "Edit" at bounding box center [241, 151] width 34 height 14
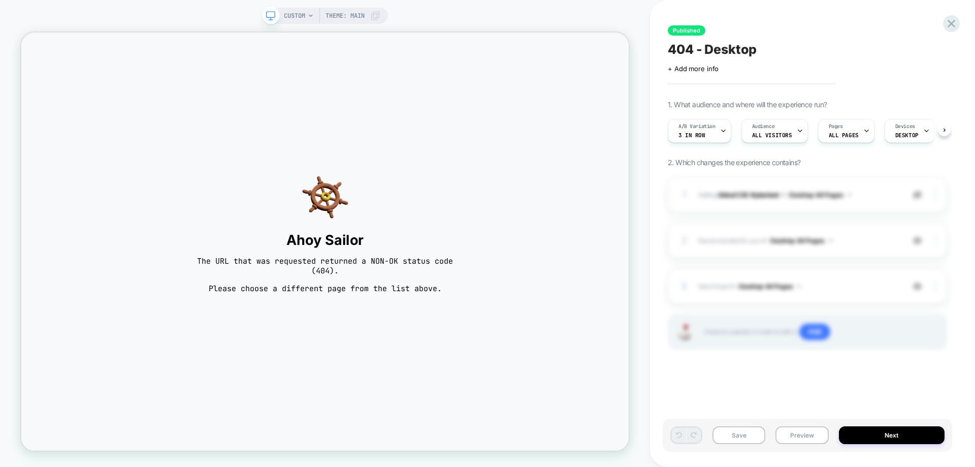
scroll to position [0, 1]
click at [290, 20] on span "CUSTOM" at bounding box center [294, 16] width 21 height 16
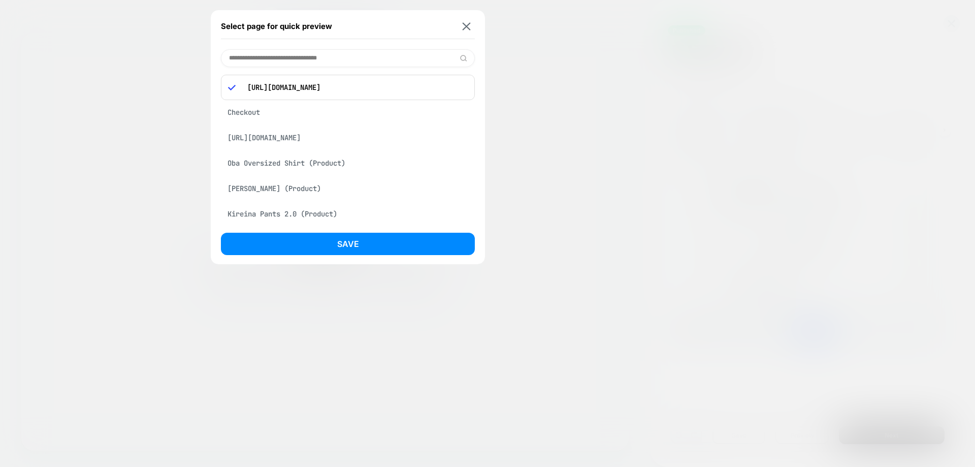
click at [316, 87] on p "https://kidoriman.com/gdfhdddd3" at bounding box center [354, 87] width 225 height 9
click at [317, 87] on p "https://kidoriman.com/gdfhdddd3" at bounding box center [354, 87] width 225 height 9
copy p "https://kidoriman.com/gdfhdddd3"
click at [332, 62] on input at bounding box center [348, 58] width 254 height 18
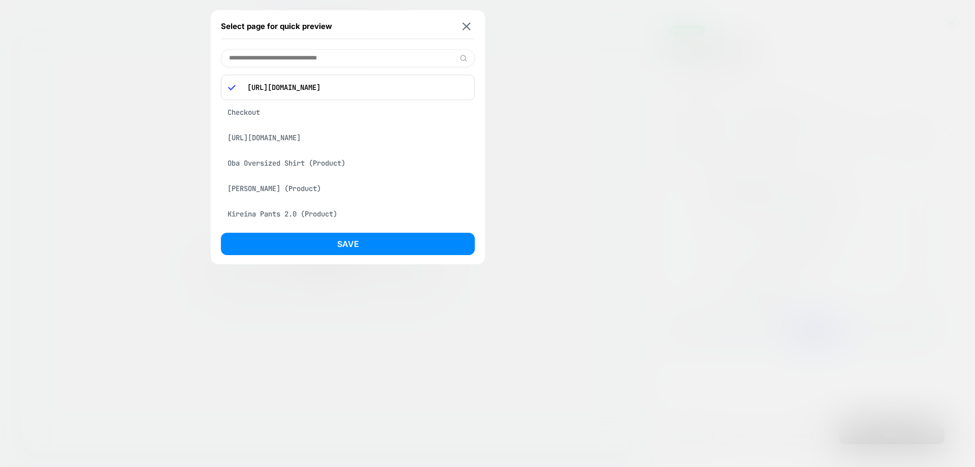
paste input "**********"
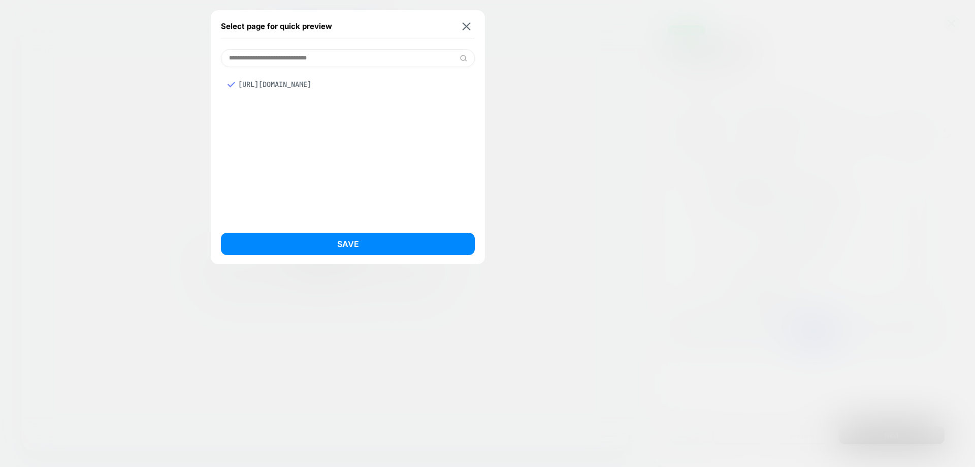
click at [328, 59] on input "**********" at bounding box center [348, 58] width 254 height 18
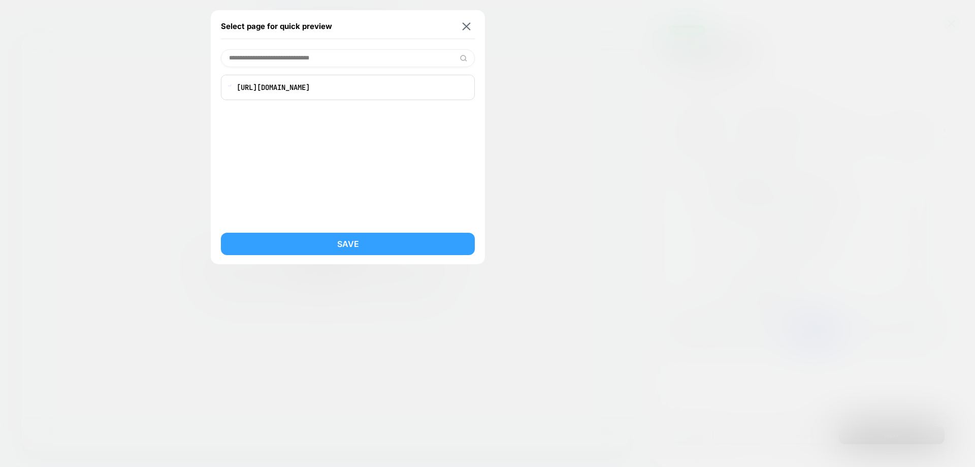
type input "**********"
click at [362, 236] on button "Save" at bounding box center [348, 244] width 254 height 22
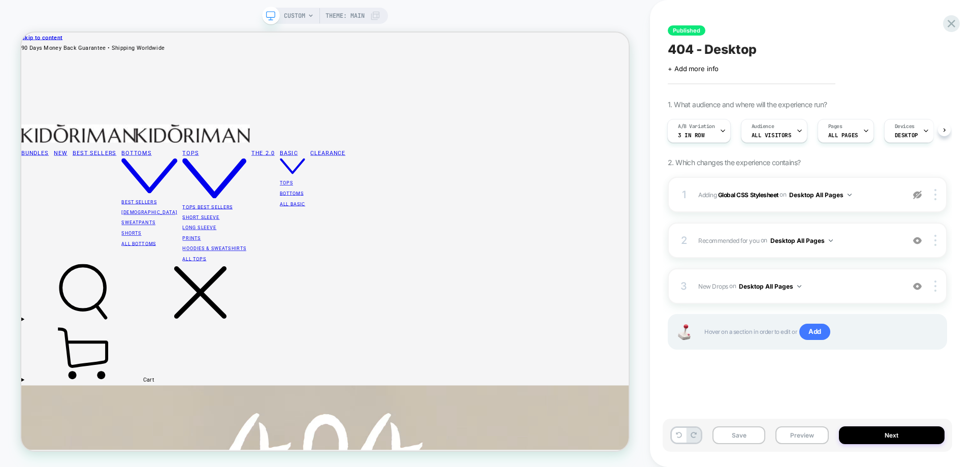
scroll to position [0, 1]
click at [824, 131] on div "Pages ALL PAGES" at bounding box center [843, 130] width 50 height 23
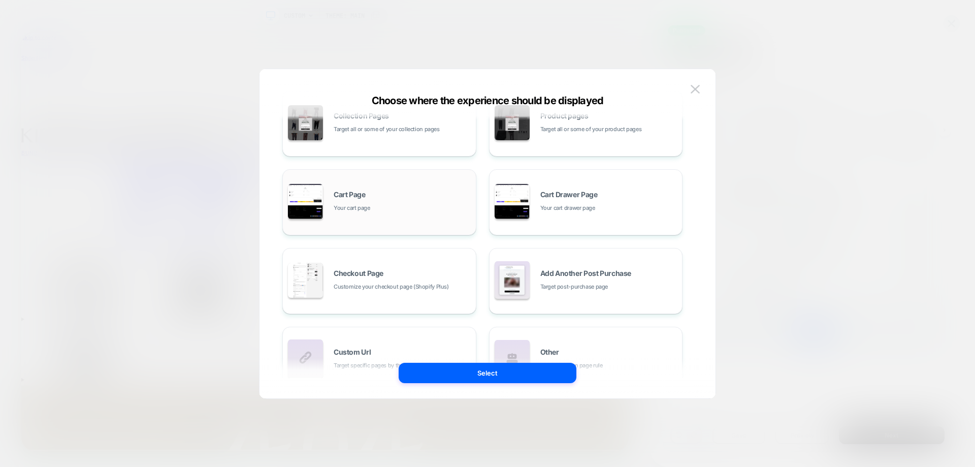
scroll to position [153, 0]
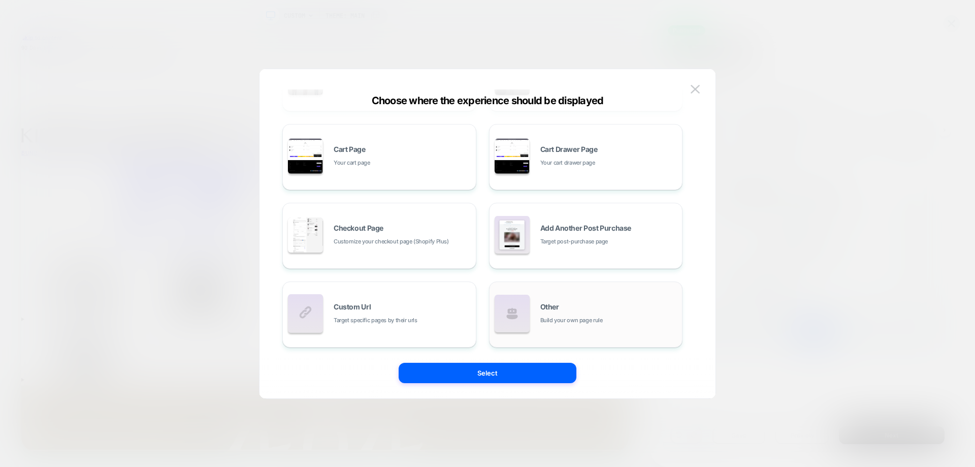
click at [537, 315] on div "Other Build your own page rule" at bounding box center [586, 314] width 183 height 56
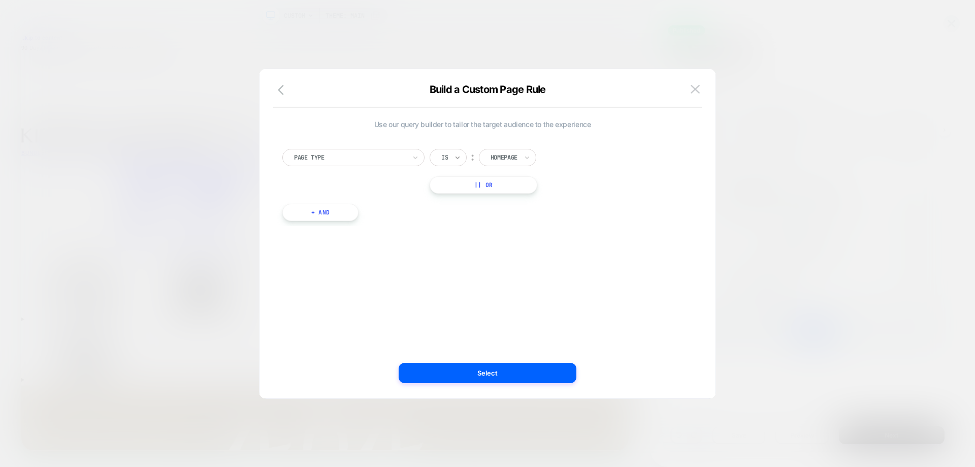
click at [458, 160] on icon at bounding box center [457, 157] width 7 height 10
click at [455, 203] on div "Is not" at bounding box center [473, 201] width 66 height 16
click at [479, 377] on button "Select" at bounding box center [488, 373] width 178 height 20
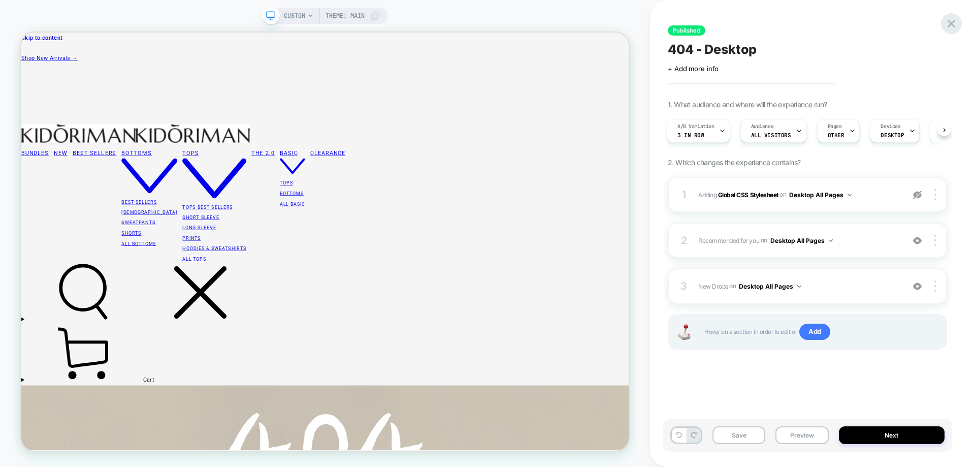
click at [950, 28] on icon at bounding box center [952, 24] width 14 height 14
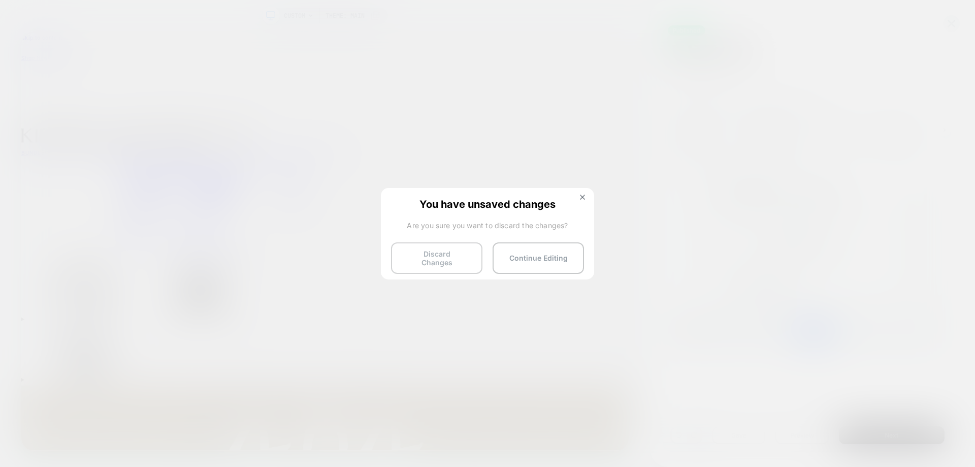
click at [467, 249] on button "Discard Changes" at bounding box center [436, 257] width 91 height 31
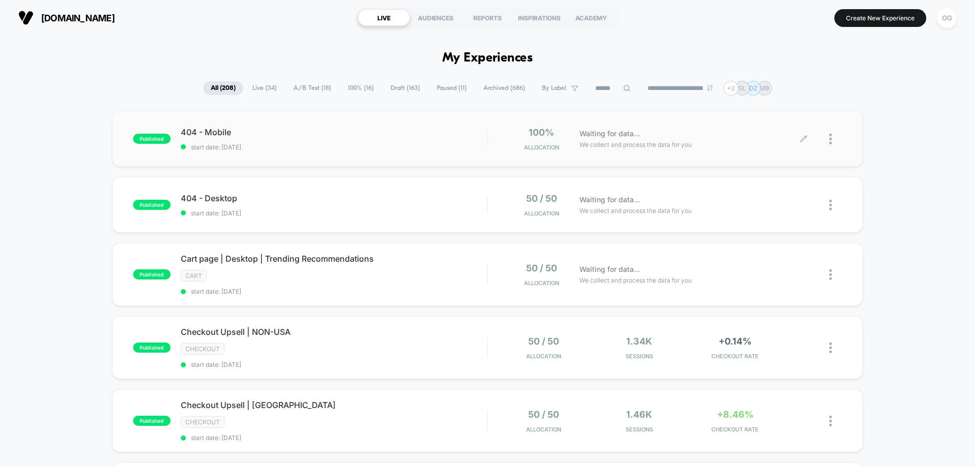
click at [828, 139] on div at bounding box center [823, 139] width 38 height 24
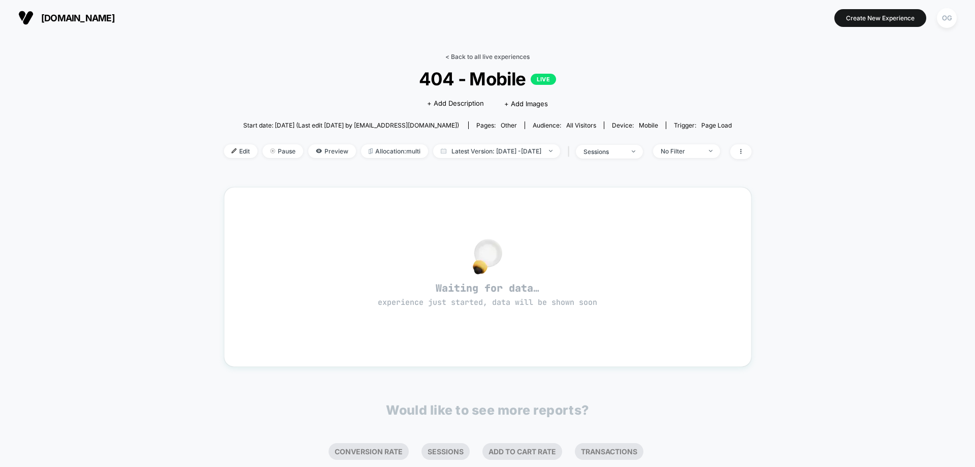
click at [516, 54] on link "< Back to all live experiences" at bounding box center [487, 57] width 84 height 8
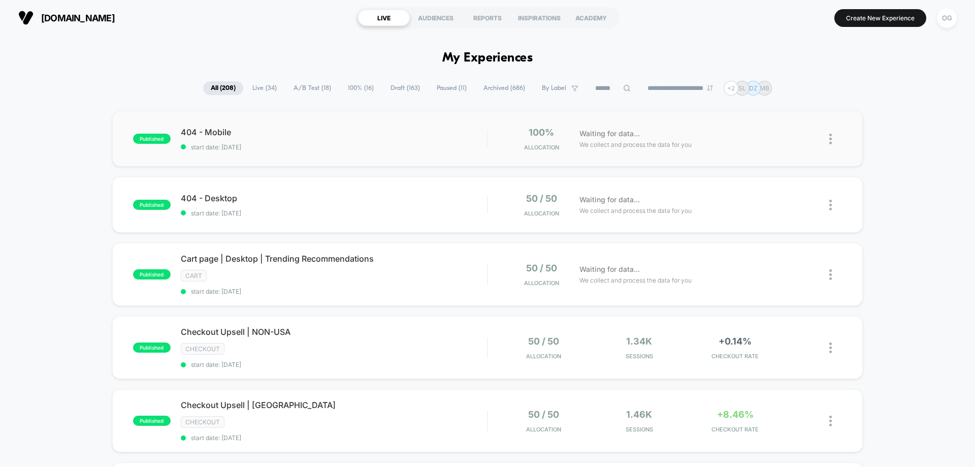
click at [831, 140] on img at bounding box center [830, 139] width 3 height 11
click at [784, 125] on div "Pause" at bounding box center [778, 127] width 91 height 23
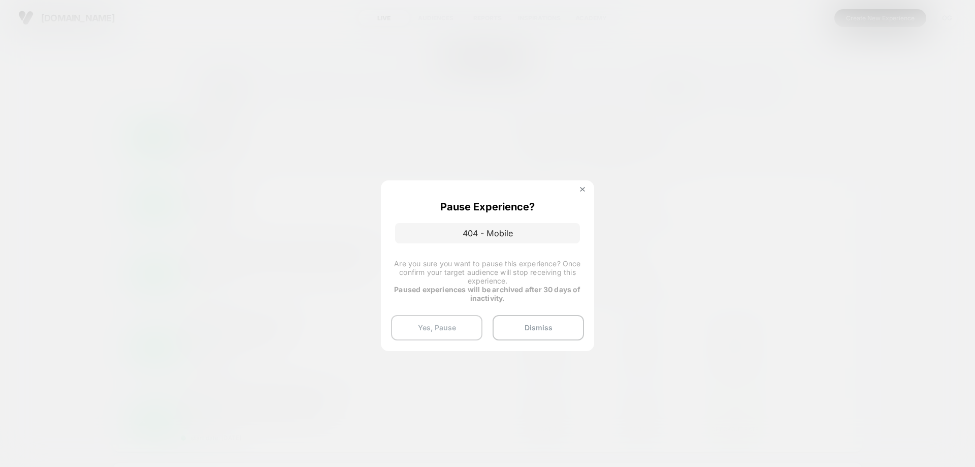
click at [450, 326] on button "Yes, Pause" at bounding box center [436, 327] width 91 height 25
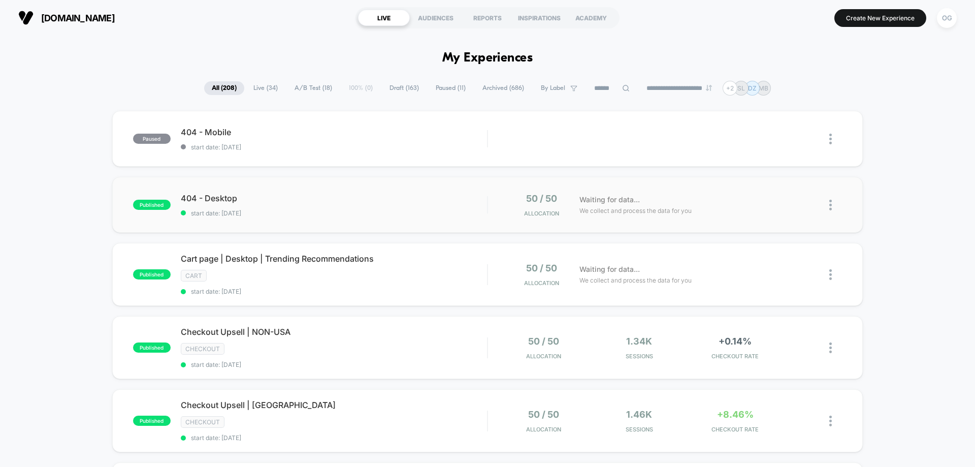
click at [830, 204] on img at bounding box center [830, 205] width 3 height 11
click at [794, 192] on div "Pause" at bounding box center [778, 193] width 91 height 23
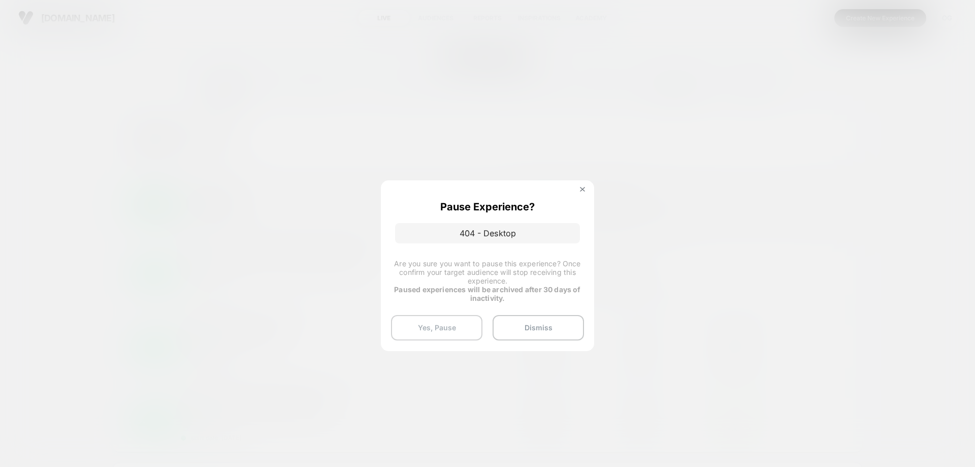
click at [455, 329] on button "Yes, Pause" at bounding box center [436, 327] width 91 height 25
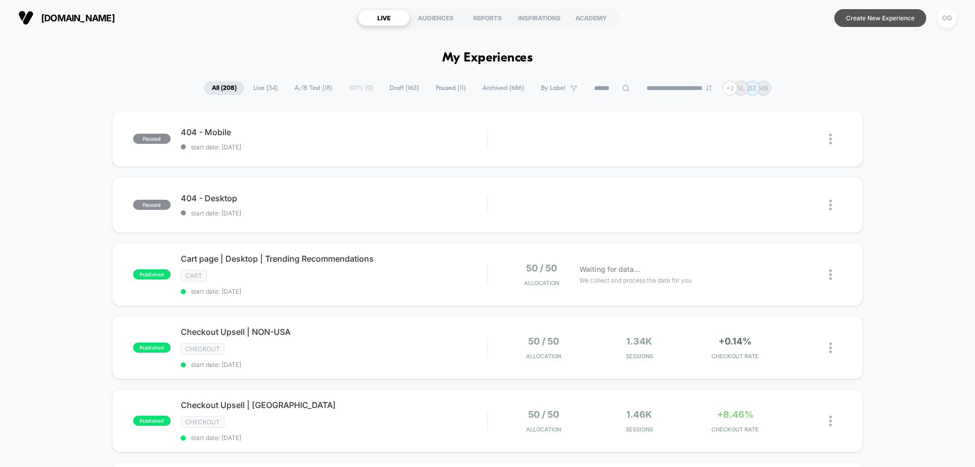
click at [874, 19] on button "Create New Experience" at bounding box center [880, 18] width 92 height 18
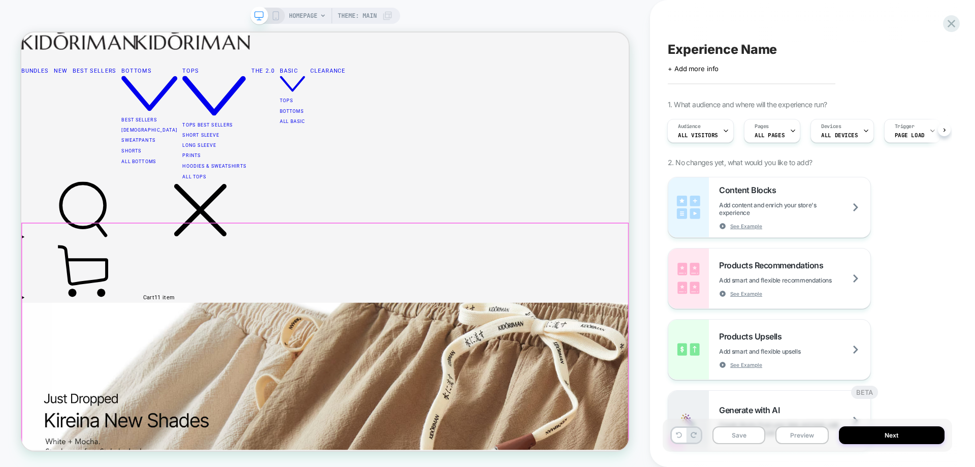
scroll to position [149, 0]
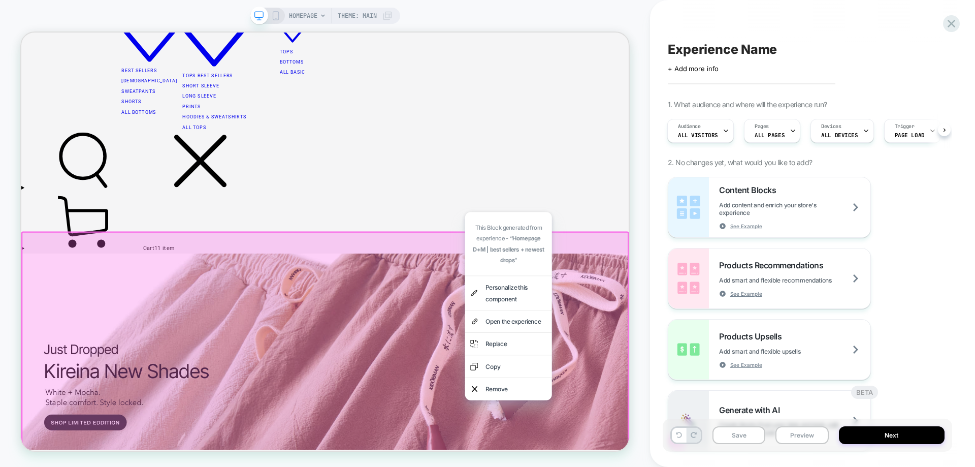
scroll to position [352, 0]
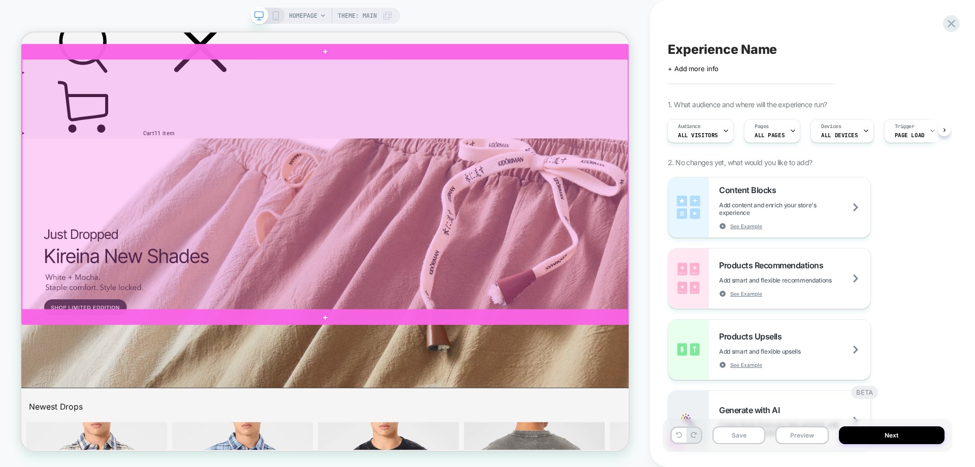
click at [392, 112] on div at bounding box center [426, 235] width 808 height 334
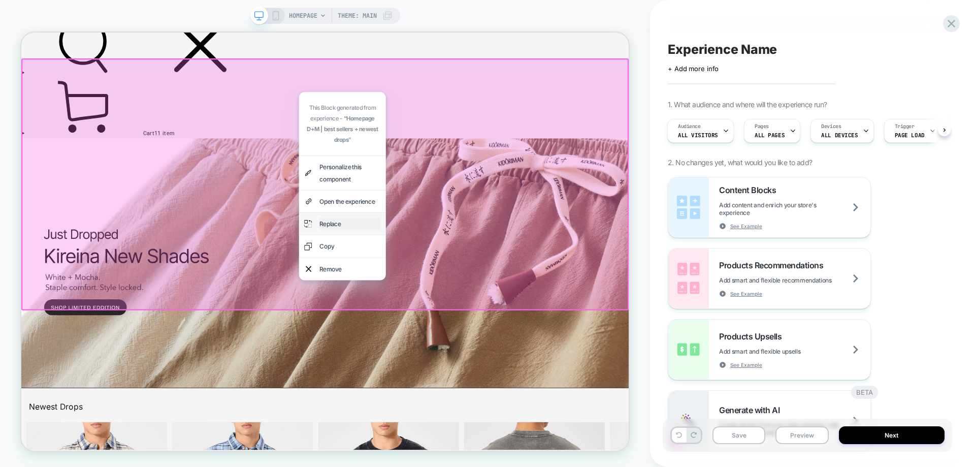
click at [469, 283] on div "Replace" at bounding box center [459, 287] width 81 height 15
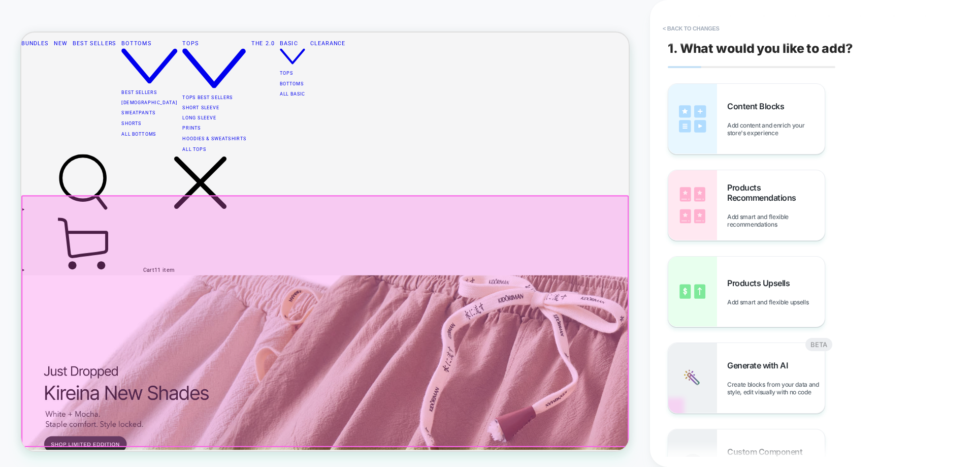
scroll to position [121, 0]
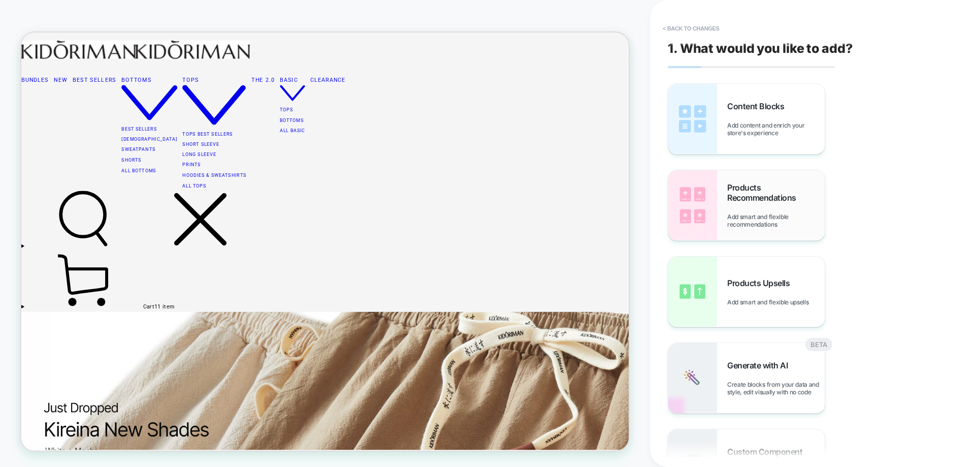
click at [770, 207] on div "Products Recommendations Add smart and flexible recommendations" at bounding box center [776, 205] width 98 height 46
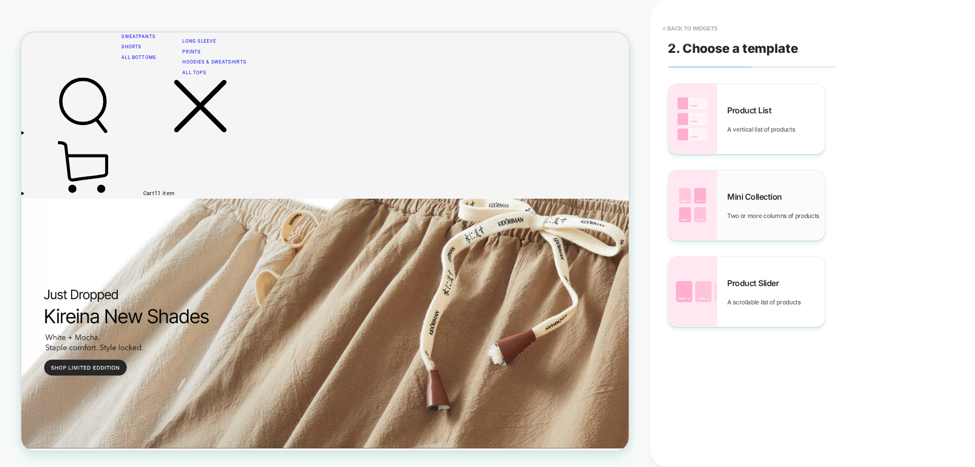
scroll to position [361, 0]
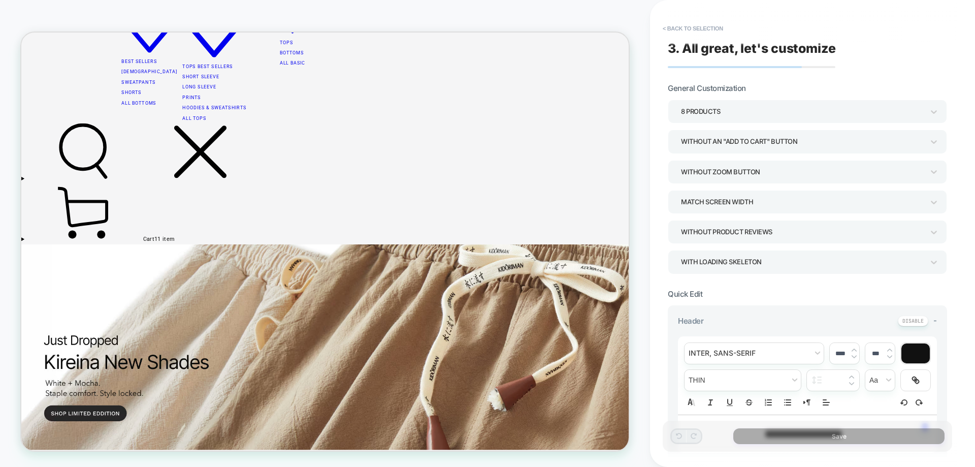
scroll to position [203, 0]
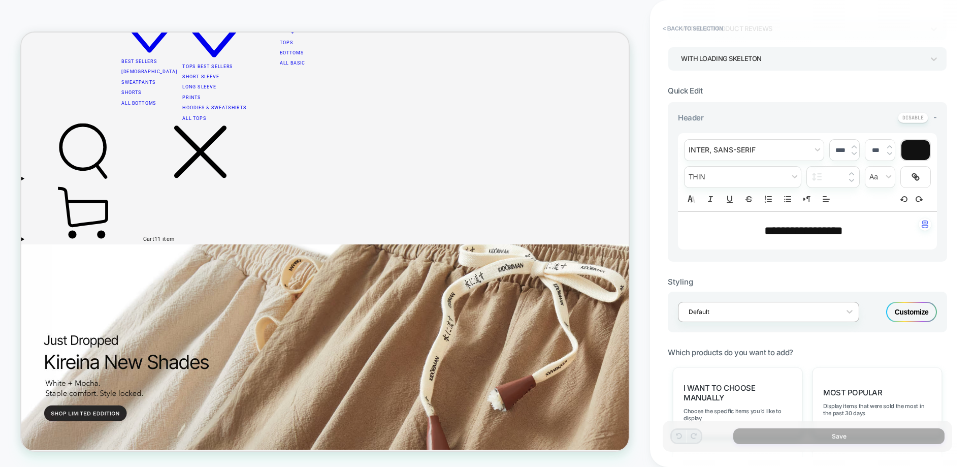
click at [798, 316] on div at bounding box center [762, 312] width 147 height 10
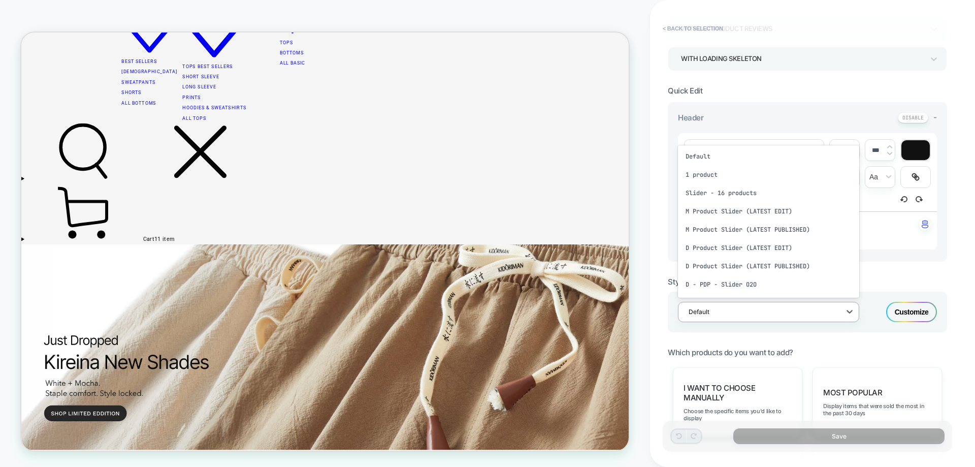
click at [798, 320] on div "Default" at bounding box center [768, 312] width 181 height 20
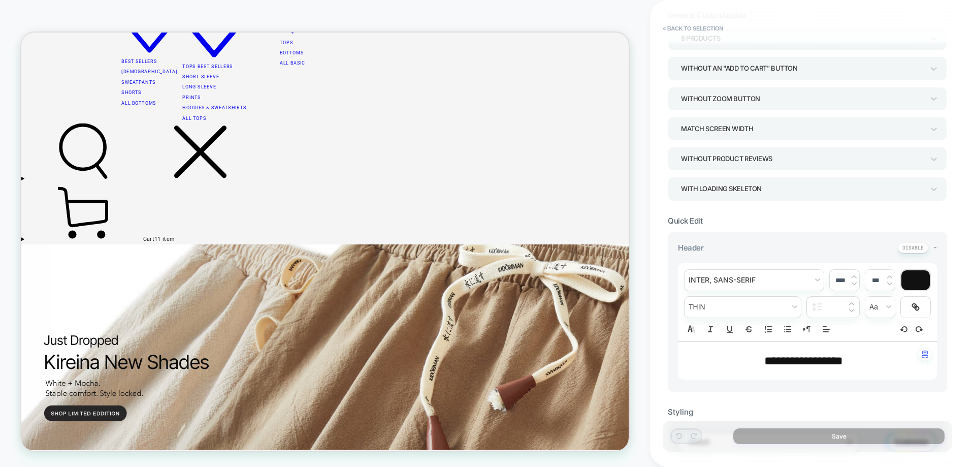
scroll to position [0, 0]
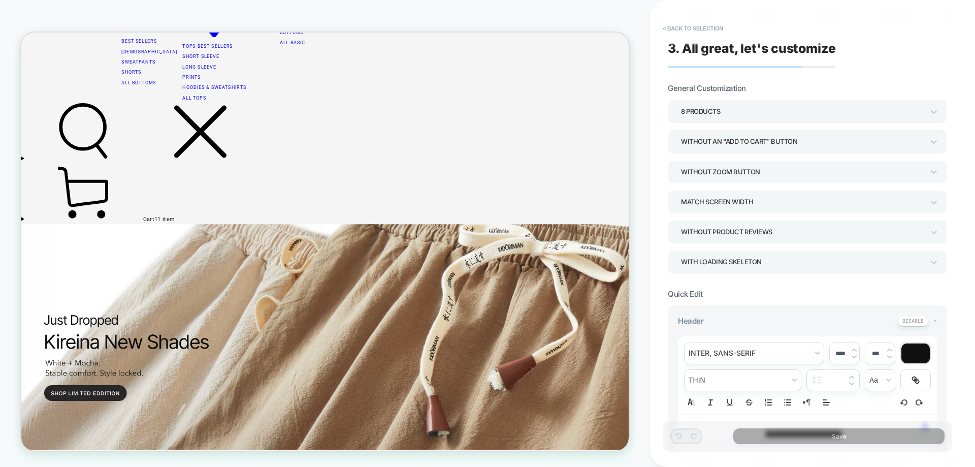
scroll to position [262, 0]
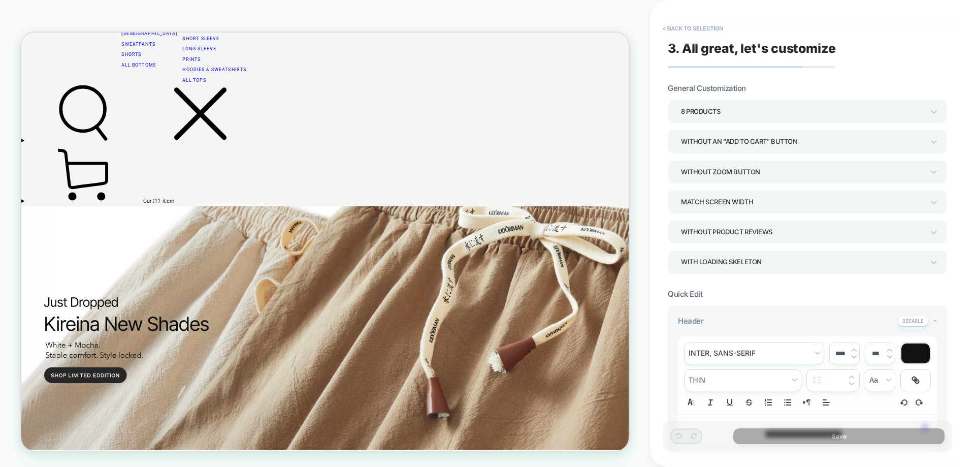
click at [700, 27] on button "< Back to selection" at bounding box center [693, 28] width 71 height 16
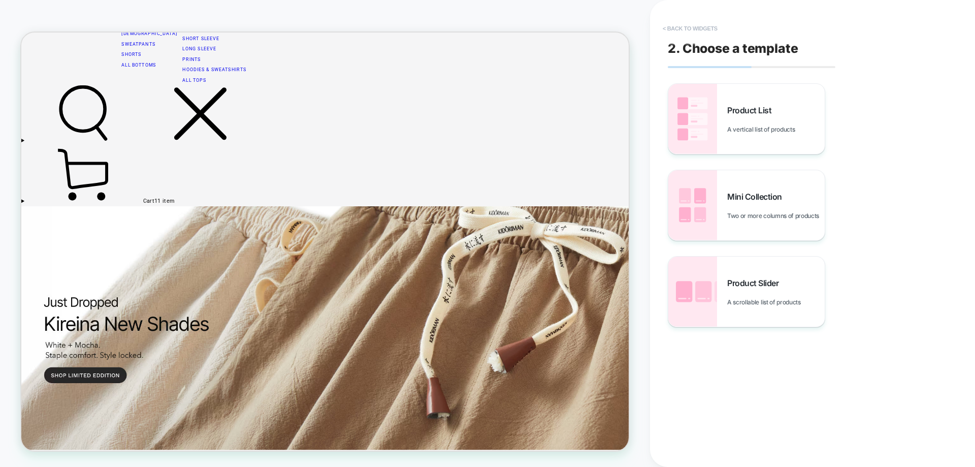
click at [712, 26] on button "< Back to widgets" at bounding box center [690, 28] width 65 height 16
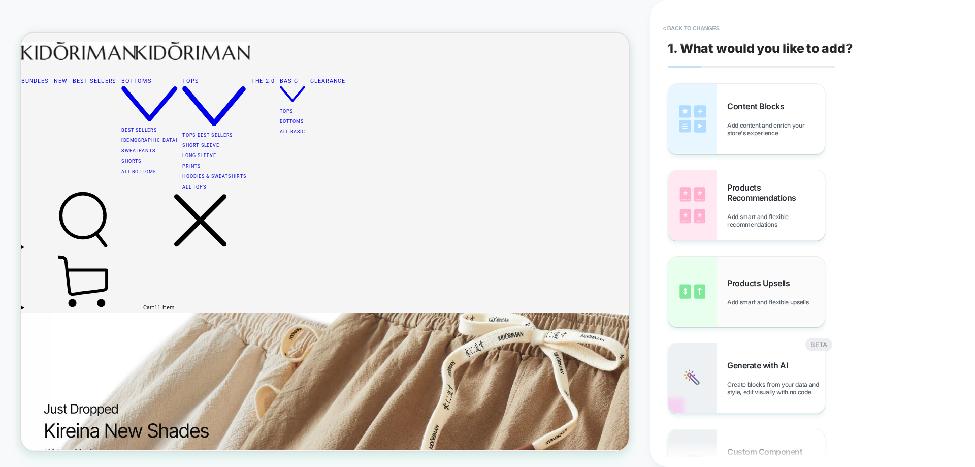
scroll to position [118, 0]
click at [748, 185] on span "Products Recommendations" at bounding box center [776, 192] width 98 height 20
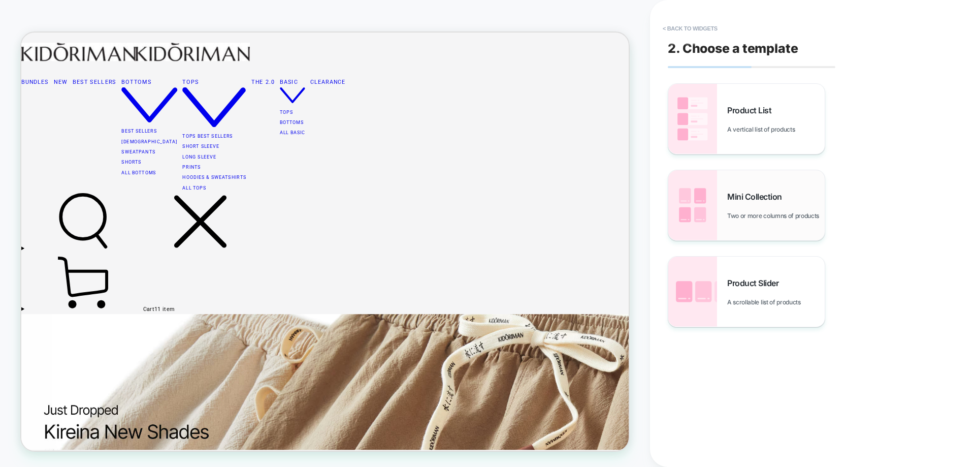
click at [755, 214] on span "Two or more columns of products" at bounding box center [775, 216] width 97 height 8
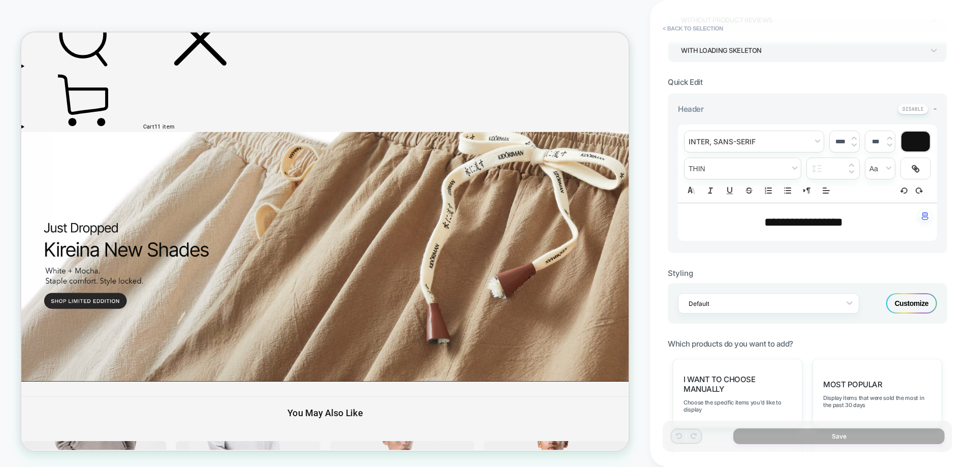
scroll to position [254, 0]
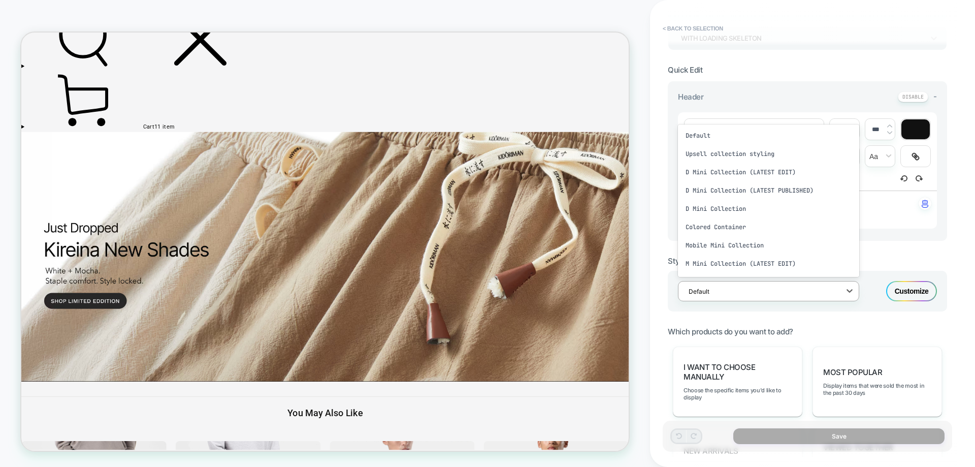
click at [783, 283] on div "Default" at bounding box center [768, 291] width 181 height 20
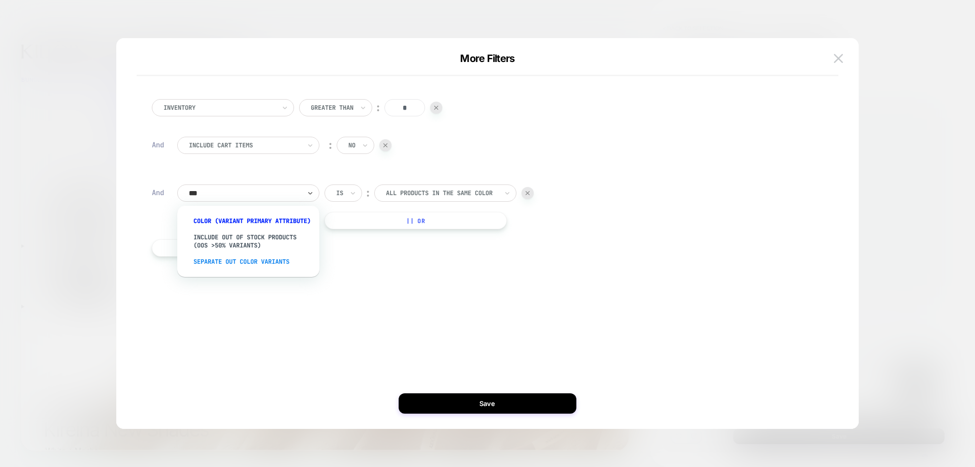
scroll to position [508, 0]
drag, startPoint x: 287, startPoint y: 271, endPoint x: 354, endPoint y: 286, distance: 68.7
click at [289, 270] on div "Separate out color variants" at bounding box center [253, 261] width 132 height 16
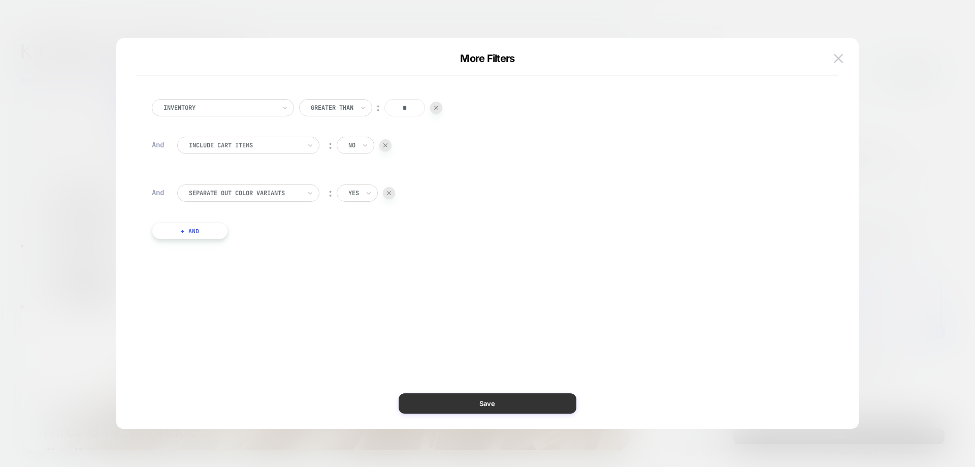
click at [462, 397] on button "Save" at bounding box center [488, 403] width 178 height 20
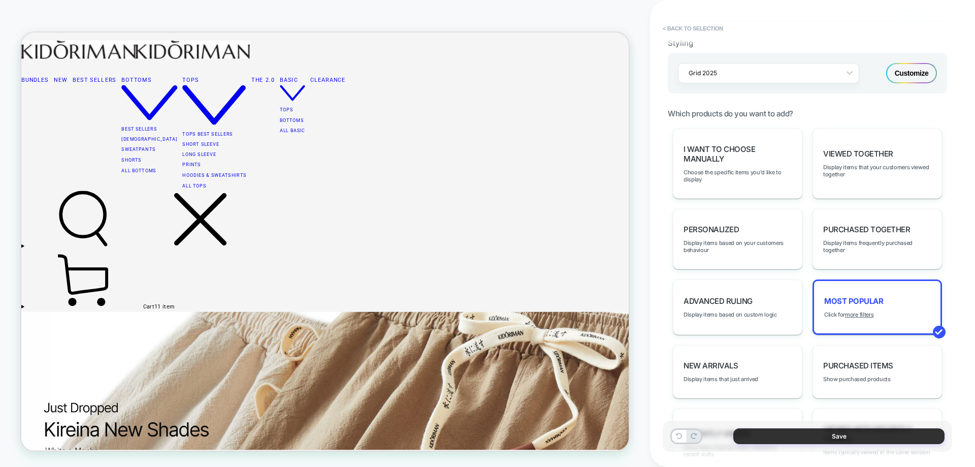
click at [812, 430] on button "Save" at bounding box center [838, 436] width 211 height 16
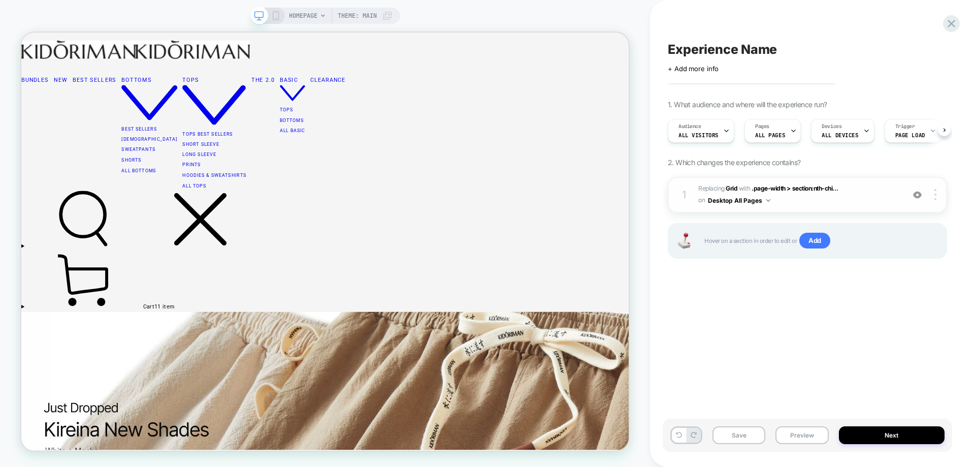
scroll to position [0, 1]
click at [795, 198] on span "#_loomi_addon_1760260600172 Replacing Grid WITH .page-width > section:nth-chi..…" at bounding box center [798, 195] width 201 height 24
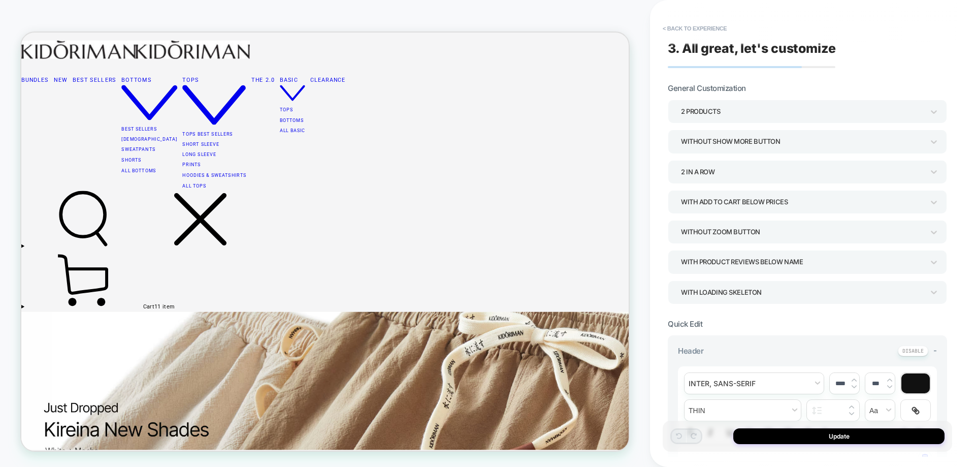
scroll to position [375, 0]
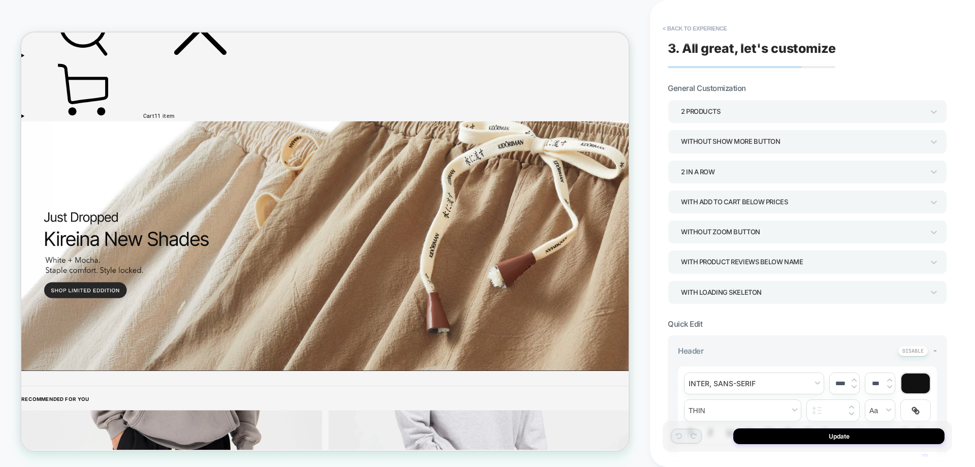
click at [757, 162] on div "2 In a Row" at bounding box center [807, 171] width 279 height 23
click at [721, 260] on div "4 In a Row" at bounding box center [807, 262] width 271 height 21
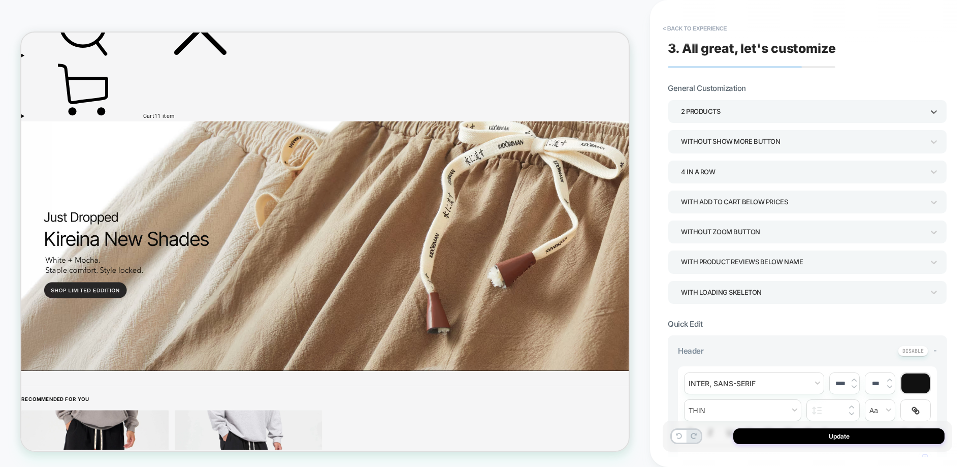
click at [734, 111] on div "2 Products" at bounding box center [802, 112] width 243 height 14
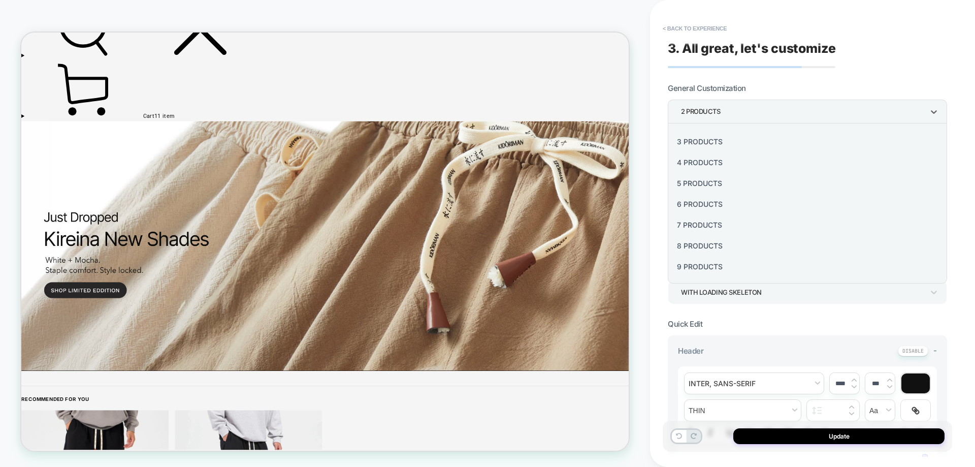
scroll to position [51, 0]
click at [712, 233] on div "8 Products" at bounding box center [807, 234] width 271 height 21
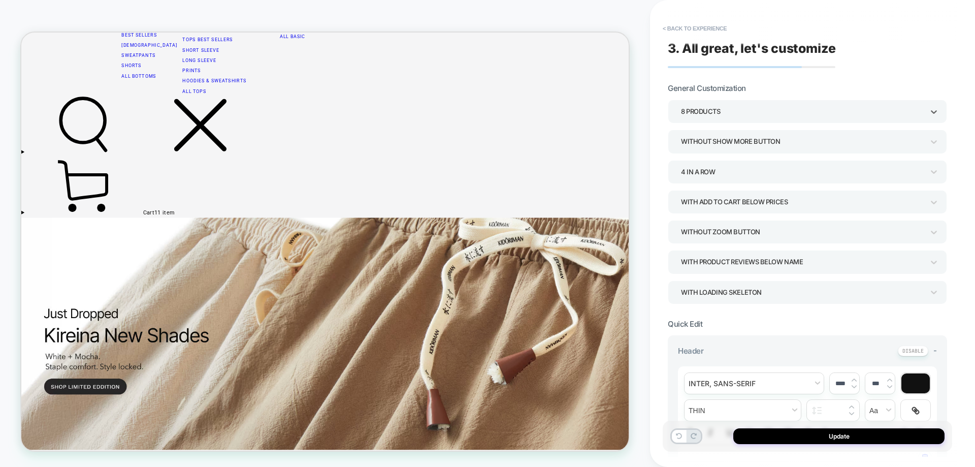
scroll to position [223, 0]
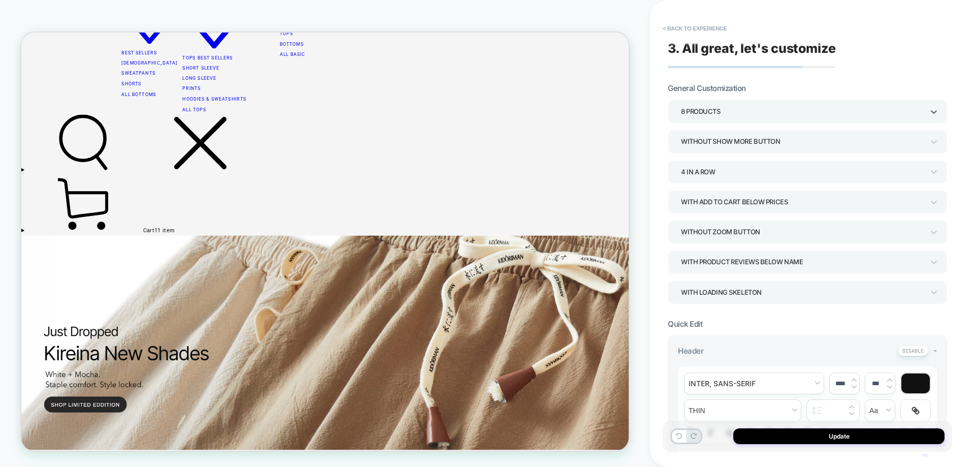
click at [780, 205] on div "With add to cart below prices" at bounding box center [802, 202] width 243 height 14
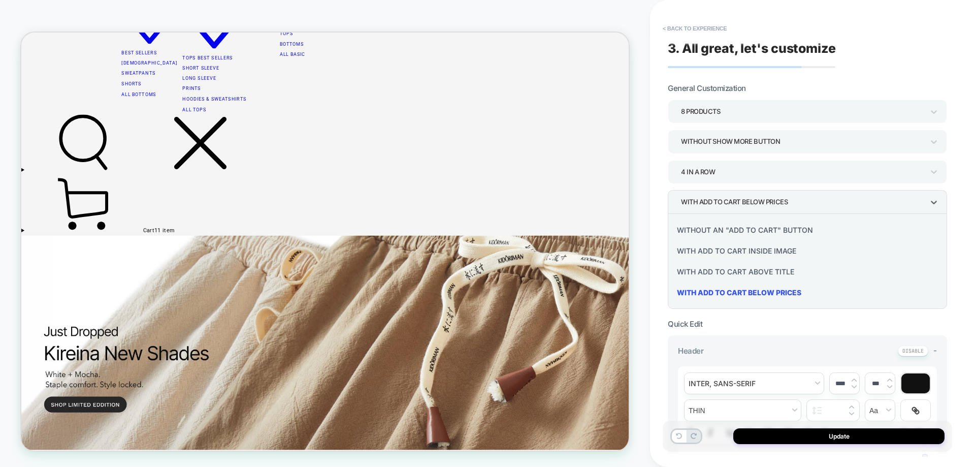
click at [771, 230] on div "Without an "add to cart" button" at bounding box center [807, 229] width 271 height 21
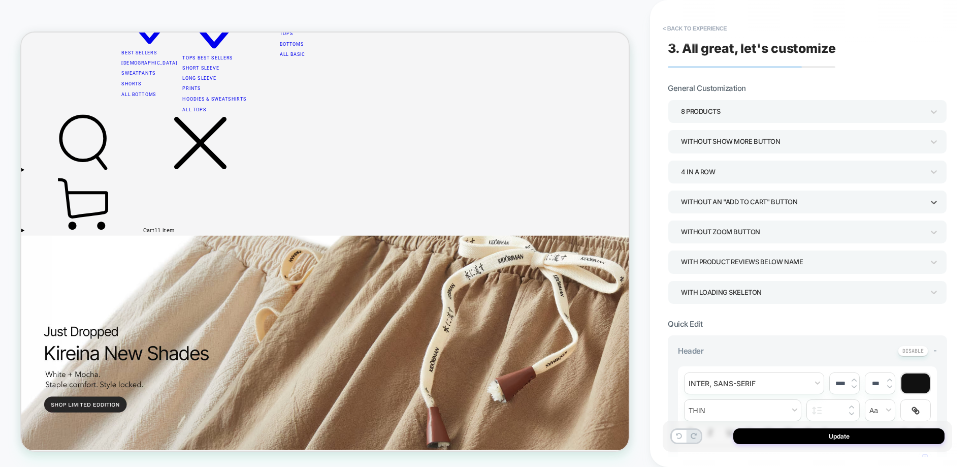
type textarea "*"
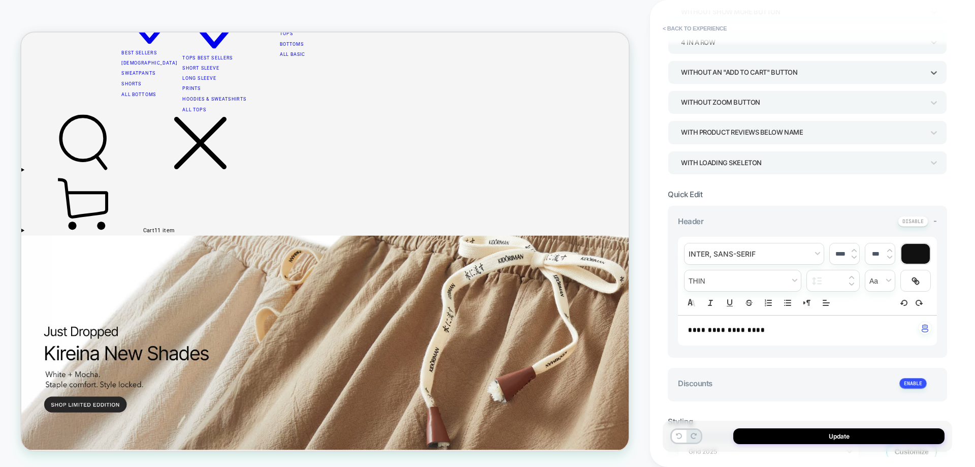
scroll to position [152, 0]
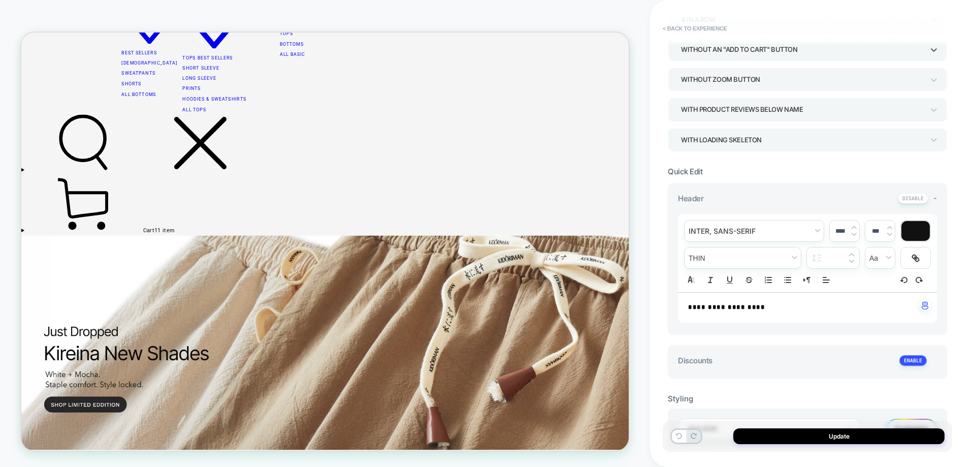
click at [765, 310] on strong "**********" at bounding box center [726, 307] width 77 height 7
type input "****"
type input "*****"
click at [765, 310] on strong "**********" at bounding box center [726, 307] width 77 height 7
click at [749, 310] on strong "**********" at bounding box center [720, 307] width 64 height 7
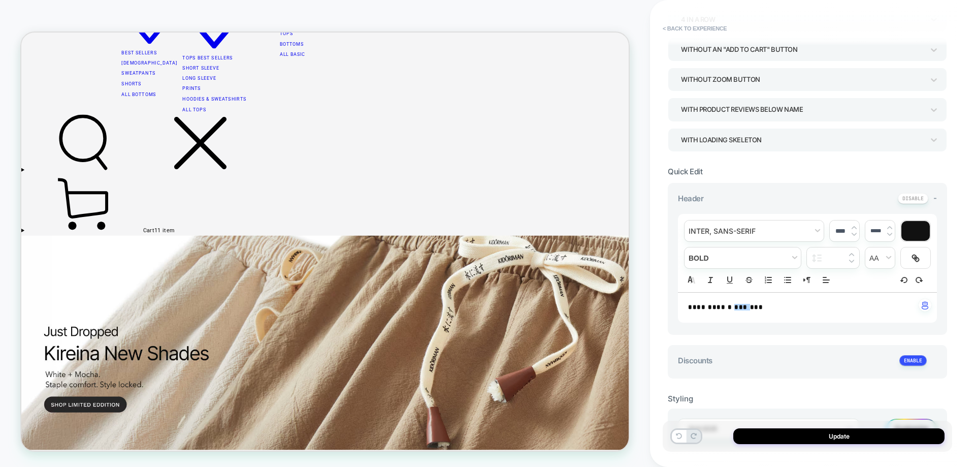
click at [749, 310] on p "**********" at bounding box center [803, 307] width 231 height 9
type textarea "*"
click at [841, 232] on input "****" at bounding box center [840, 231] width 21 height 8
type input "****"
type textarea "*"
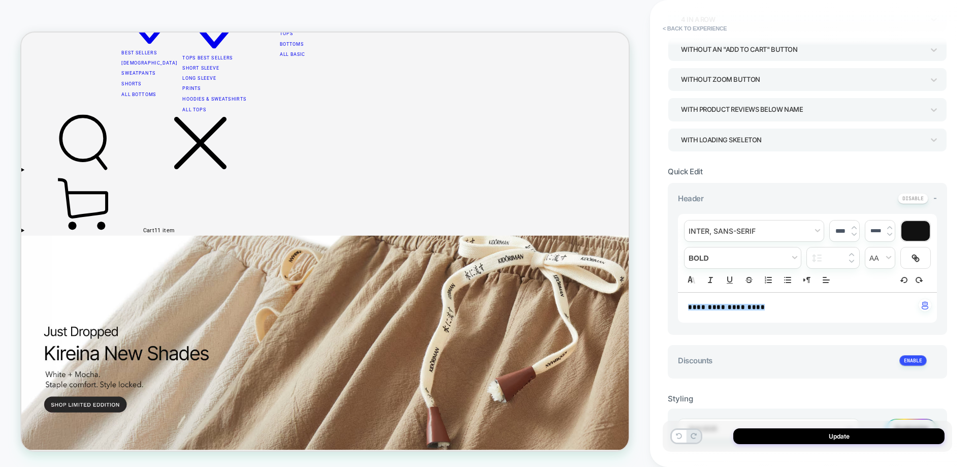
type input "****"
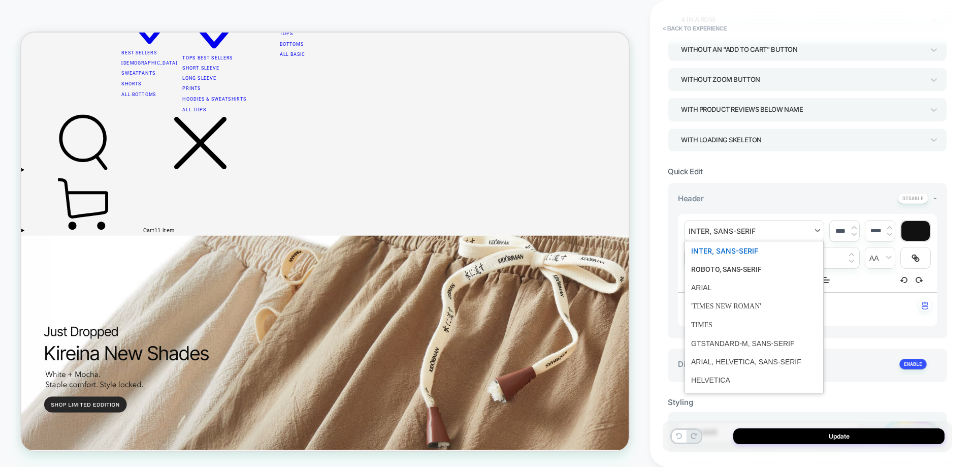
click at [700, 232] on span "font" at bounding box center [754, 230] width 139 height 21
drag, startPoint x: 725, startPoint y: 251, endPoint x: 747, endPoint y: 249, distance: 21.4
click at [726, 251] on span "font" at bounding box center [754, 250] width 126 height 19
click at [756, 212] on div "**********" at bounding box center [807, 267] width 259 height 122
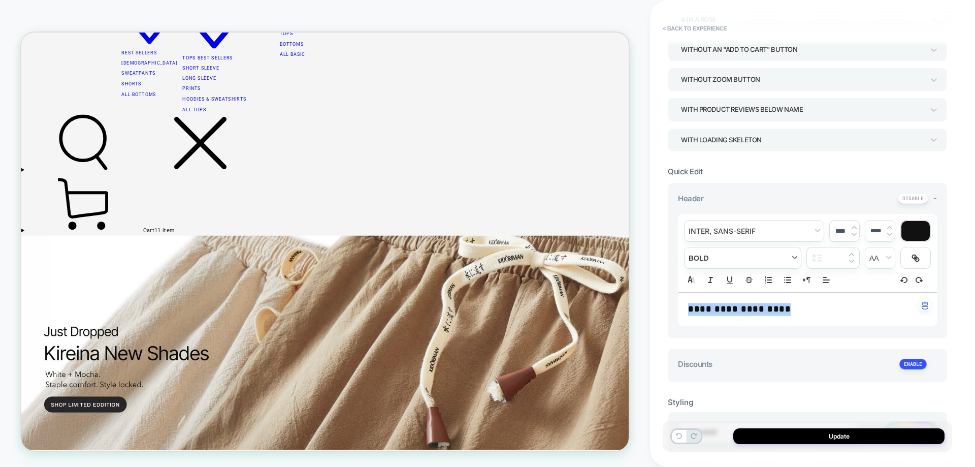
click at [721, 262] on span "fontWeight" at bounding box center [743, 257] width 116 height 21
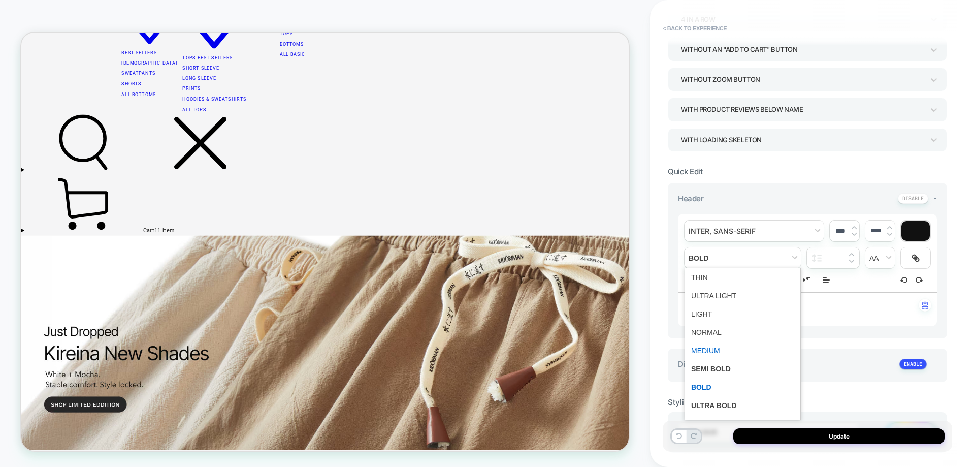
click at [711, 346] on span "fontWeight" at bounding box center [742, 350] width 103 height 18
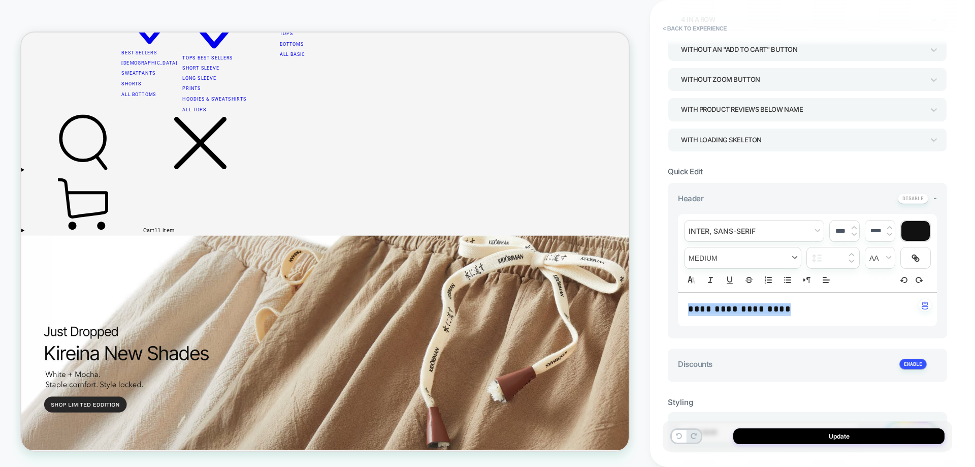
click at [724, 269] on div "**********" at bounding box center [807, 253] width 259 height 78
click at [727, 260] on span "fontWeight" at bounding box center [743, 257] width 116 height 21
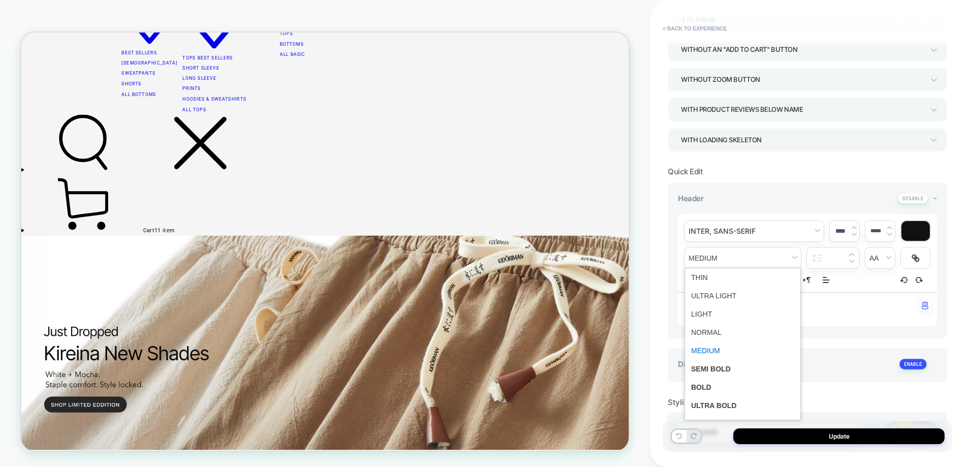
drag, startPoint x: 709, startPoint y: 336, endPoint x: 783, endPoint y: 309, distance: 78.9
click at [709, 335] on span "fontWeight" at bounding box center [742, 332] width 103 height 18
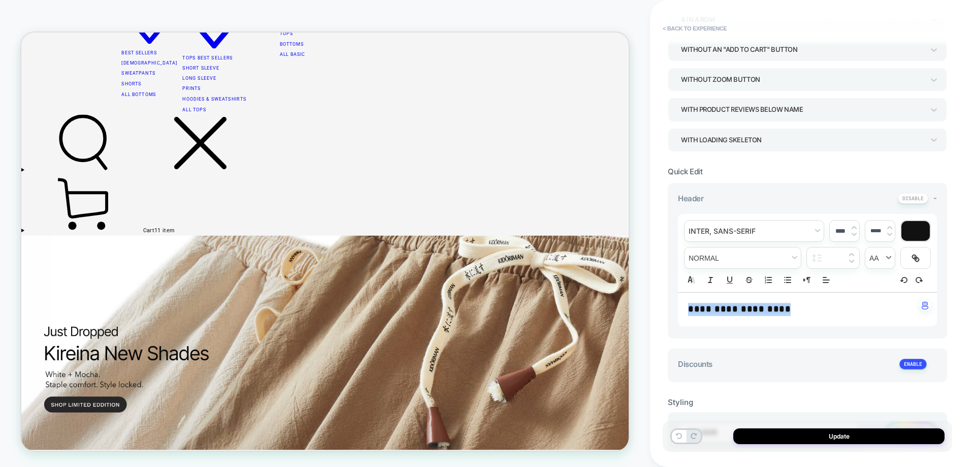
click at [879, 260] on span "transform" at bounding box center [879, 257] width 29 height 21
click at [884, 280] on span "transform" at bounding box center [880, 277] width 16 height 18
click at [816, 326] on div "**********" at bounding box center [807, 310] width 259 height 34
click at [820, 303] on p "**********" at bounding box center [803, 309] width 231 height 13
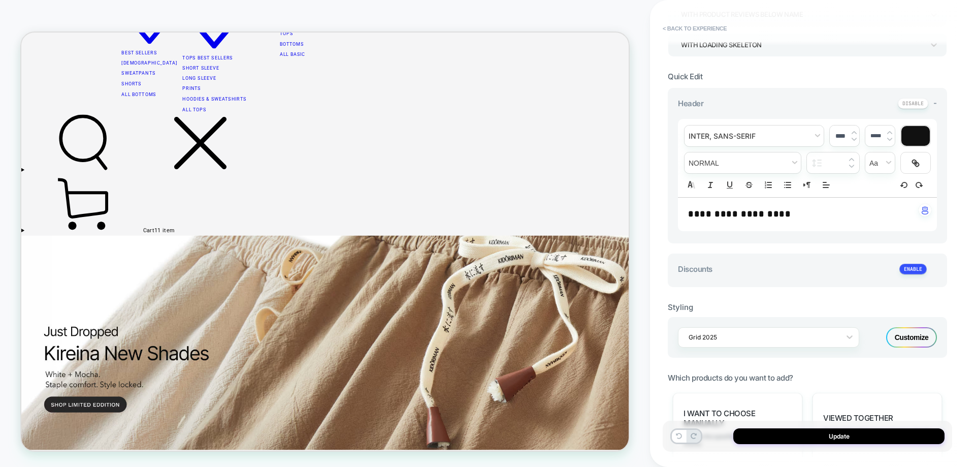
scroll to position [254, 0]
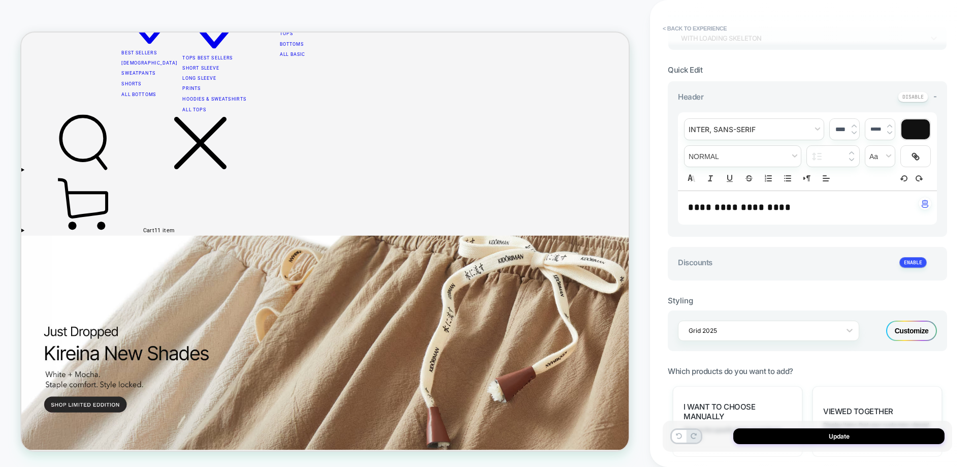
click at [919, 324] on div "Customize" at bounding box center [911, 330] width 51 height 20
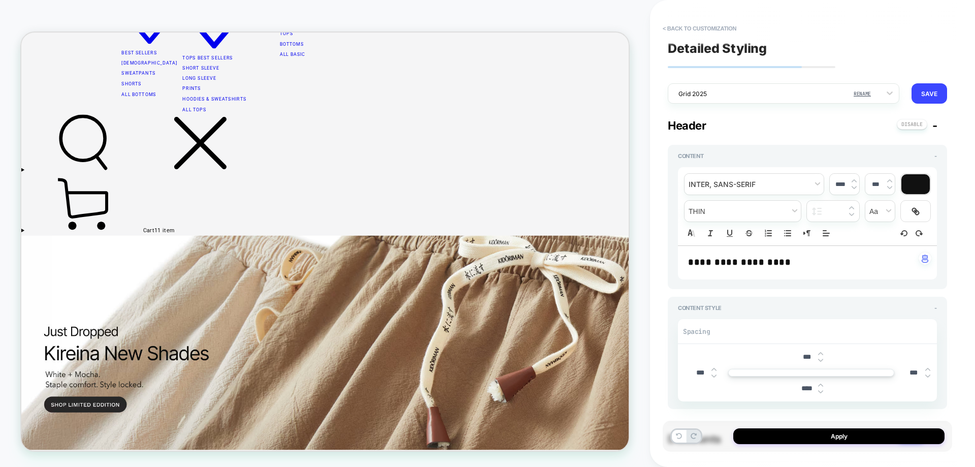
click at [936, 126] on span "-" at bounding box center [934, 125] width 5 height 13
type textarea "*"
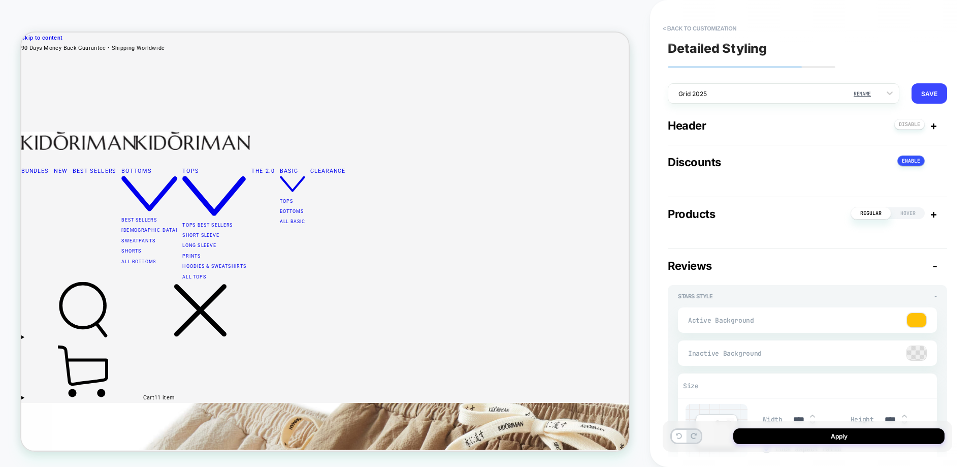
scroll to position [223, 0]
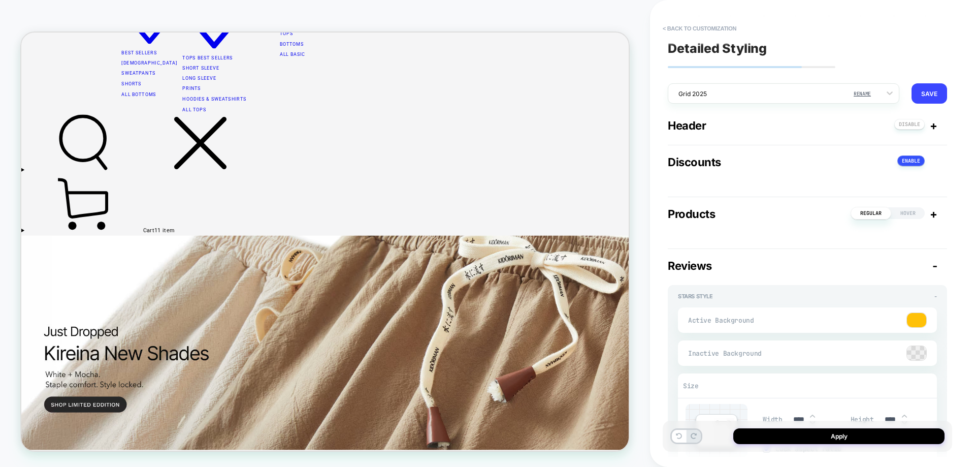
click at [936, 265] on span "-" at bounding box center [934, 265] width 5 height 13
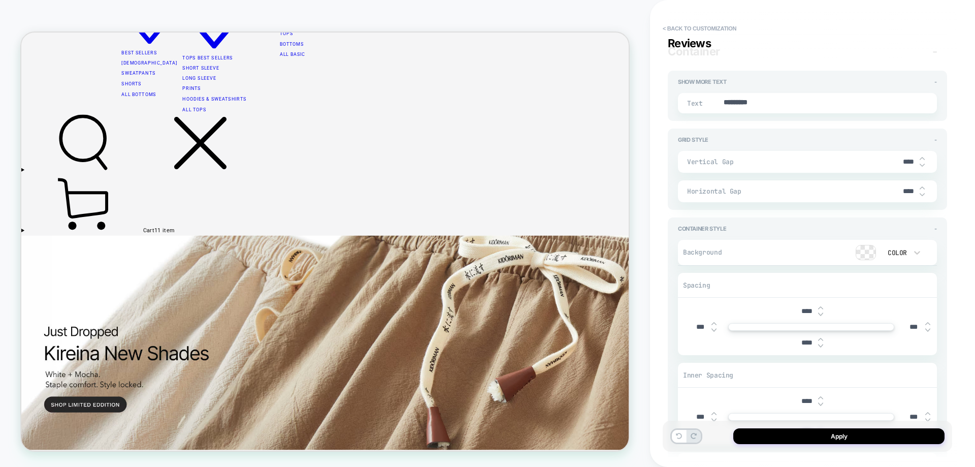
type textarea "*"
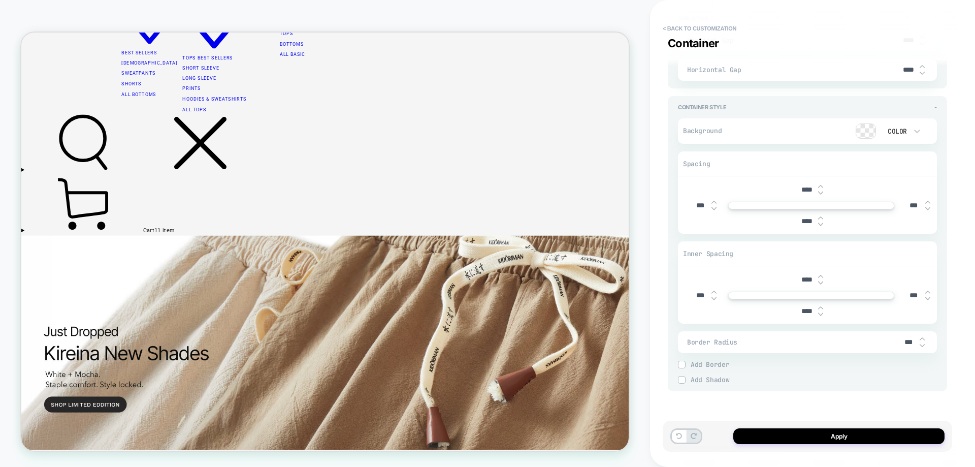
scroll to position [388, 0]
click at [912, 288] on div "***" at bounding box center [918, 294] width 38 height 21
click at [912, 294] on input "***" at bounding box center [913, 294] width 23 height 9
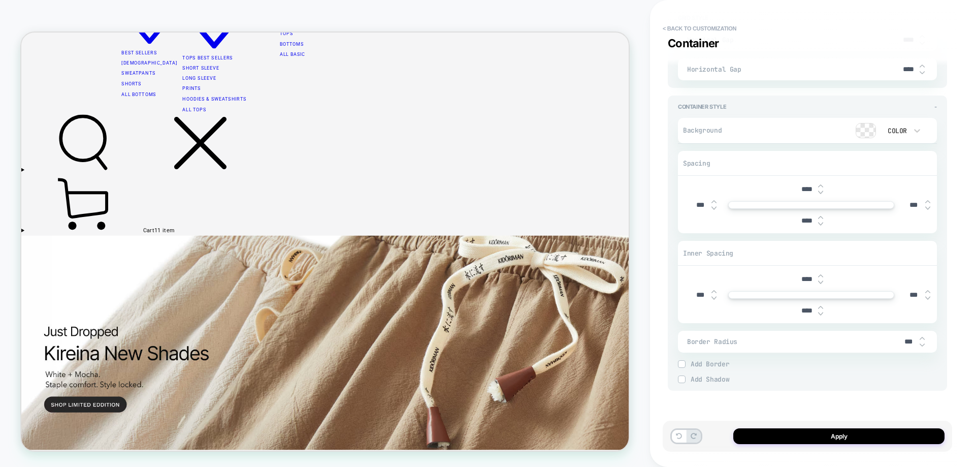
type input "****"
type textarea "*"
type input "****"
click at [701, 294] on input "***" at bounding box center [700, 294] width 23 height 9
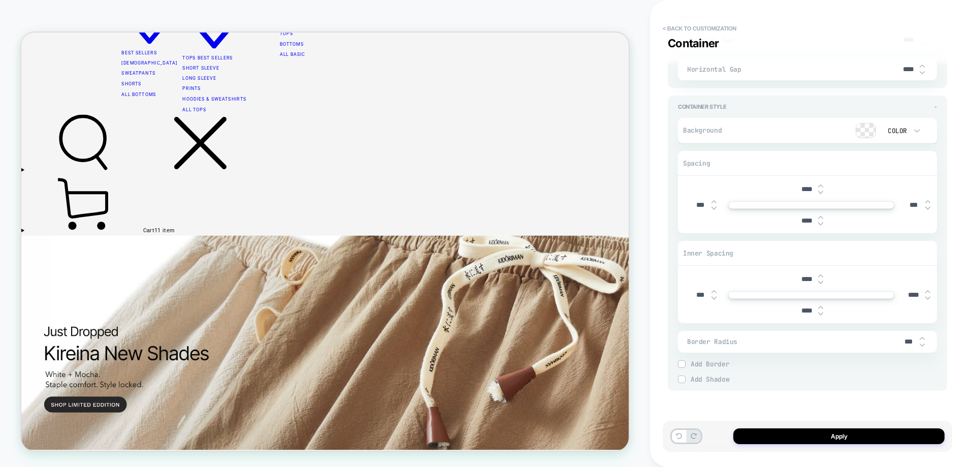
type input "****"
type textarea "*"
click at [699, 293] on input "****" at bounding box center [700, 294] width 23 height 9
type input "****"
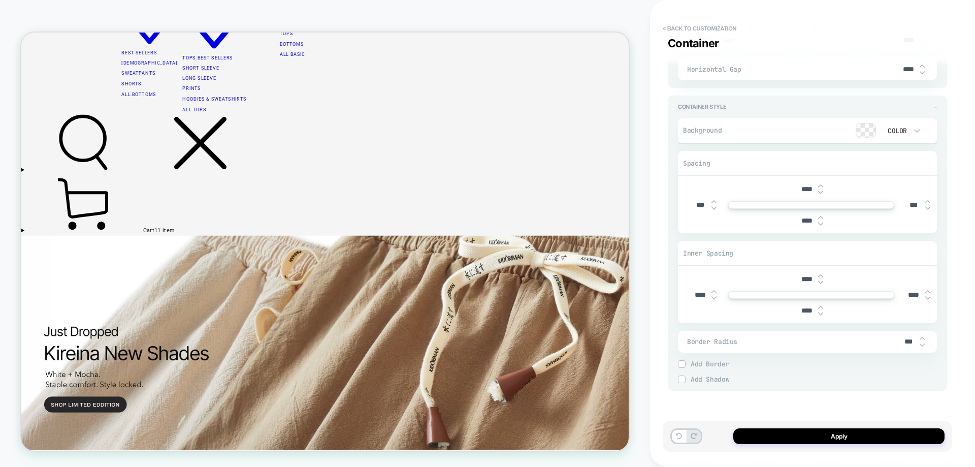
type textarea "*"
type input "****"
click at [909, 293] on input "****" at bounding box center [913, 294] width 23 height 9
type input "****"
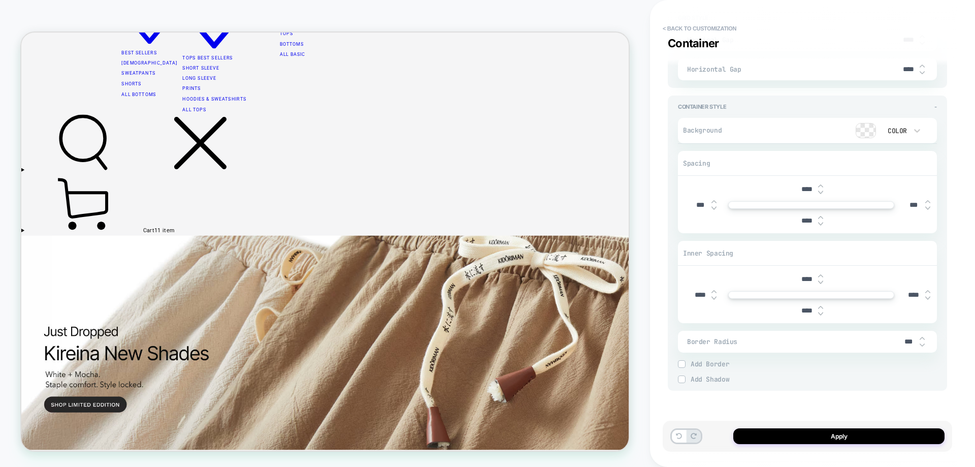
type textarea "*"
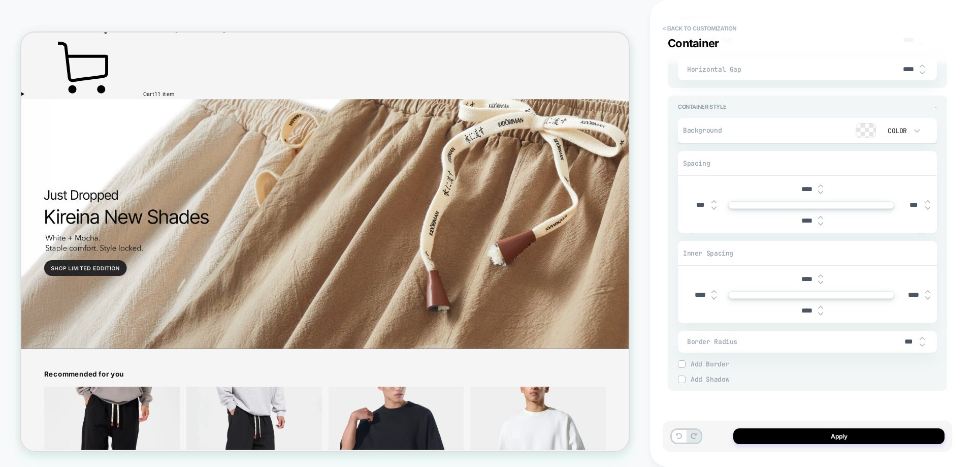
scroll to position [426, 0]
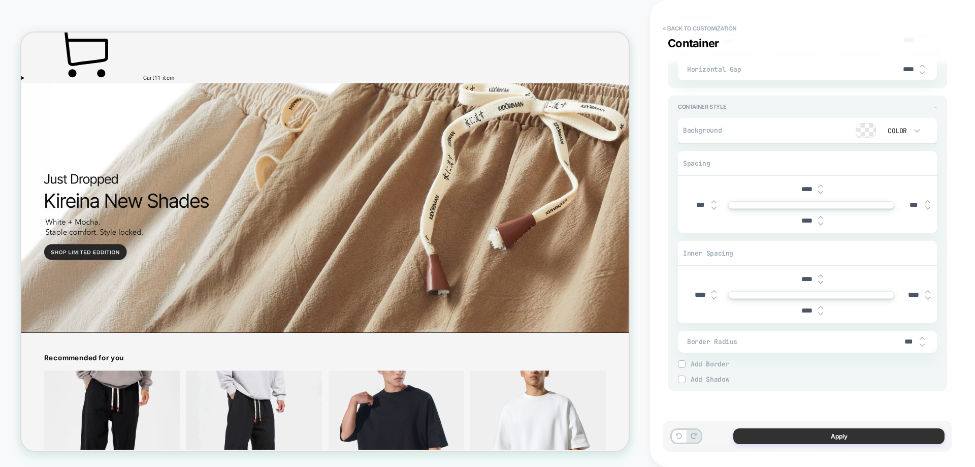
type input "****"
click at [848, 435] on button "Apply" at bounding box center [838, 436] width 211 height 16
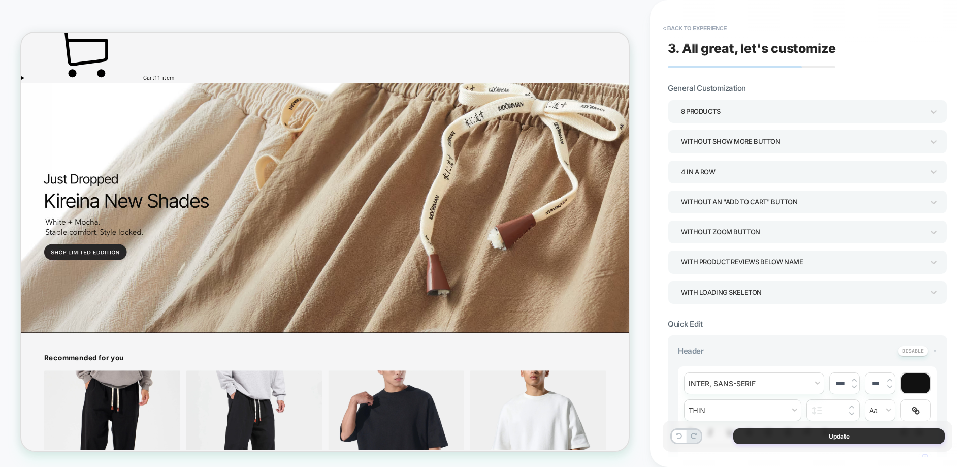
click at [816, 433] on button "Update" at bounding box center [838, 436] width 211 height 16
type textarea "*"
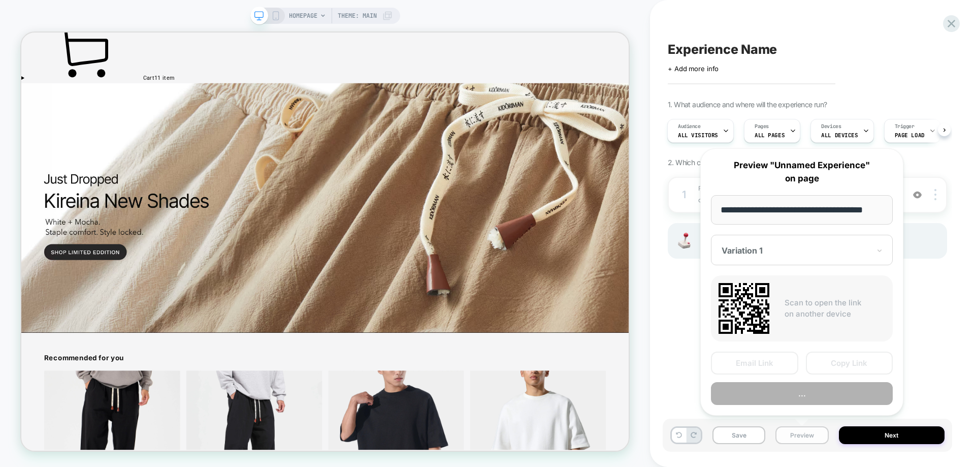
scroll to position [0, 12]
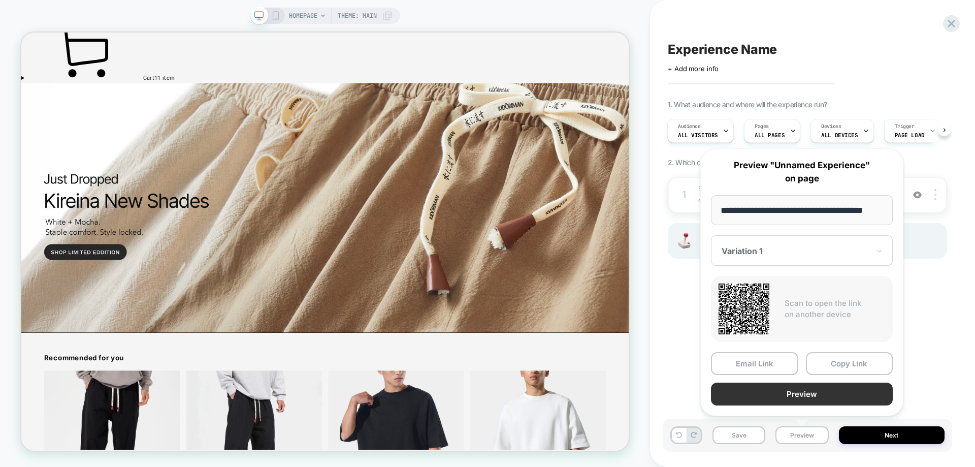
click at [803, 403] on button "Preview" at bounding box center [802, 393] width 182 height 23
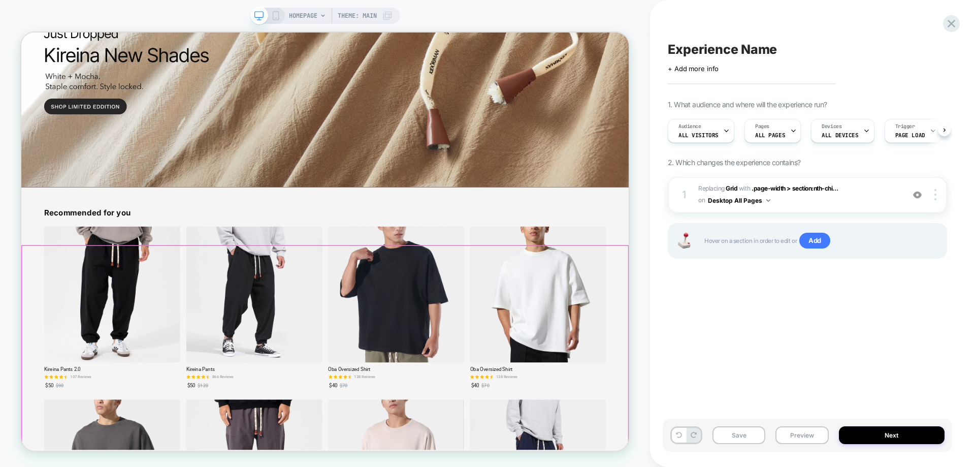
scroll to position [0, 1]
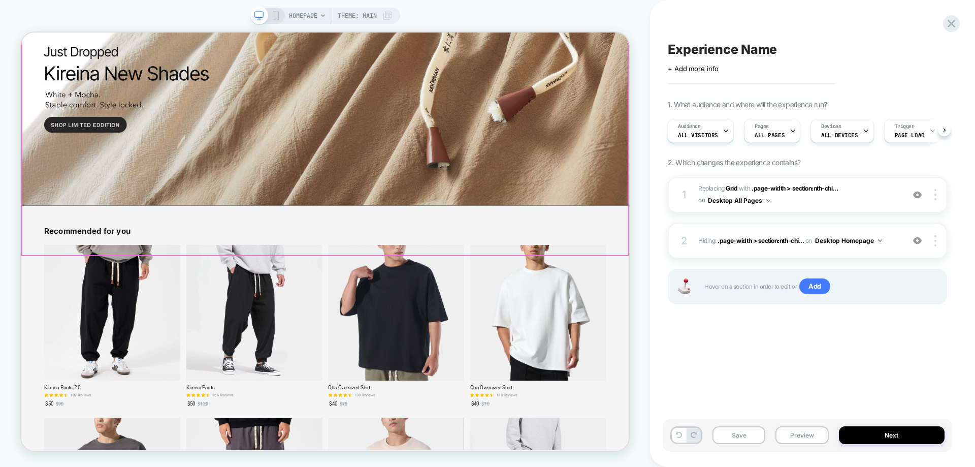
scroll to position [265, 0]
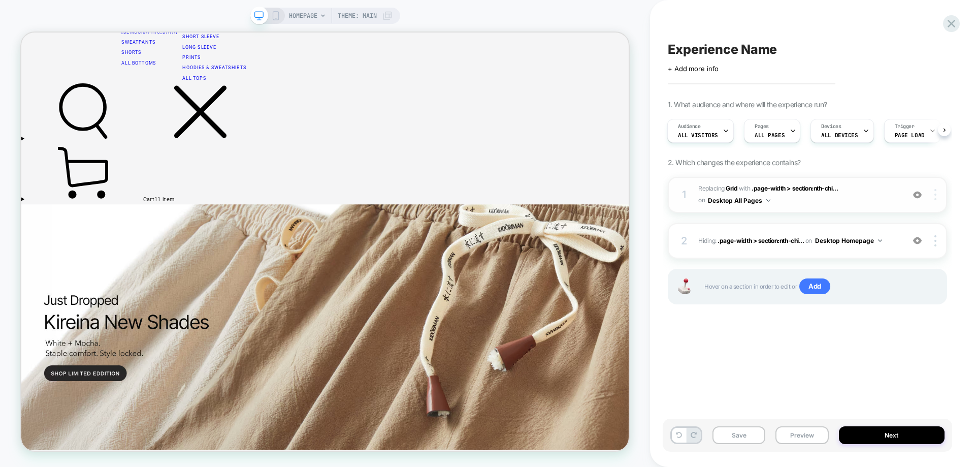
click at [937, 197] on div at bounding box center [936, 194] width 19 height 11
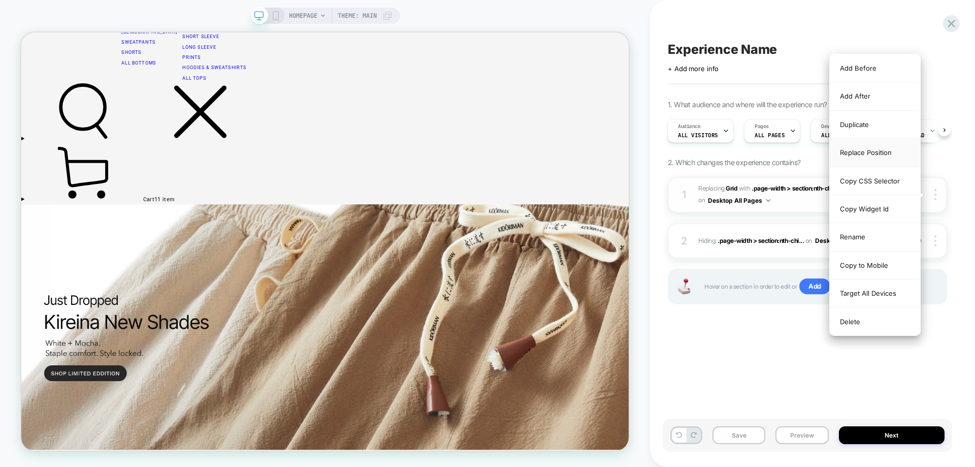
click at [885, 155] on div "Replace Position" at bounding box center [875, 153] width 90 height 28
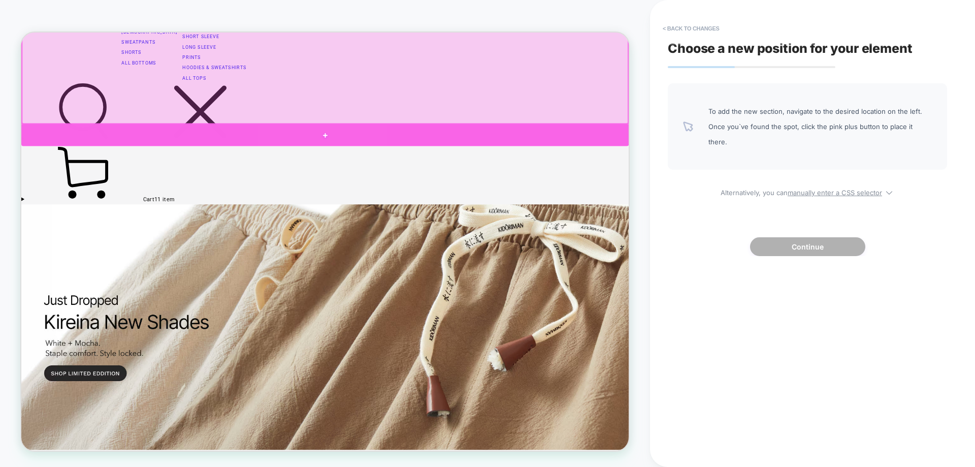
click at [426, 168] on div at bounding box center [426, 169] width 810 height 29
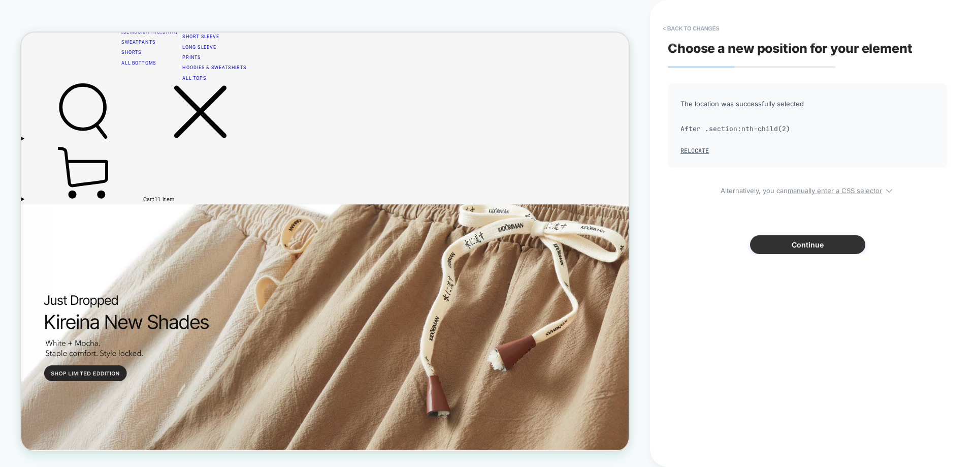
click at [837, 242] on button "Continue" at bounding box center [807, 244] width 115 height 19
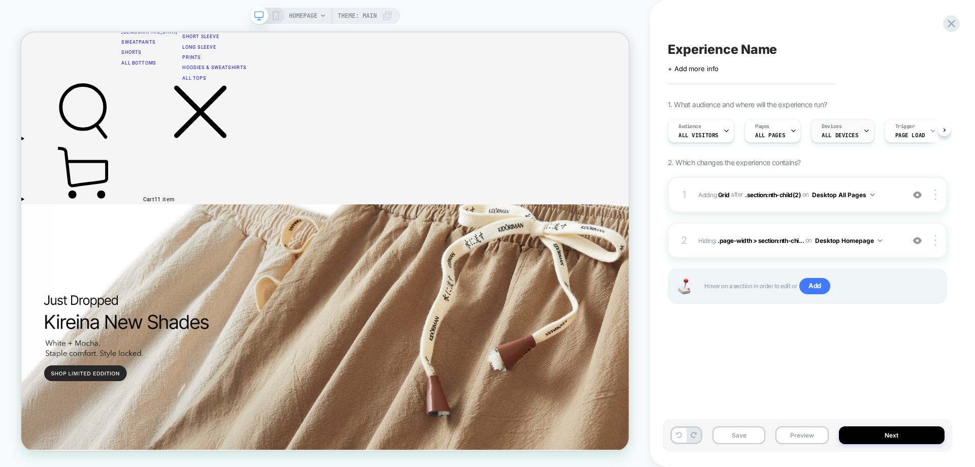
scroll to position [0, 1]
click at [823, 139] on div "Devices ALL DEVICES" at bounding box center [839, 130] width 57 height 23
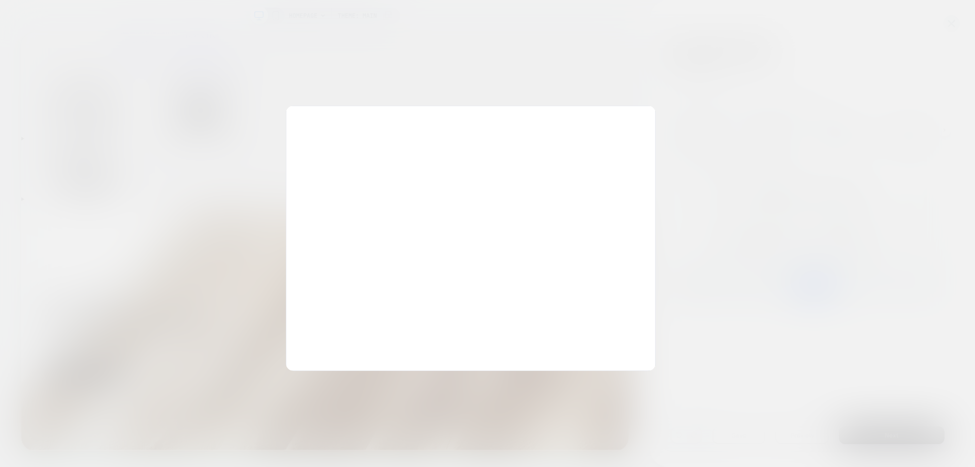
click at [808, 99] on div at bounding box center [487, 233] width 975 height 467
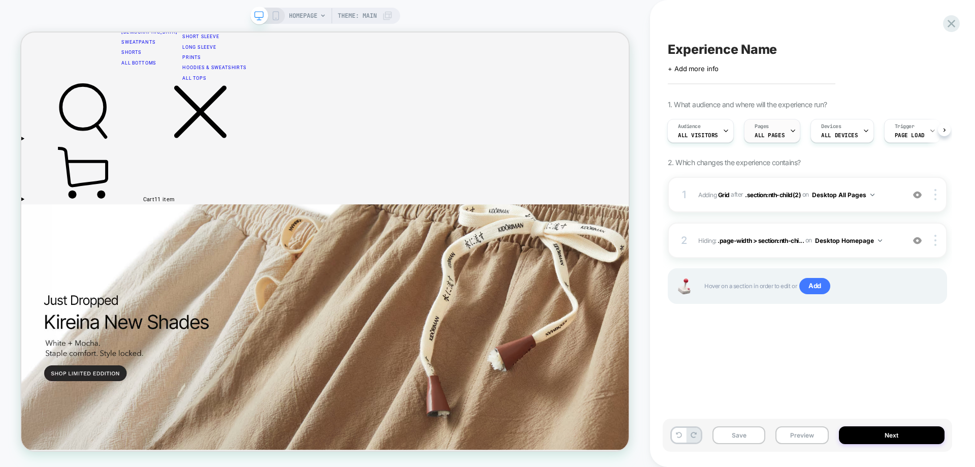
click at [767, 132] on span "ALL PAGES" at bounding box center [770, 135] width 30 height 7
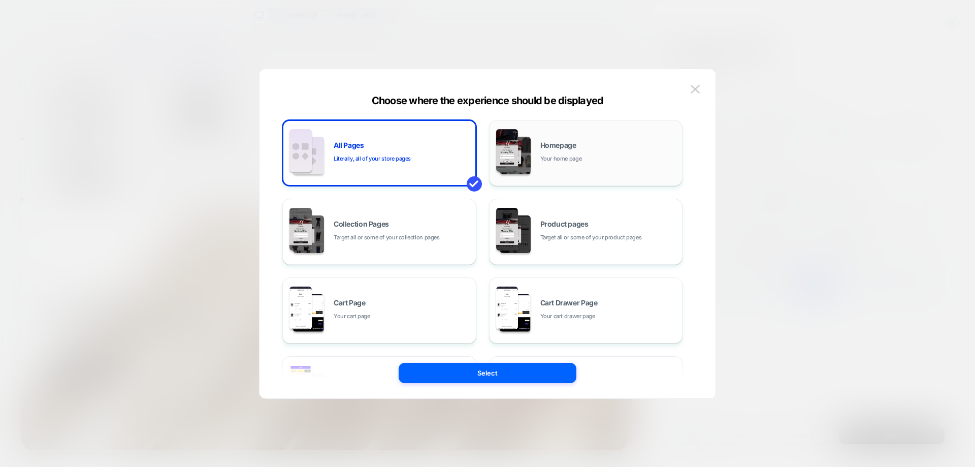
click at [504, 155] on img at bounding box center [507, 150] width 22 height 43
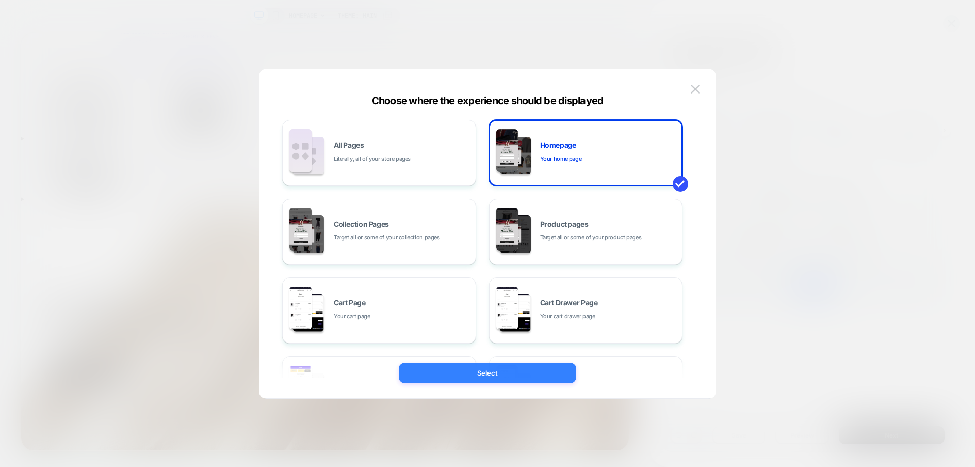
click at [532, 371] on button "Select" at bounding box center [488, 373] width 178 height 20
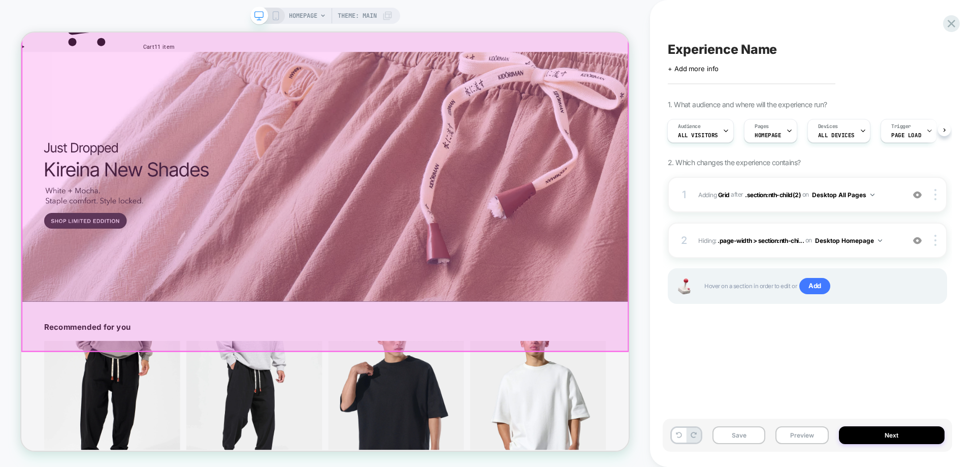
scroll to position [569, 0]
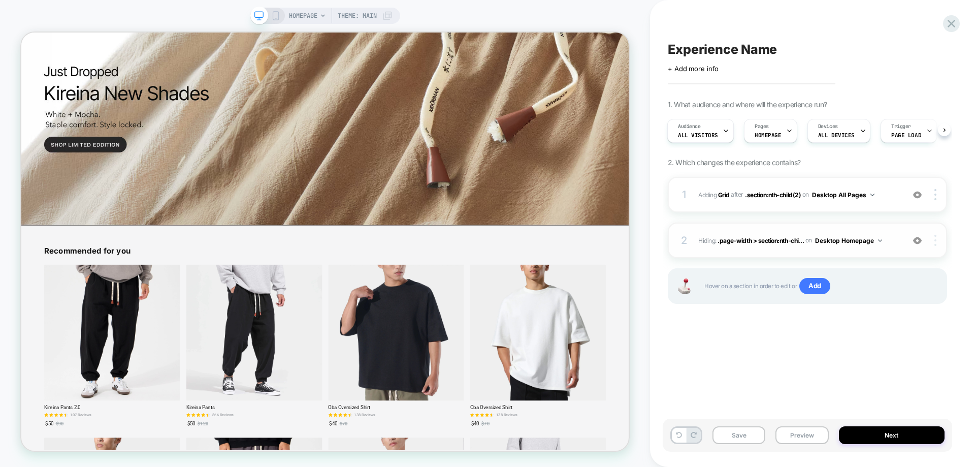
click at [933, 243] on div at bounding box center [936, 240] width 19 height 11
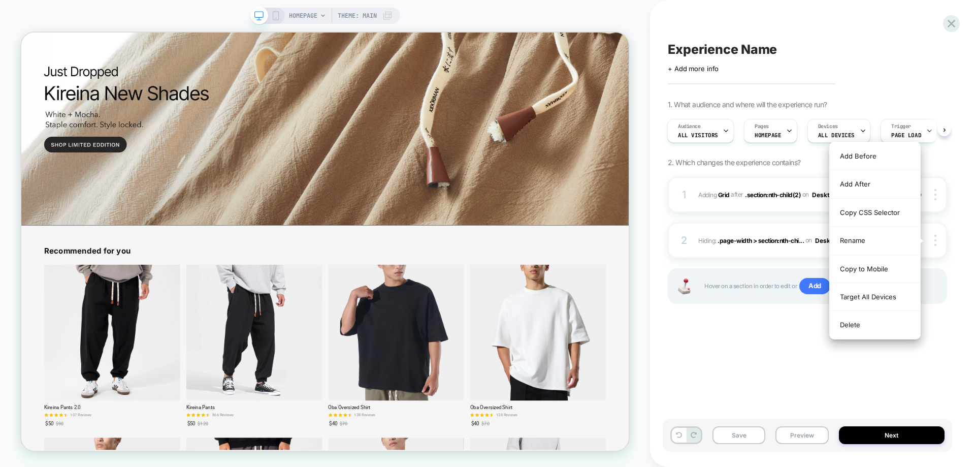
click at [857, 377] on div "Experience Name Click to edit experience details + Add more info 1. What audien…" at bounding box center [807, 233] width 289 height 446
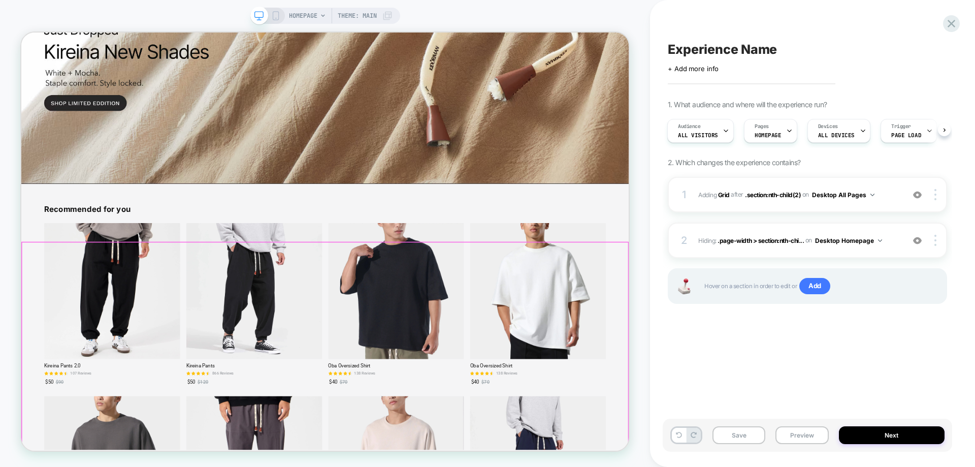
scroll to position [722, 0]
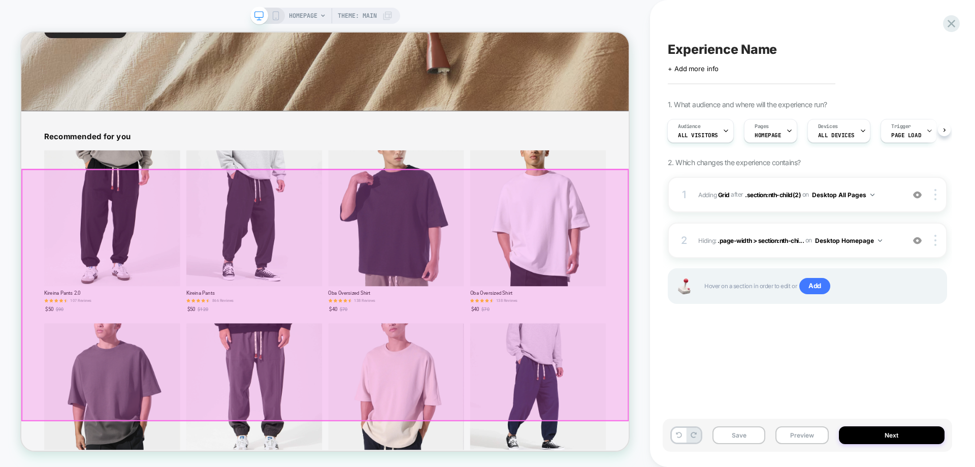
click at [733, 247] on div at bounding box center [426, 382] width 808 height 334
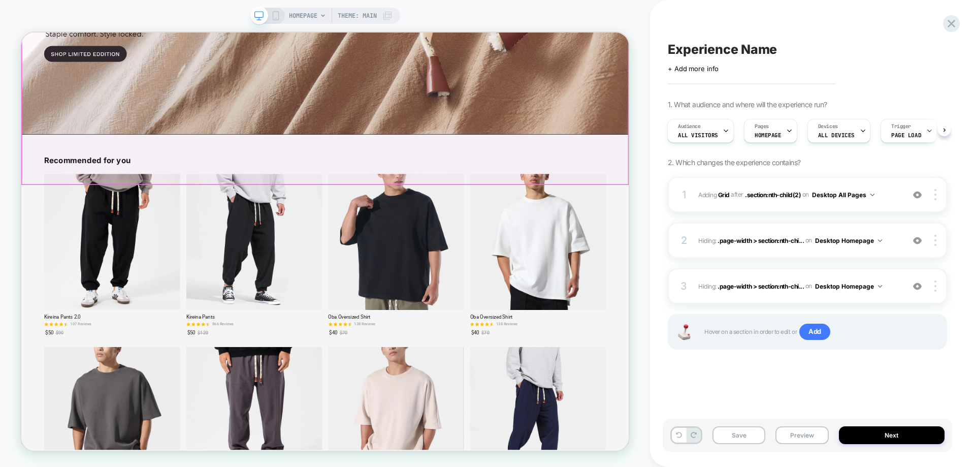
scroll to position [468, 0]
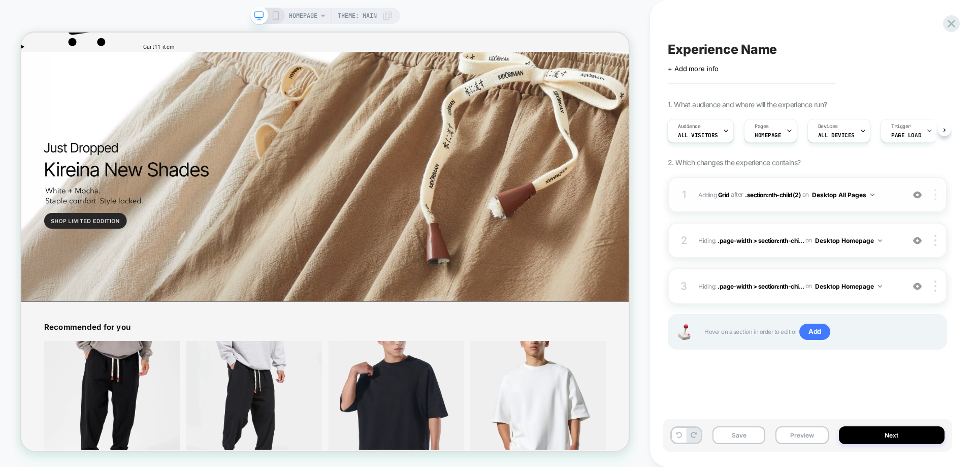
click at [938, 194] on div at bounding box center [936, 194] width 19 height 11
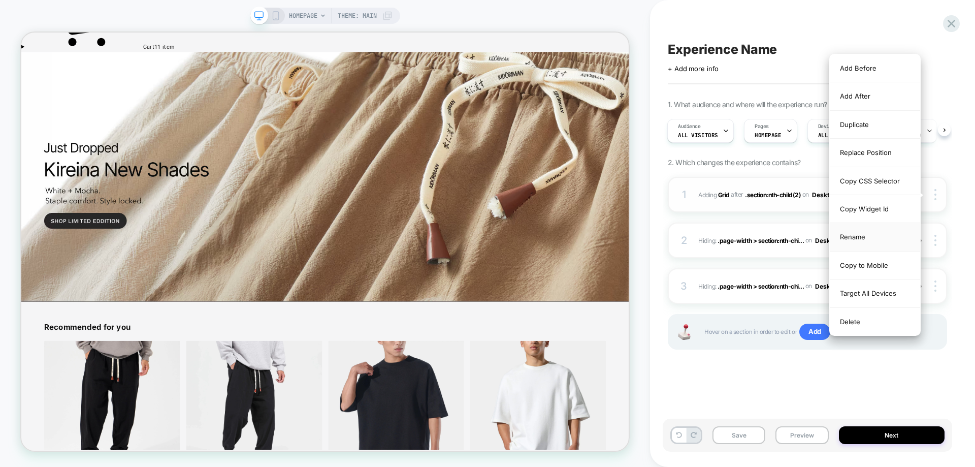
click at [869, 240] on div "Rename" at bounding box center [875, 237] width 90 height 28
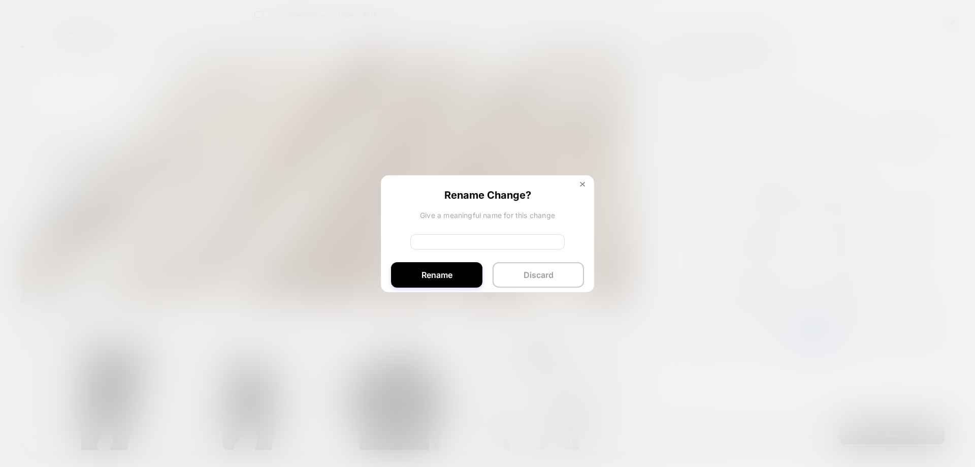
click at [459, 247] on input at bounding box center [487, 241] width 154 height 15
type input "**********"
click at [447, 261] on div "**********" at bounding box center [487, 237] width 213 height 122
click at [450, 267] on button "Rename" at bounding box center [436, 274] width 91 height 25
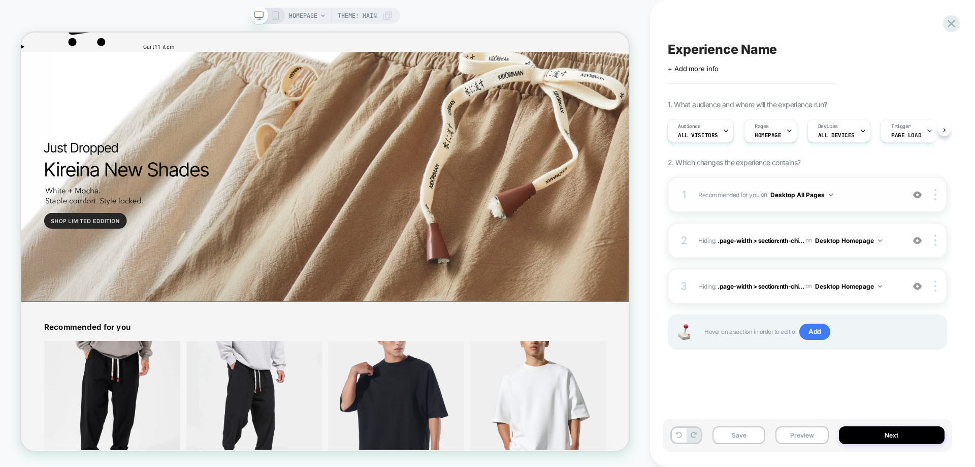
scroll to position [11, 0]
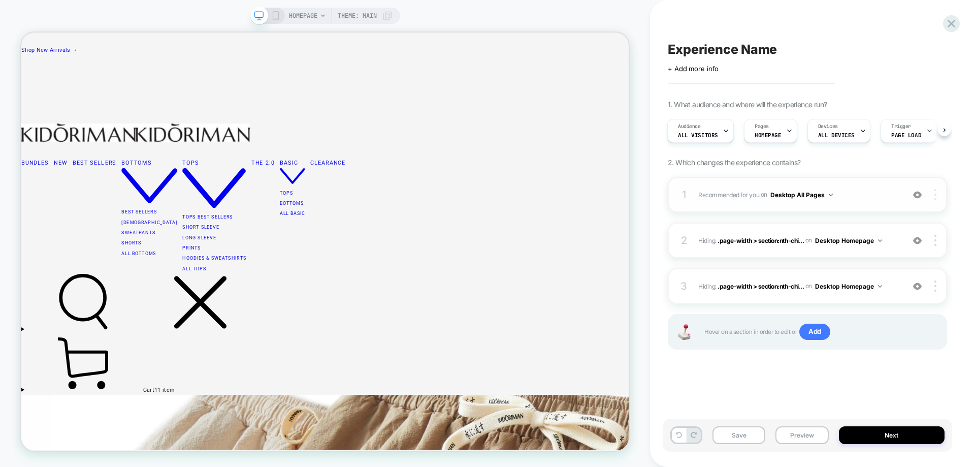
click at [934, 193] on img at bounding box center [935, 194] width 2 height 11
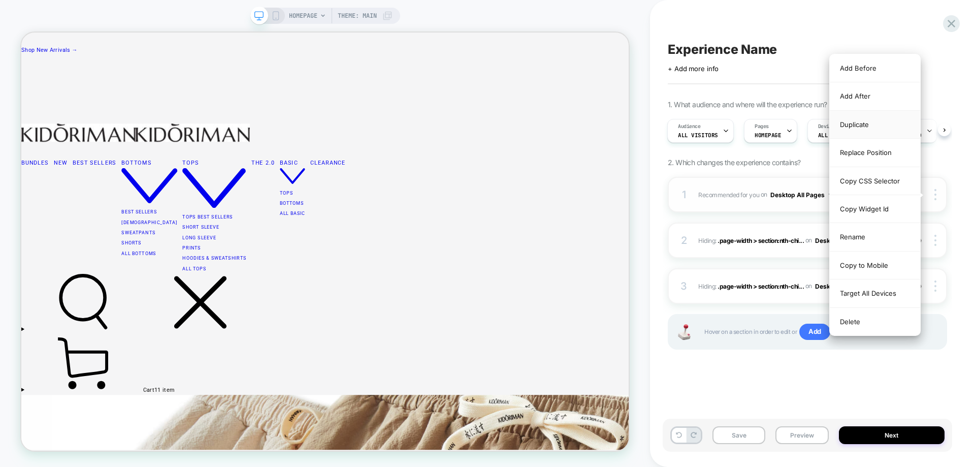
drag, startPoint x: 516, startPoint y: 325, endPoint x: 875, endPoint y: 127, distance: 410.2
click at [875, 127] on div "Duplicate" at bounding box center [875, 125] width 90 height 28
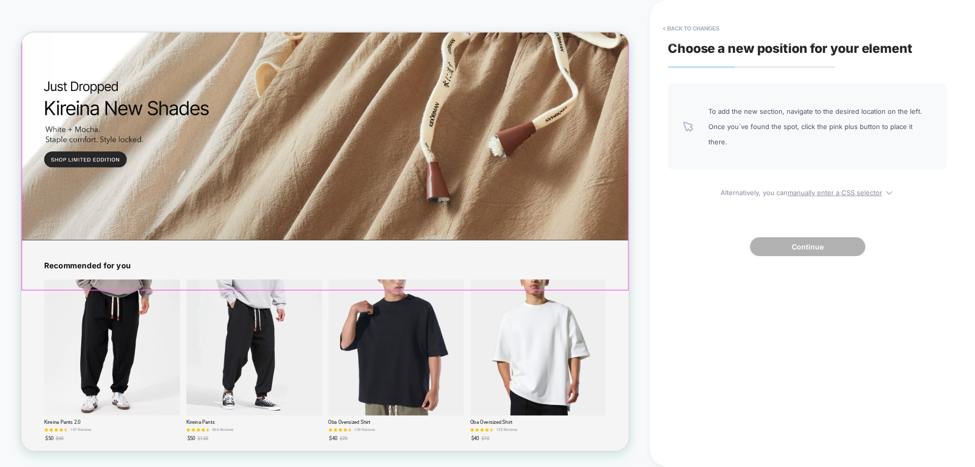
scroll to position [566, 0]
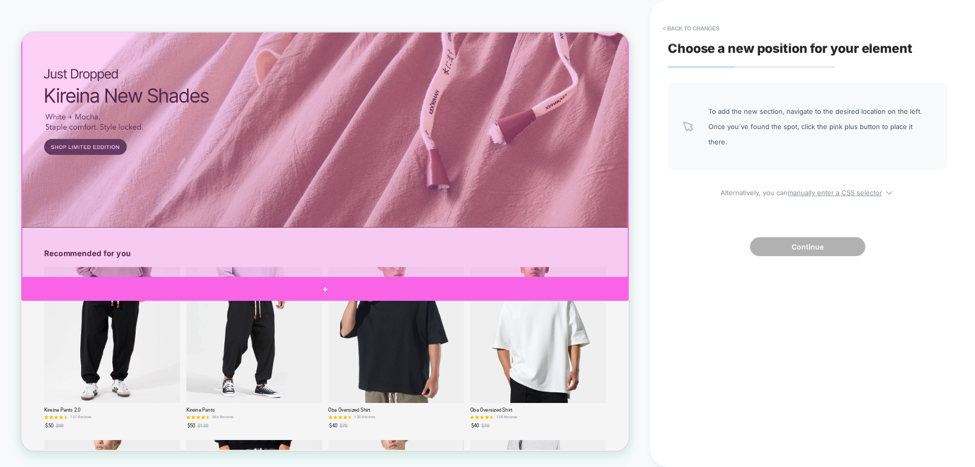
click at [707, 378] on div at bounding box center [426, 375] width 810 height 30
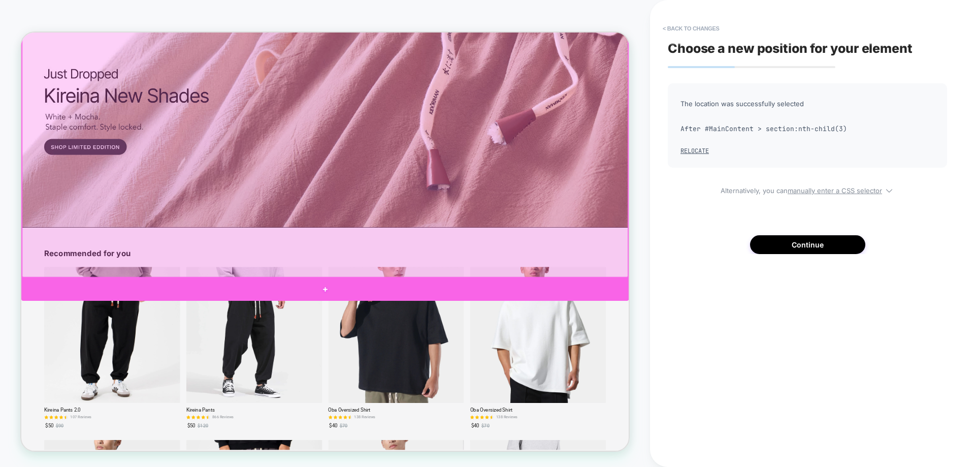
click at [812, 242] on button "Continue" at bounding box center [807, 244] width 115 height 19
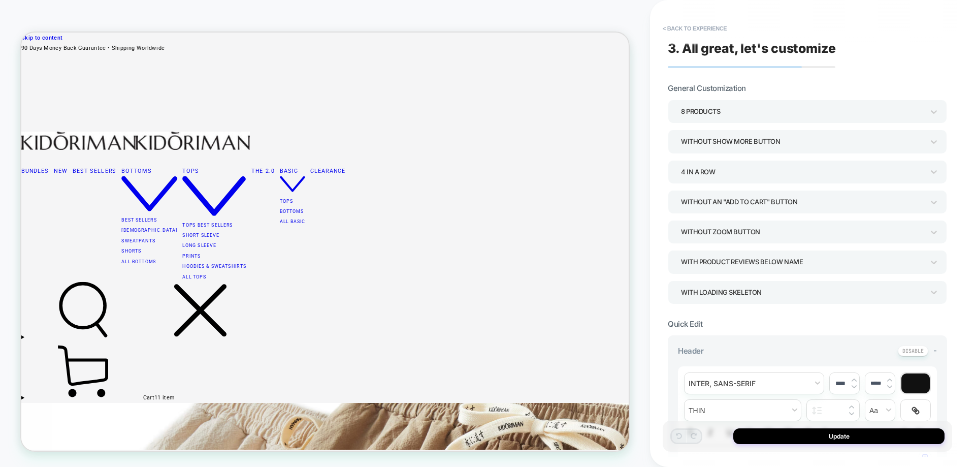
click at [771, 457] on strong "**********" at bounding box center [742, 462] width 108 height 10
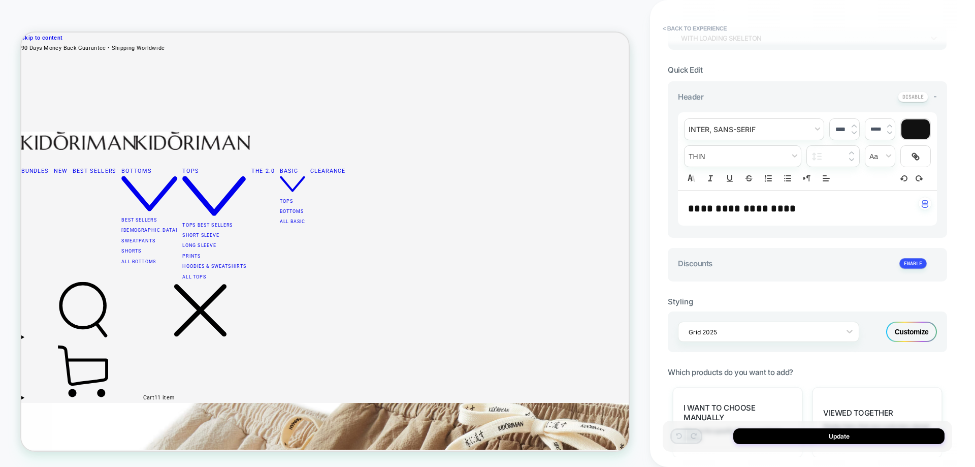
scroll to position [874, 0]
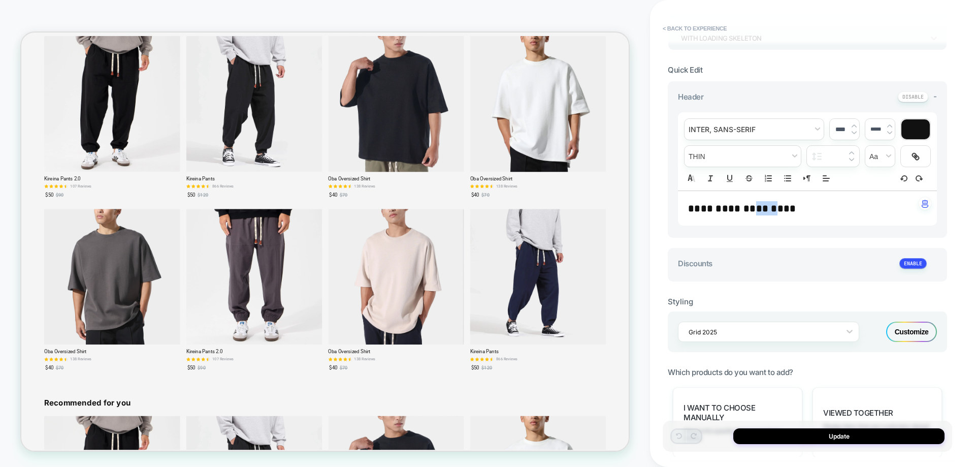
click at [772, 207] on strong "**********" at bounding box center [742, 208] width 108 height 10
type textarea "*"
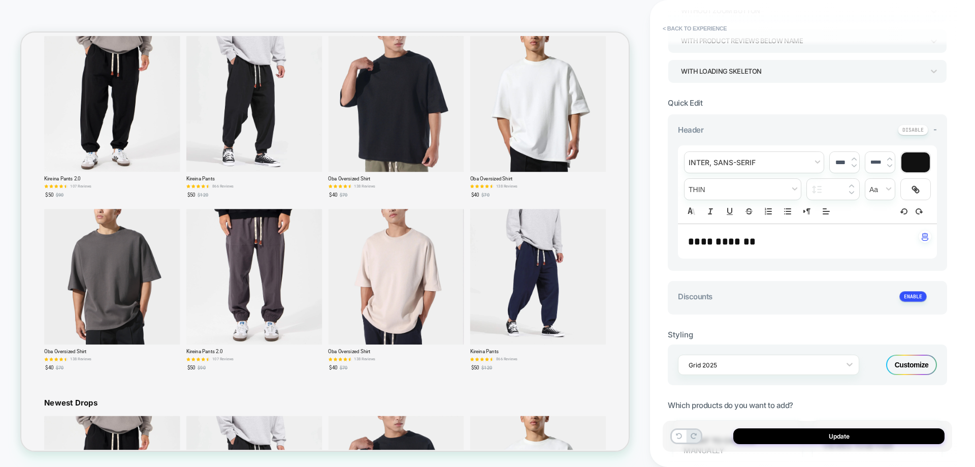
scroll to position [203, 0]
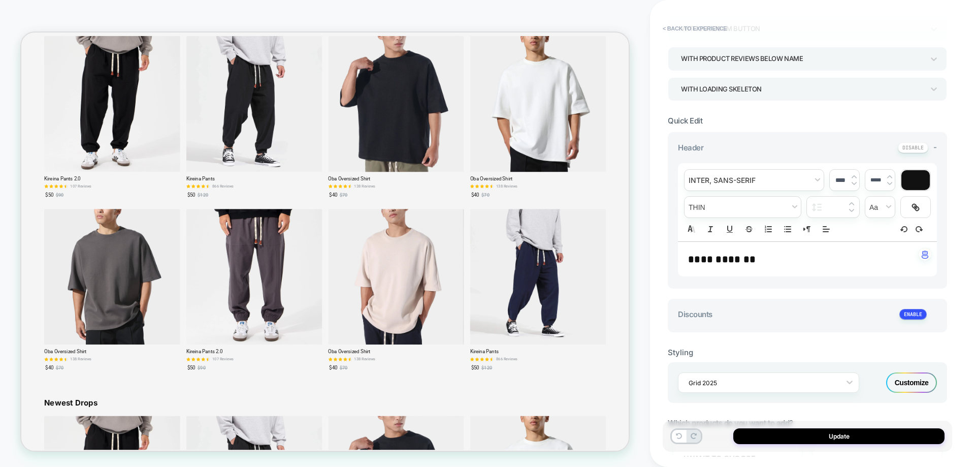
drag, startPoint x: 811, startPoint y: 436, endPoint x: 863, endPoint y: 314, distance: 132.4
click at [812, 436] on button "Update" at bounding box center [838, 436] width 211 height 16
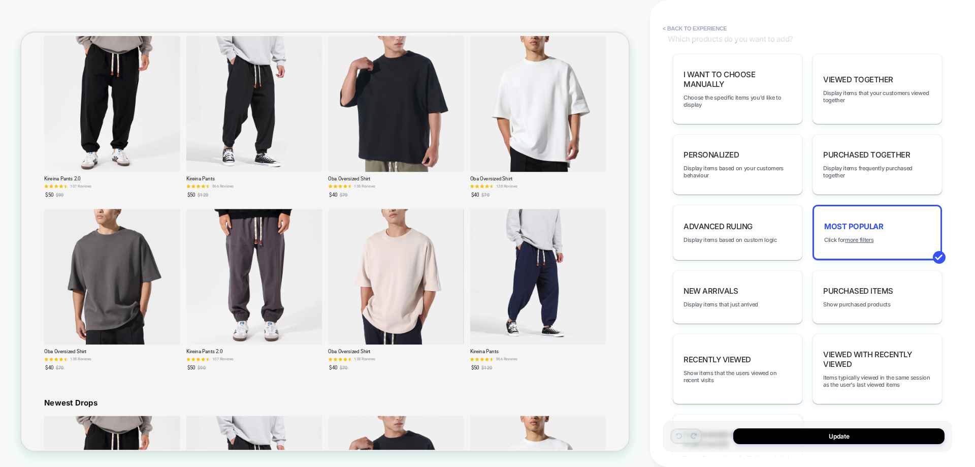
scroll to position [609, 0]
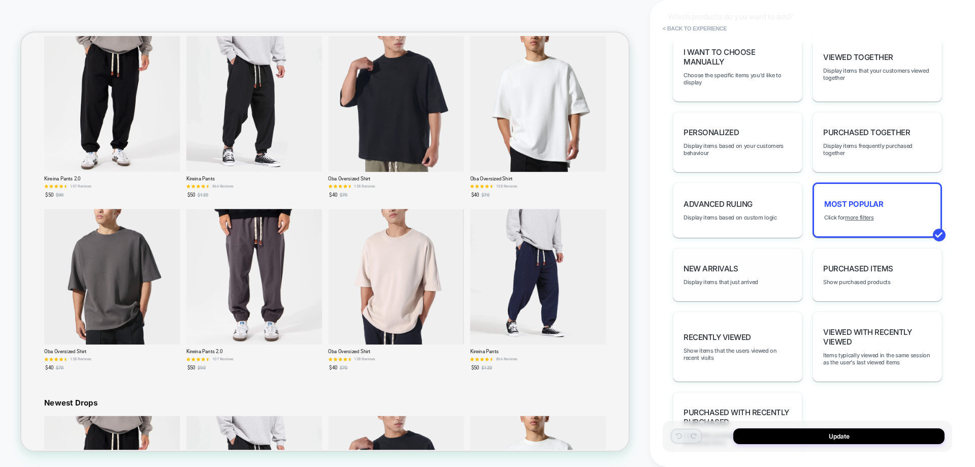
click at [776, 289] on div "New Arrivals Display items that just arrived" at bounding box center [737, 274] width 129 height 53
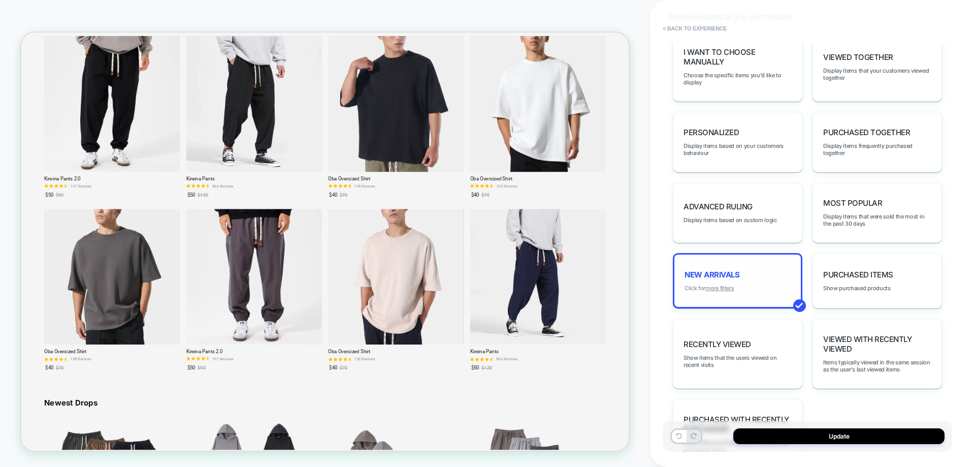
click at [723, 289] on u "more filters" at bounding box center [719, 287] width 28 height 7
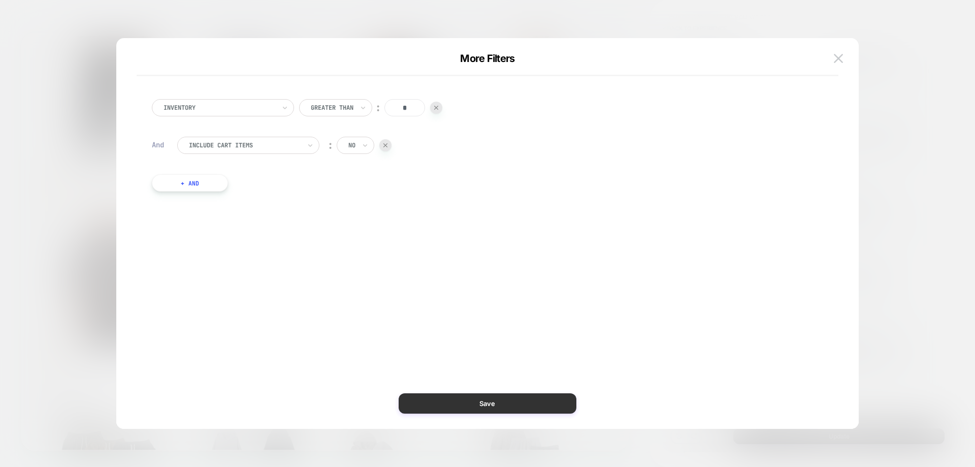
click at [470, 408] on button "Save" at bounding box center [488, 403] width 178 height 20
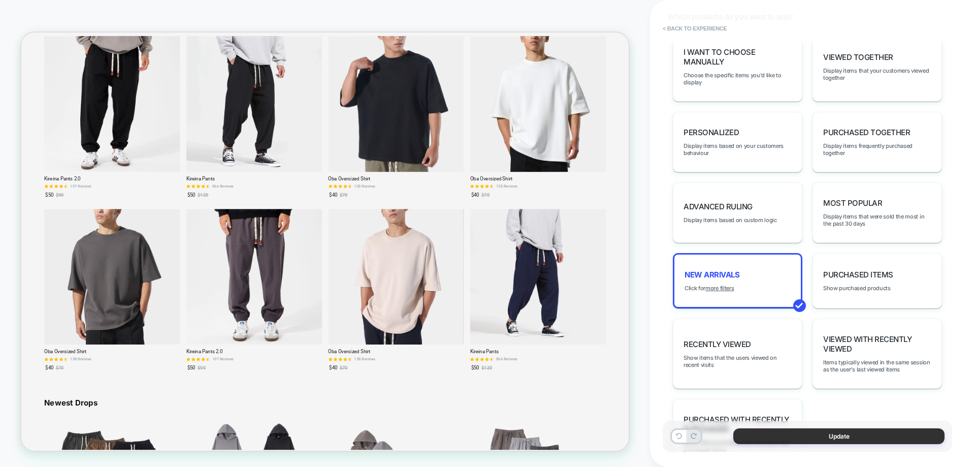
click at [757, 439] on button "Update" at bounding box center [838, 436] width 211 height 16
type textarea "*"
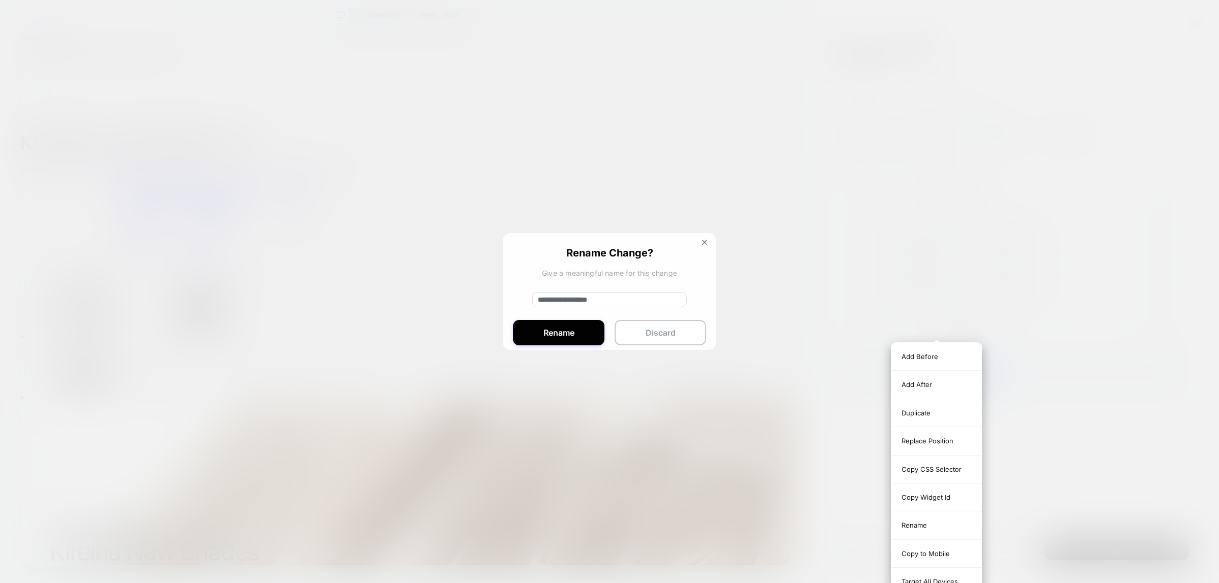
scroll to position [874, 0]
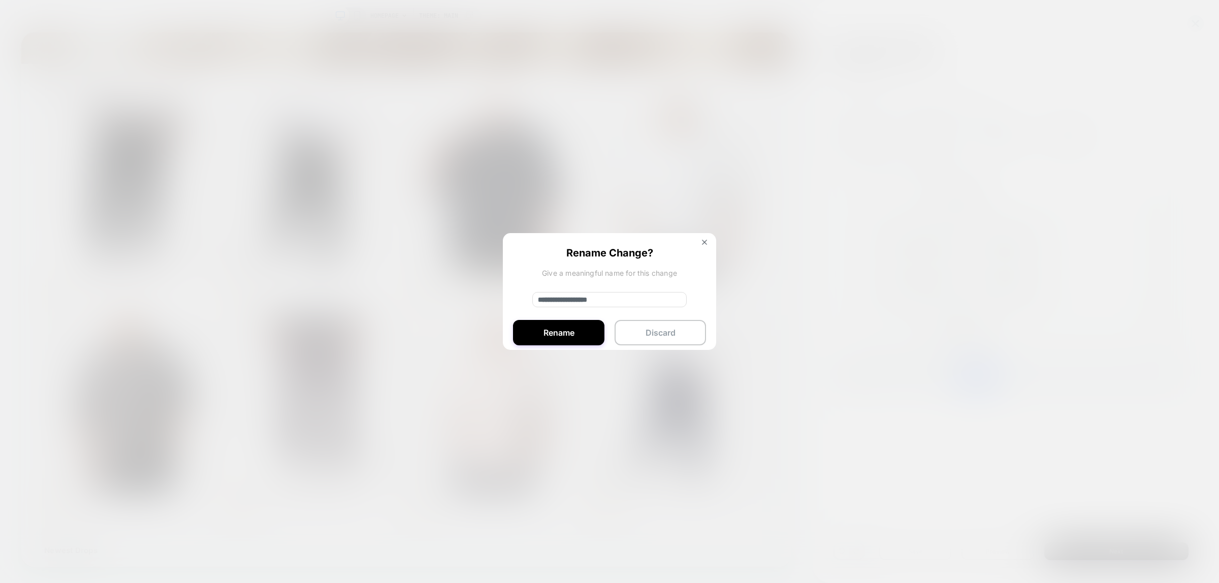
click at [658, 301] on input "**********" at bounding box center [609, 299] width 154 height 15
click at [658, 302] on input "**********" at bounding box center [609, 299] width 154 height 15
type input "**********"
drag, startPoint x: 582, startPoint y: 337, endPoint x: 964, endPoint y: 363, distance: 382.3
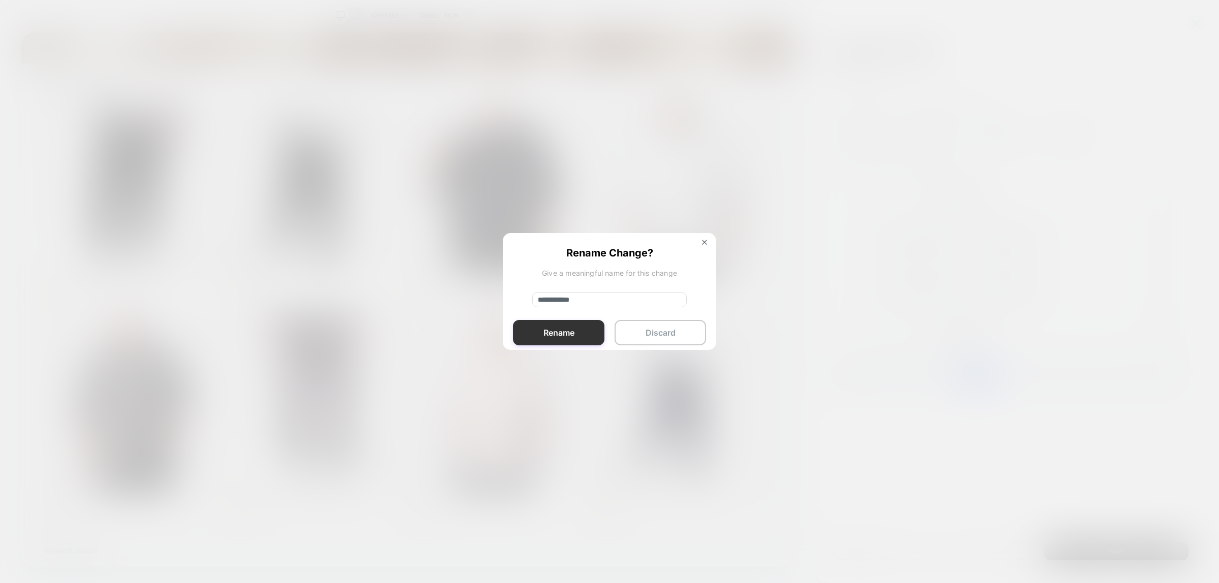
click at [582, 337] on button "Rename" at bounding box center [558, 332] width 91 height 25
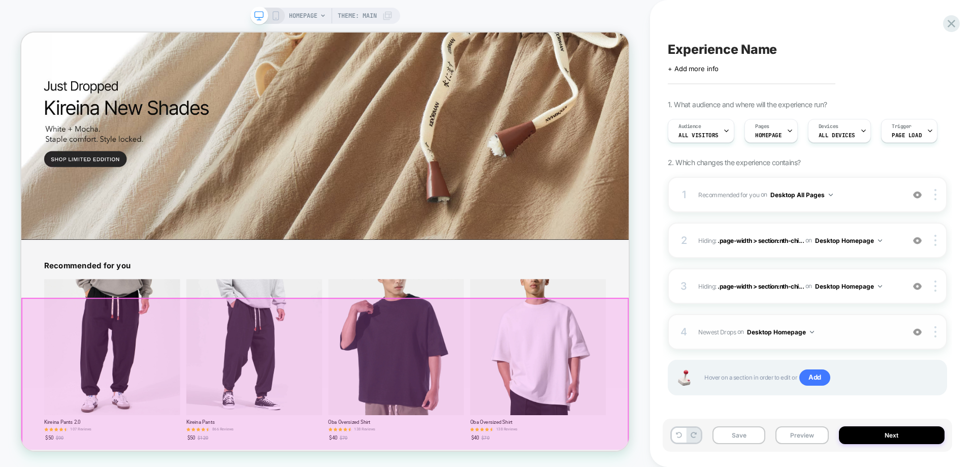
scroll to position [904, 0]
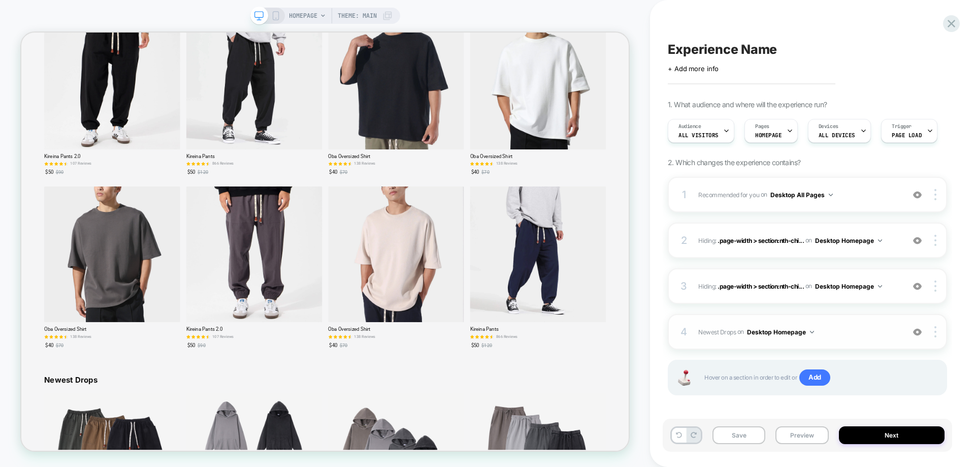
drag, startPoint x: 214, startPoint y: 250, endPoint x: 851, endPoint y: 337, distance: 642.7
click at [851, 337] on span "Newest Drops Adding Grid AFTER #MainContent > section:nth-child(3) on Desktop H…" at bounding box center [798, 332] width 201 height 13
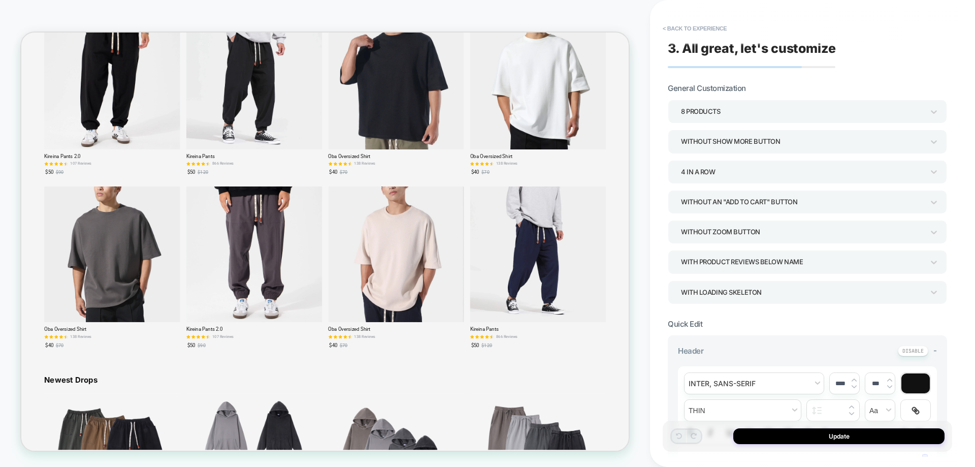
scroll to position [874, 0]
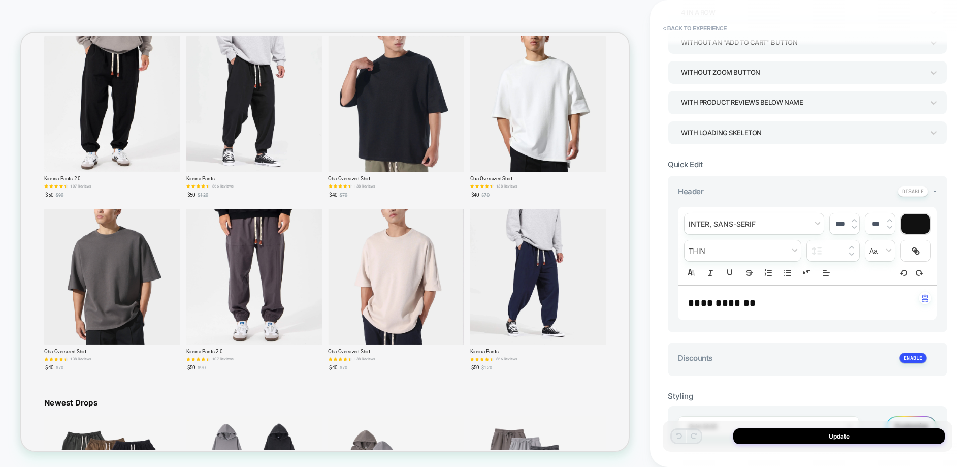
type textarea "*"
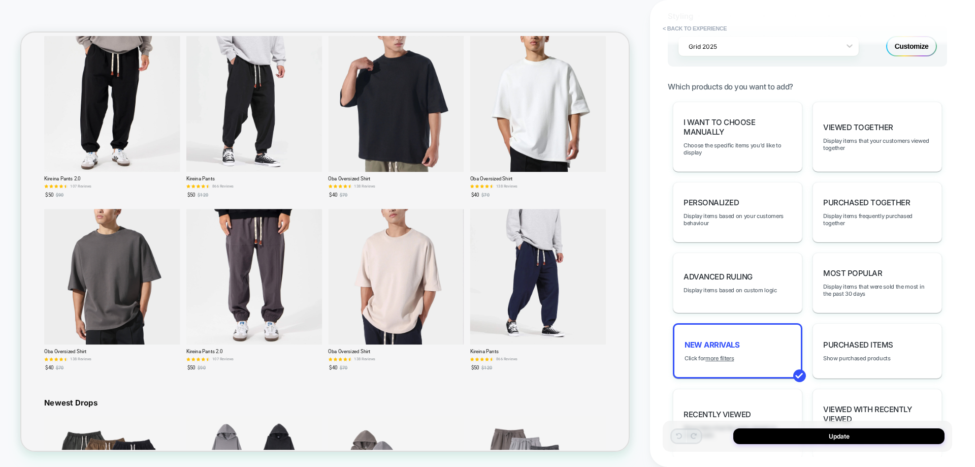
scroll to position [559, 0]
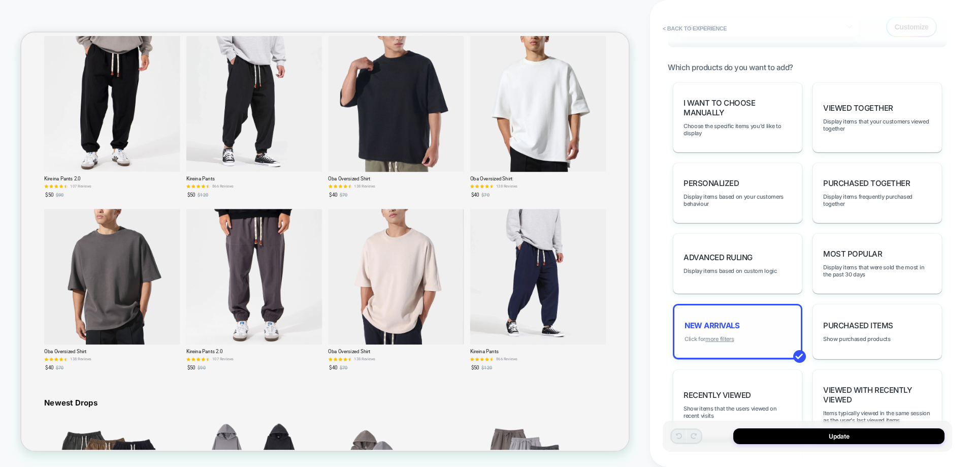
click at [723, 337] on u "more filters" at bounding box center [719, 338] width 28 height 7
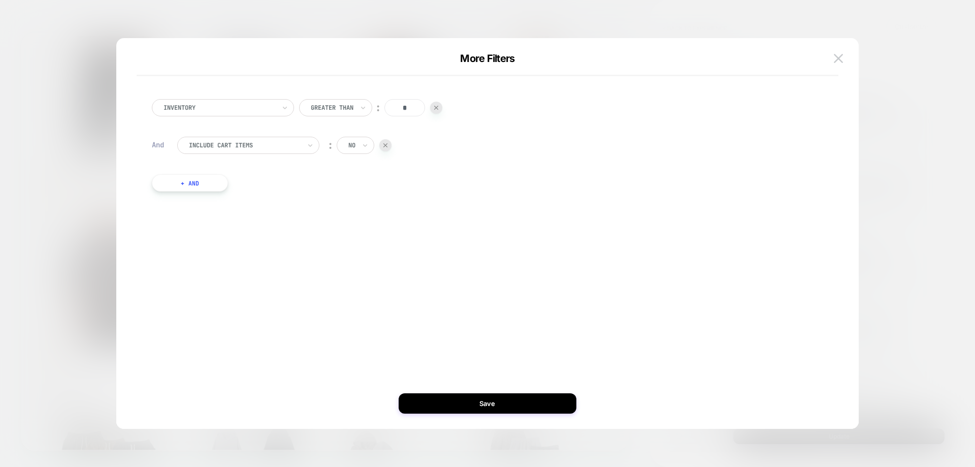
click at [173, 182] on button "+ And" at bounding box center [190, 182] width 76 height 17
click at [254, 202] on div "products with tag Is ︰ 100% Cotton || Or" at bounding box center [494, 206] width 635 height 45
click at [255, 199] on div "products with tag" at bounding box center [248, 192] width 142 height 17
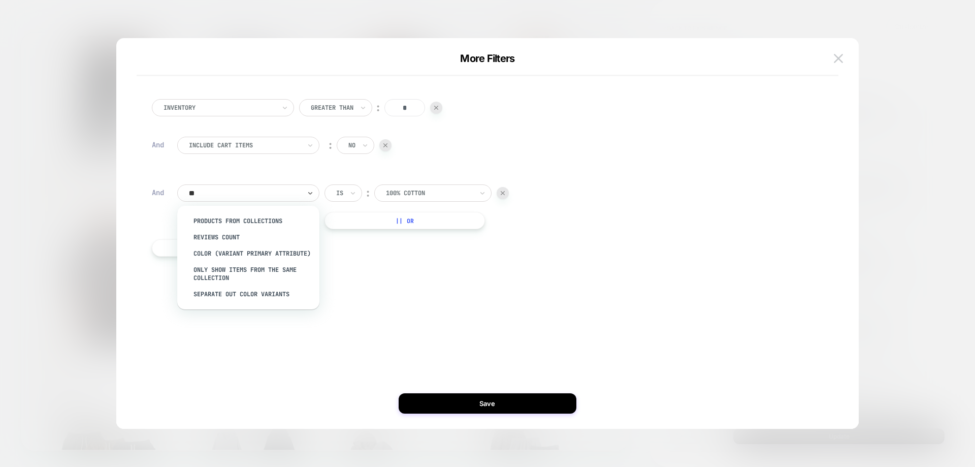
type input "***"
click at [275, 217] on div "products from collections" at bounding box center [253, 221] width 132 height 16
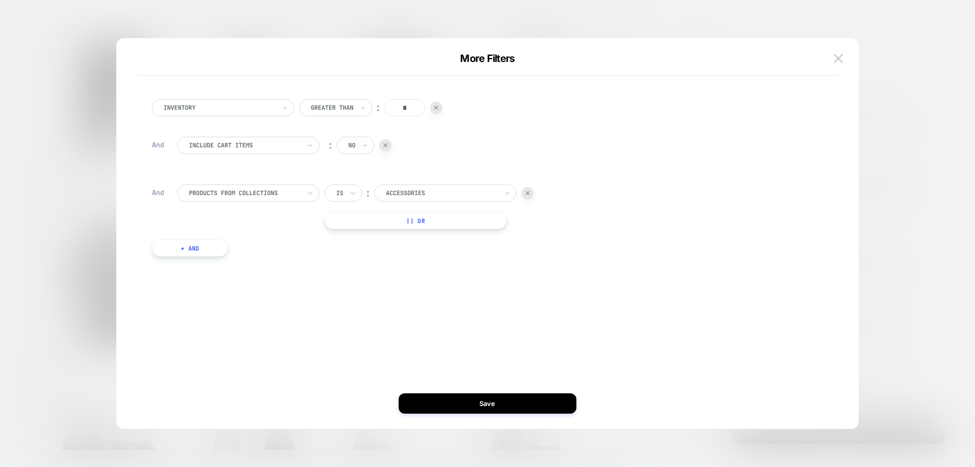
click at [415, 188] on div at bounding box center [442, 192] width 112 height 9
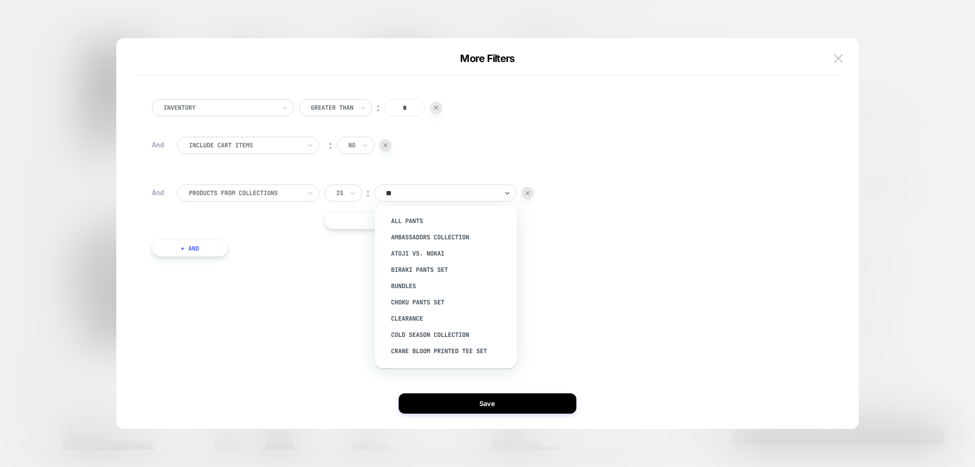
type input "***"
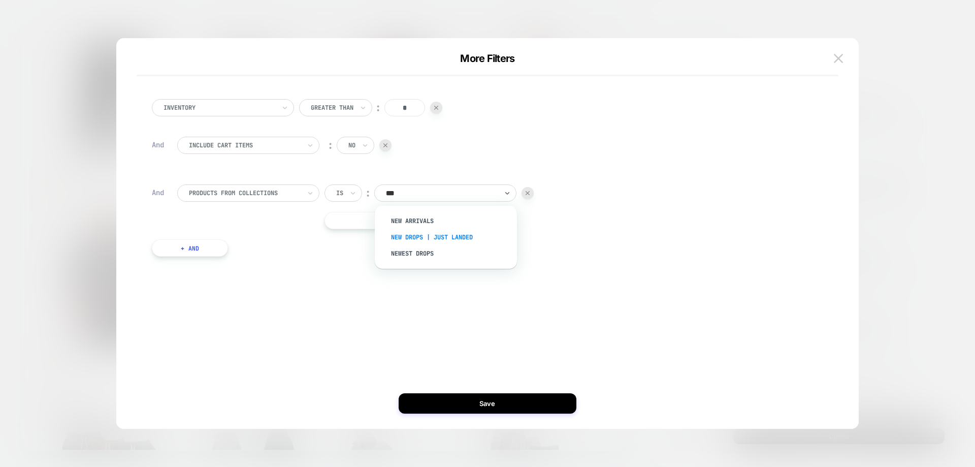
click at [428, 234] on div "New Drops | Just Landed" at bounding box center [451, 237] width 132 height 16
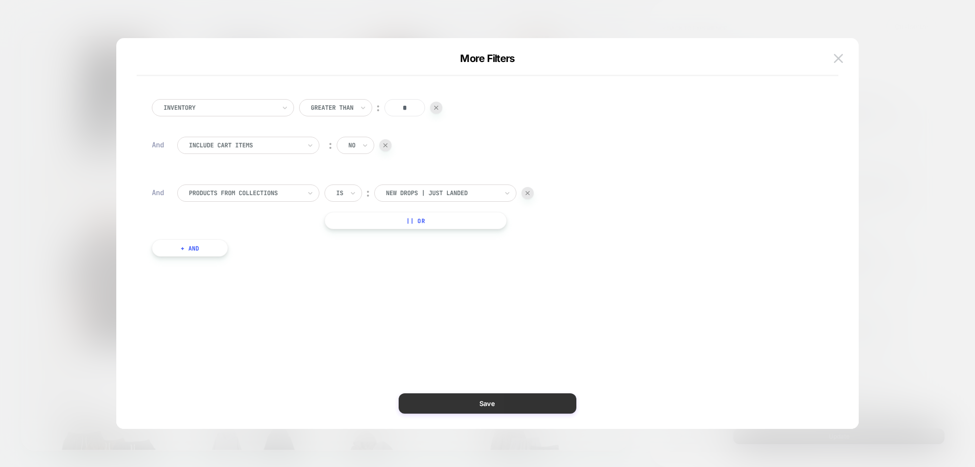
drag, startPoint x: 470, startPoint y: 391, endPoint x: 475, endPoint y: 401, distance: 11.4
click at [471, 392] on div "Inventory Greater Than ︰ * And Include Cart Items ︰ no And products from collec…" at bounding box center [481, 233] width 711 height 350
click at [481, 406] on button "Save" at bounding box center [488, 403] width 178 height 20
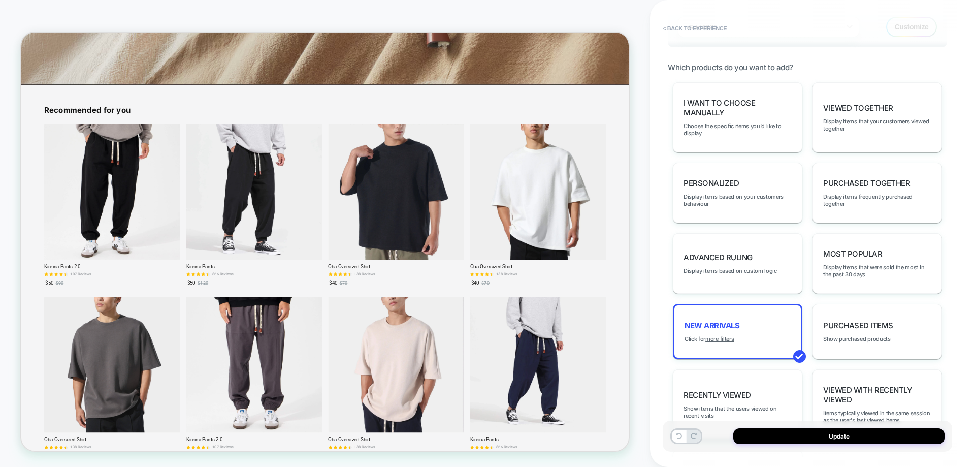
scroll to position [756, 0]
click at [756, 436] on button "Update" at bounding box center [838, 436] width 211 height 16
type textarea "*"
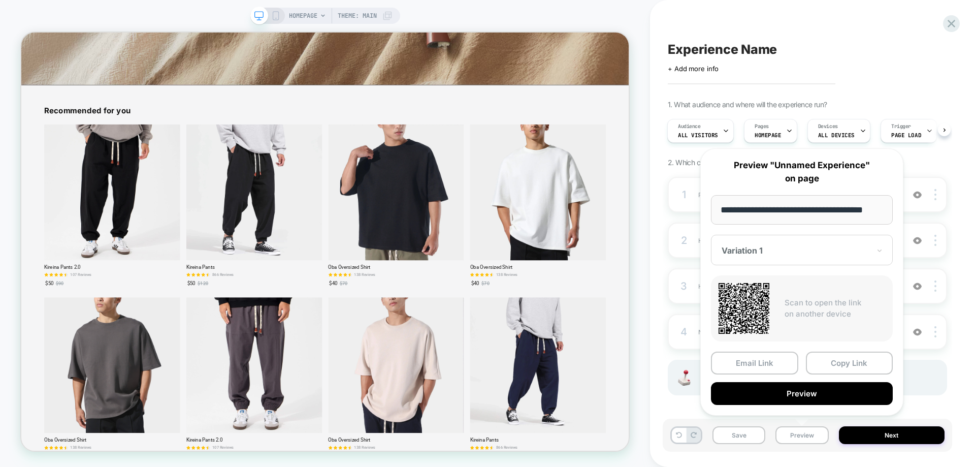
scroll to position [756, 0]
click at [807, 401] on button "Preview" at bounding box center [802, 393] width 182 height 23
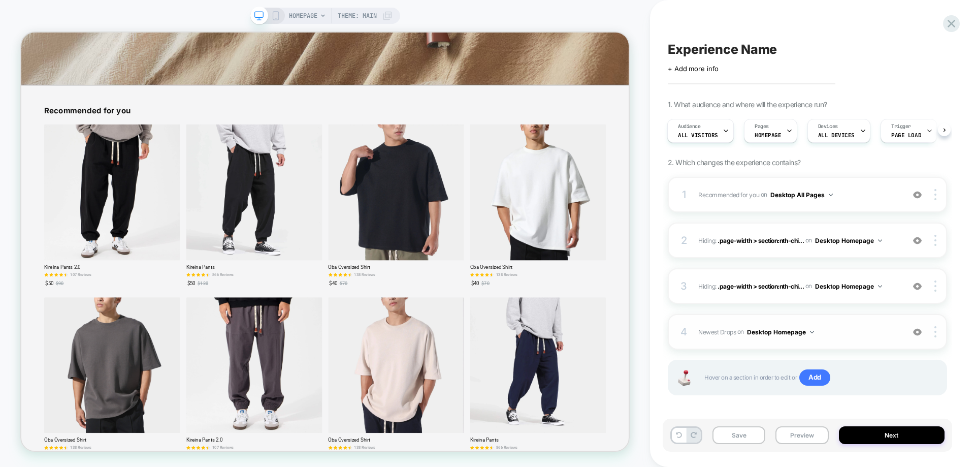
click at [844, 338] on div "4 Newest Drops Adding Grid AFTER #MainContent > section:nth-child(3) on Desktop…" at bounding box center [807, 332] width 279 height 36
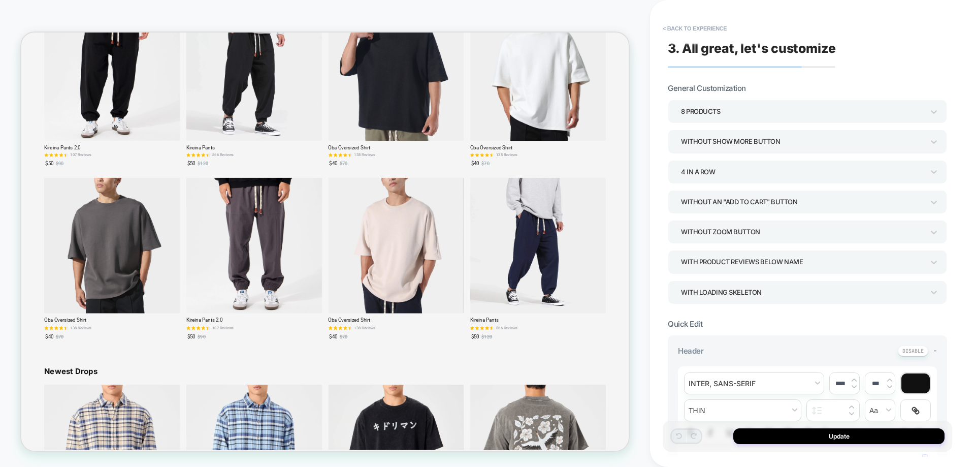
click at [736, 238] on div "Without Zoom Button" at bounding box center [802, 232] width 243 height 14
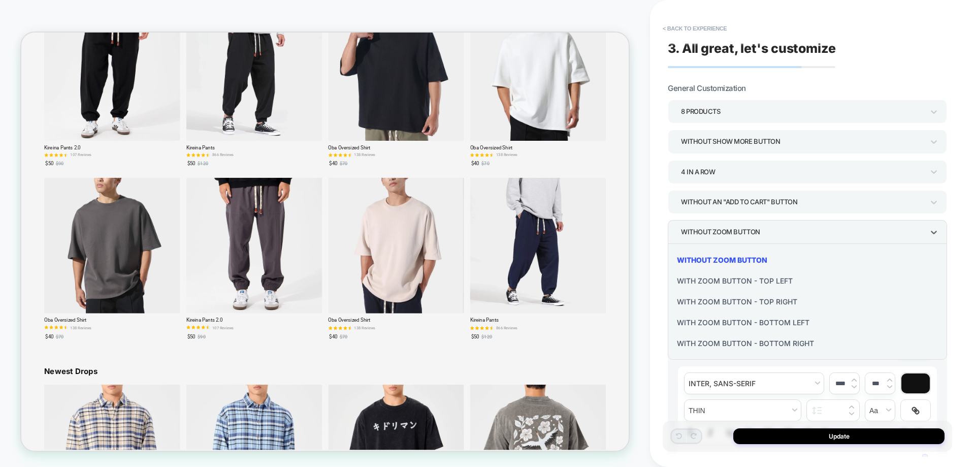
scroll to position [874, 0]
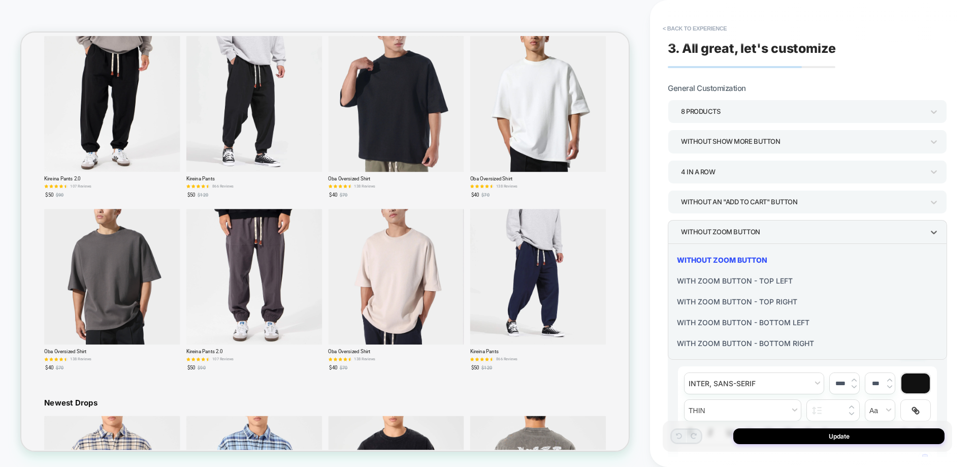
click at [755, 340] on div "With Zoom Button - Bottom Right" at bounding box center [807, 343] width 271 height 21
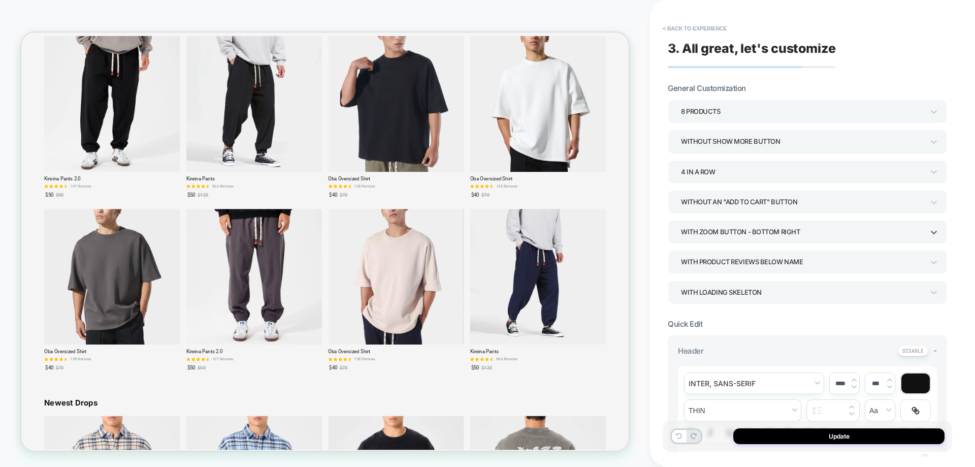
click at [777, 439] on button "Update" at bounding box center [838, 436] width 211 height 16
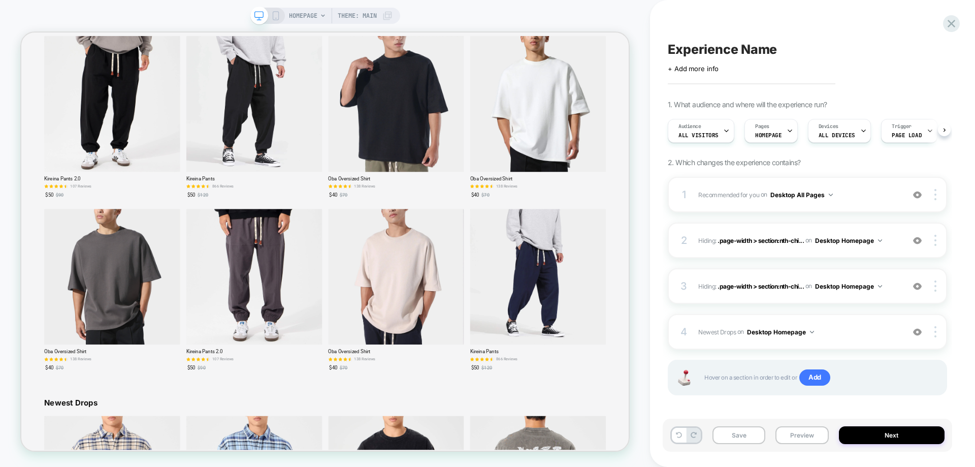
click at [833, 435] on div "Save Preview Next" at bounding box center [807, 434] width 289 height 33
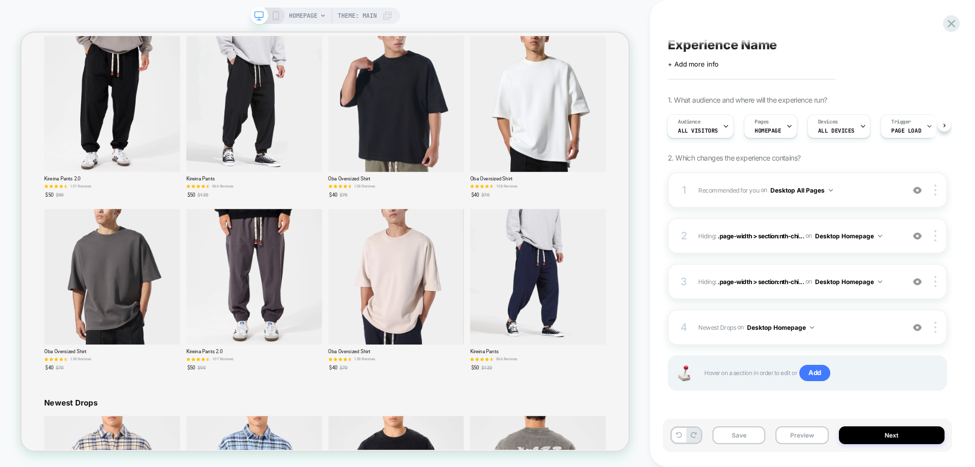
click at [843, 196] on span "Recommended for you Adding Grid AFTER .section:nth-child(2) on Desktop All Pages" at bounding box center [798, 190] width 201 height 13
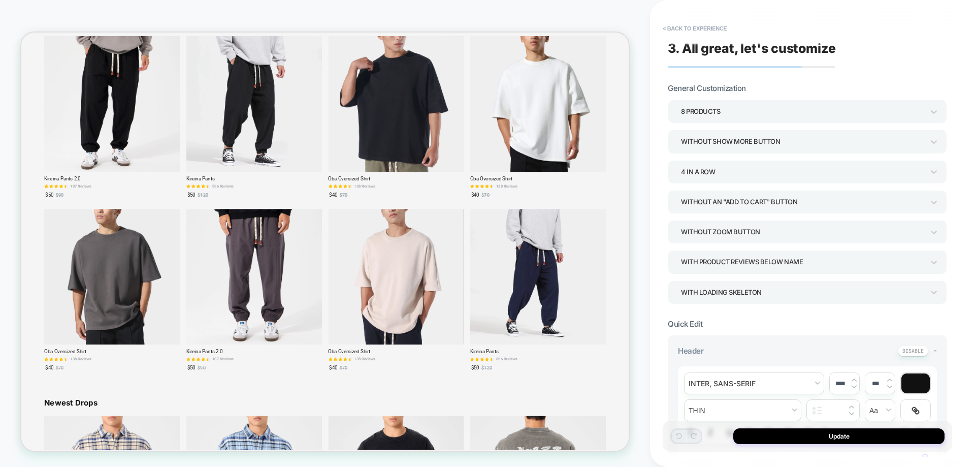
click at [757, 238] on div "Without Zoom Button" at bounding box center [802, 232] width 243 height 14
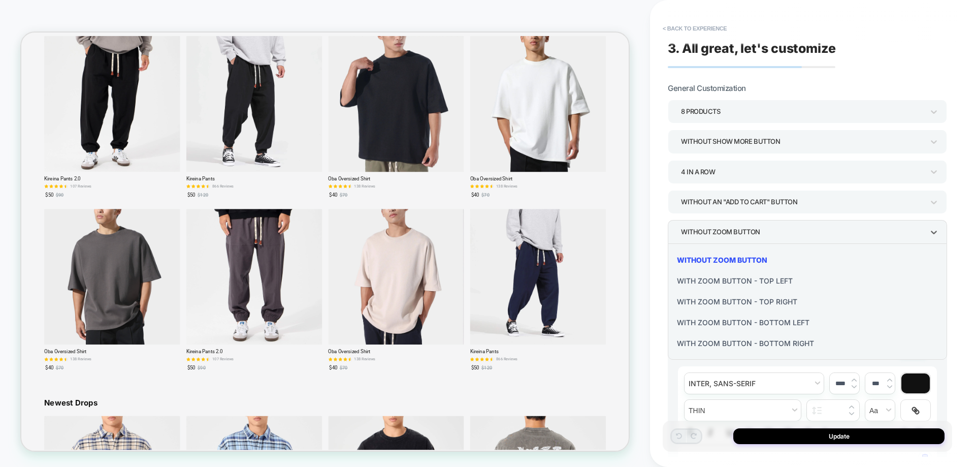
scroll to position [367, 0]
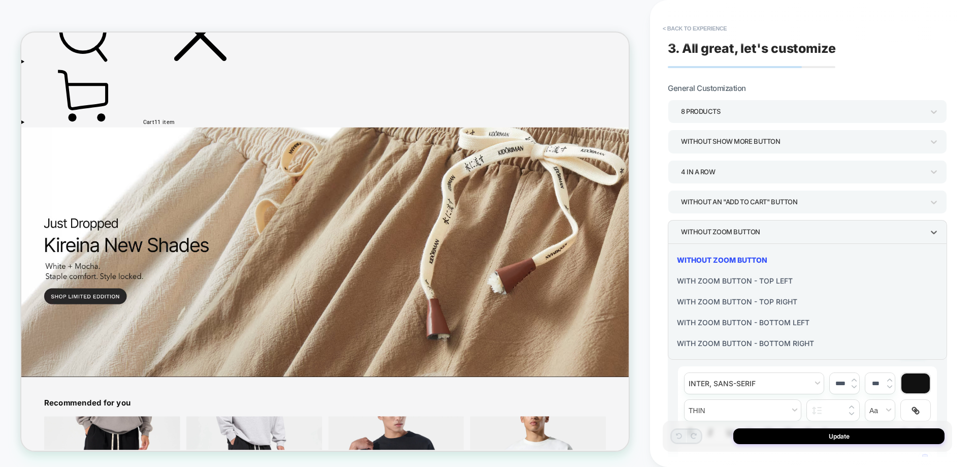
click at [773, 344] on div "With Zoom Button - Bottom Right" at bounding box center [807, 343] width 271 height 21
type textarea "*"
click at [806, 434] on button "Update" at bounding box center [838, 436] width 211 height 16
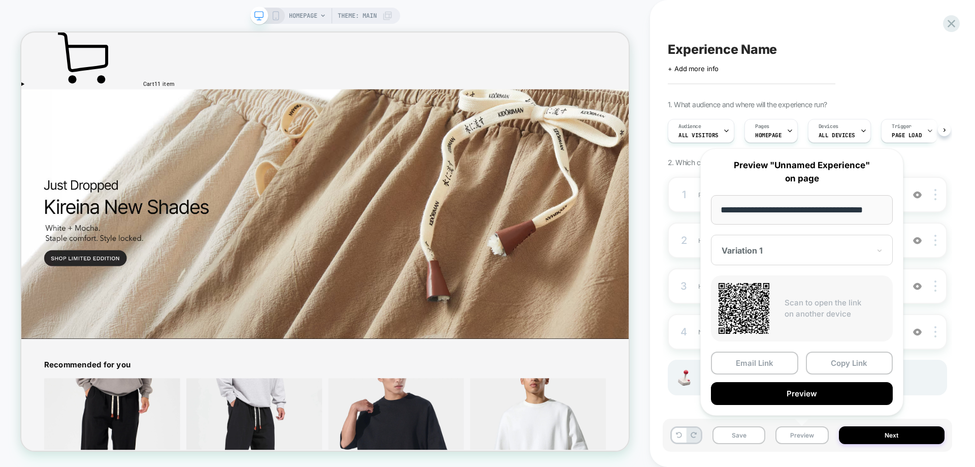
scroll to position [418, 0]
click at [962, 357] on div "Experience Name Click to edit experience details + Add more info 1. What audien…" at bounding box center [812, 233] width 325 height 467
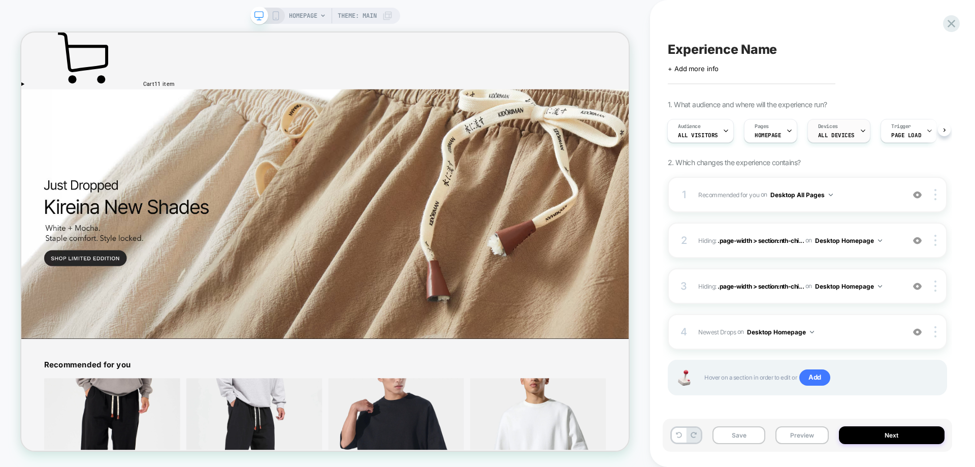
click at [825, 138] on span "ALL DEVICES" at bounding box center [836, 135] width 37 height 7
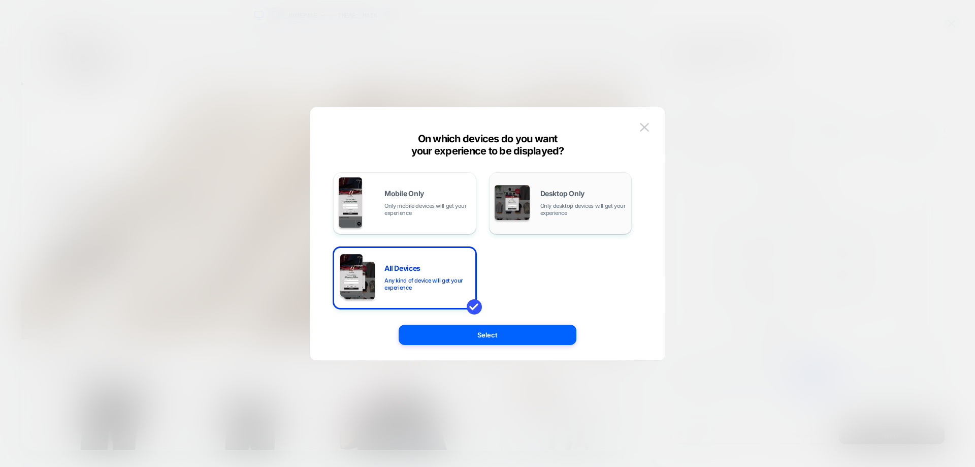
click at [561, 221] on div "Desktop Only Only desktop devices will get your experience" at bounding box center [561, 203] width 132 height 52
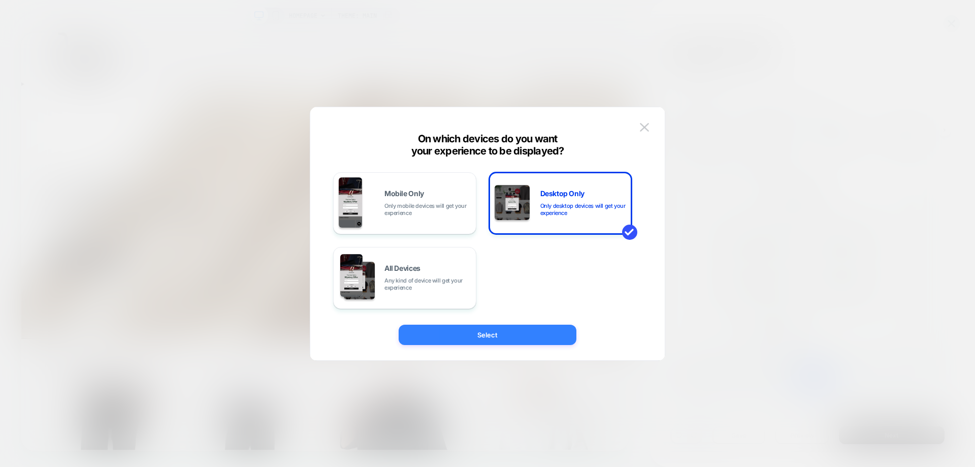
click at [530, 339] on button "Select" at bounding box center [488, 335] width 178 height 20
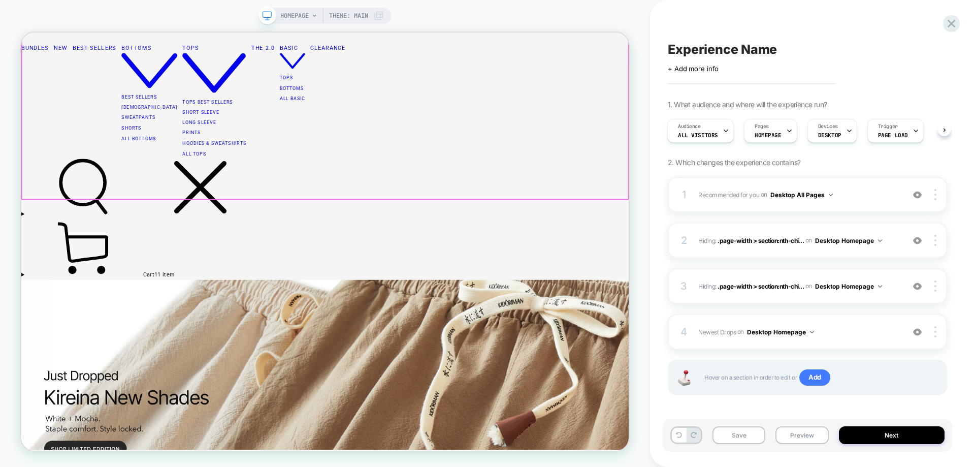
scroll to position [0, 0]
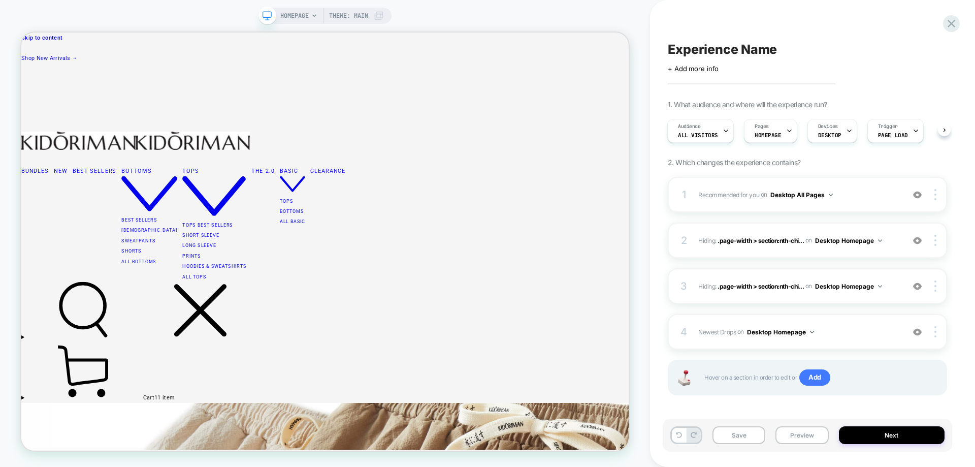
click at [702, 48] on span "Experience Name" at bounding box center [722, 49] width 109 height 15
type textarea "**********"
click at [909, 52] on icon at bounding box center [907, 49] width 13 height 13
click at [891, 431] on button "Next" at bounding box center [892, 435] width 106 height 18
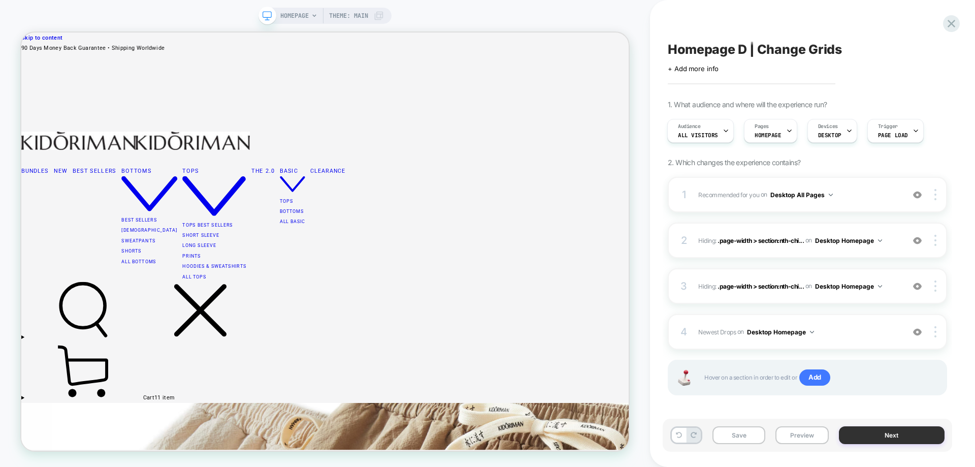
click at [884, 431] on button "Next" at bounding box center [892, 435] width 106 height 18
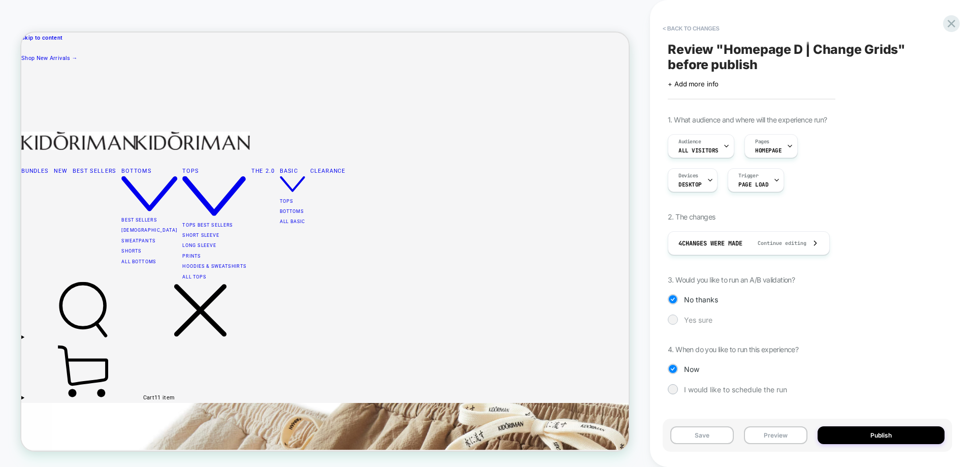
click at [677, 319] on div at bounding box center [673, 319] width 10 height 10
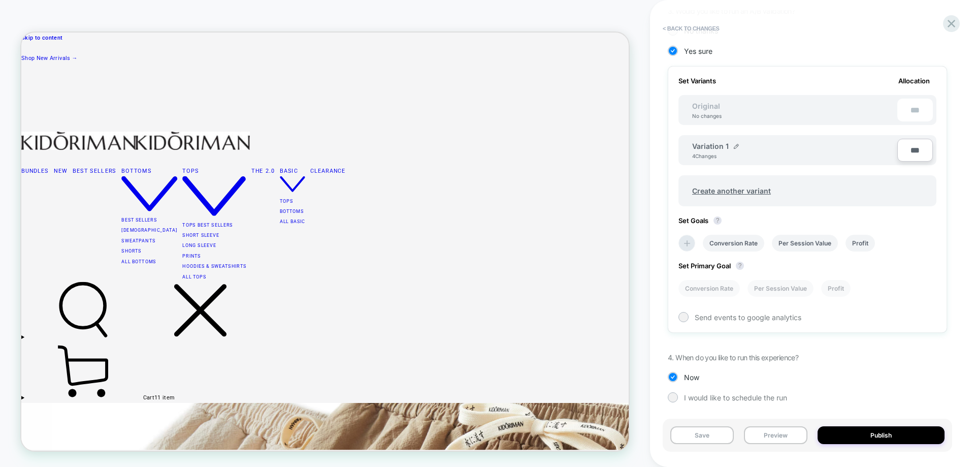
scroll to position [270, 0]
click at [735, 145] on img at bounding box center [736, 144] width 5 height 5
click at [726, 148] on input "**********" at bounding box center [729, 150] width 74 height 20
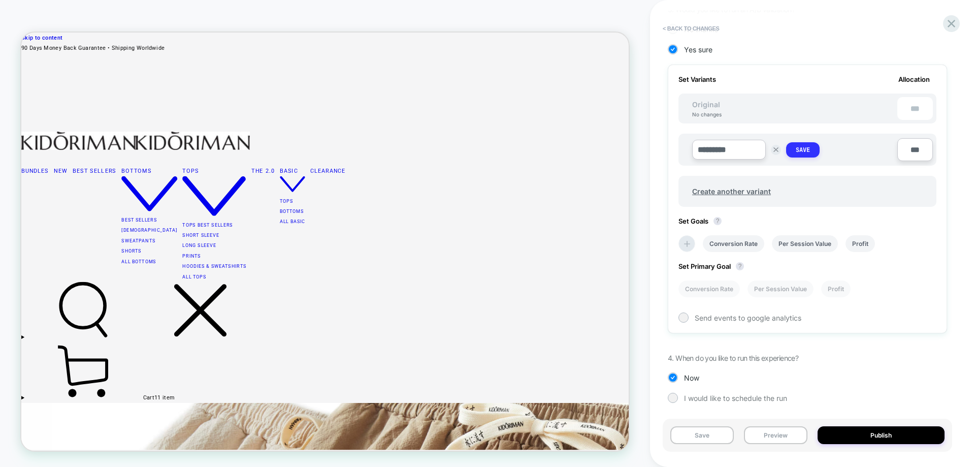
type input "*********"
click at [790, 151] on button "Save" at bounding box center [803, 149] width 34 height 15
click at [790, 290] on li "Per Session Value" at bounding box center [781, 286] width 66 height 17
click at [770, 313] on span "Send events to google analytics" at bounding box center [748, 315] width 107 height 9
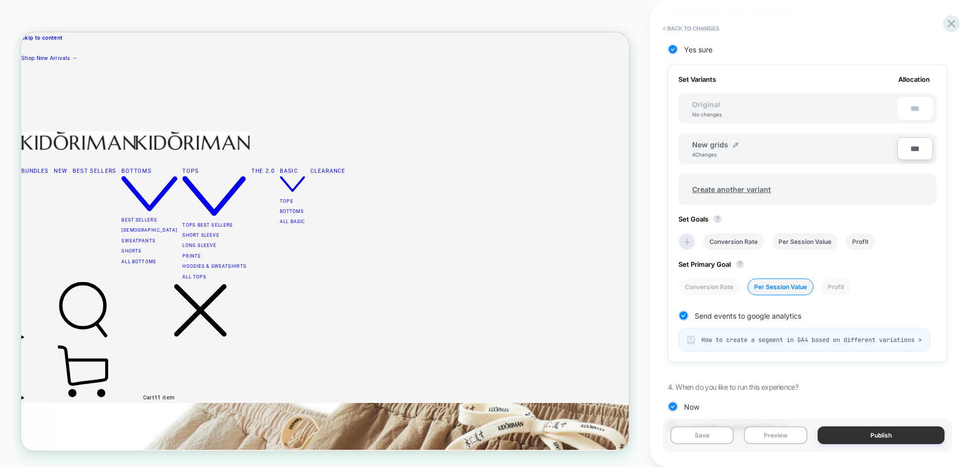
click at [848, 433] on button "Publish" at bounding box center [881, 435] width 127 height 18
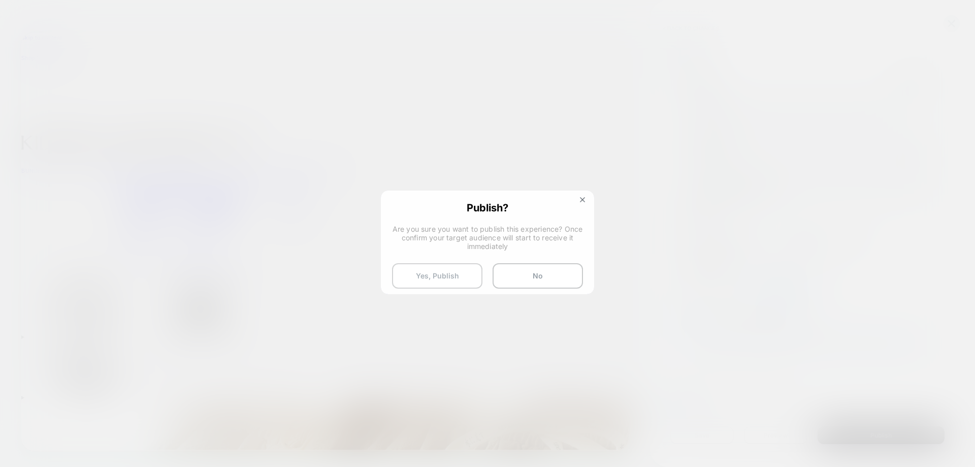
click at [433, 271] on button "Yes, Publish" at bounding box center [437, 275] width 90 height 25
